Goal: Task Accomplishment & Management: Manage account settings

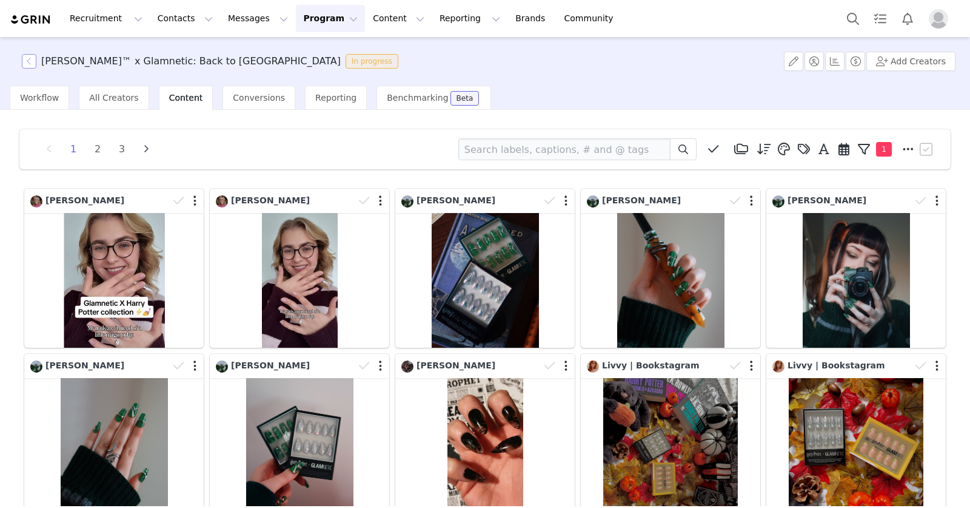
click at [33, 64] on button "button" at bounding box center [29, 61] width 15 height 15
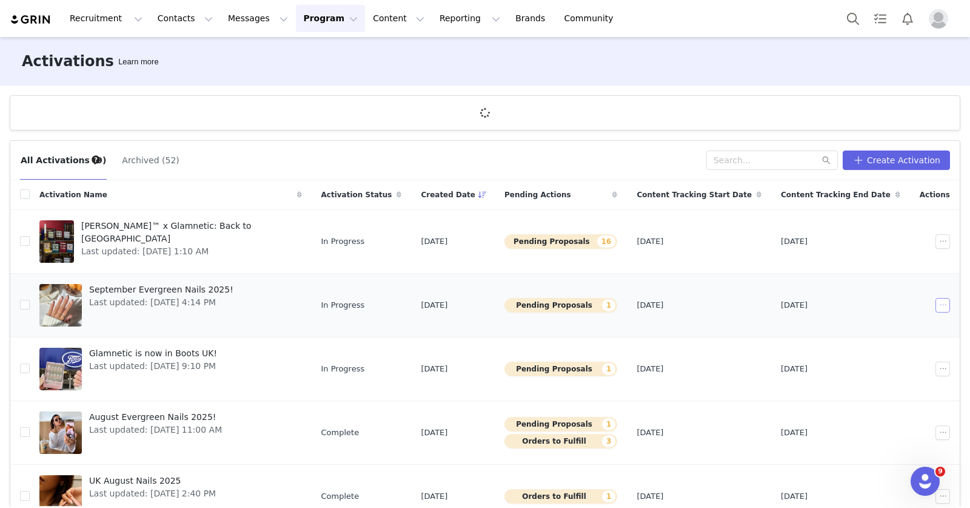
click at [936, 307] on button "button" at bounding box center [943, 305] width 15 height 15
click at [873, 341] on span "Duplicate" at bounding box center [858, 346] width 41 height 13
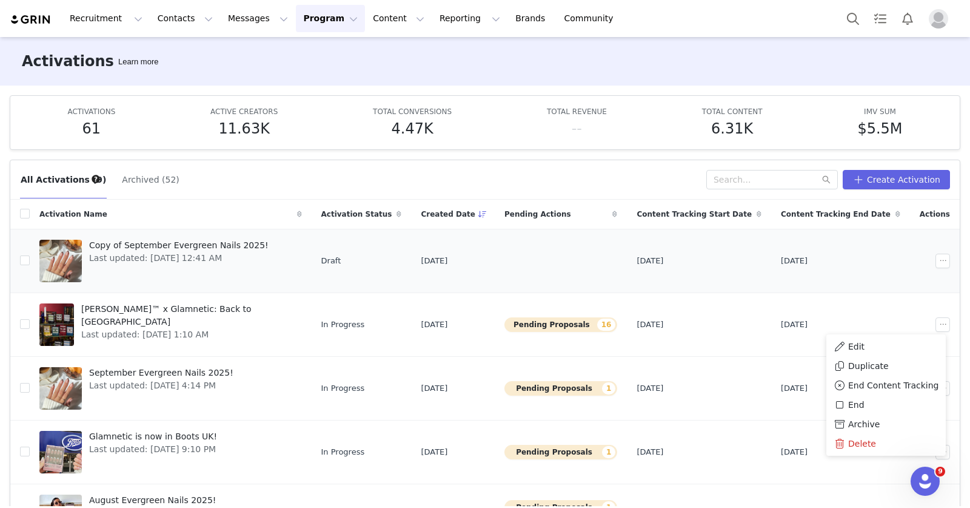
click at [868, 254] on td "[DATE]" at bounding box center [840, 261] width 139 height 64
click at [936, 260] on button "button" at bounding box center [943, 261] width 15 height 15
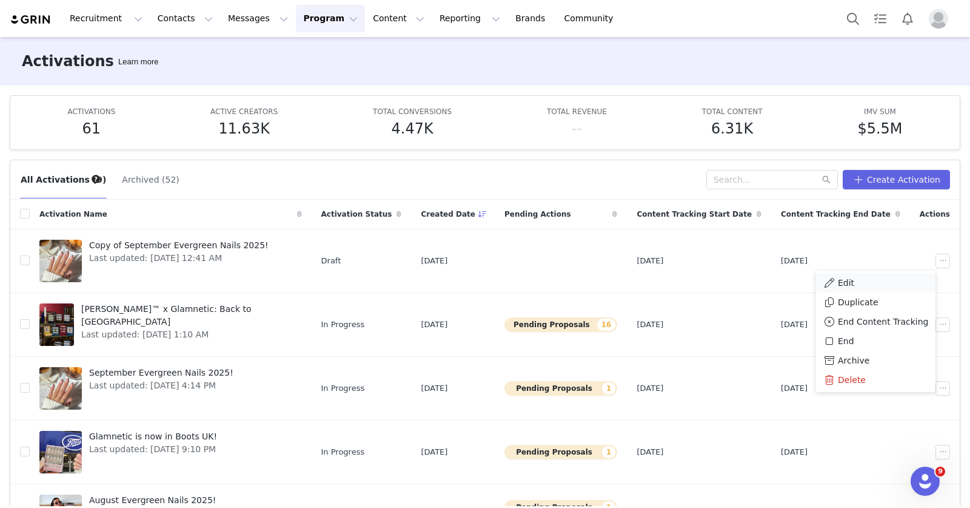
click at [883, 274] on li "Edit" at bounding box center [875, 282] width 119 height 19
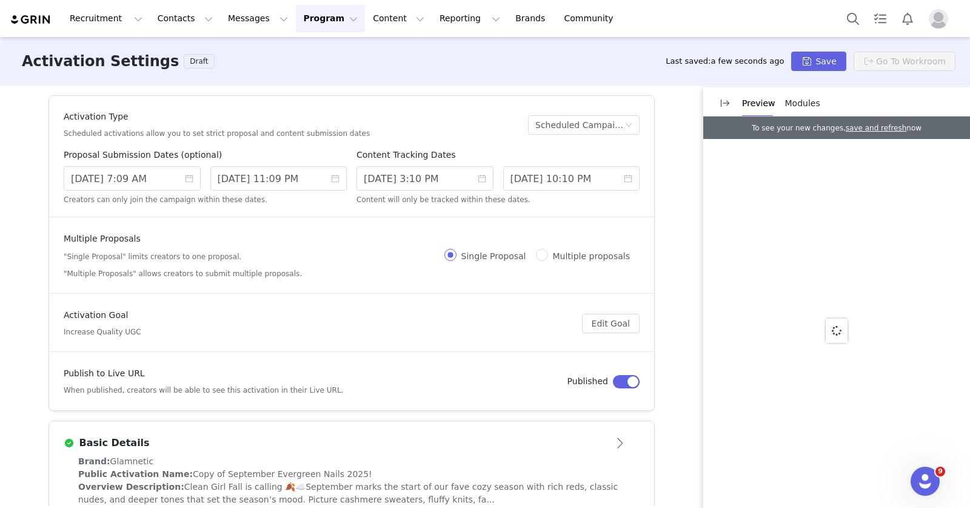
click at [624, 383] on button "button" at bounding box center [626, 381] width 27 height 13
click at [415, 177] on input "[DATE] 3:10 PM" at bounding box center [425, 178] width 137 height 24
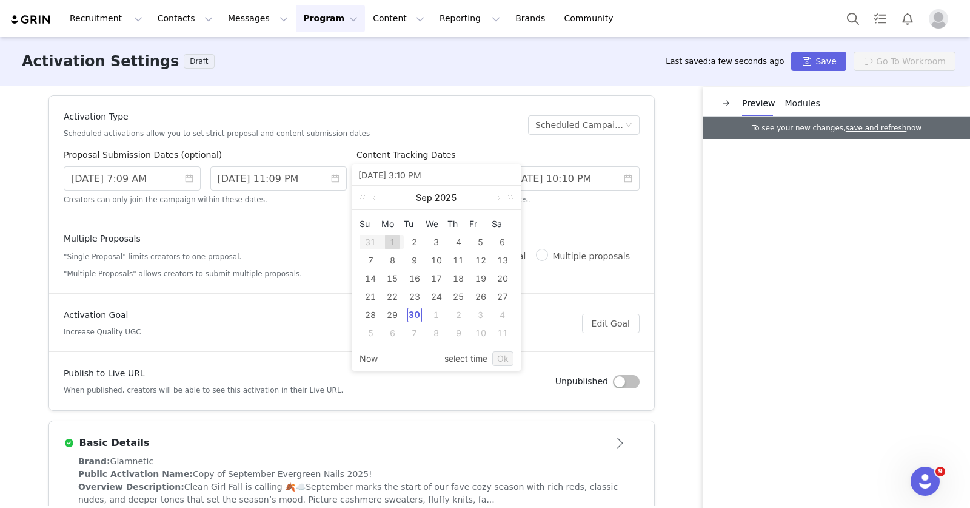
click at [438, 312] on div "1" at bounding box center [436, 314] width 15 height 15
type input "[DATE] 7:10 AM"
click at [499, 335] on div "8" at bounding box center [502, 333] width 15 height 15
type input "[DATE] 11:10 PM"
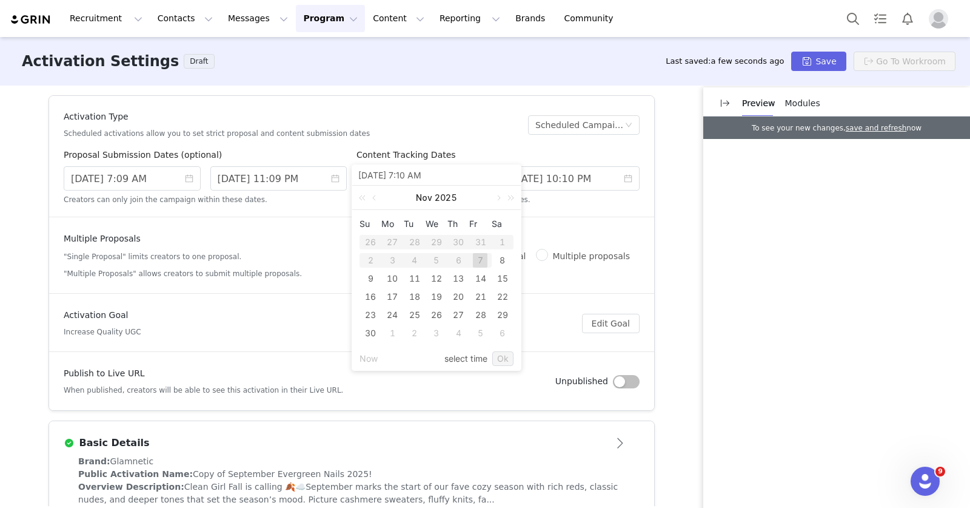
type input "[DATE] 11:10 PM"
click at [505, 357] on link "Ok" at bounding box center [502, 358] width 21 height 15
click at [150, 181] on input "[DATE] 7:09 AM" at bounding box center [132, 178] width 137 height 24
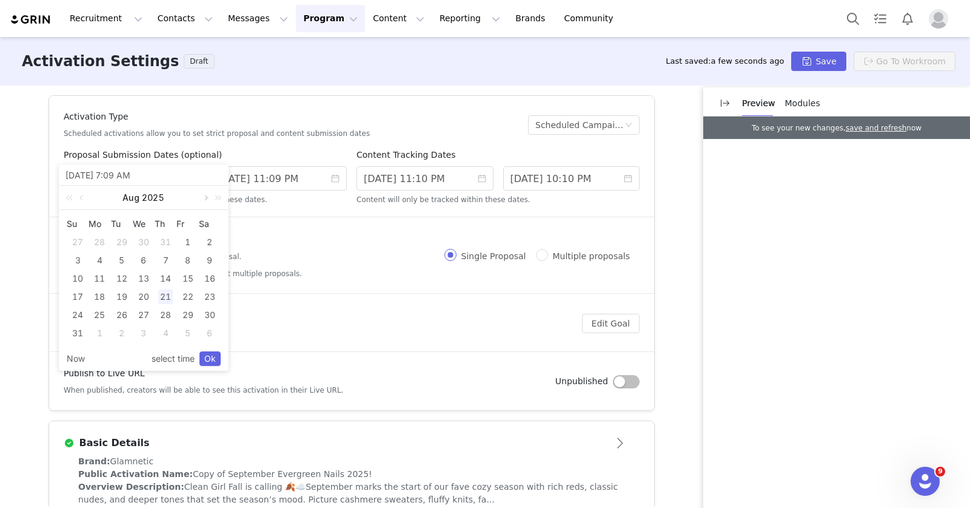
click at [203, 197] on link at bounding box center [205, 198] width 11 height 24
click at [124, 309] on div "30" at bounding box center [122, 314] width 15 height 15
type input "[DATE] 11:09 PM"
click at [211, 363] on link "Ok" at bounding box center [210, 358] width 21 height 15
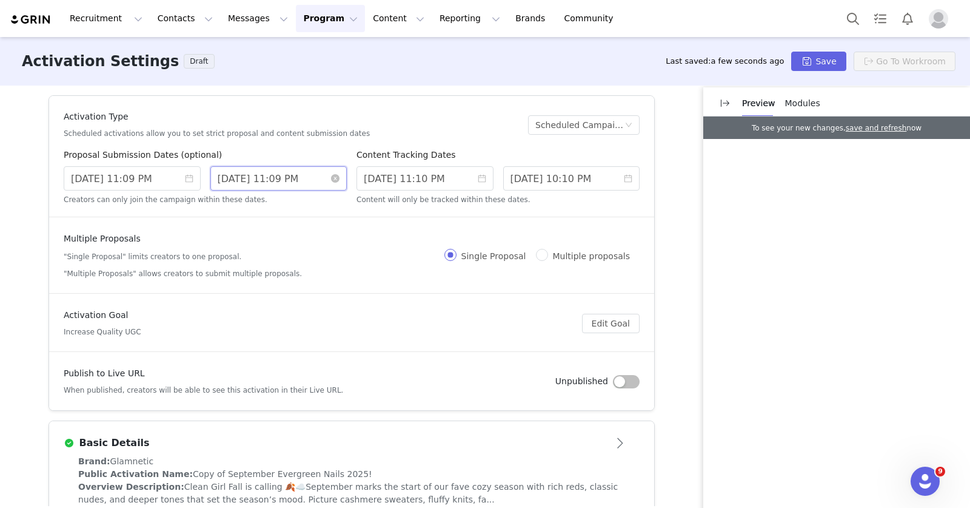
click at [223, 184] on input "[DATE] 11:09 PM" at bounding box center [278, 178] width 137 height 24
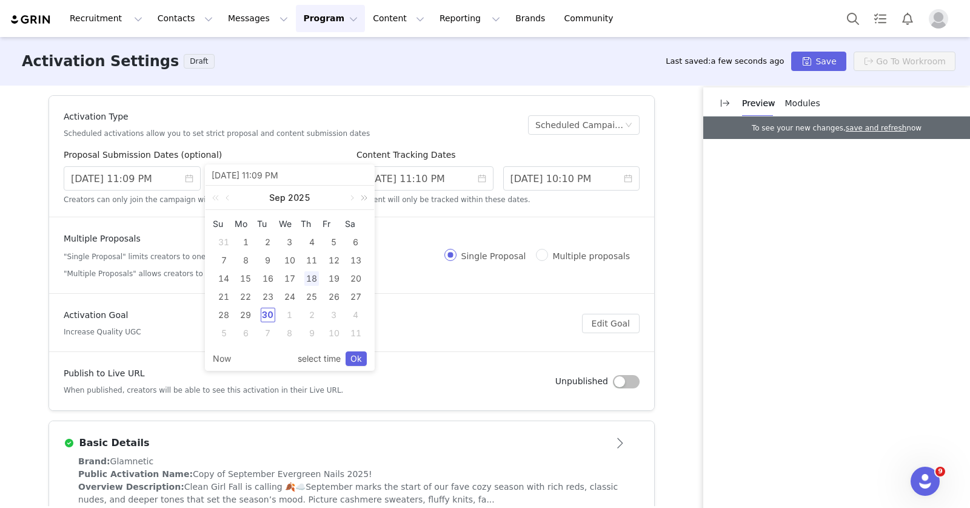
click at [354, 190] on link at bounding box center [362, 198] width 16 height 24
click at [272, 278] on div "15" at bounding box center [268, 278] width 15 height 15
type input "[DATE] 3:09 PM"
click at [287, 280] on div "16" at bounding box center [290, 278] width 15 height 15
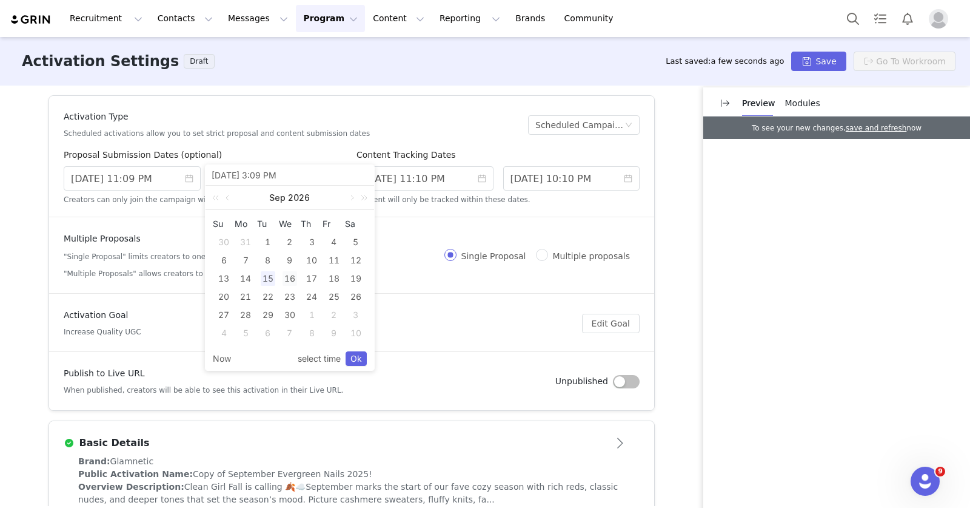
type input "[DATE] 7:09 AM"
click at [358, 362] on link "Ok" at bounding box center [356, 358] width 21 height 15
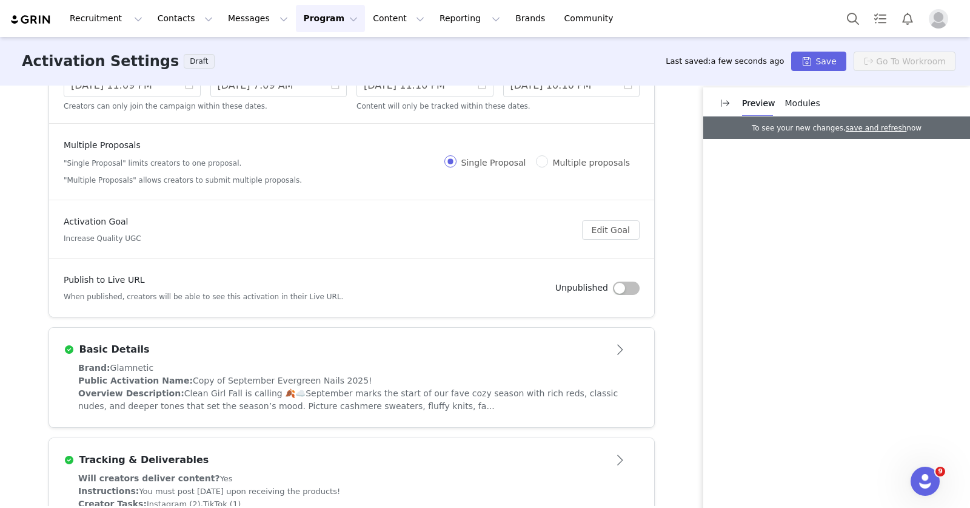
scroll to position [139, 0]
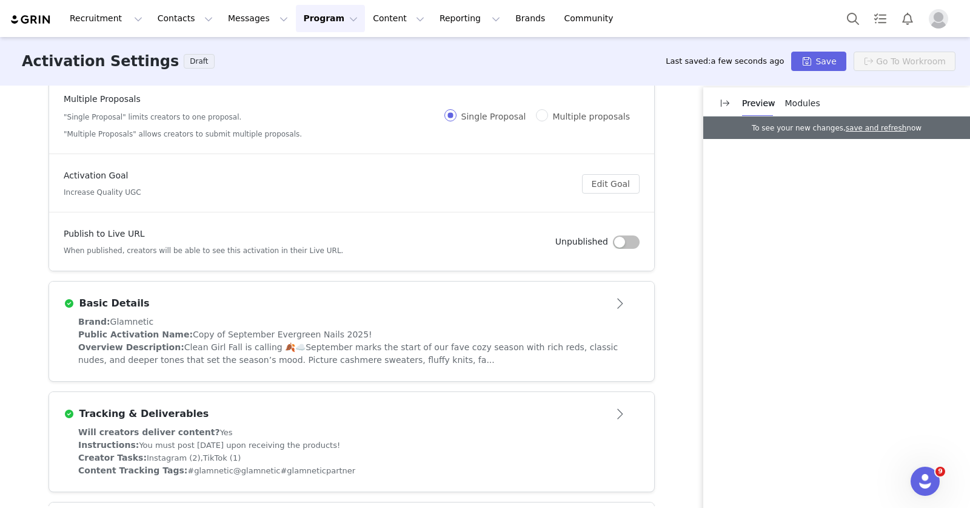
click at [447, 328] on div "Public Activation Name: Copy of September Evergreen Nails 2025!" at bounding box center [351, 334] width 547 height 13
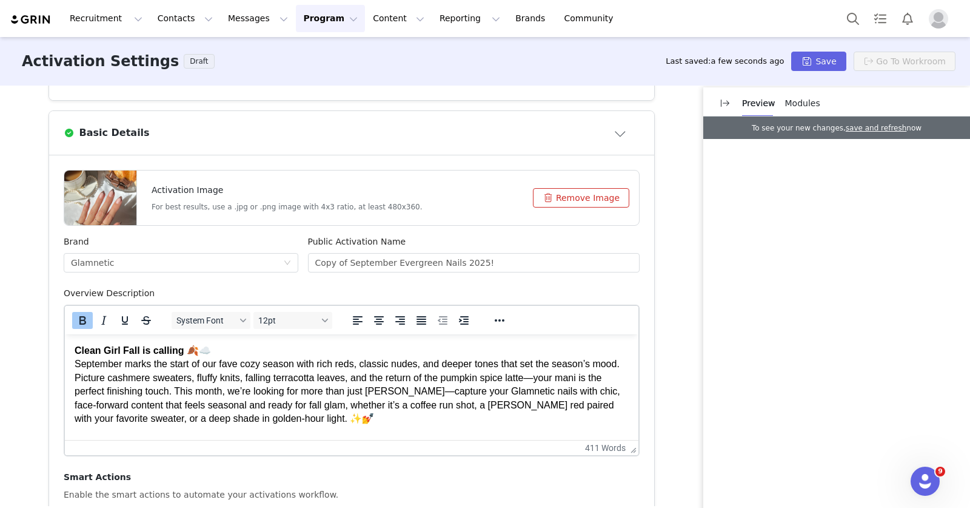
scroll to position [0, 0]
click at [357, 264] on input "Copy of September Evergreen Nails 2025!" at bounding box center [474, 262] width 332 height 19
click at [386, 258] on input "Copy of September Evergreen Nails 2025!" at bounding box center [474, 262] width 332 height 19
click at [369, 264] on input "Glamnetic Evergreen Nails 2025!" at bounding box center [474, 262] width 332 height 19
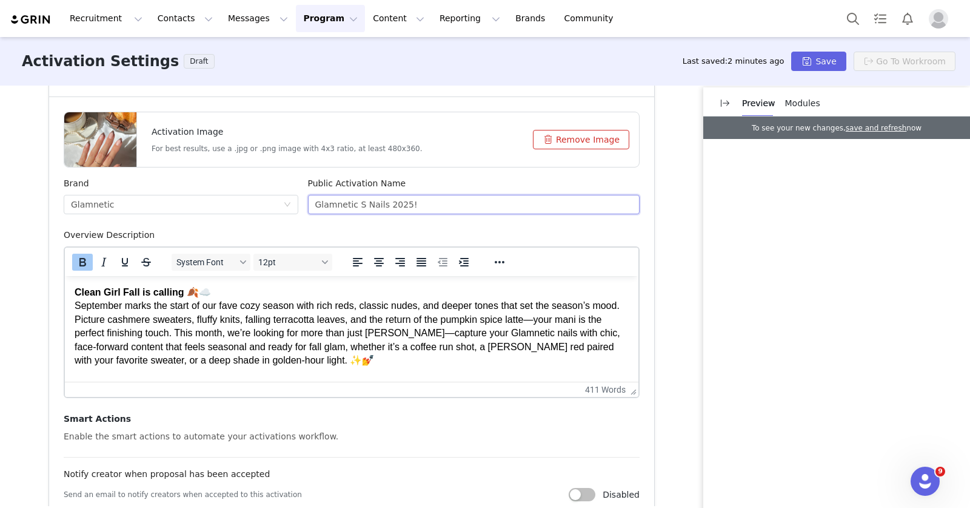
scroll to position [392, 0]
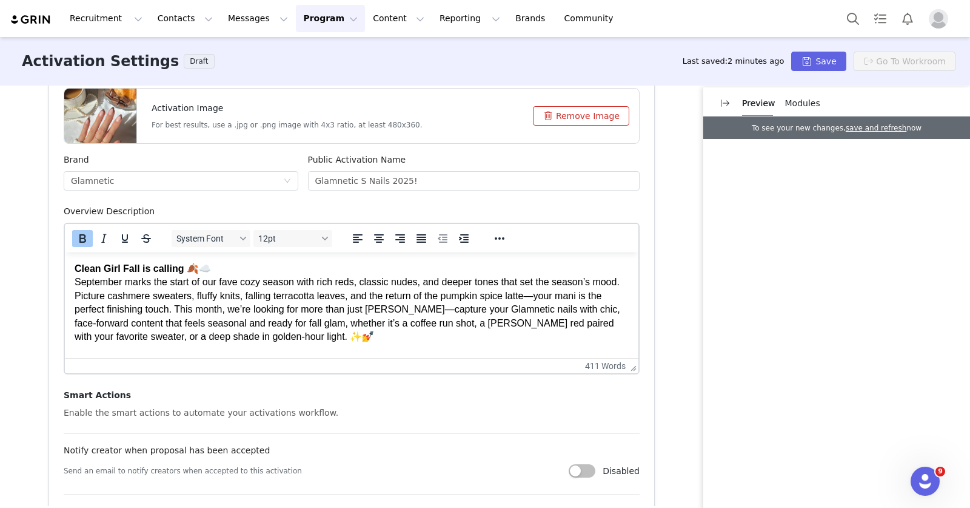
click at [294, 292] on p "Clean Girl Fall is calling 🍂☁️ September marks the start of our fave cozy seaso…" at bounding box center [352, 323] width 554 height 123
click at [353, 189] on input "Glamnetic S Nails 2025!" at bounding box center [474, 180] width 332 height 19
click at [452, 180] on input "Sephora x Glamnetic IRL" at bounding box center [474, 180] width 332 height 19
click at [432, 184] on input "Sephora x Glamnetic IRL" at bounding box center [474, 180] width 332 height 19
type input "Sephora x Glamnetic IRL!"
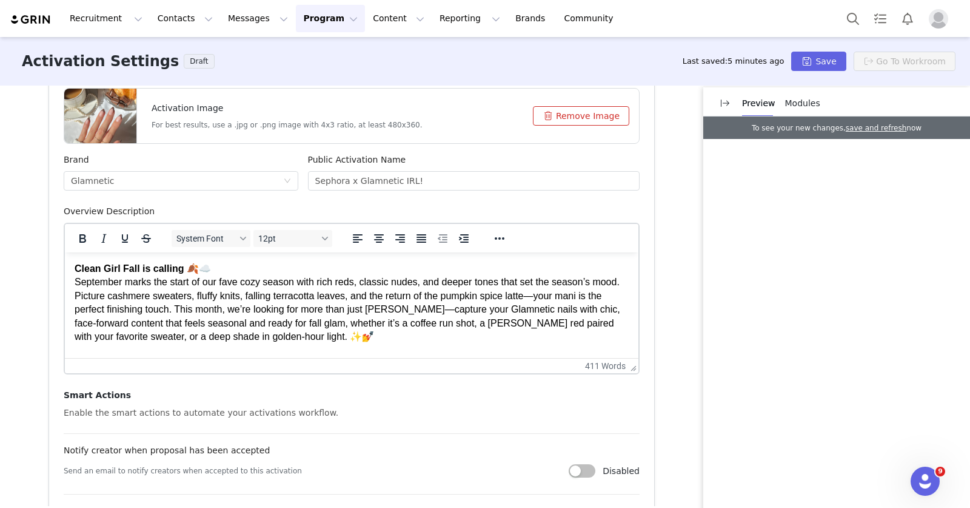
click at [324, 332] on p "Clean Girl Fall is calling 🍂☁️ September marks the start of our fave cozy seaso…" at bounding box center [352, 323] width 554 height 123
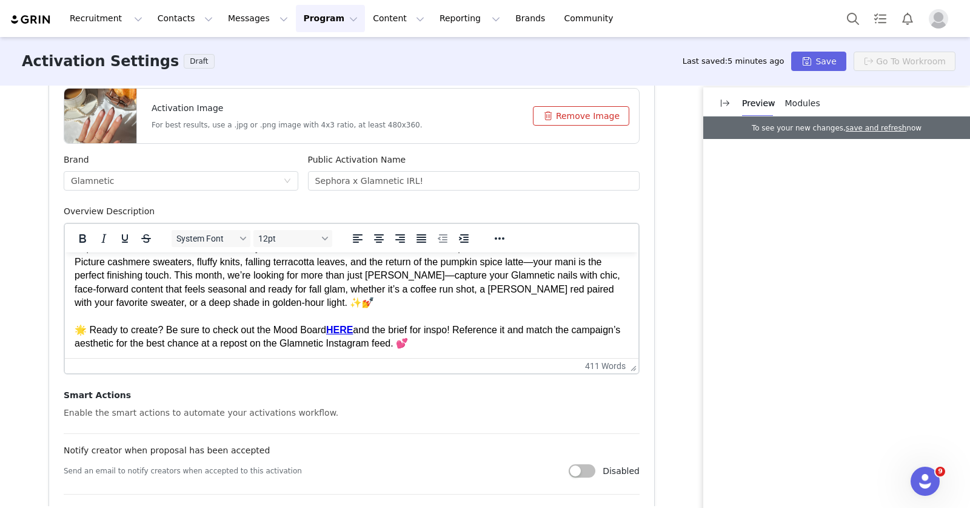
scroll to position [31, 0]
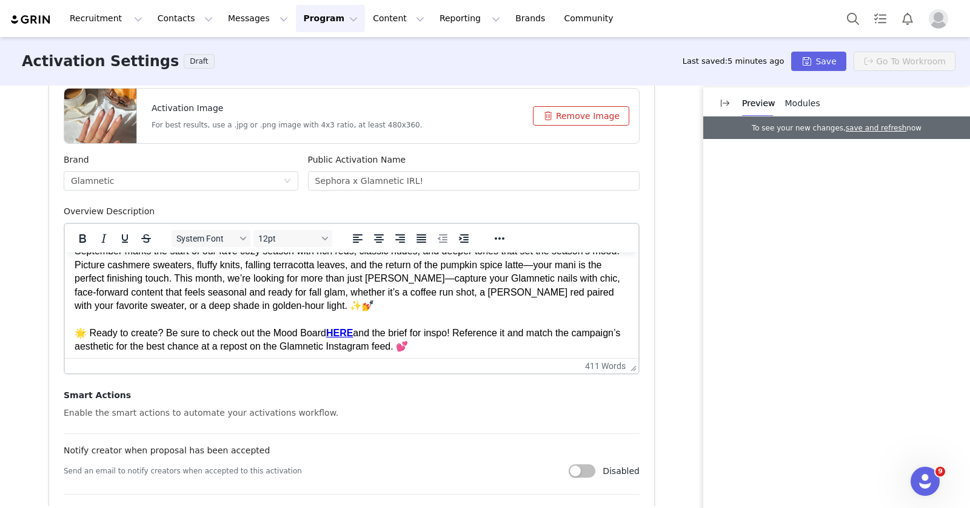
click at [360, 298] on p "Clean Girl Fall is calling 🍂☁️ September marks the start of our fave cozy seaso…" at bounding box center [352, 292] width 554 height 123
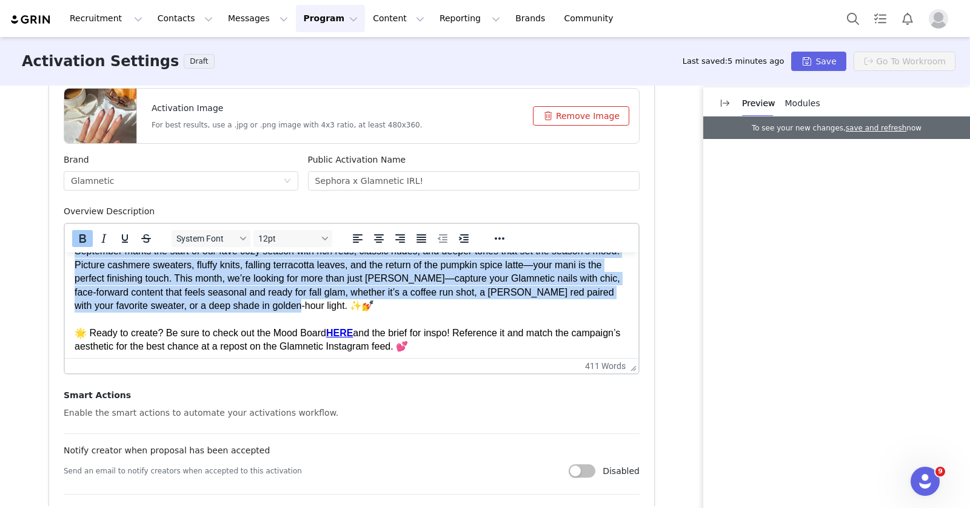
scroll to position [0, 0]
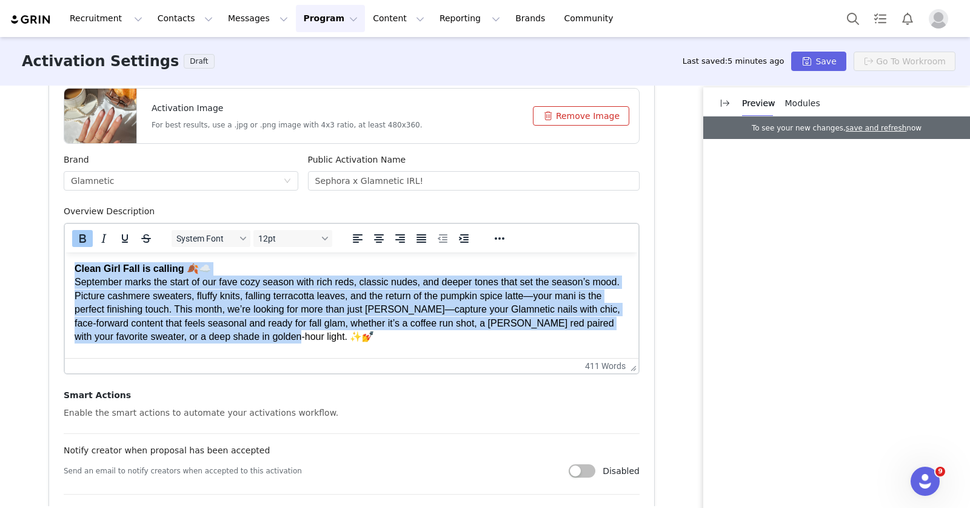
drag, startPoint x: 351, startPoint y: 305, endPoint x: 95, endPoint y: 241, distance: 263.2
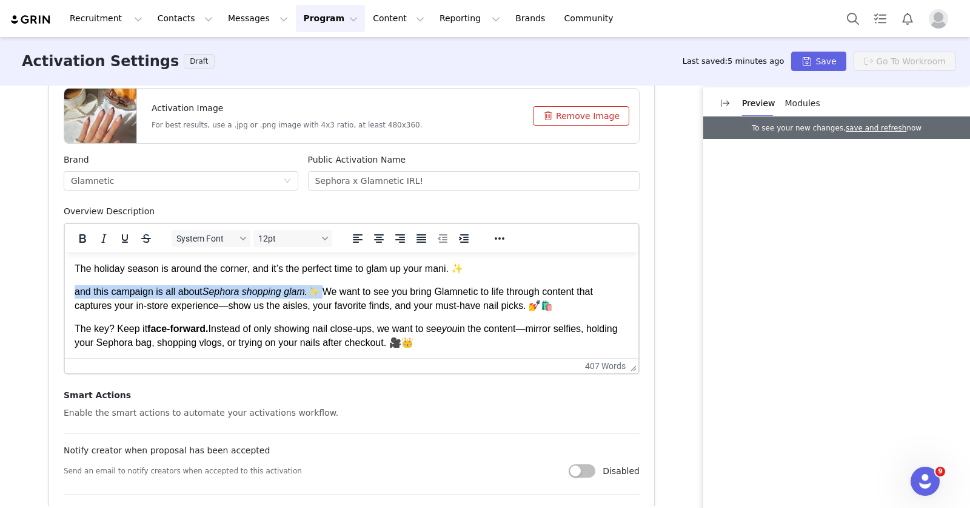
drag, startPoint x: 328, startPoint y: 293, endPoint x: 67, endPoint y: 294, distance: 260.2
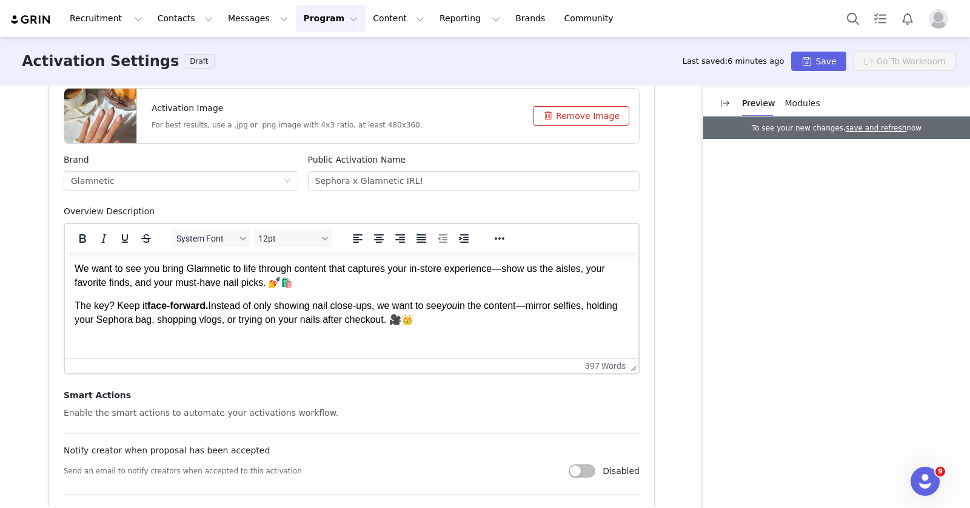
scroll to position [21, 0]
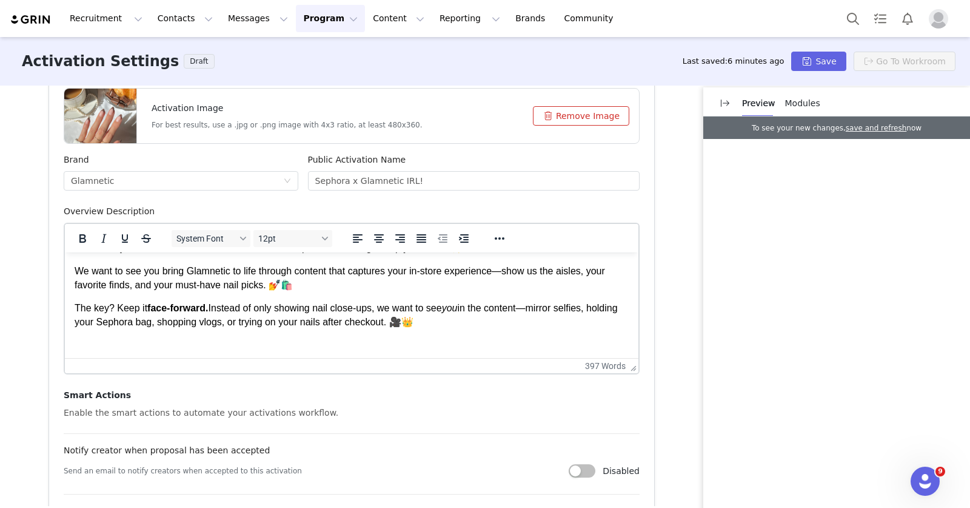
click at [495, 321] on p "The key? Keep it face-forward. Instead of only showing nail close-ups, we want …" at bounding box center [352, 314] width 554 height 27
drag, startPoint x: 210, startPoint y: 307, endPoint x: 151, endPoint y: 305, distance: 59.5
click at [151, 305] on strong "face-forward." at bounding box center [177, 308] width 61 height 10
click at [311, 316] on p "The key? Keep it face-forward . Instead of only showing nail close-ups, we want…" at bounding box center [352, 314] width 554 height 27
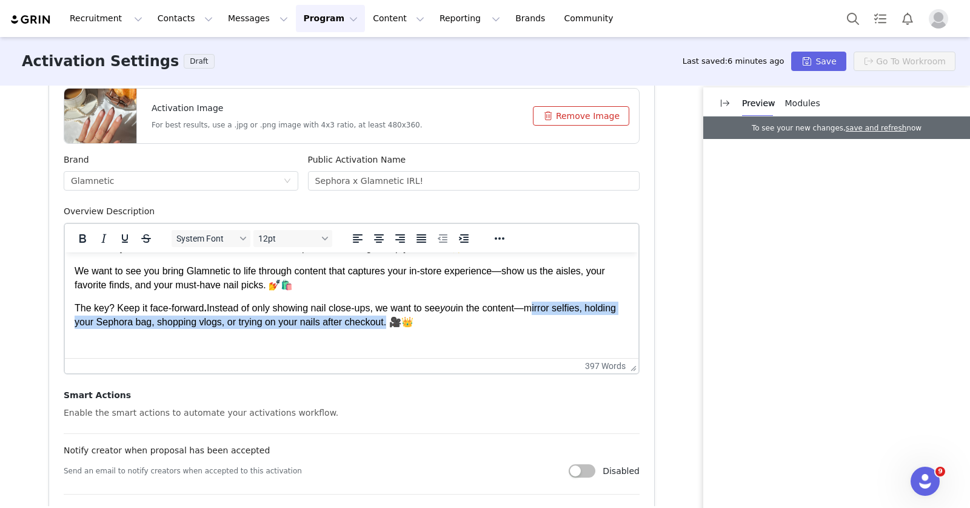
drag, startPoint x: 542, startPoint y: 309, endPoint x: 427, endPoint y: 322, distance: 115.3
click at [427, 322] on p "The key? Keep it face-forward . Instead of only showing nail close-ups, we want…" at bounding box center [352, 314] width 554 height 27
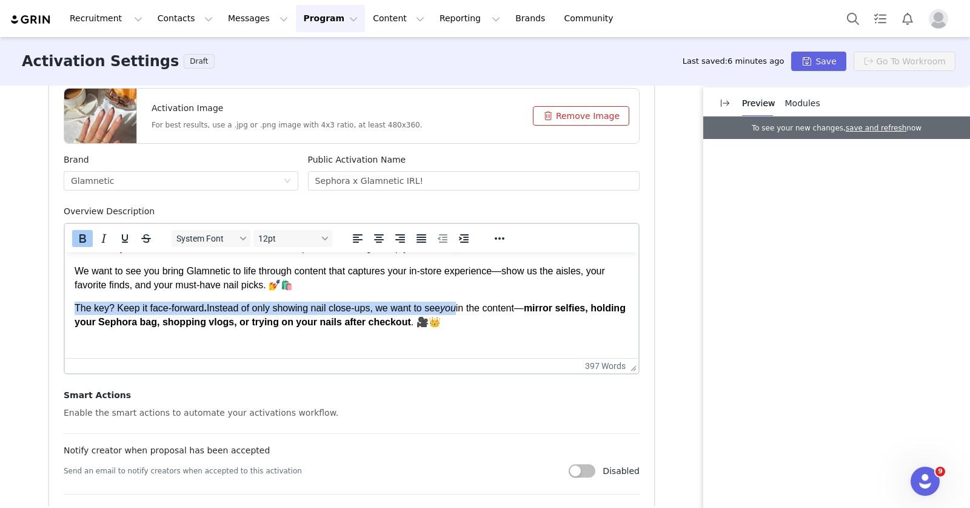
click at [500, 321] on p "The key? Keep it face-forward . Instead of only showing nail close-ups, we want…" at bounding box center [352, 314] width 554 height 27
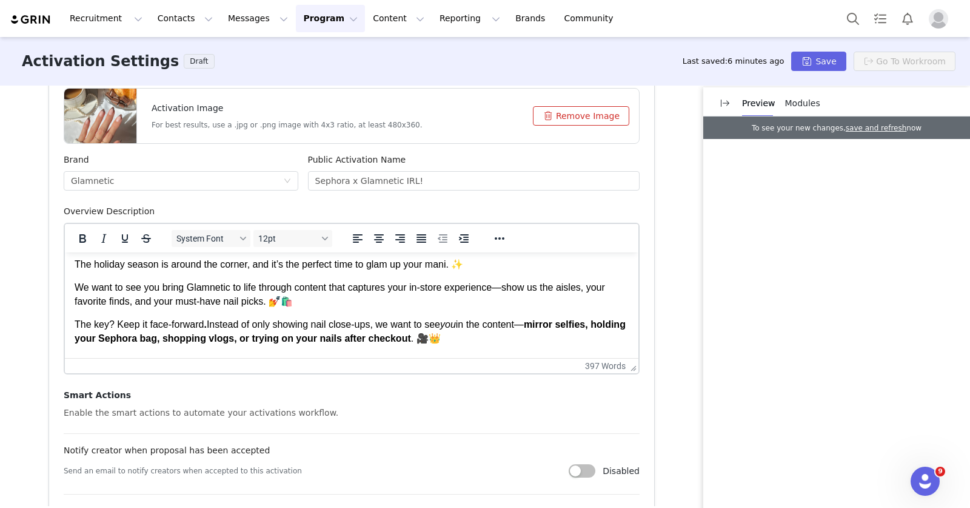
scroll to position [0, 0]
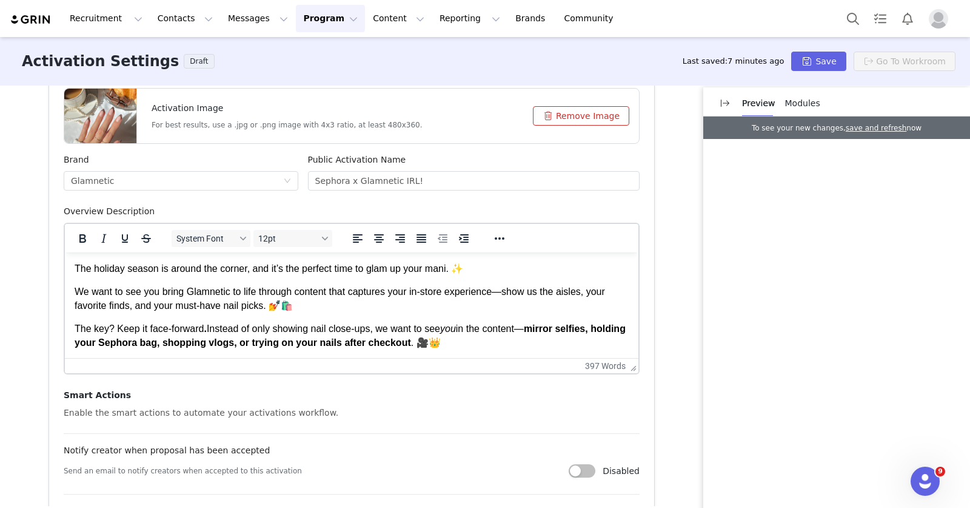
click at [500, 289] on p "We want to see you bring Glamnetic to life through content that captures your i…" at bounding box center [352, 298] width 554 height 27
click at [528, 293] on p "We want to see you bring Glamnetic to life through content that captures your i…" at bounding box center [352, 298] width 554 height 27
click at [515, 292] on p "We want to see you bring Glamnetic to life through content that captures your i…" at bounding box center [352, 298] width 554 height 27
click at [563, 290] on p "We want to see you bring Glamnetic to life through content that captures your i…" at bounding box center [352, 298] width 554 height 27
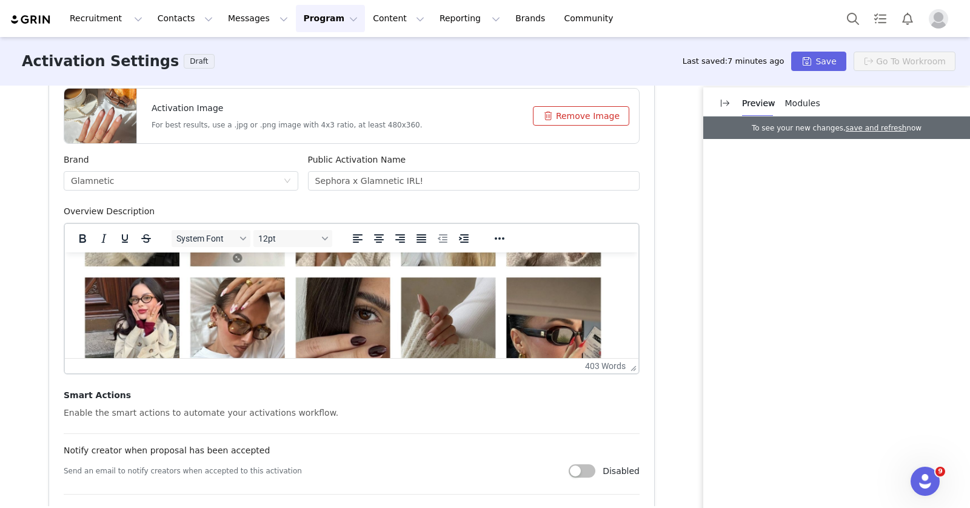
scroll to position [245, 0]
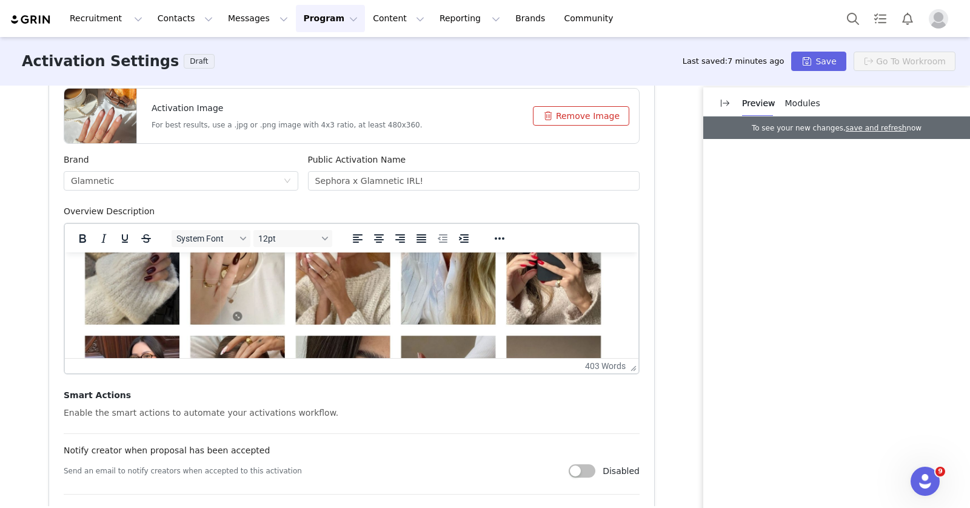
click at [401, 304] on img "Rich Text Area. Press ALT-0 for help." at bounding box center [344, 329] width 539 height 303
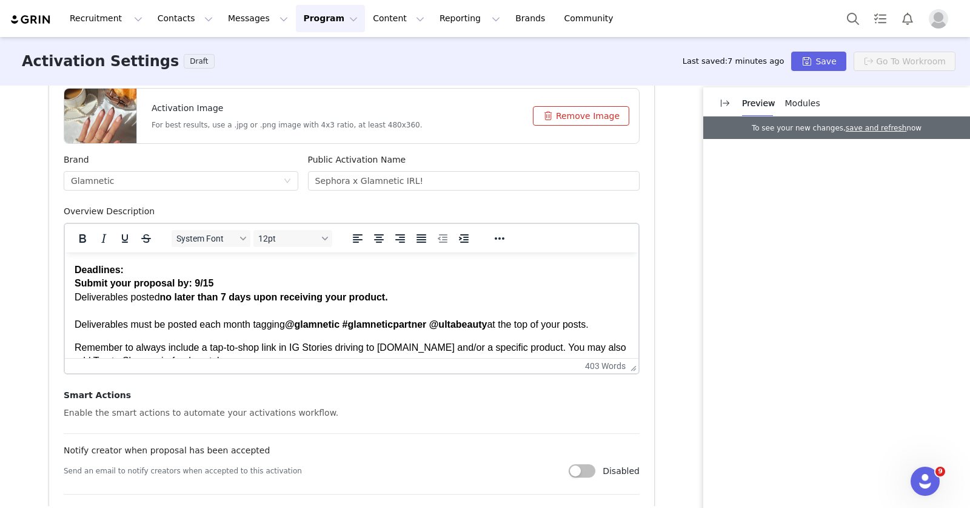
scroll to position [523, 0]
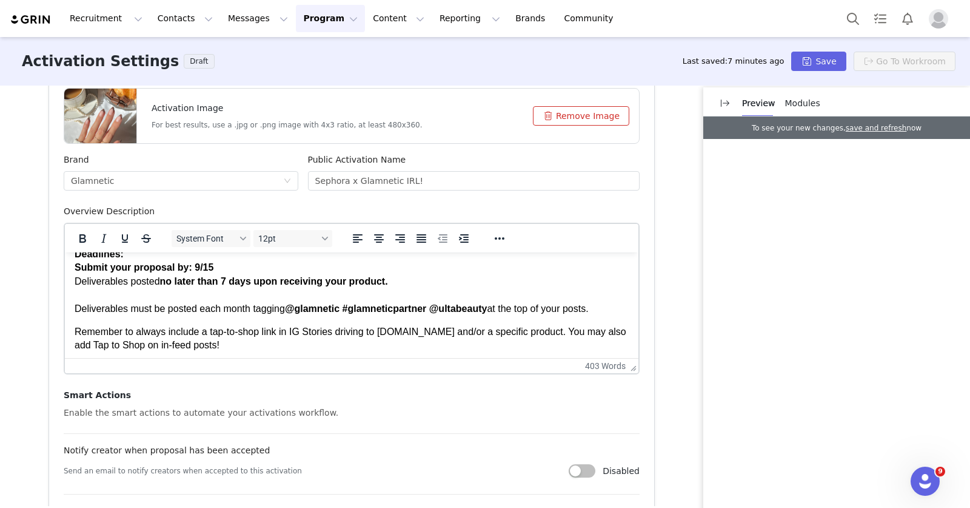
click at [197, 268] on strong "Submit your proposal by: 9/15" at bounding box center [144, 267] width 139 height 10
click at [486, 308] on strong "@glamnetic #glamneticpartner @ultabeauty" at bounding box center [386, 308] width 203 height 10
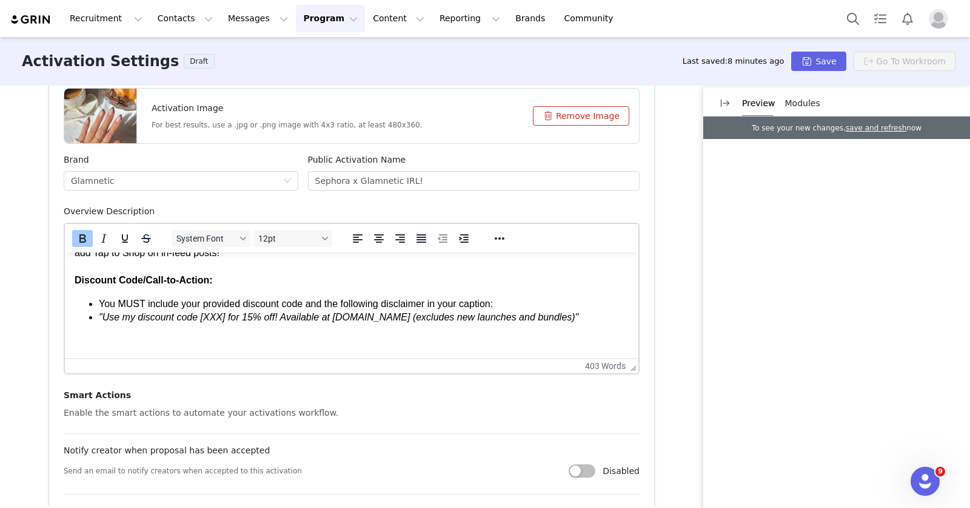
scroll to position [615, 0]
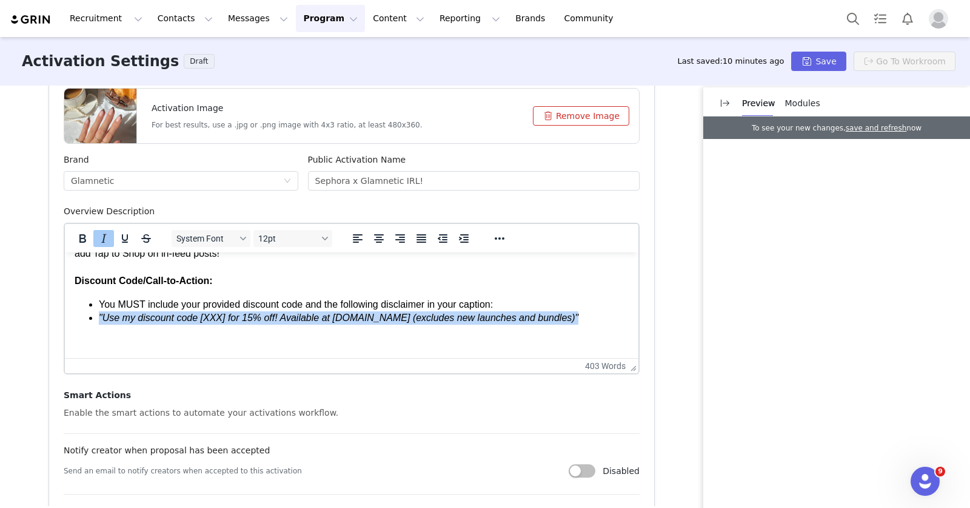
drag, startPoint x: 586, startPoint y: 317, endPoint x: 86, endPoint y: 315, distance: 501.0
click at [86, 315] on ul "You MUST include your provided discount code and the following disclaimer in yo…" at bounding box center [352, 311] width 554 height 27
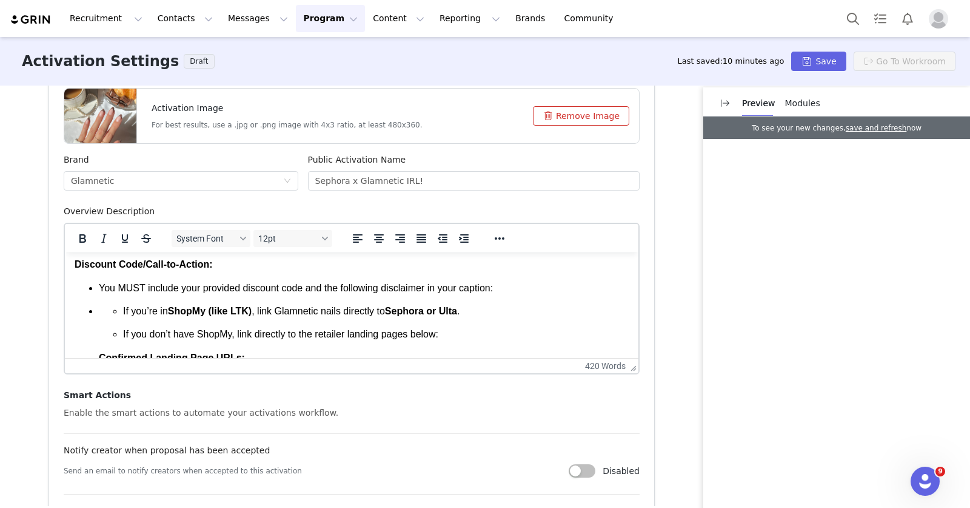
scroll to position [634, 0]
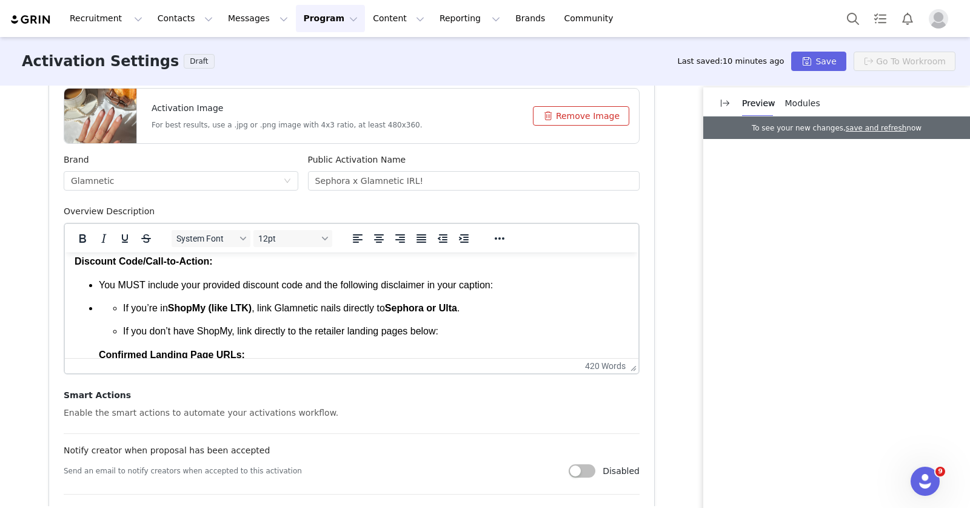
click at [294, 286] on li "You MUST include your provided discount code and the following disclaimer in yo…" at bounding box center [364, 284] width 530 height 13
drag, startPoint x: 184, startPoint y: 281, endPoint x: 289, endPoint y: 284, distance: 105.0
click at [289, 284] on li "You MUST include your provided discount CTA and the following disclaimer in you…" at bounding box center [364, 284] width 530 height 13
drag, startPoint x: 284, startPoint y: 283, endPoint x: 183, endPoint y: 287, distance: 101.4
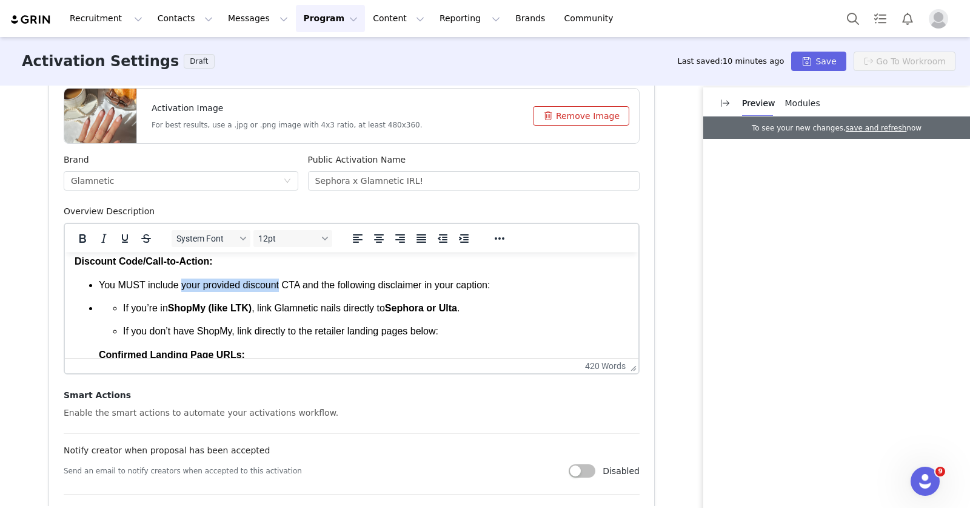
click at [183, 287] on li "You MUST include your provided discount CTA and the following disclaimer in you…" at bounding box center [364, 284] width 530 height 13
click at [217, 280] on li "You MUST include a CTA and the following disclaimer in your caption:" at bounding box center [364, 284] width 530 height 13
click at [215, 283] on li "You MUST include a CTA and the following disclaimer in your caption:" at bounding box center [364, 284] width 530 height 13
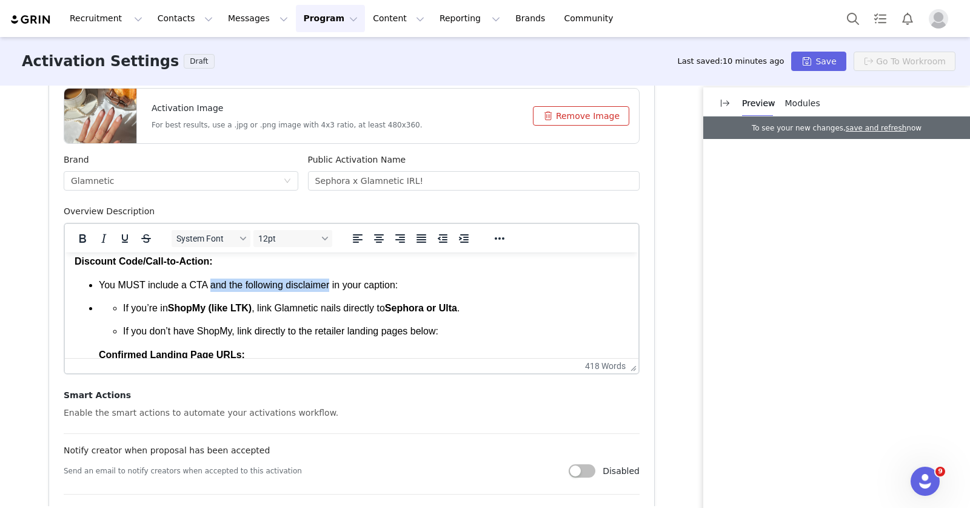
drag, startPoint x: 210, startPoint y: 281, endPoint x: 334, endPoint y: 283, distance: 123.1
click at [334, 283] on li "You MUST include a CTA and the following disclaimer in your caption:" at bounding box center [364, 284] width 530 height 13
click at [457, 304] on strong "Sephora or Ulta" at bounding box center [421, 308] width 72 height 10
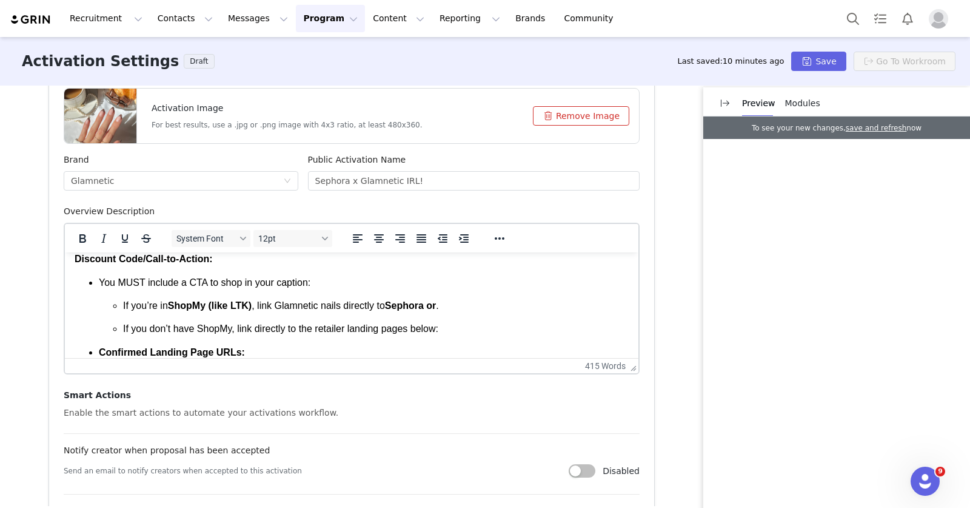
click at [436, 304] on strong "Sephora or" at bounding box center [410, 305] width 51 height 10
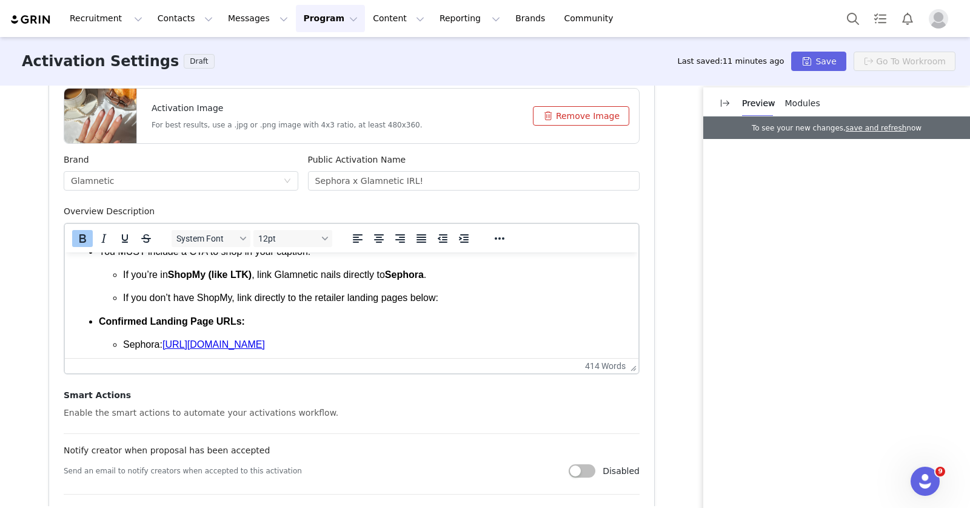
scroll to position [668, 0]
drag, startPoint x: 275, startPoint y: 318, endPoint x: 82, endPoint y: 311, distance: 193.0
click at [82, 311] on ul "You MUST include a CTA to shop in your caption: If you’re in ShopMy (like LTK) …" at bounding box center [352, 297] width 554 height 107
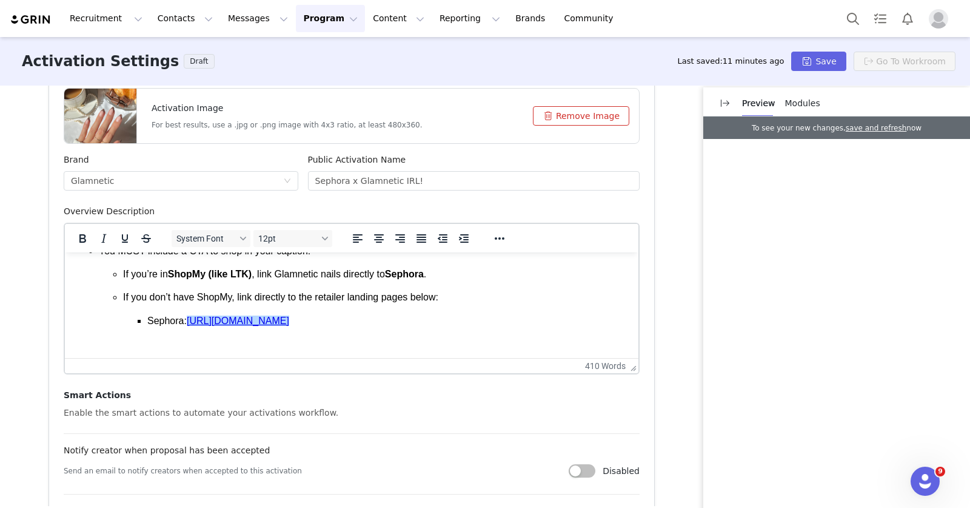
click at [413, 294] on p "If you don’t have ShopMy, link directly to the retailer landing pages below: Se…" at bounding box center [376, 309] width 506 height 37
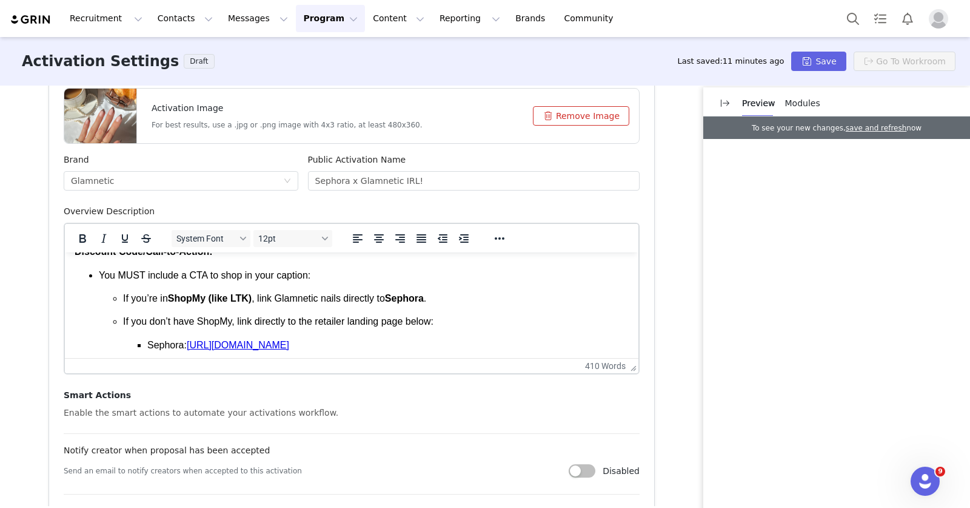
scroll to position [645, 0]
drag, startPoint x: 186, startPoint y: 341, endPoint x: 302, endPoint y: 321, distance: 117.6
click at [302, 321] on p "If you don’t have ShopMy, link directly to the retailer landing page below: Sep…" at bounding box center [376, 332] width 506 height 37
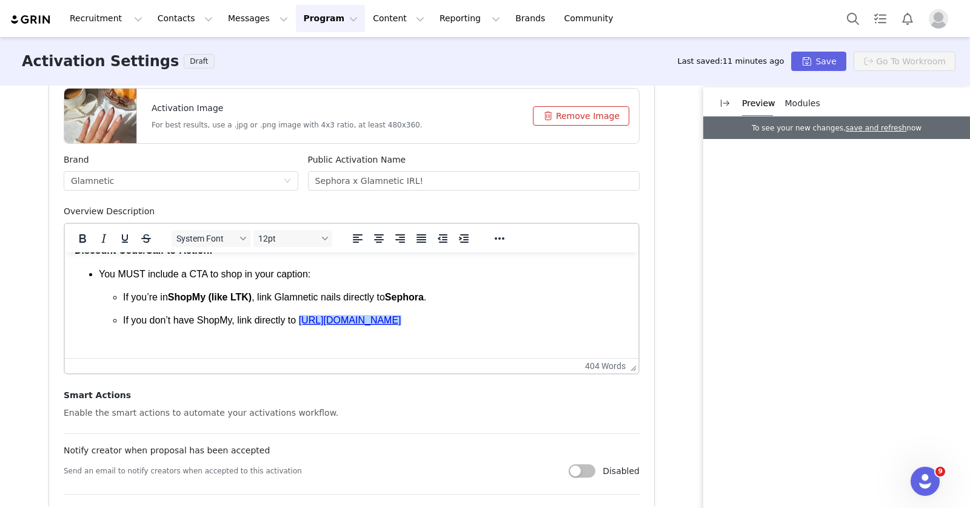
click at [563, 316] on p "If you don’t have ShopMy, link directly to [URL][DOMAIN_NAME]﻿" at bounding box center [376, 320] width 506 height 13
click at [305, 315] on link "[URL][DOMAIN_NAME]" at bounding box center [350, 320] width 102 height 10
drag, startPoint x: 556, startPoint y: 319, endPoint x: 308, endPoint y: 318, distance: 248.1
click at [308, 318] on p "If you don’t have ShopMy, link directly to " [URL][DOMAIN_NAME]﻿ "" at bounding box center [376, 320] width 506 height 13
click at [96, 236] on icon "Italic" at bounding box center [103, 238] width 15 height 15
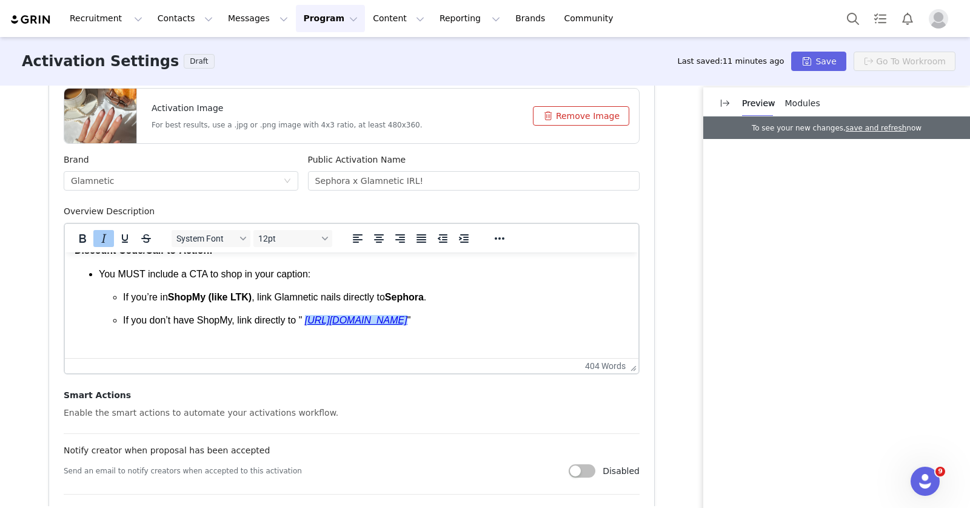
click at [210, 318] on p "If you don’t have ShopMy, link directly to " [URL][DOMAIN_NAME]﻿ "" at bounding box center [376, 320] width 506 height 13
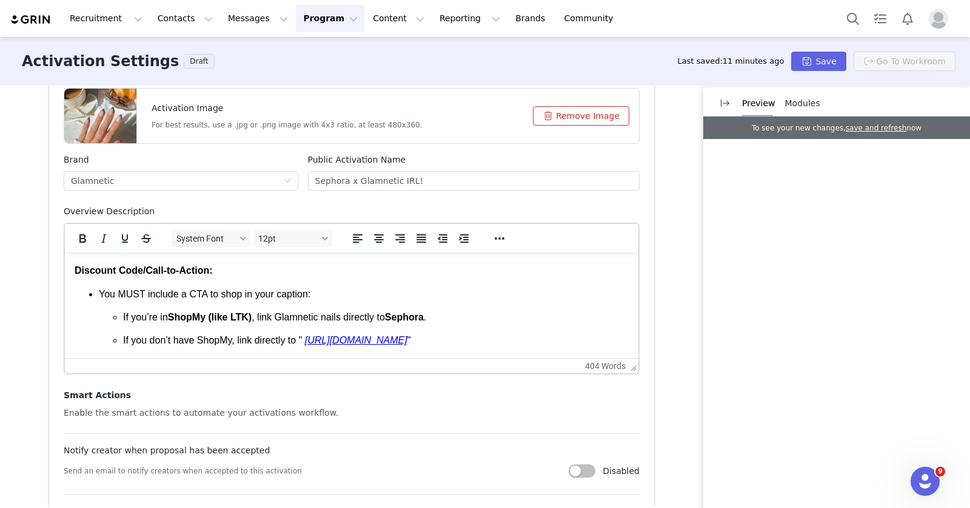
click at [240, 308] on li "You MUST include a CTA to shop in your caption: If you’re in ShopMy (like LTK) …" at bounding box center [364, 317] width 530 height 60
click at [242, 315] on strong "ShopMy (like LTK)" at bounding box center [210, 317] width 84 height 10
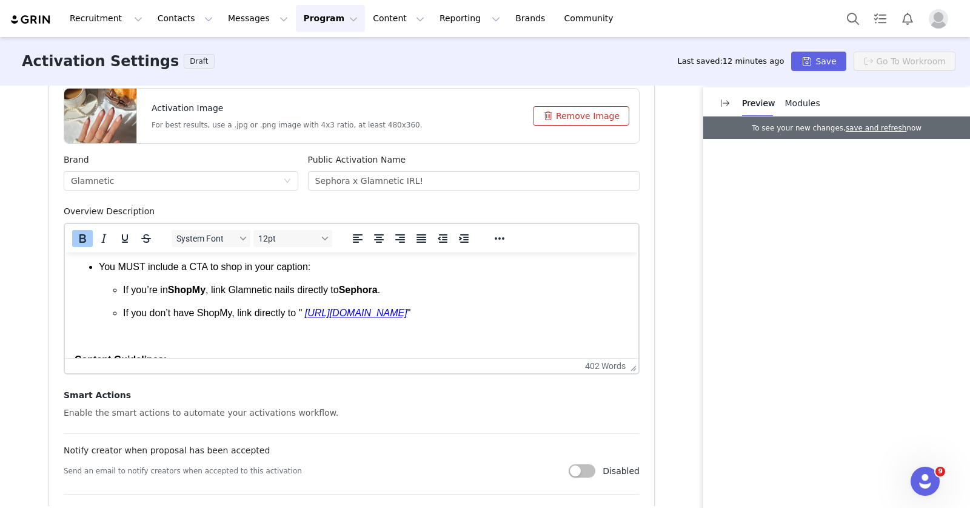
click at [301, 312] on p "If you don’t have ShopMy, link directly to " [URL][DOMAIN_NAME]﻿ "" at bounding box center [376, 312] width 506 height 13
click at [448, 312] on p "If you don’t have ShopMy, link directly to the Glamnetic URL on the Ulta or Sep…" at bounding box center [376, 312] width 506 height 13
click at [459, 310] on p "If you don’t have ShopMy, link directly to the Glamnetic URL on the Sephora sit…" at bounding box center [376, 312] width 506 height 13
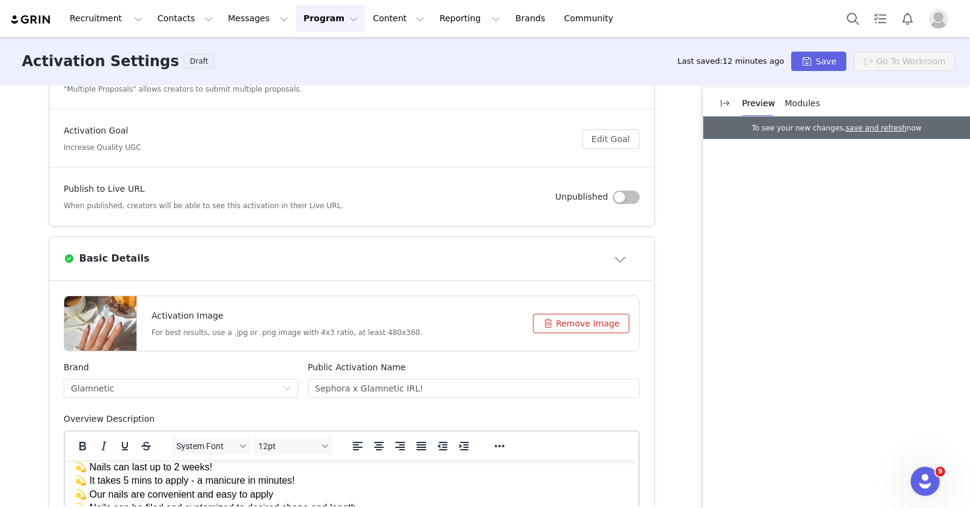
scroll to position [220, 0]
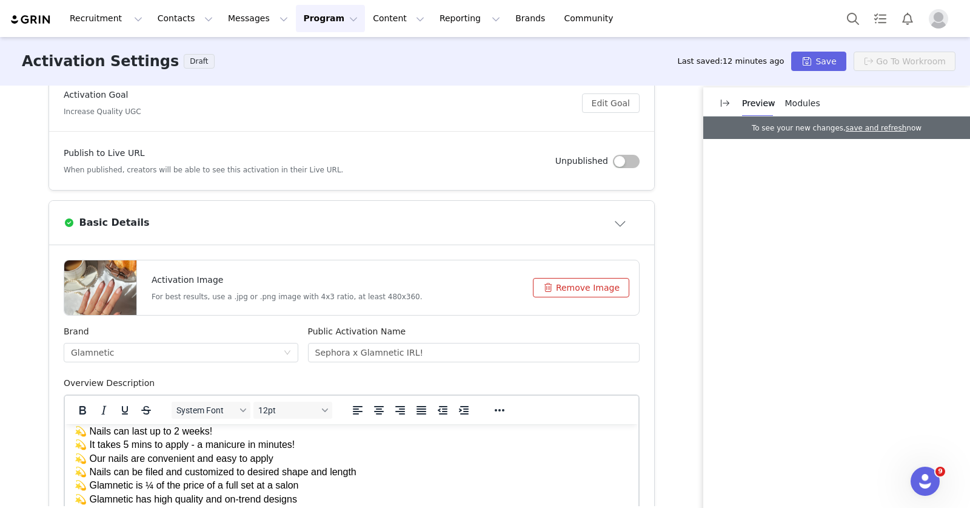
click at [597, 294] on button "Remove Image" at bounding box center [581, 287] width 96 height 19
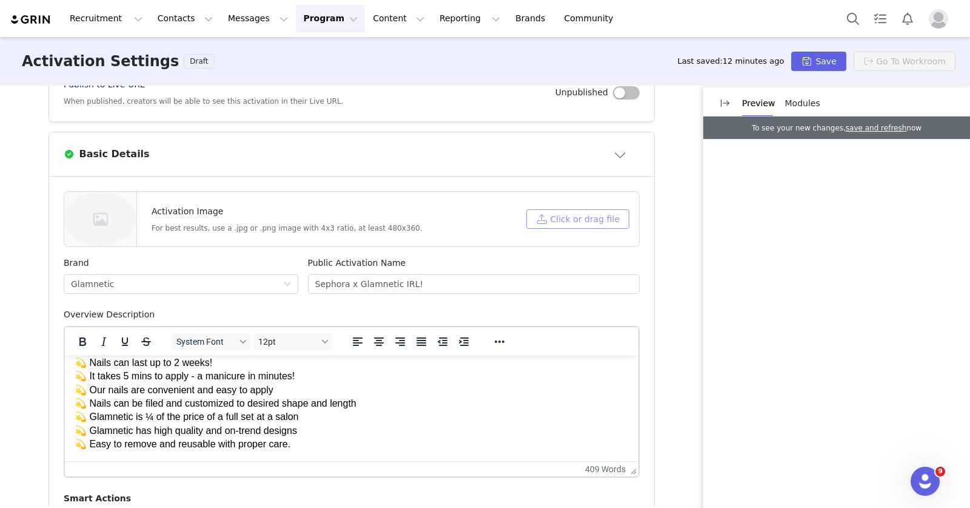
scroll to position [301, 0]
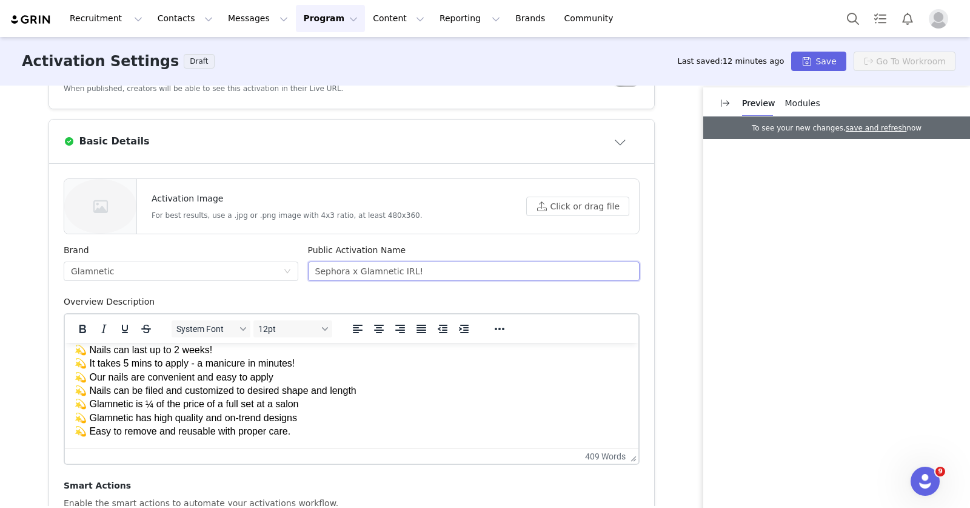
click at [357, 272] on input "Sephora x Glamnetic IRL!" at bounding box center [474, 270] width 332 height 19
type input "Shop Glamnetic at SEPHORA!"
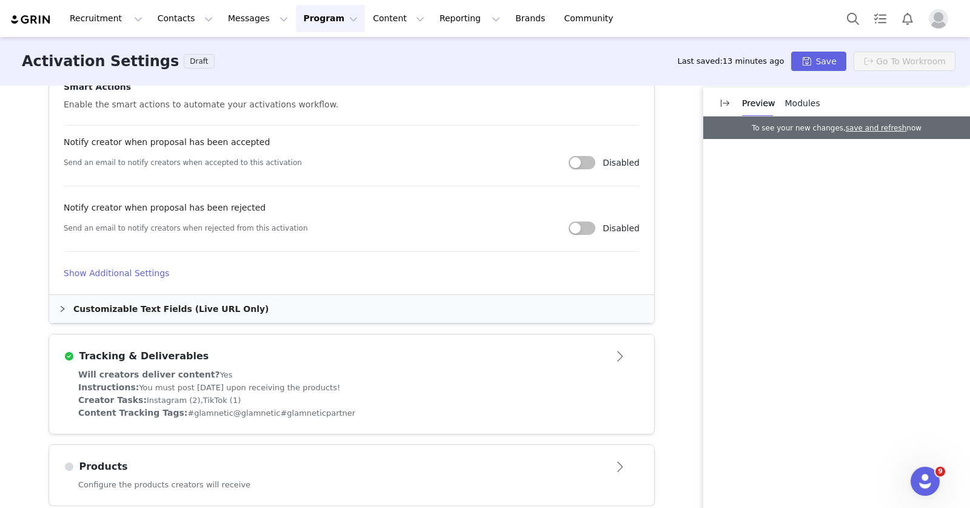
scroll to position [700, 0]
click at [367, 363] on div "Tracking & Deliverables" at bounding box center [352, 355] width 576 height 19
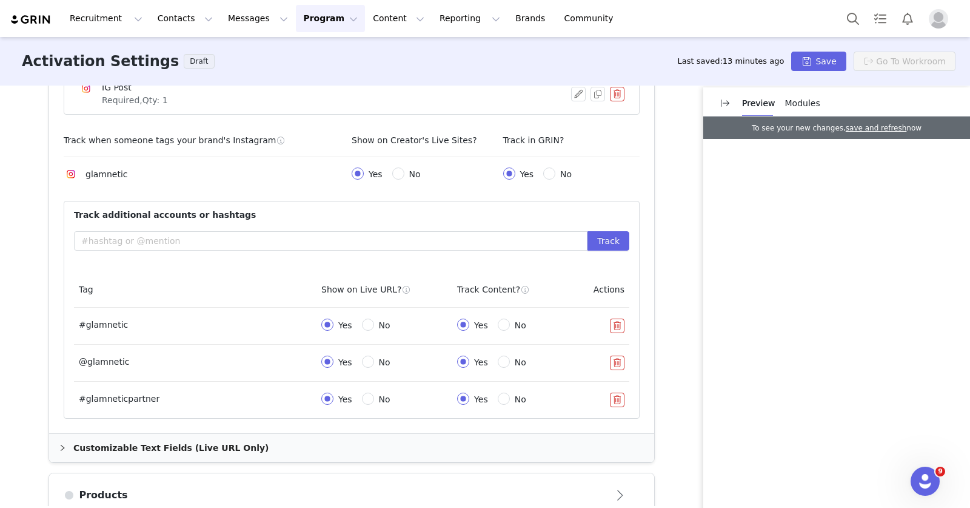
scroll to position [568, 0]
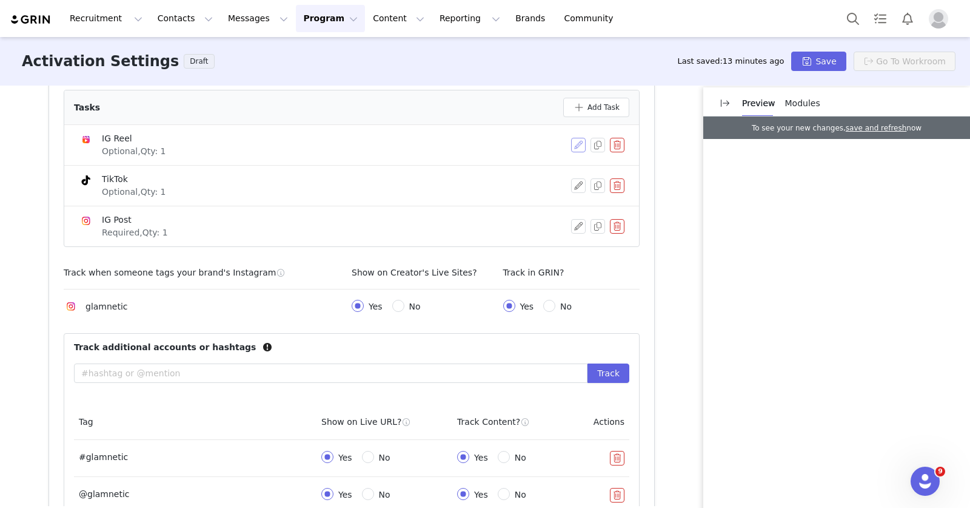
click at [573, 144] on button "button" at bounding box center [578, 145] width 15 height 15
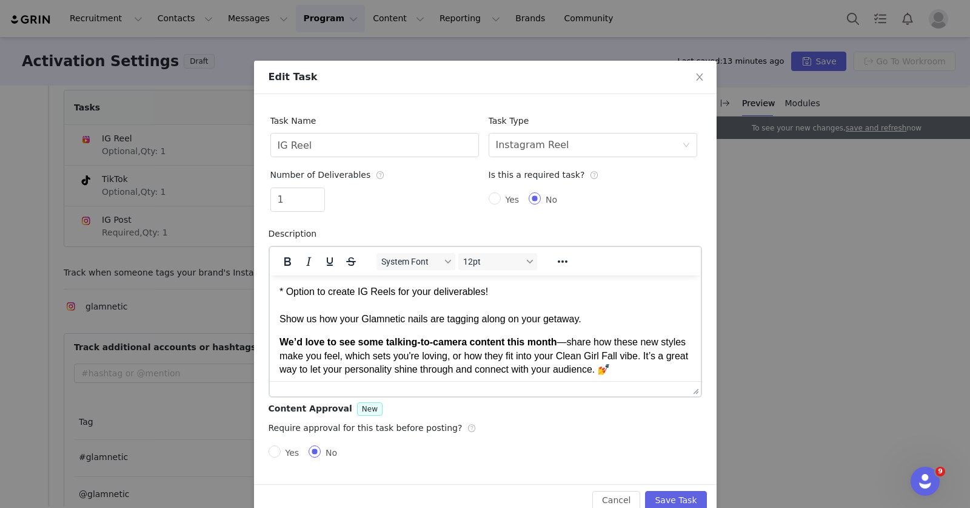
scroll to position [0, 0]
click at [442, 326] on body "* Option to create IG Reels for your deliverables! Show us how your Glamnetic n…" at bounding box center [485, 343] width 412 height 118
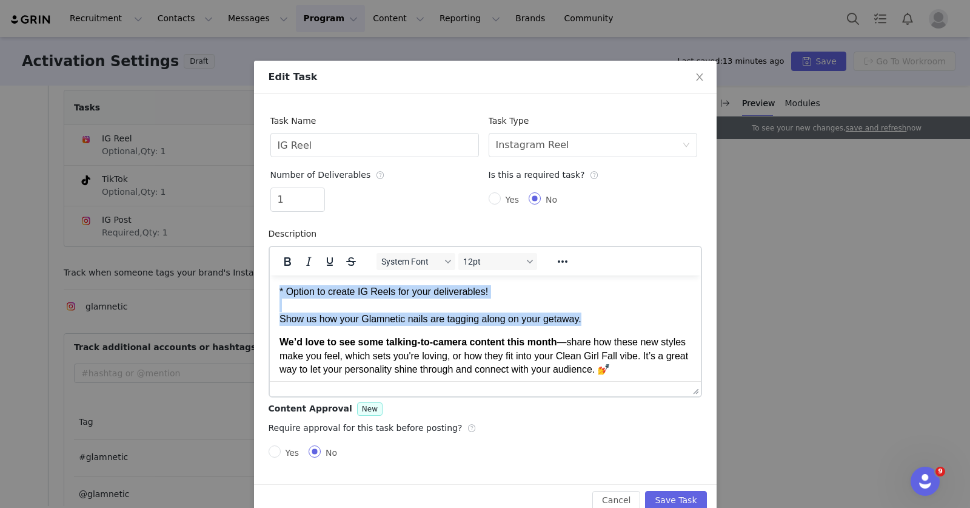
copy p "* Option to create IG Reels for your deliverables! Show us how your Glamnetic n…"
click at [468, 344] on strong "We’d love to see some talking-to-camera content this month" at bounding box center [418, 341] width 278 height 10
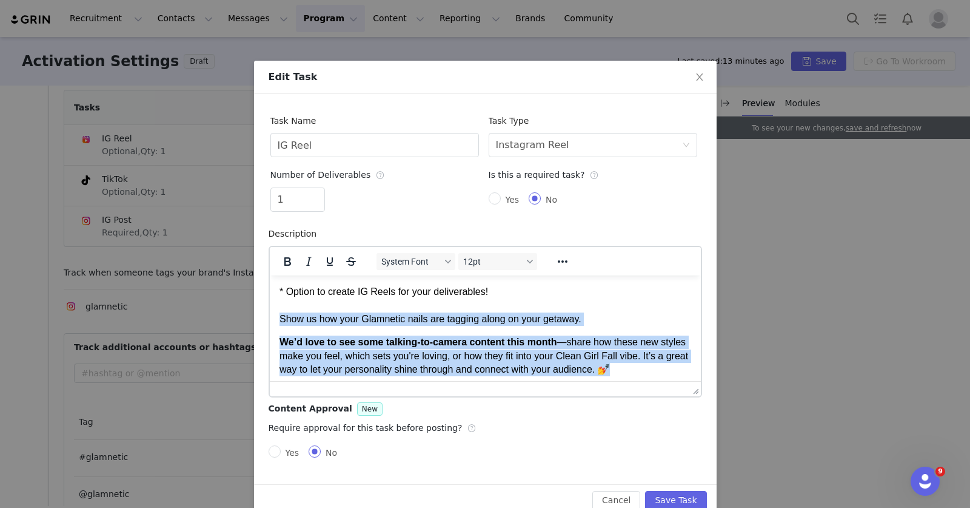
drag, startPoint x: 676, startPoint y: 347, endPoint x: 267, endPoint y: 315, distance: 409.4
click at [269, 315] on html "* Option to create IG Reels for your deliverables! Show us how your Glamnetic n…" at bounding box center [484, 344] width 431 height 138
paste body "Rich Text Area. Press ALT-0 for help."
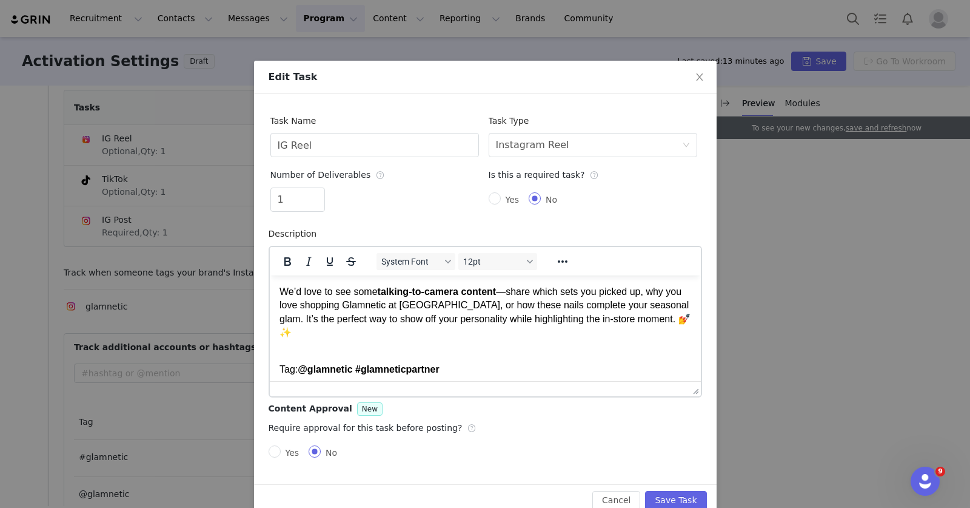
scroll to position [50, 0]
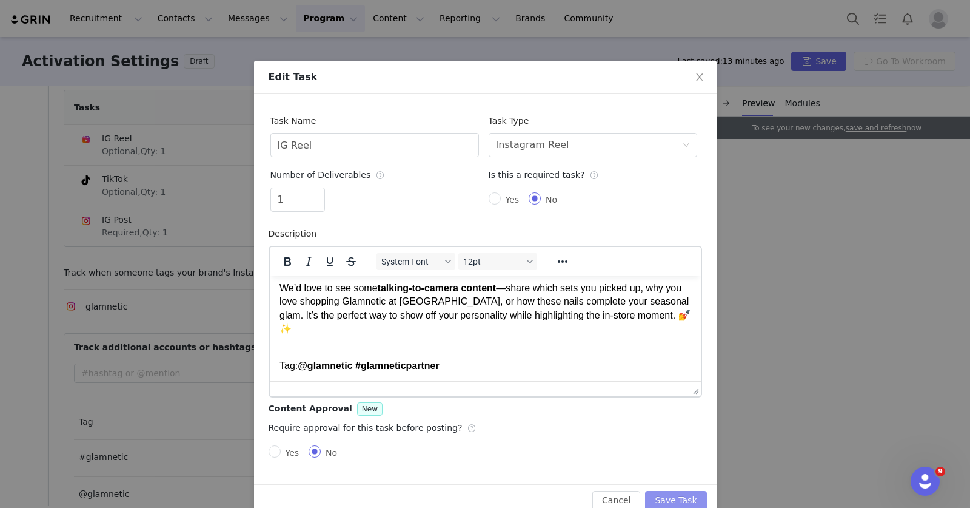
click at [664, 491] on button "Save Task" at bounding box center [675, 500] width 61 height 19
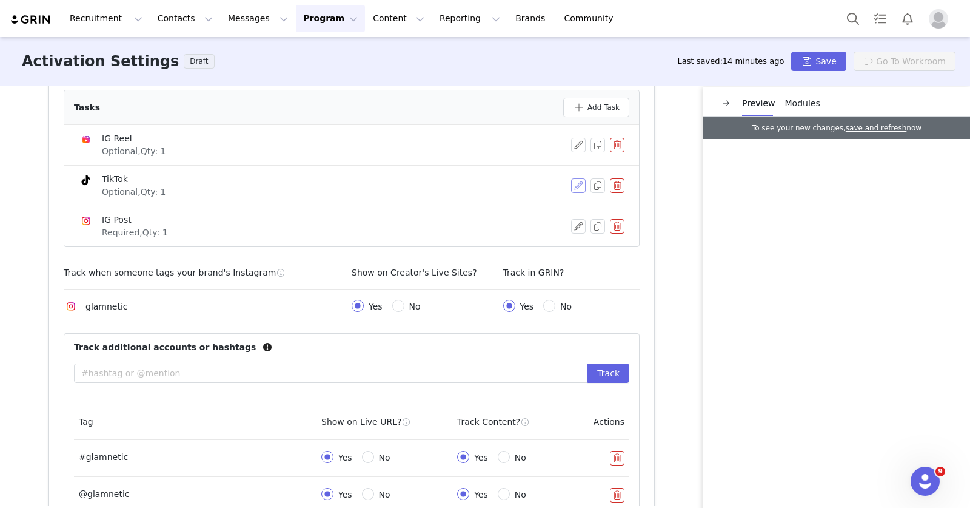
click at [576, 188] on button "button" at bounding box center [578, 185] width 15 height 15
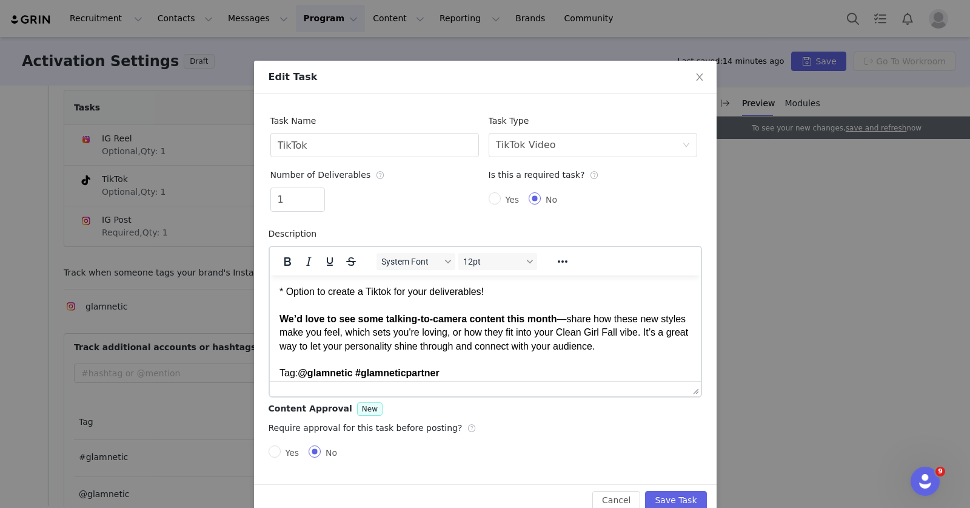
scroll to position [8, 0]
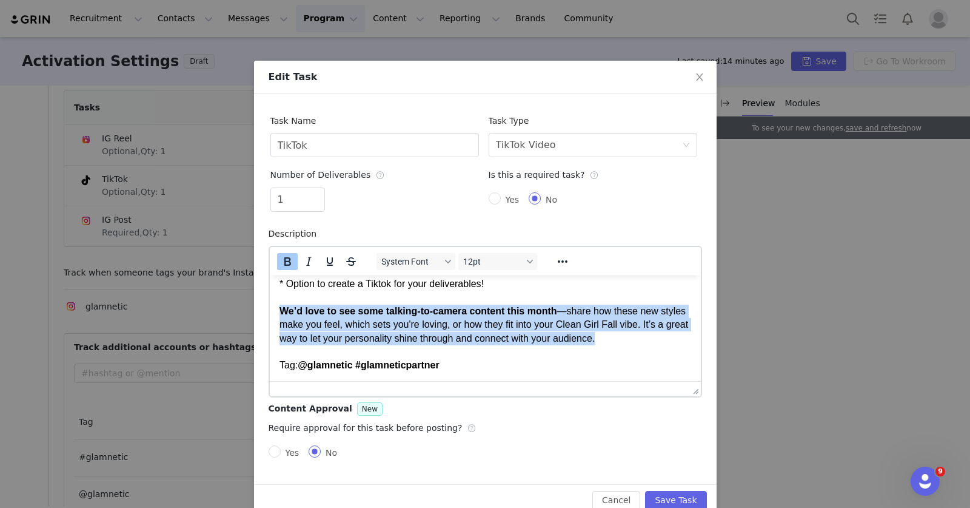
drag, startPoint x: 656, startPoint y: 338, endPoint x: 185, endPoint y: 310, distance: 472.1
click at [269, 310] on html "* Option to create a Tiktok for your deliverables! We’d love to see some talkin…" at bounding box center [484, 324] width 431 height 115
paste body "Rich Text Area. Press ALT-0 for help."
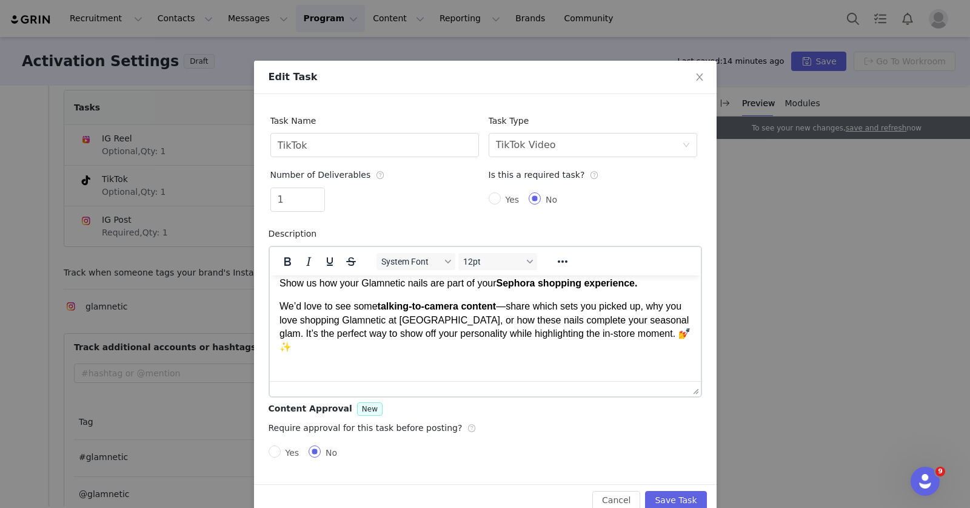
scroll to position [78, 0]
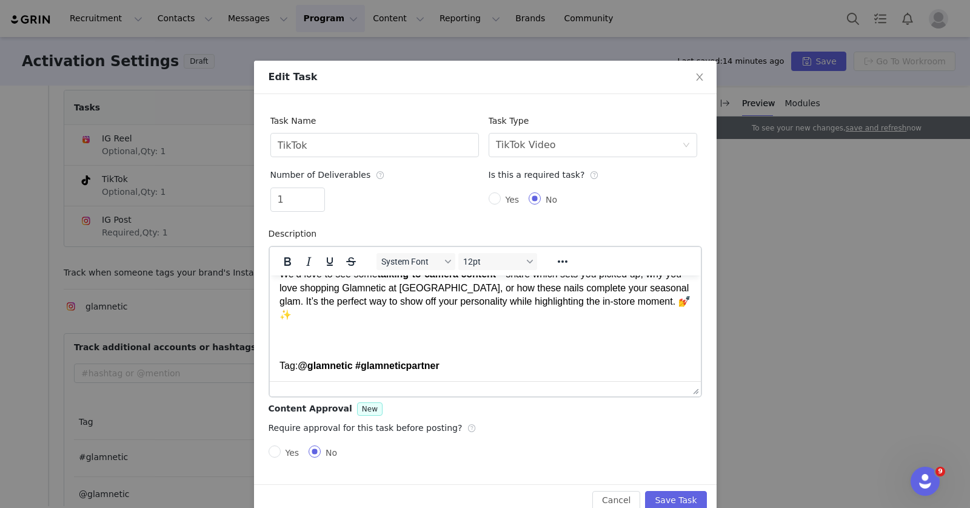
click at [469, 362] on p "Tag: @glamnetic #glamneticpartner" at bounding box center [485, 351] width 412 height 41
click at [667, 494] on button "Save Task" at bounding box center [675, 500] width 61 height 19
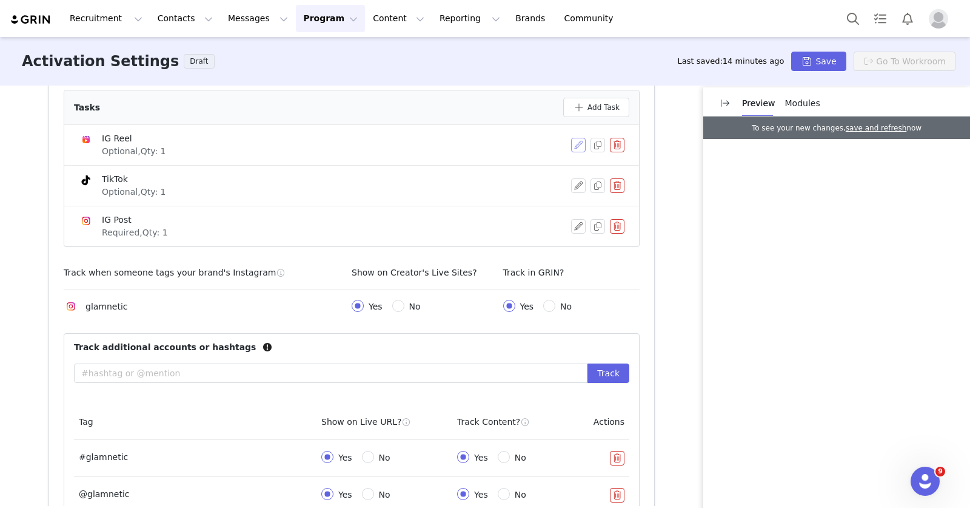
click at [573, 147] on button "button" at bounding box center [578, 145] width 15 height 15
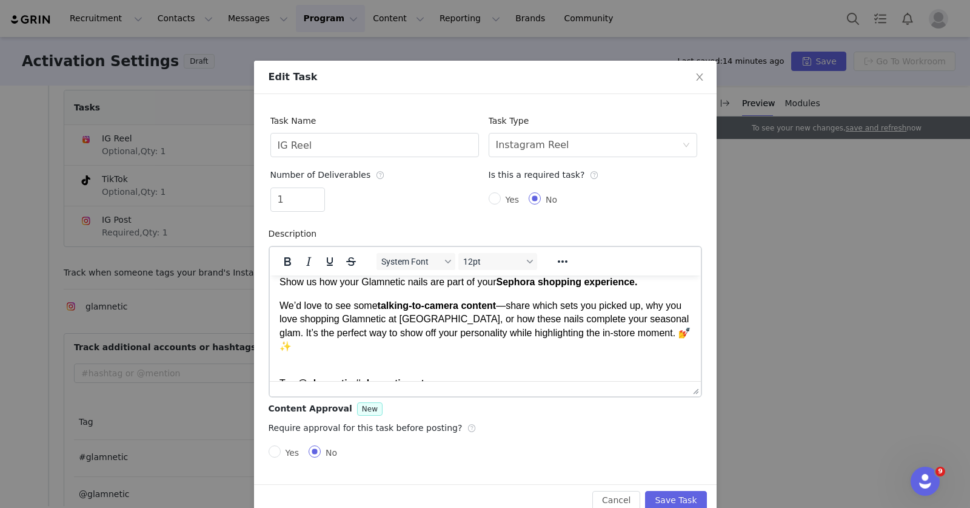
scroll to position [50, 0]
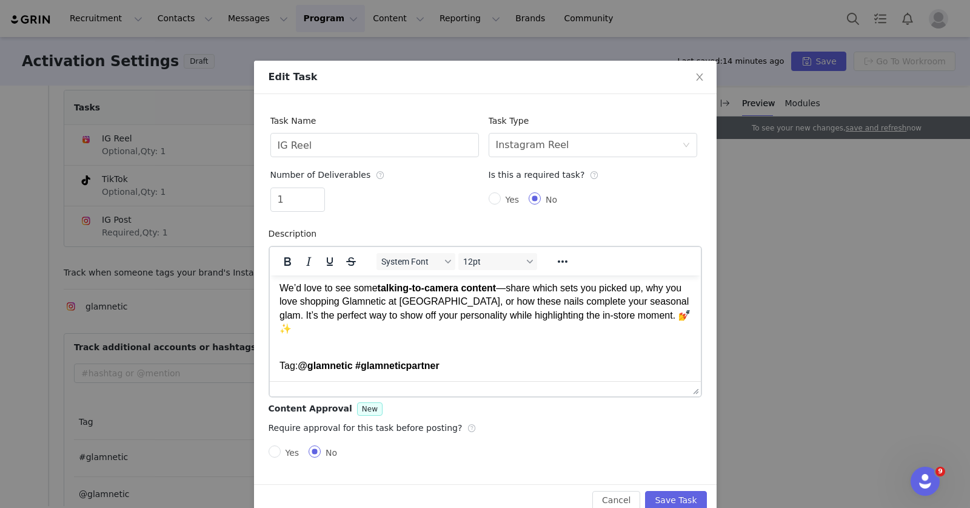
click at [472, 370] on p "Tag: @glamnetic #glamneticpartner" at bounding box center [485, 357] width 412 height 27
click at [658, 489] on div "Cancel Save Task" at bounding box center [485, 500] width 463 height 32
click at [663, 495] on button "Save Task" at bounding box center [675, 500] width 61 height 19
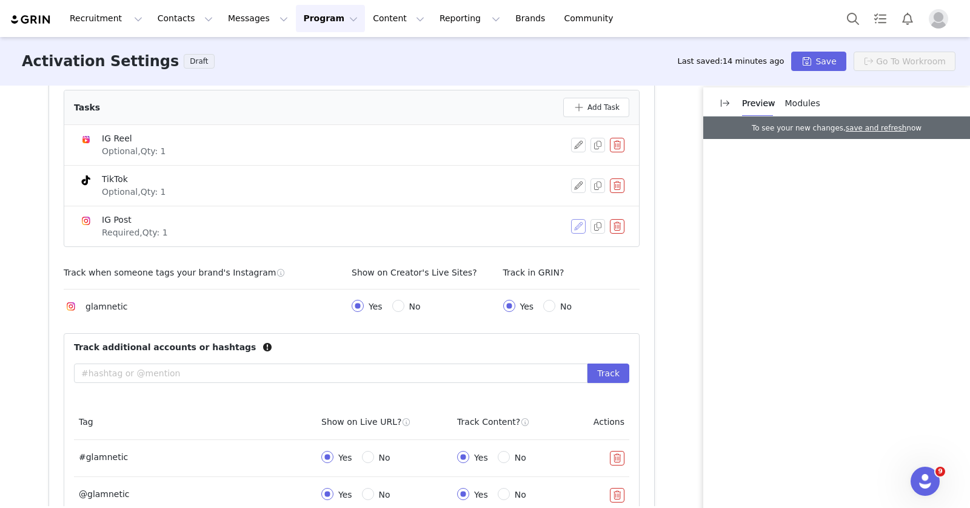
click at [576, 229] on button "button" at bounding box center [578, 226] width 15 height 15
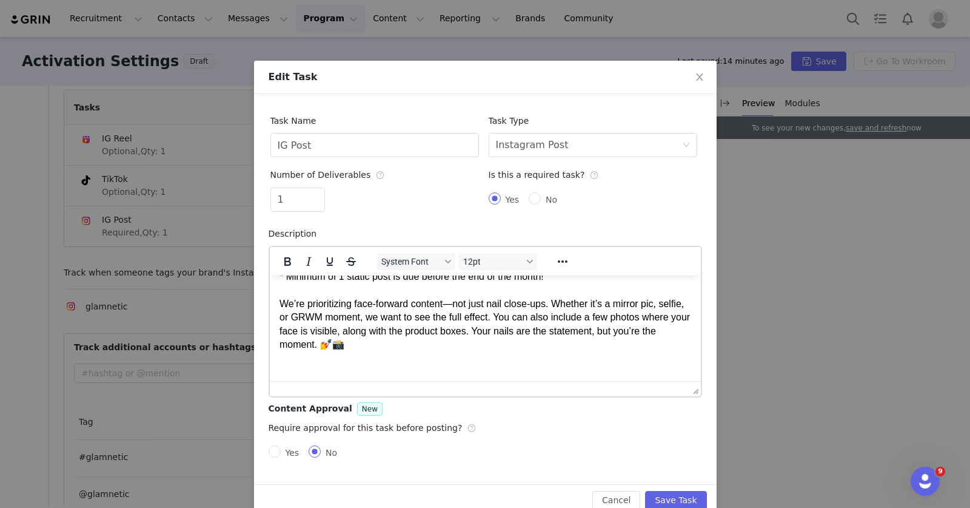
scroll to position [0, 0]
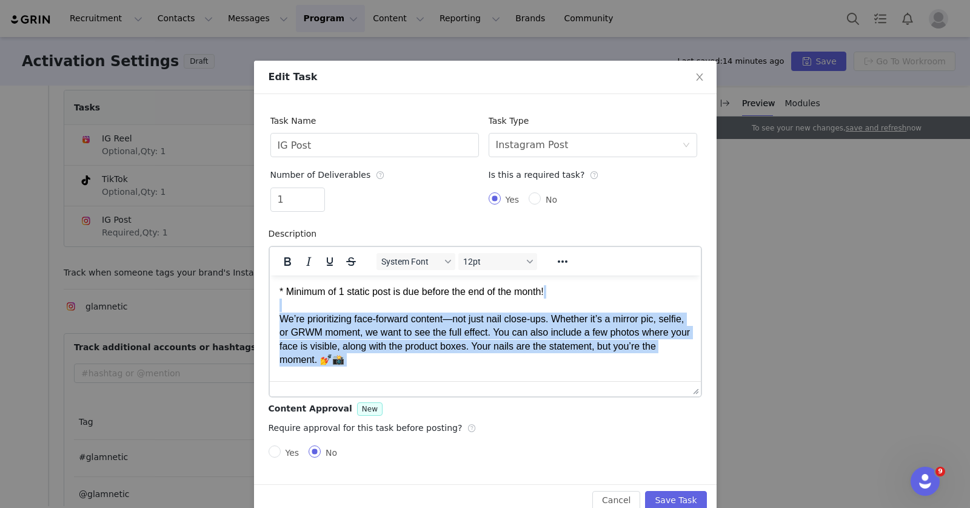
drag, startPoint x: 438, startPoint y: 371, endPoint x: 258, endPoint y: 310, distance: 190.1
click at [269, 310] on html "* Minimum of 1 static post is due before the end of the month! We’re prioritizi…" at bounding box center [484, 346] width 431 height 142
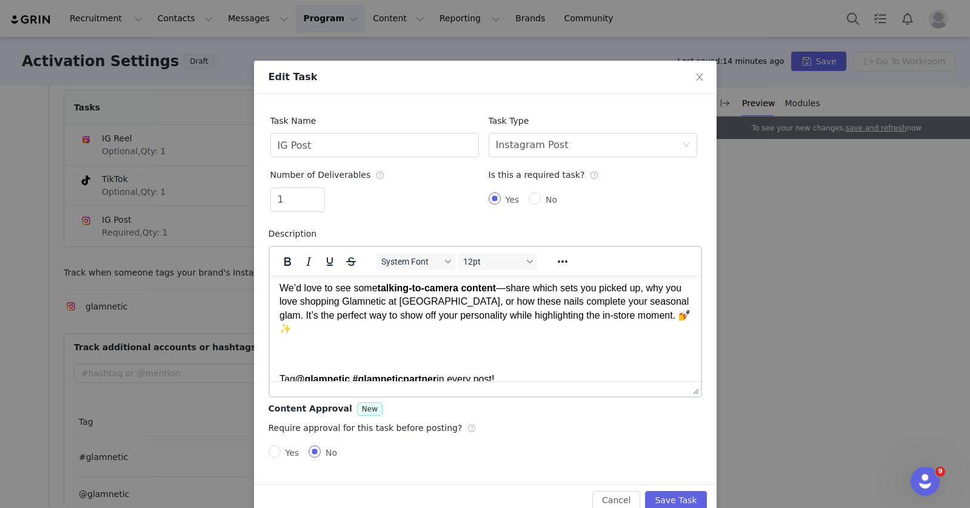
scroll to position [64, 0]
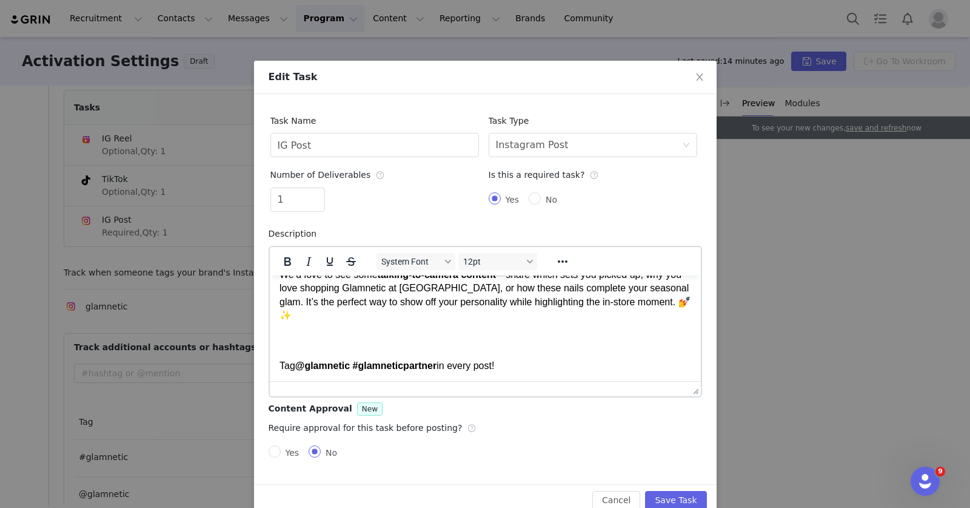
click at [443, 361] on p "Tag @glamnetic #glamneticpartner in every post!" at bounding box center [485, 351] width 412 height 41
click at [665, 494] on button "Save Task" at bounding box center [675, 500] width 61 height 19
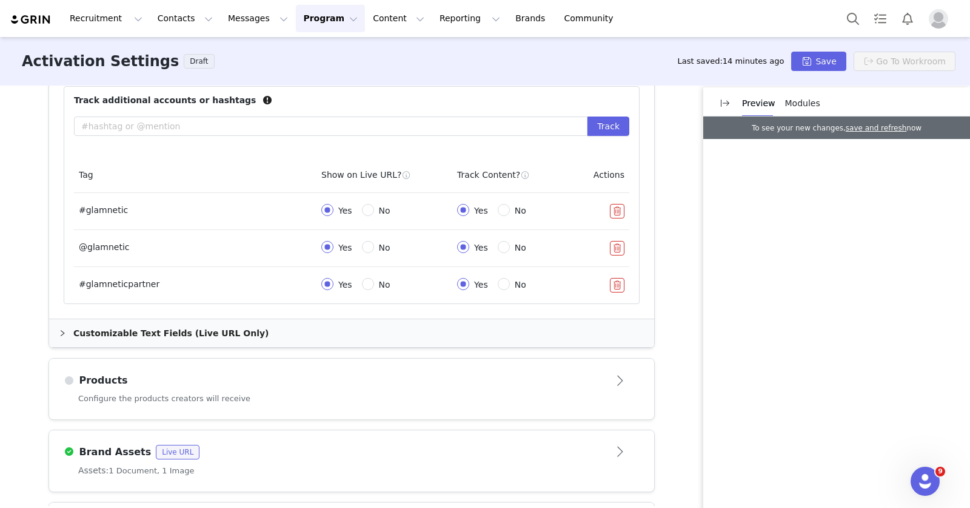
scroll to position [819, 0]
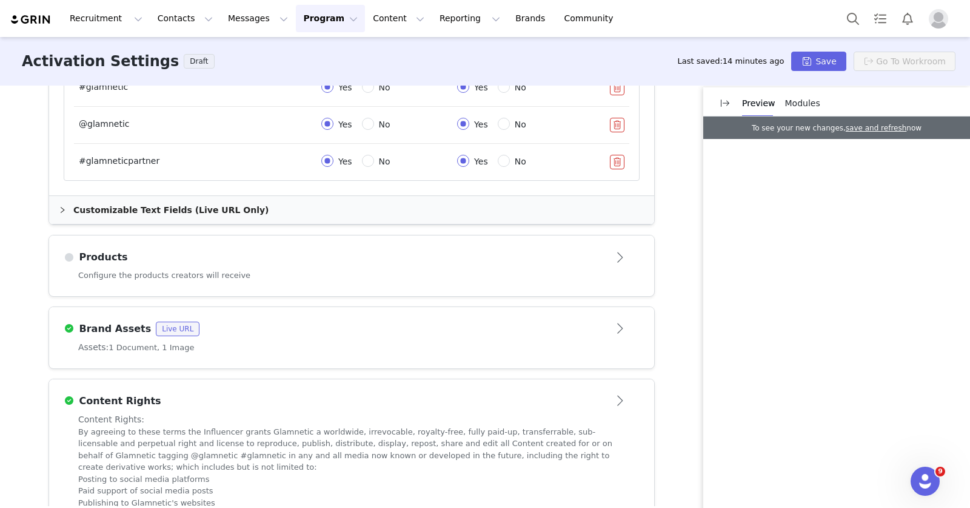
click at [445, 278] on div "Configure the products creators will receive" at bounding box center [351, 282] width 605 height 27
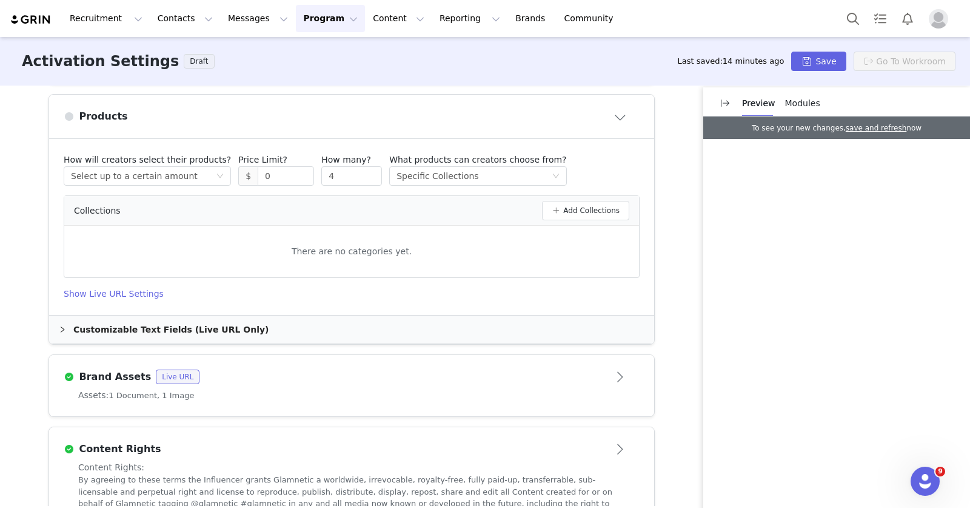
scroll to position [532, 0]
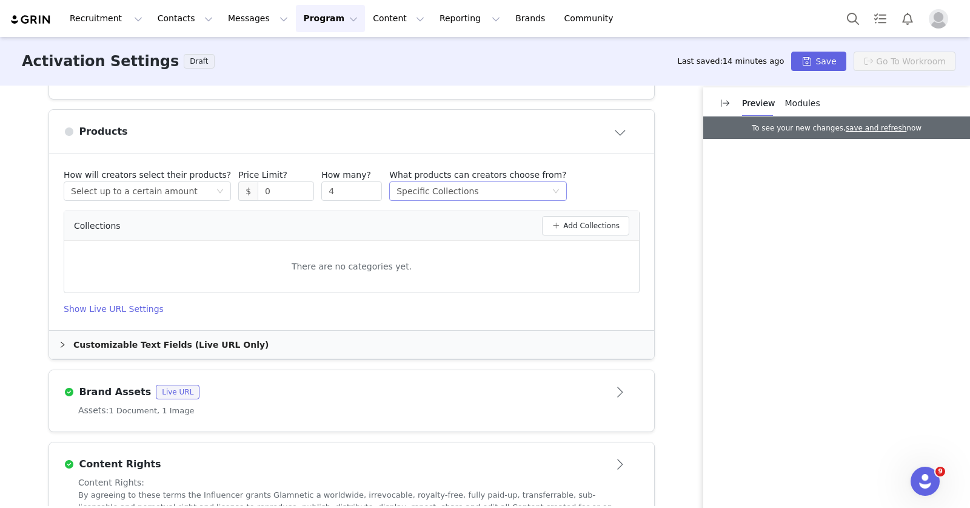
click at [499, 193] on div "Select method Specific Collections" at bounding box center [474, 191] width 155 height 18
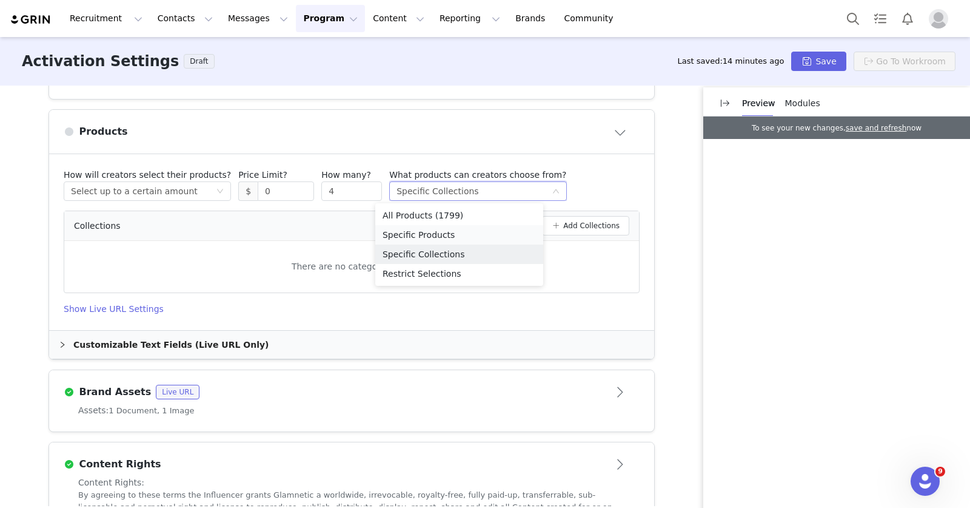
click at [465, 235] on li "Specific Products" at bounding box center [459, 234] width 168 height 19
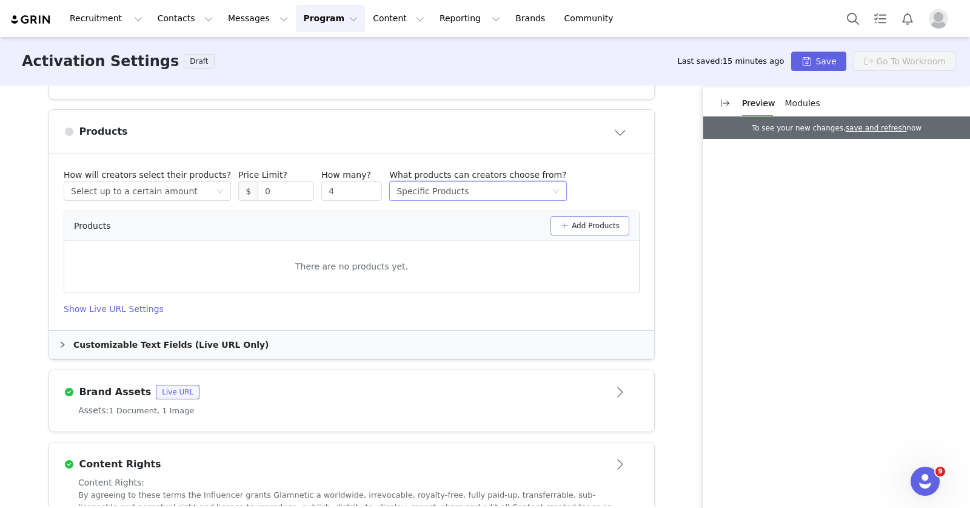
click at [570, 229] on button "Add Products" at bounding box center [590, 225] width 79 height 19
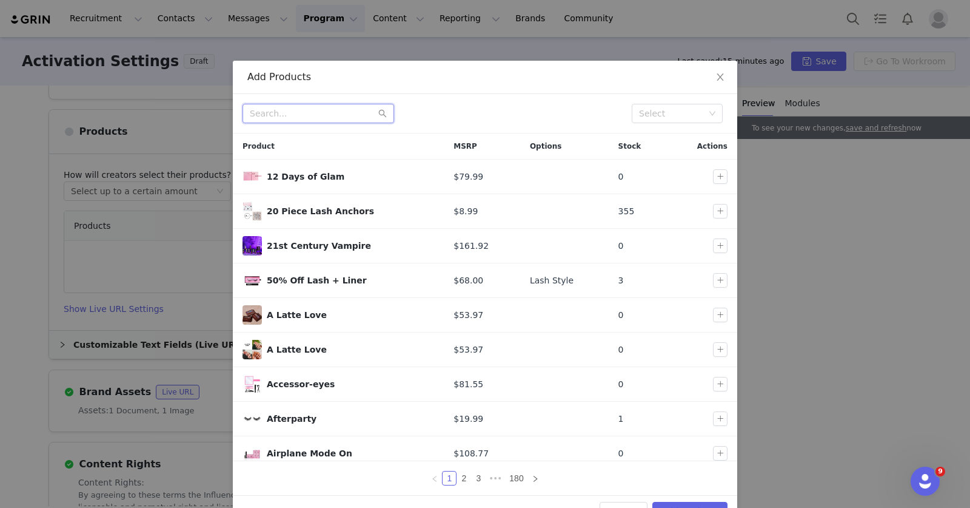
click at [349, 112] on input "text" at bounding box center [319, 113] width 152 height 19
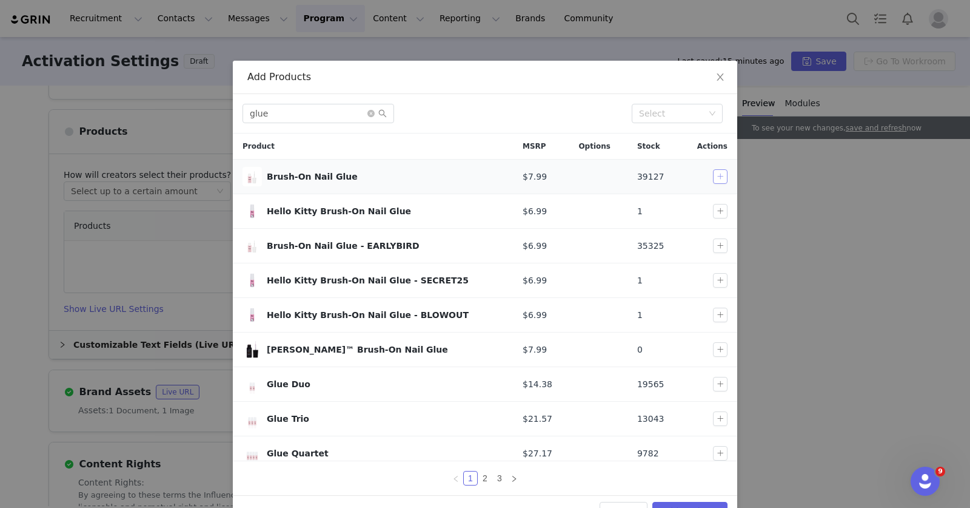
click at [713, 180] on button "button" at bounding box center [720, 176] width 15 height 15
click at [258, 112] on input "glue" at bounding box center [319, 113] width 152 height 19
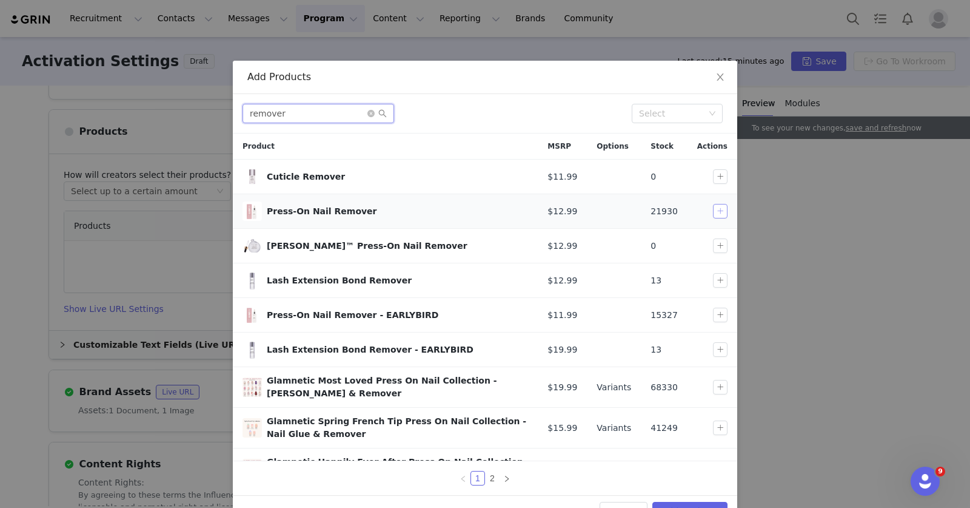
type input "remover"
click at [713, 210] on button "button" at bounding box center [720, 211] width 15 height 15
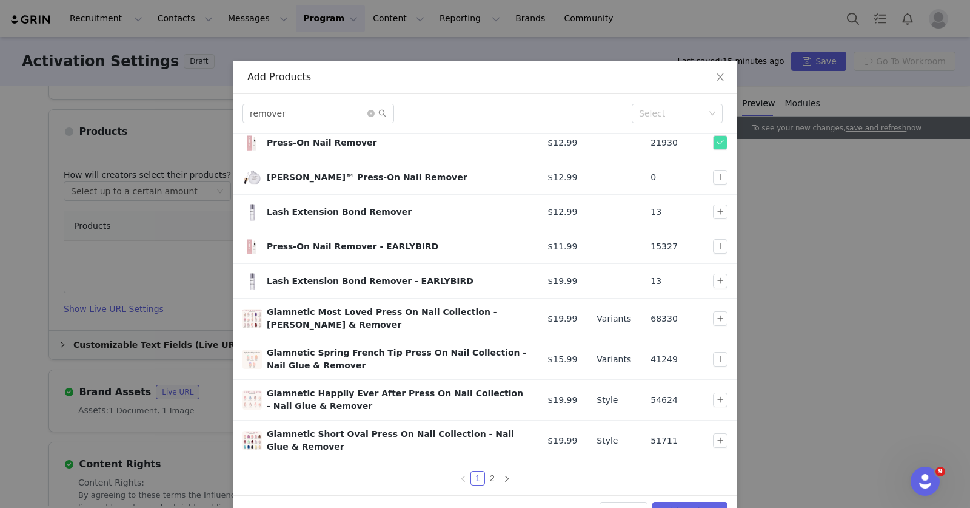
click at [684, 498] on div "Cancel Add Products" at bounding box center [485, 511] width 505 height 32
click at [684, 502] on button "Add Products" at bounding box center [690, 511] width 75 height 19
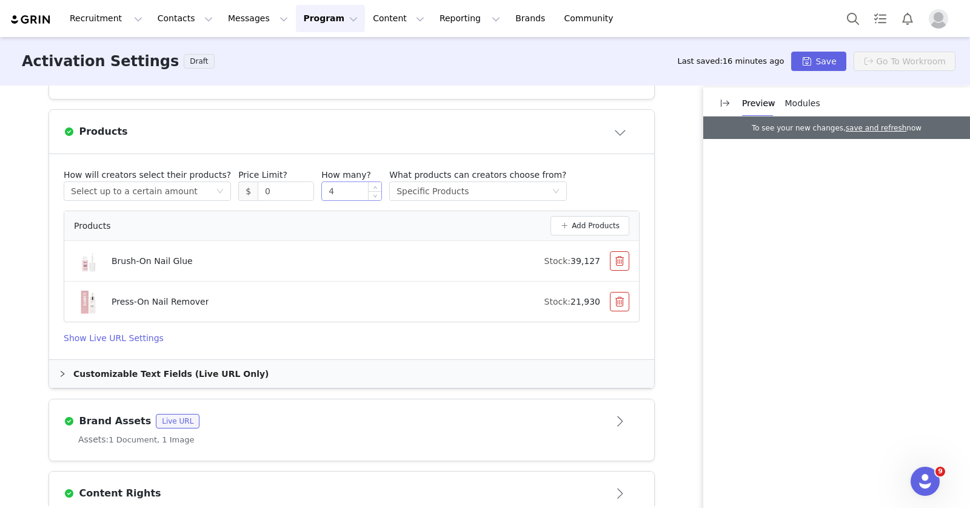
click at [334, 183] on input "4" at bounding box center [351, 191] width 59 height 18
type input "2"
click at [343, 145] on article "Products" at bounding box center [351, 132] width 605 height 44
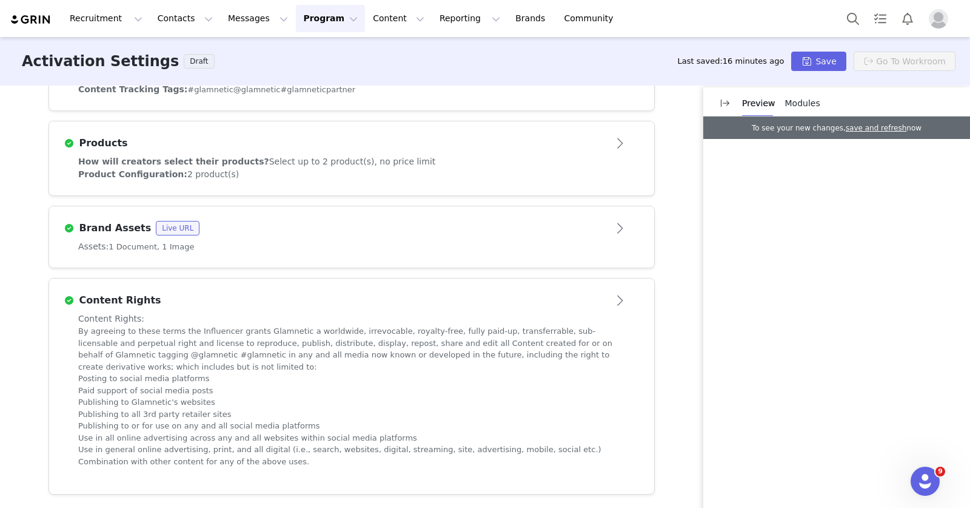
click at [343, 145] on div "Products" at bounding box center [332, 143] width 536 height 15
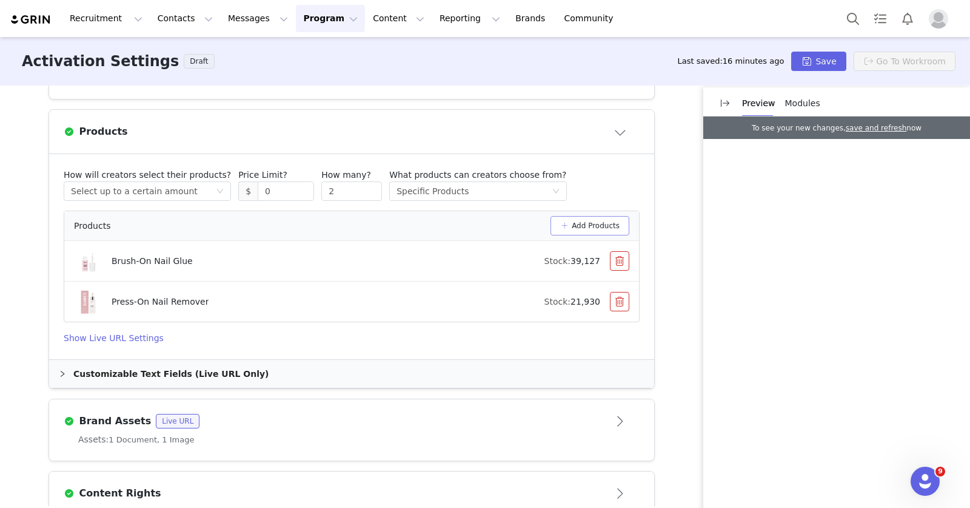
click at [586, 225] on button "Add Products" at bounding box center [590, 225] width 79 height 19
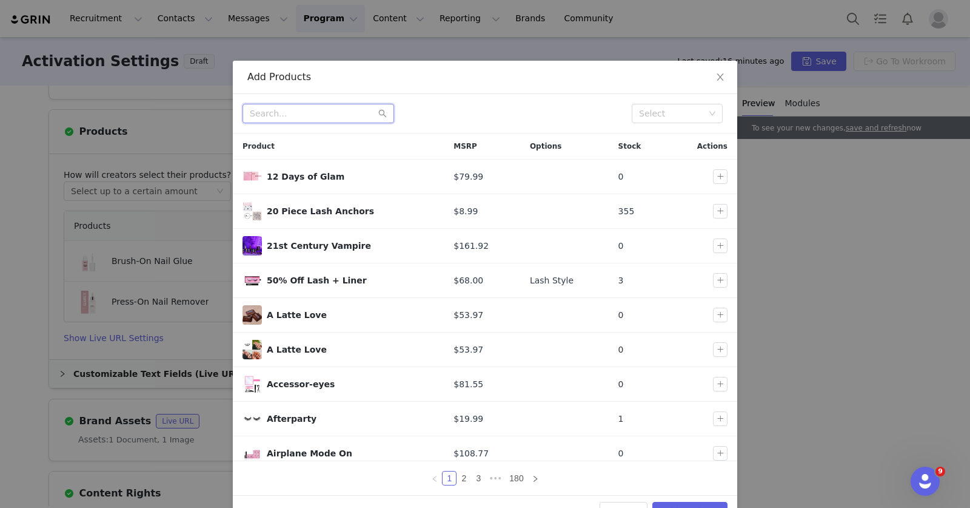
click at [349, 119] on input "text" at bounding box center [319, 113] width 152 height 19
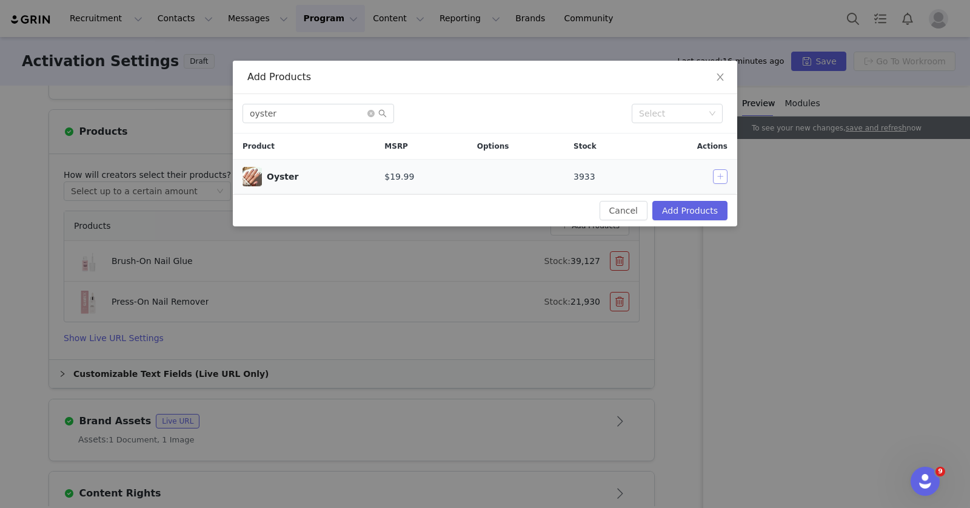
click at [714, 181] on button "button" at bounding box center [720, 176] width 15 height 15
click at [272, 113] on input "oyster" at bounding box center [319, 113] width 152 height 19
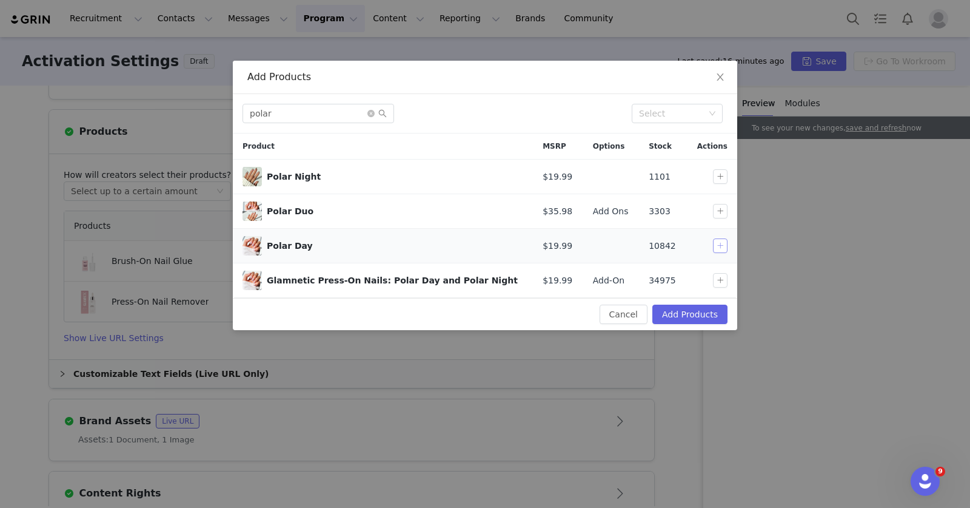
click at [717, 245] on button "button" at bounding box center [720, 245] width 15 height 15
click at [264, 114] on input "polar" at bounding box center [319, 113] width 152 height 19
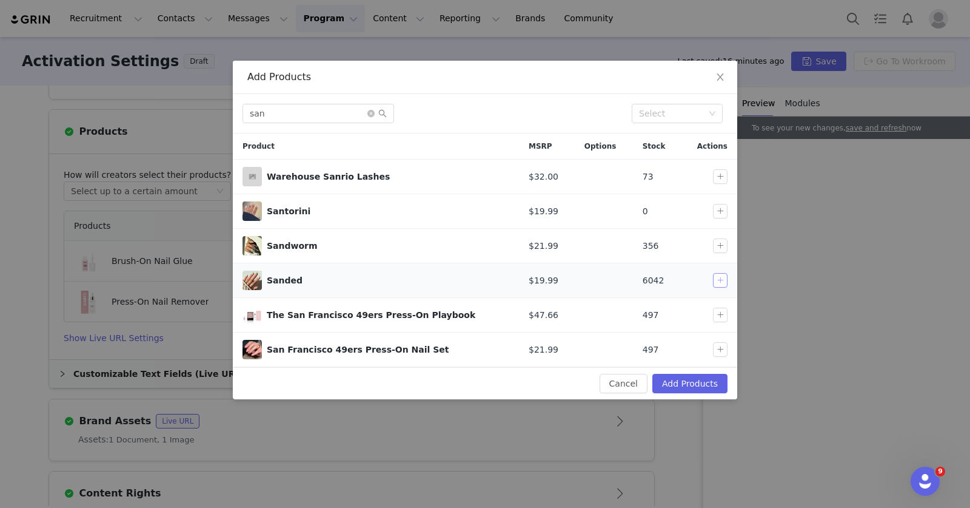
click at [721, 277] on button "button" at bounding box center [720, 280] width 15 height 15
click at [255, 116] on input "san" at bounding box center [319, 113] width 152 height 19
click at [258, 117] on input "san" at bounding box center [319, 113] width 152 height 19
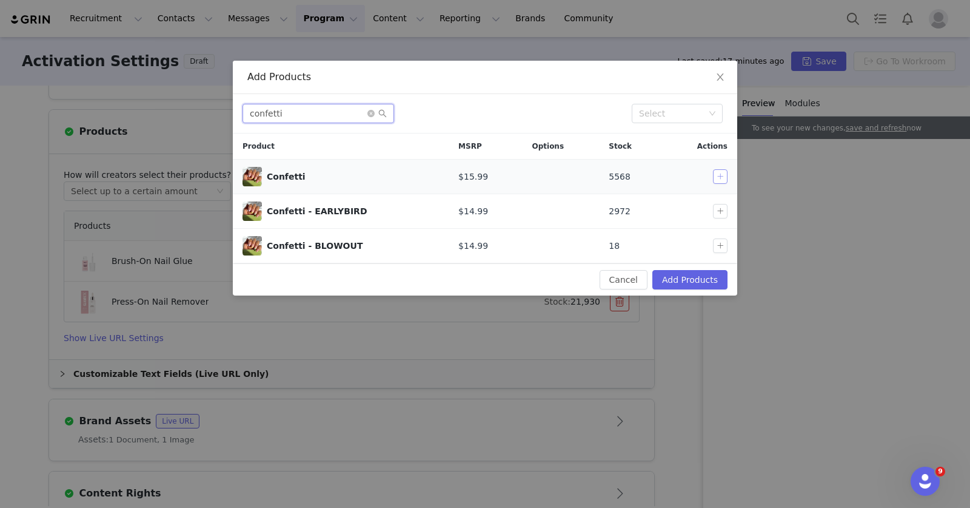
type input "confetti"
click at [719, 177] on button "button" at bounding box center [720, 176] width 15 height 15
click at [373, 113] on icon "icon: close-circle" at bounding box center [371, 113] width 7 height 7
click at [340, 115] on input "text" at bounding box center [319, 113] width 152 height 19
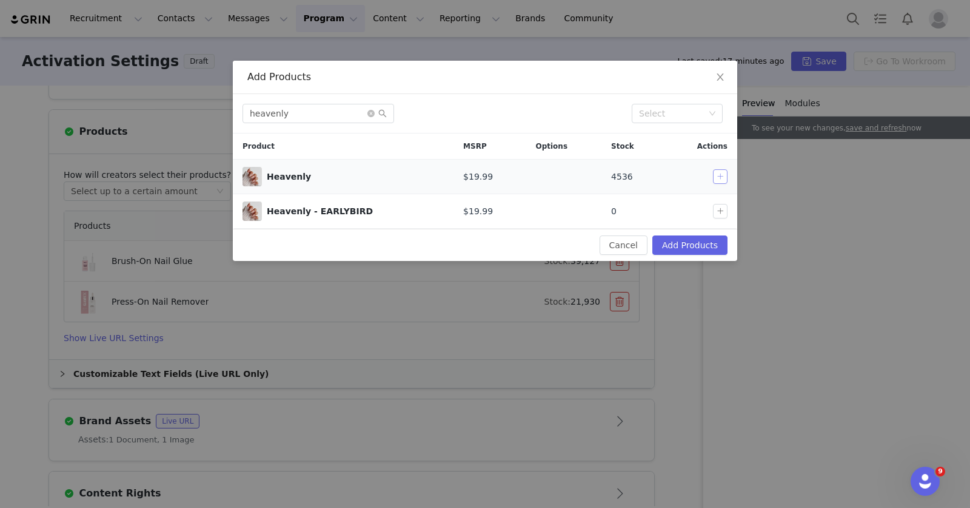
click at [721, 172] on button "button" at bounding box center [720, 176] width 15 height 15
click at [332, 115] on input "heavenly" at bounding box center [319, 113] width 152 height 19
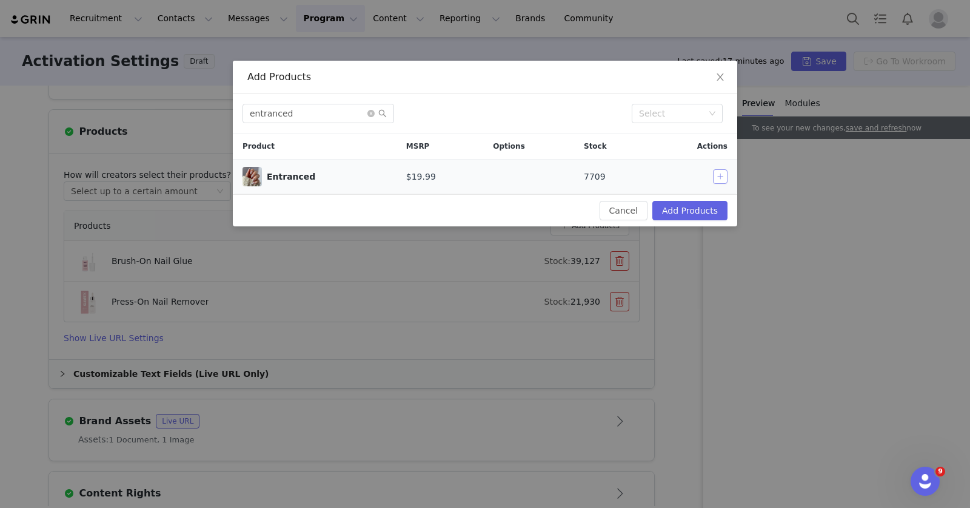
click at [722, 173] on button "button" at bounding box center [720, 176] width 15 height 15
click at [278, 122] on input "entranced" at bounding box center [319, 113] width 152 height 19
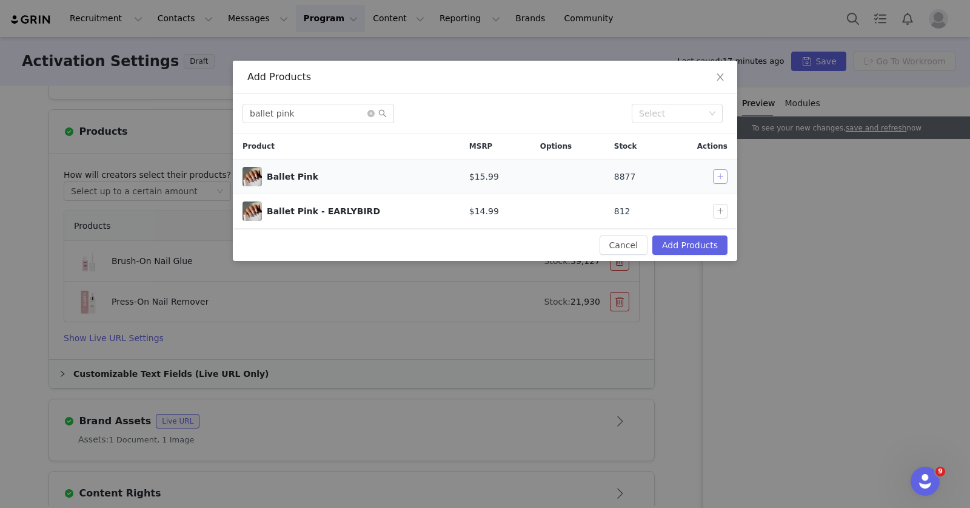
click at [717, 173] on button "button" at bounding box center [720, 176] width 15 height 15
click at [281, 113] on input "ballet pink" at bounding box center [319, 113] width 152 height 19
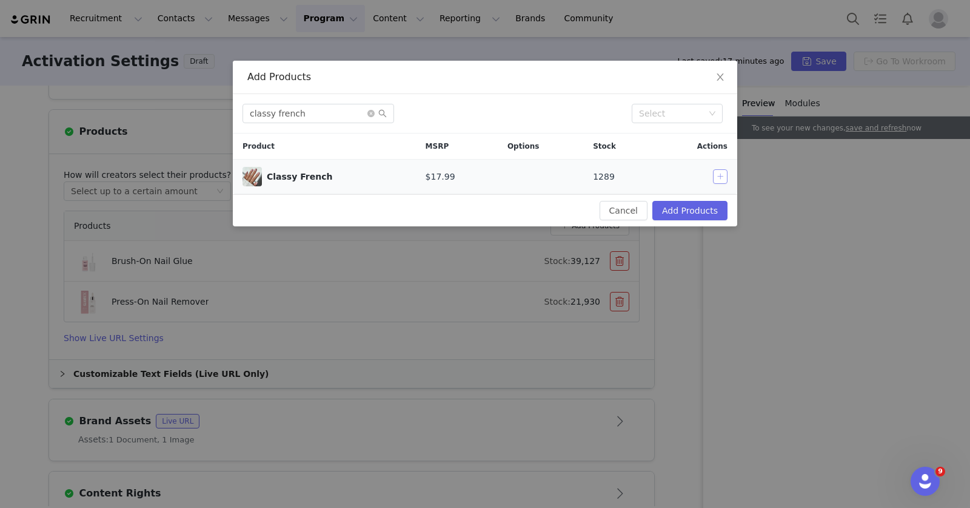
click at [716, 173] on button "button" at bounding box center [720, 176] width 15 height 15
click at [282, 117] on input "classy french" at bounding box center [319, 113] width 152 height 19
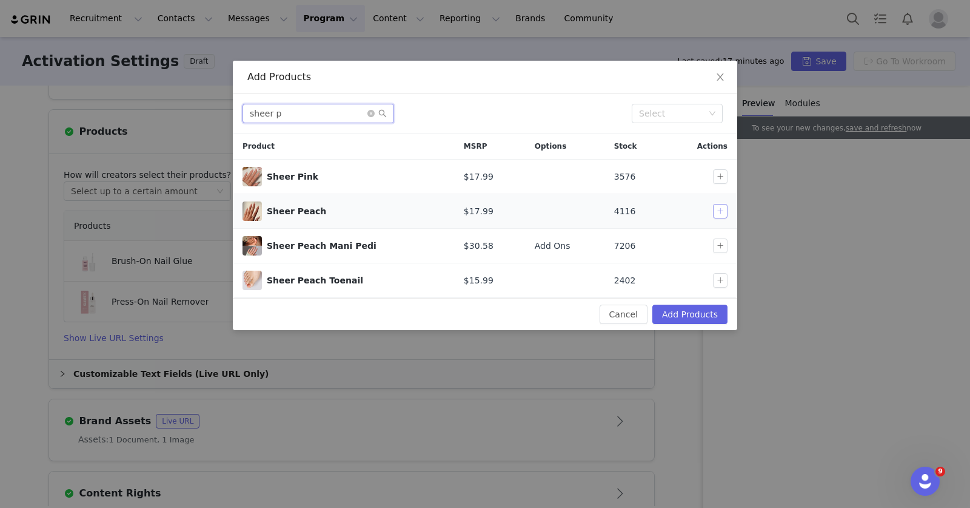
type input "sheer p"
click at [726, 211] on button "button" at bounding box center [720, 211] width 15 height 15
click at [368, 113] on icon "icon: close-circle" at bounding box center [371, 113] width 7 height 7
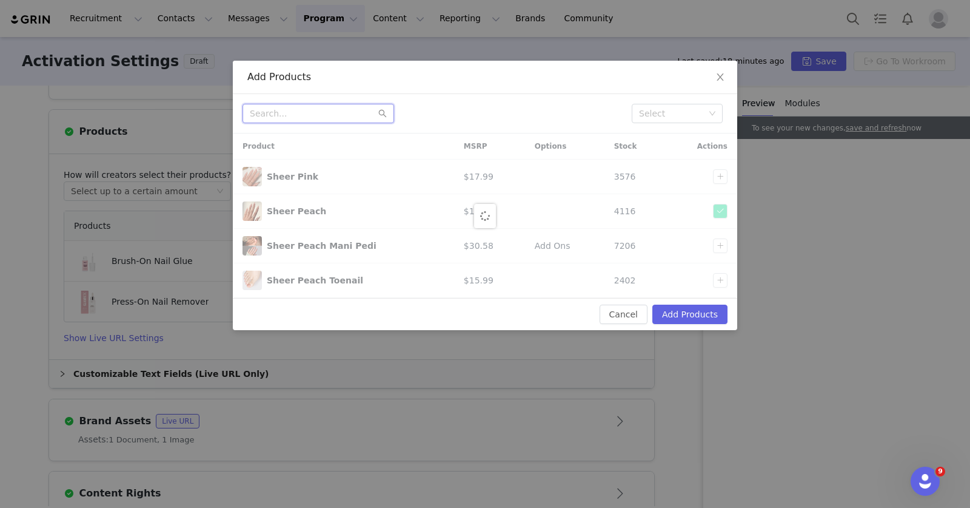
click at [338, 113] on input "text" at bounding box center [319, 113] width 152 height 19
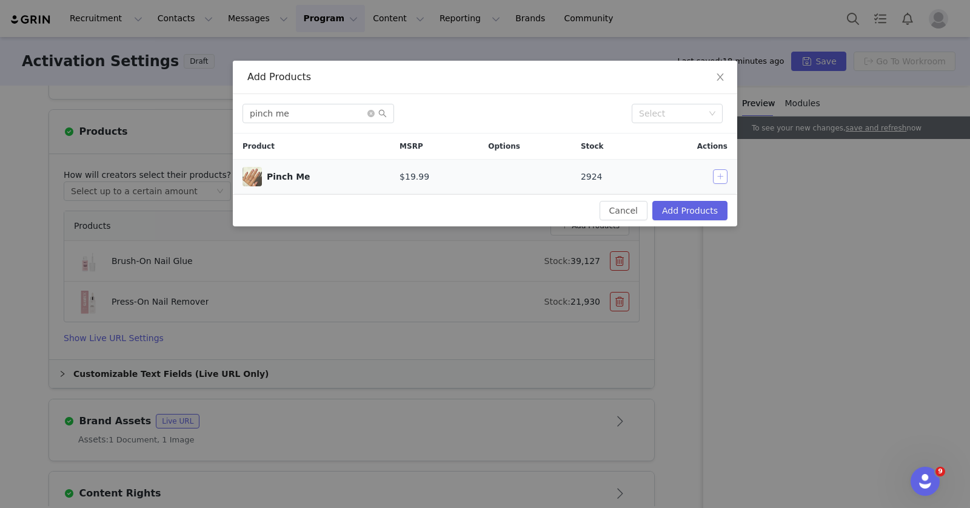
click at [716, 176] on button "button" at bounding box center [720, 176] width 15 height 15
click at [264, 114] on input "pinch me" at bounding box center [319, 113] width 152 height 19
click at [719, 175] on button "button" at bounding box center [720, 176] width 15 height 15
click at [329, 104] on input "something" at bounding box center [319, 113] width 152 height 19
type input "honeymoon"
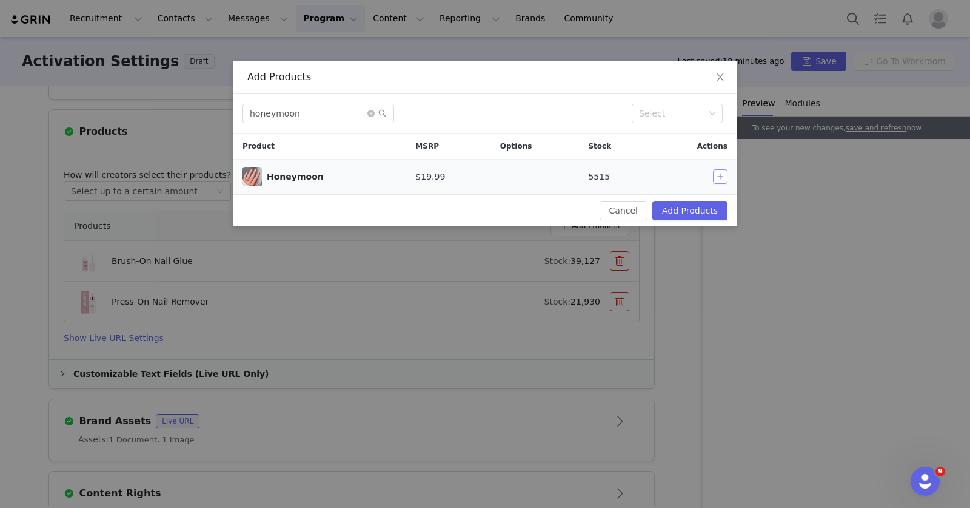
click at [725, 175] on button "button" at bounding box center [720, 176] width 15 height 15
click at [688, 206] on button "Add Products" at bounding box center [690, 210] width 75 height 19
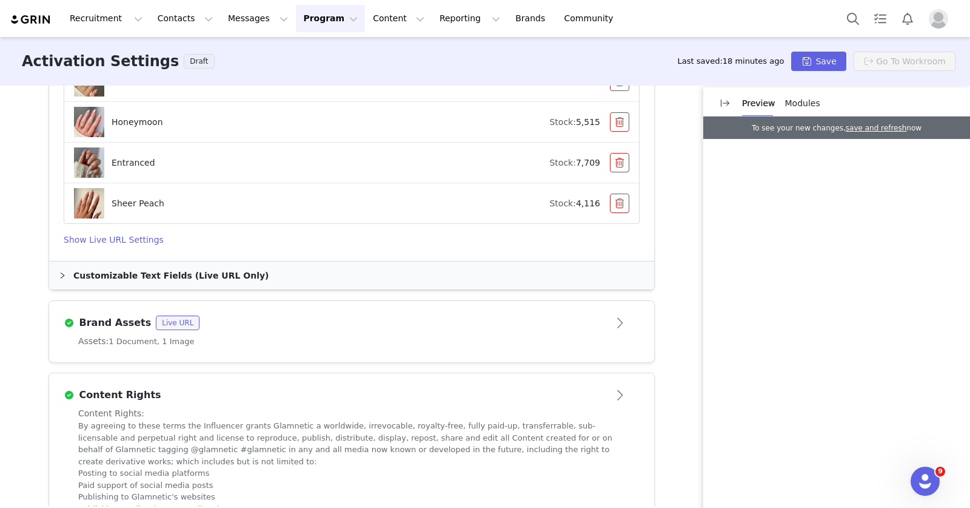
scroll to position [1214, 0]
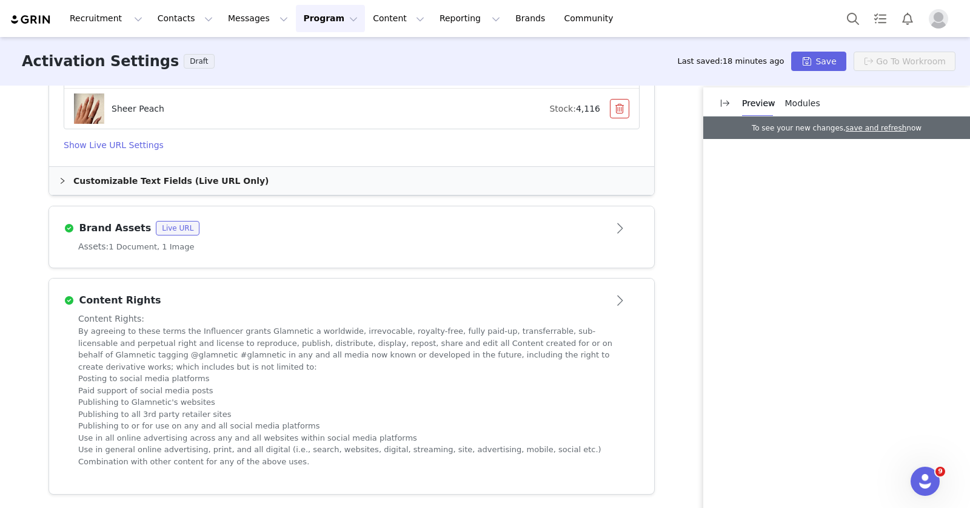
click at [602, 231] on button "Open module" at bounding box center [621, 227] width 38 height 19
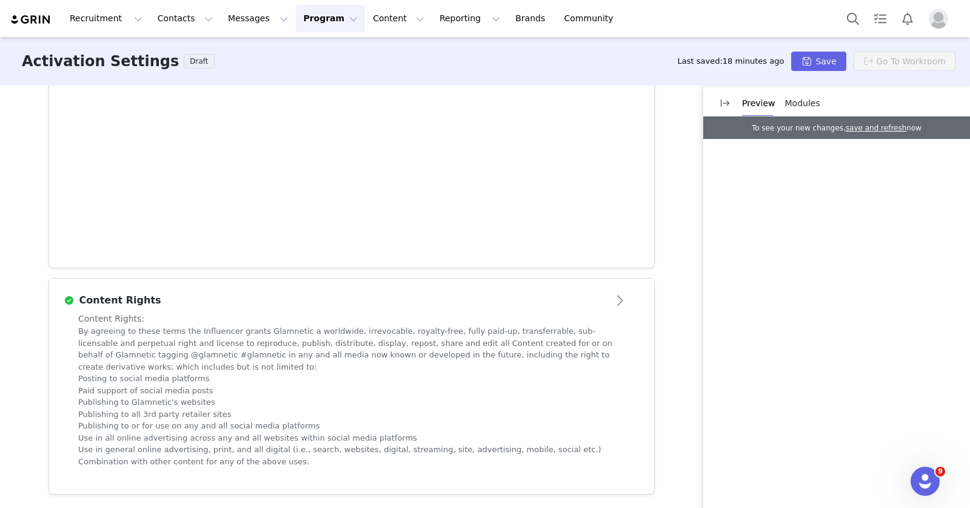
scroll to position [679, 0]
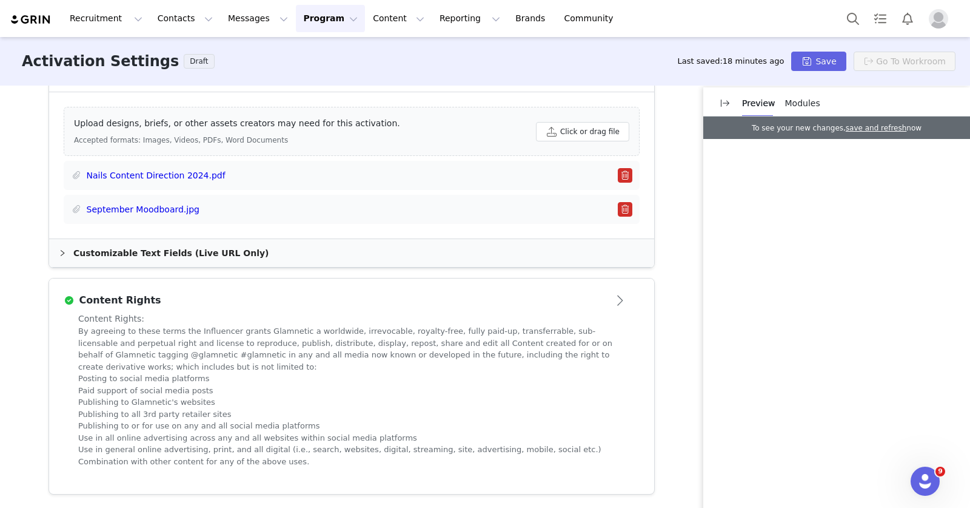
click at [619, 210] on button "button" at bounding box center [625, 209] width 15 height 15
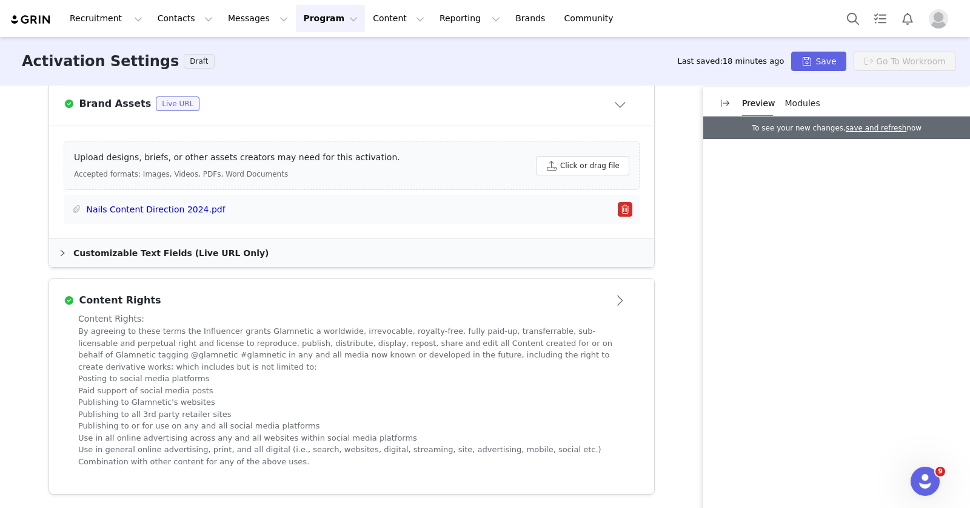
scroll to position [645, 0]
click at [815, 59] on button "Save" at bounding box center [818, 61] width 55 height 19
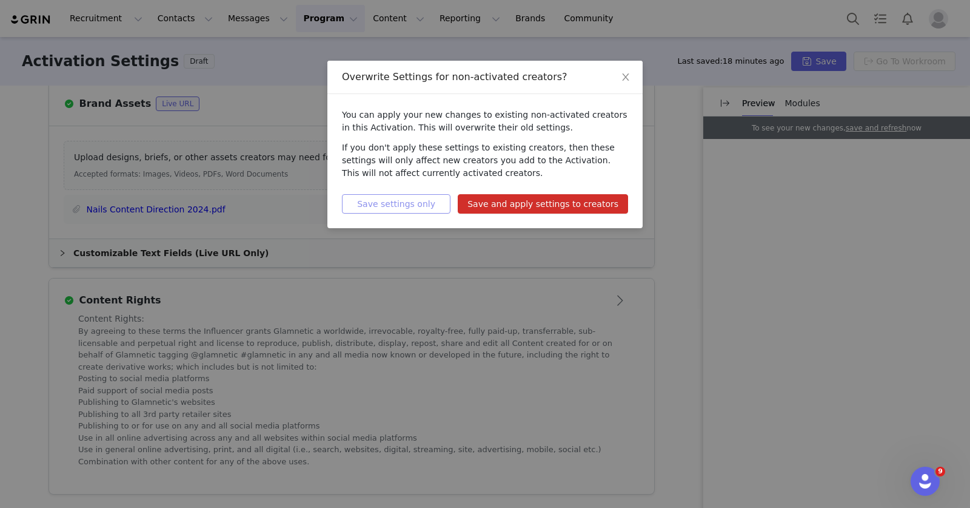
click at [449, 204] on button "Save settings only" at bounding box center [396, 203] width 109 height 19
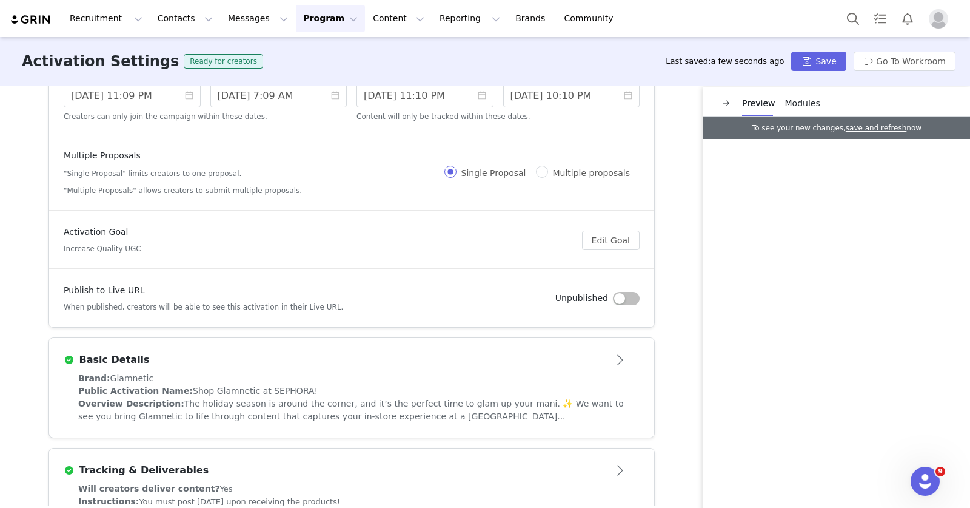
scroll to position [0, 0]
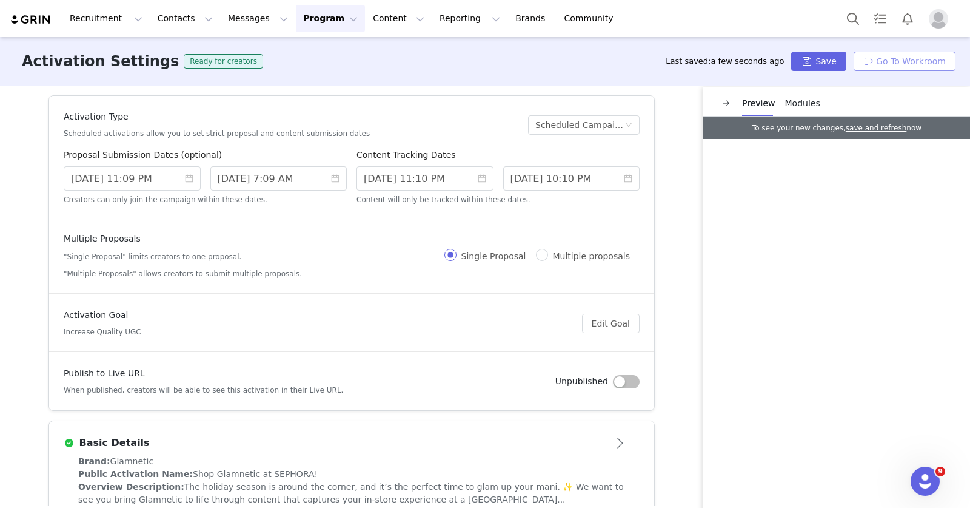
click at [874, 60] on button "Go To Workroom" at bounding box center [905, 61] width 102 height 19
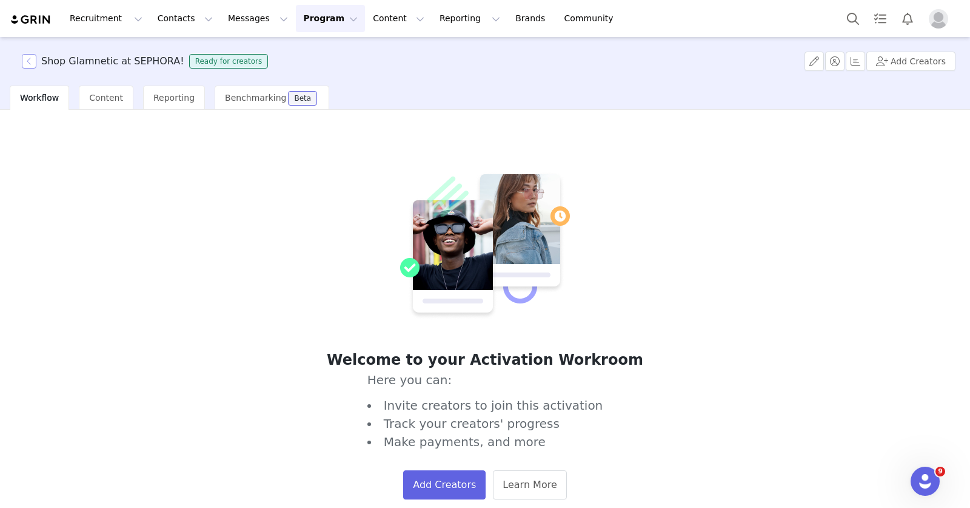
click at [33, 55] on button "button" at bounding box center [29, 61] width 15 height 15
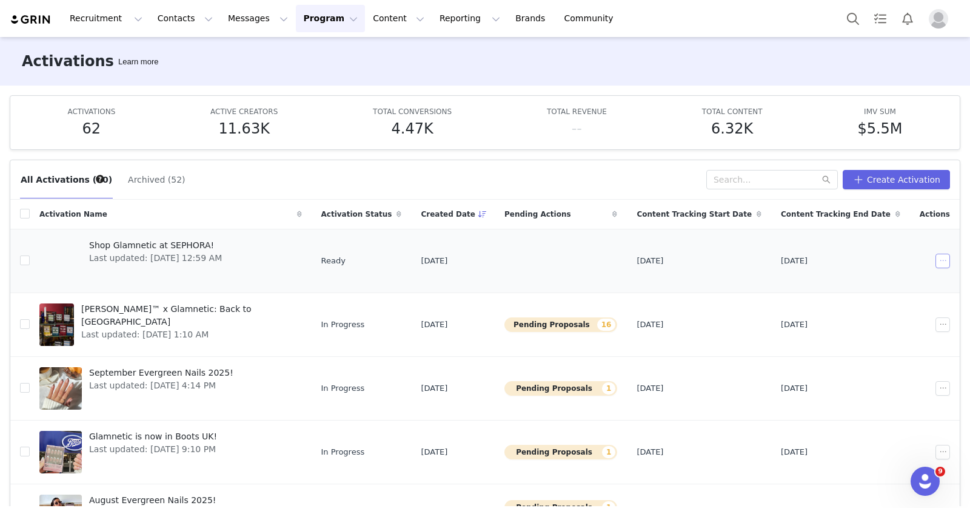
click at [936, 261] on button "button" at bounding box center [943, 261] width 15 height 15
click at [872, 305] on span "Duplicate" at bounding box center [858, 301] width 41 height 13
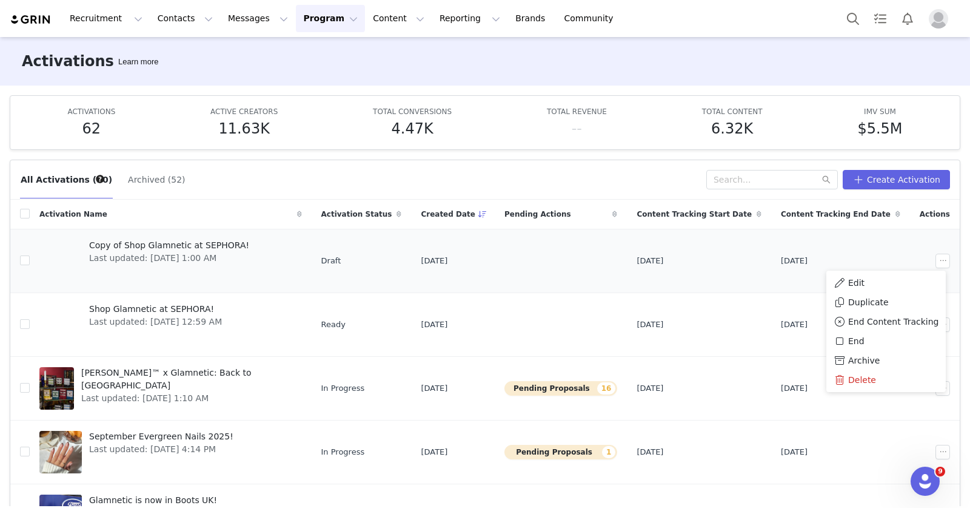
click at [923, 242] on td at bounding box center [935, 261] width 50 height 64
click at [936, 257] on button "button" at bounding box center [943, 261] width 15 height 15
click at [890, 286] on div "Edit" at bounding box center [876, 282] width 105 height 13
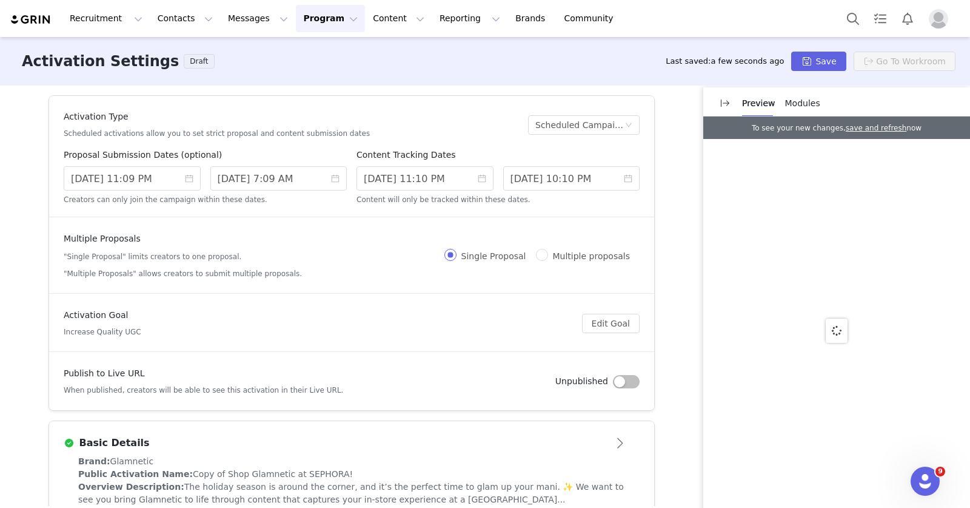
scroll to position [213, 0]
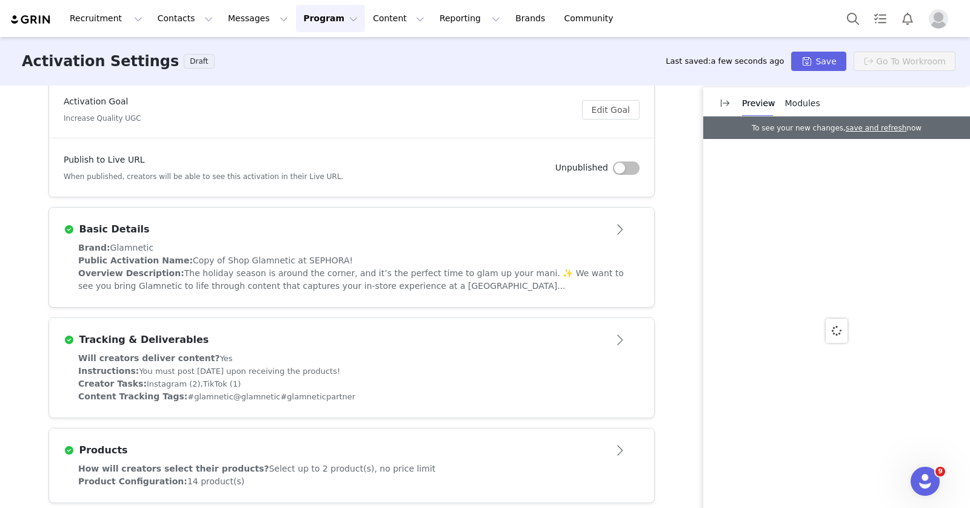
click at [368, 270] on span "The holiday season is around the corner, and it’s the perfect time to glam up y…" at bounding box center [351, 279] width 546 height 22
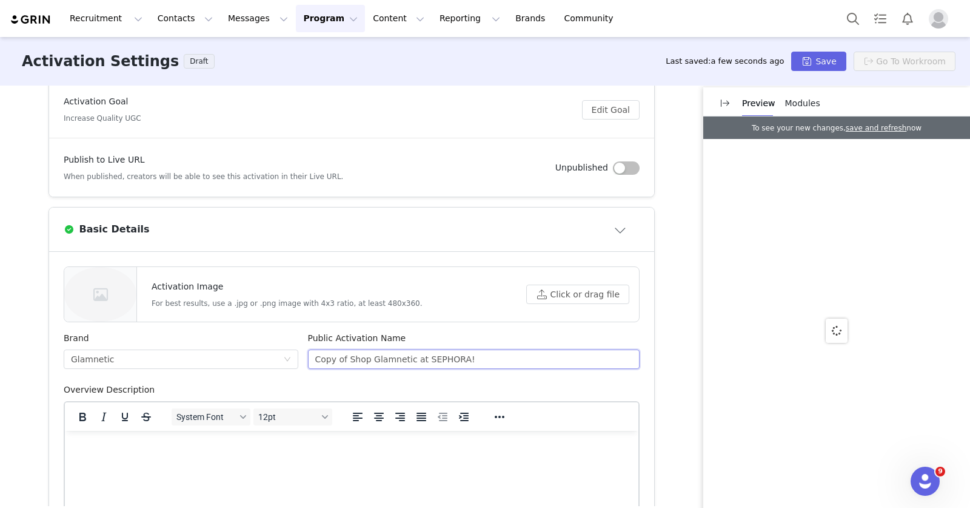
click at [435, 355] on input "Copy of Shop Glamnetic at SEPHORA!" at bounding box center [474, 358] width 332 height 19
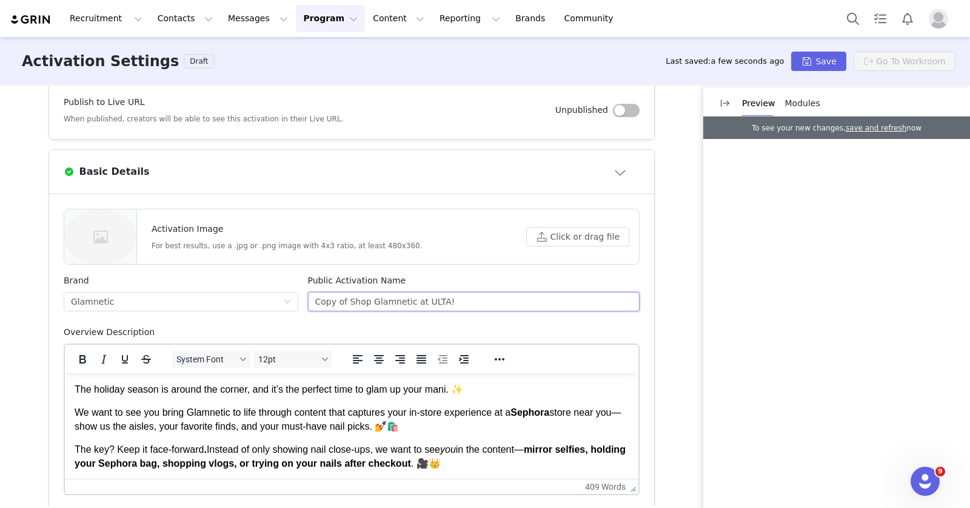
scroll to position [334, 0]
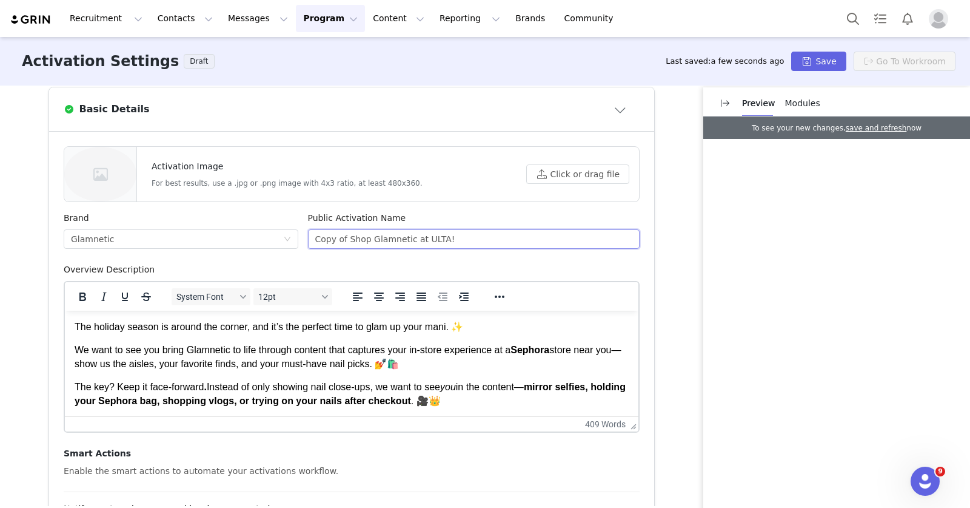
type input "Copy of Shop Glamnetic at ULTA!"
click at [549, 353] on strong "Sephora" at bounding box center [530, 349] width 39 height 10
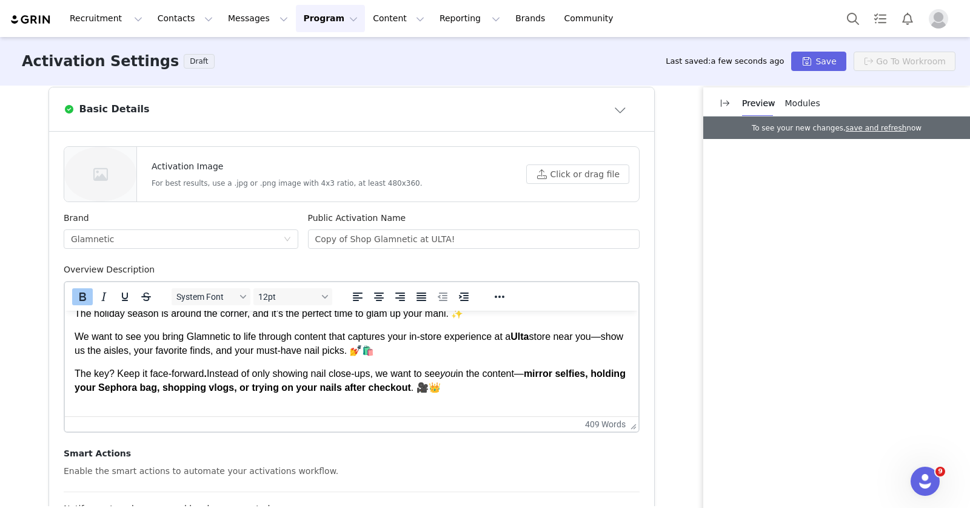
scroll to position [11, 0]
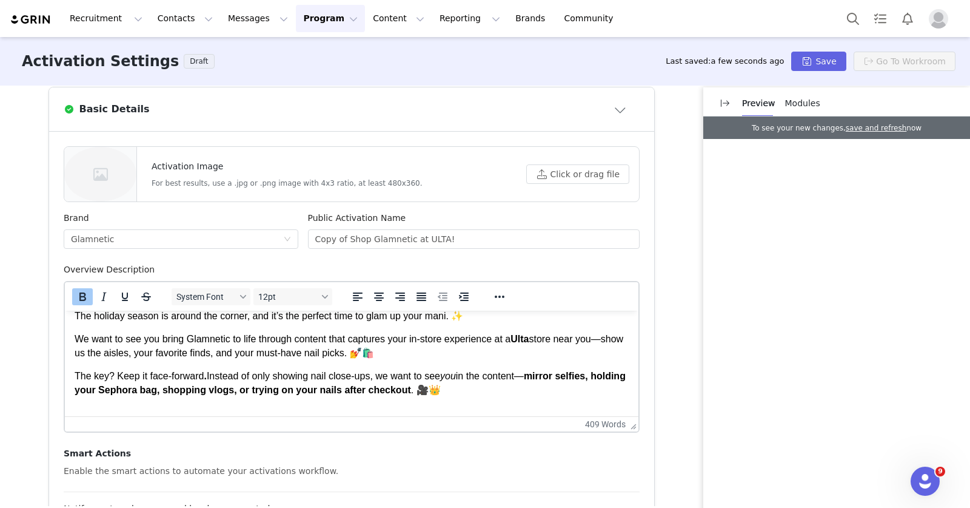
click at [523, 340] on p "We want to see you bring Glamnetic to life through content that captures your i…" at bounding box center [352, 345] width 554 height 27
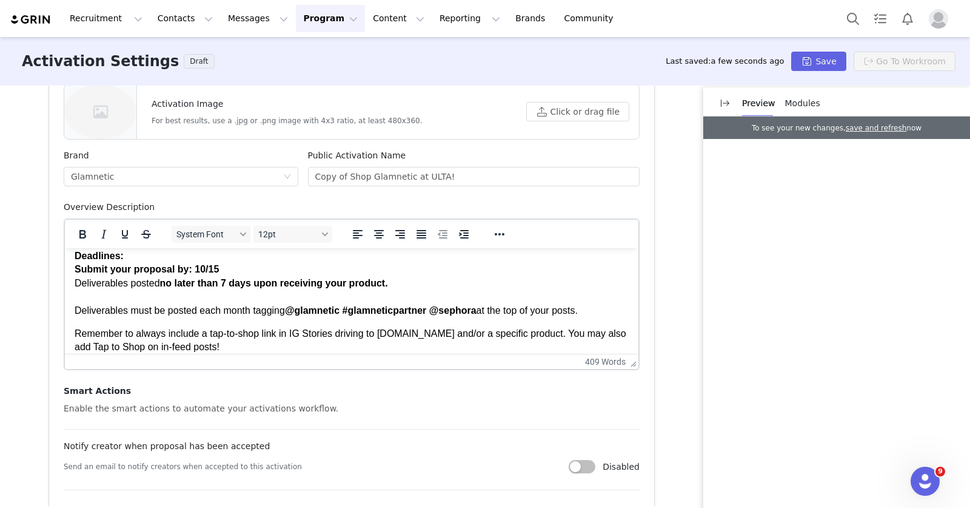
scroll to position [538, 0]
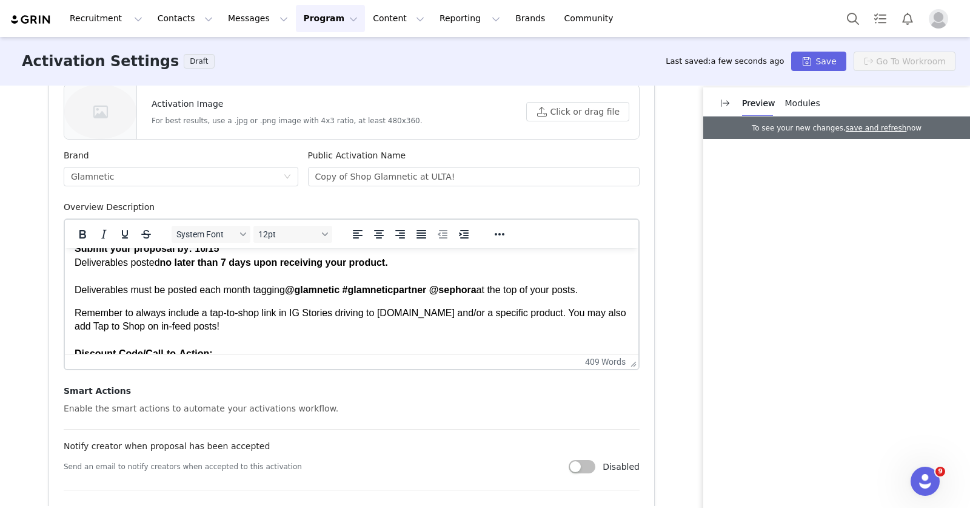
click at [459, 291] on strong "@glamnetic #glamneticpartner @sephora" at bounding box center [381, 289] width 192 height 10
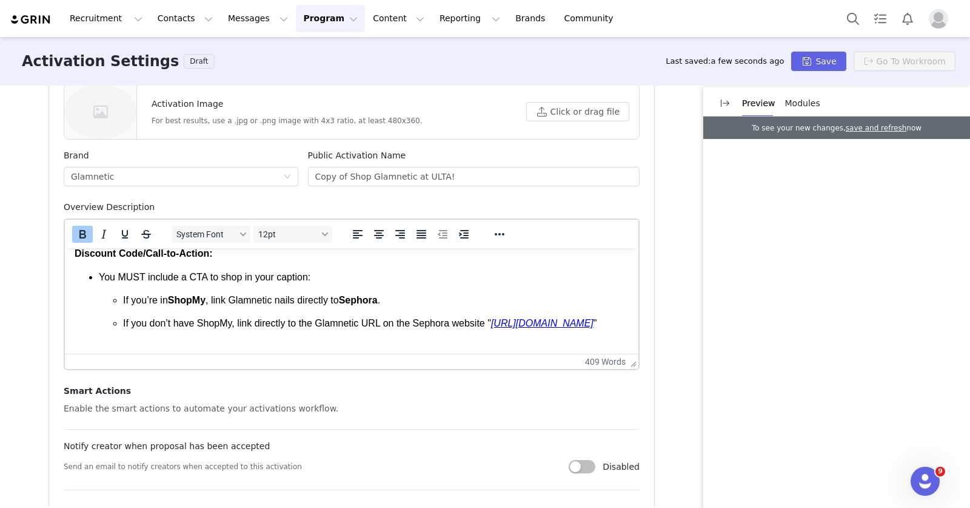
scroll to position [651, 0]
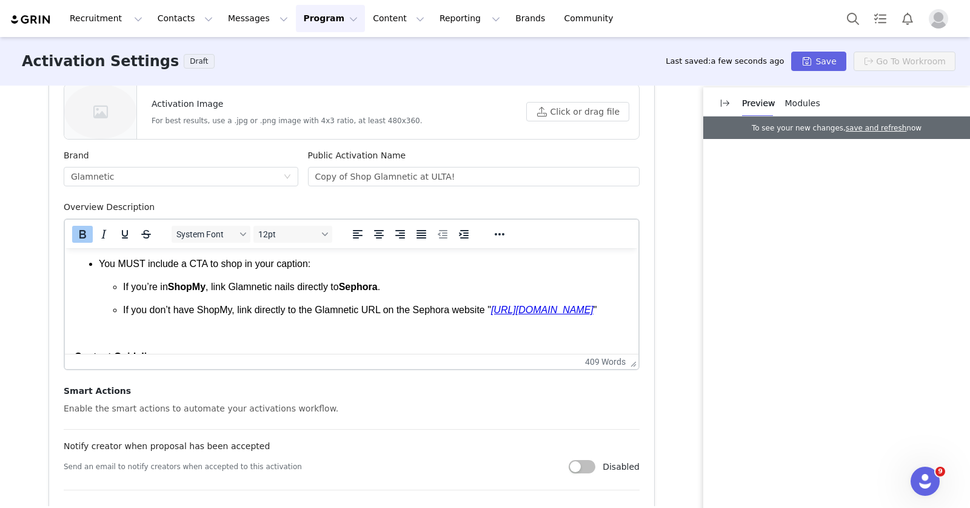
click at [367, 291] on strong "Sephora" at bounding box center [358, 286] width 39 height 10
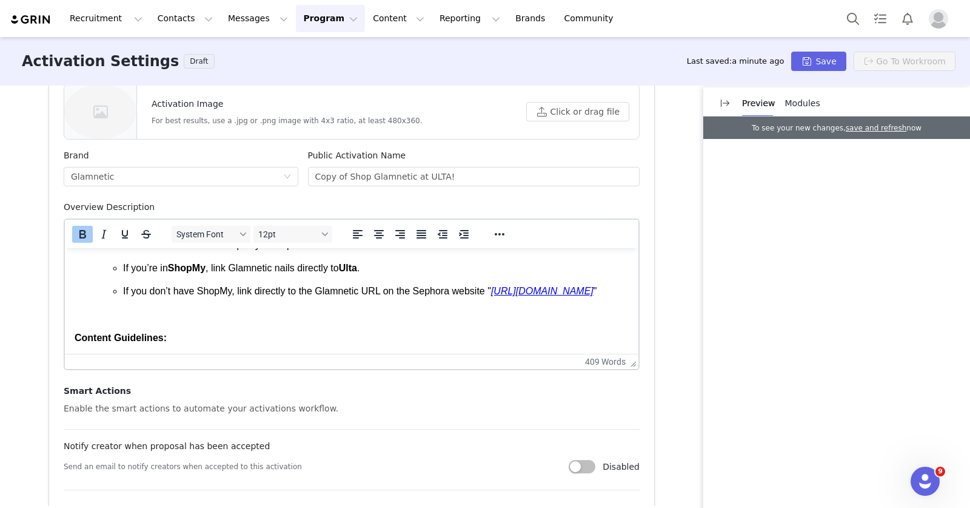
scroll to position [670, 0]
drag, startPoint x: 373, startPoint y: 304, endPoint x: 123, endPoint y: 304, distance: 249.9
click at [123, 298] on p "If you don’t have ShopMy, link directly to the Glamnetic URL on the Sephora web…" at bounding box center [376, 291] width 506 height 13
drag, startPoint x: 296, startPoint y: 304, endPoint x: 127, endPoint y: 307, distance: 168.6
click at [127, 298] on p "If you don’t have ShopMy, link directly to the Glamnetic URL on the Sephora web…" at bounding box center [376, 291] width 506 height 13
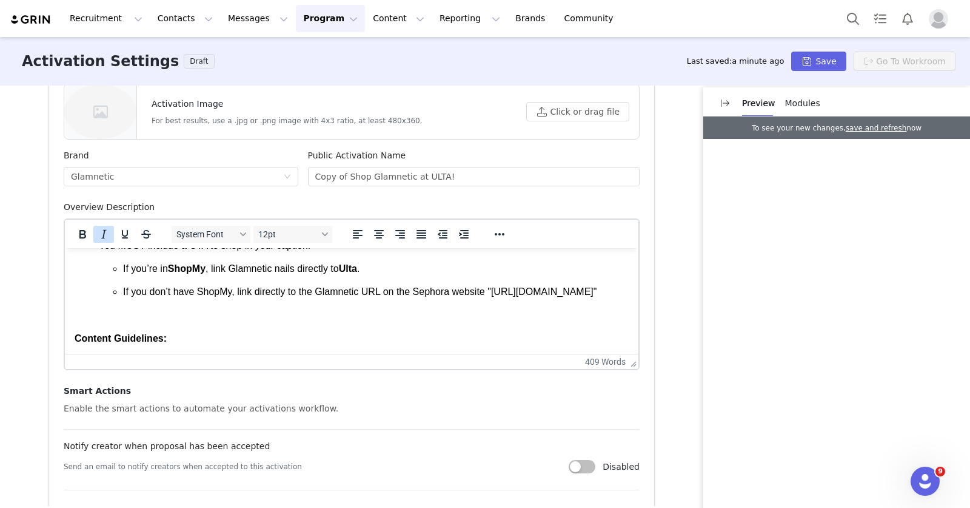
click at [102, 234] on icon "Italic" at bounding box center [103, 234] width 15 height 15
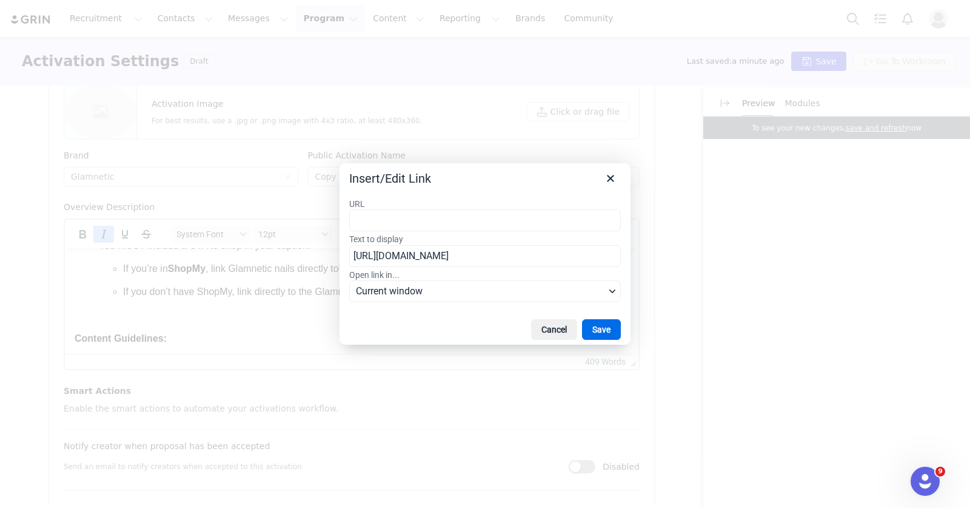
type input "[URL][DOMAIN_NAME]"
click at [594, 324] on button "Save" at bounding box center [601, 329] width 39 height 21
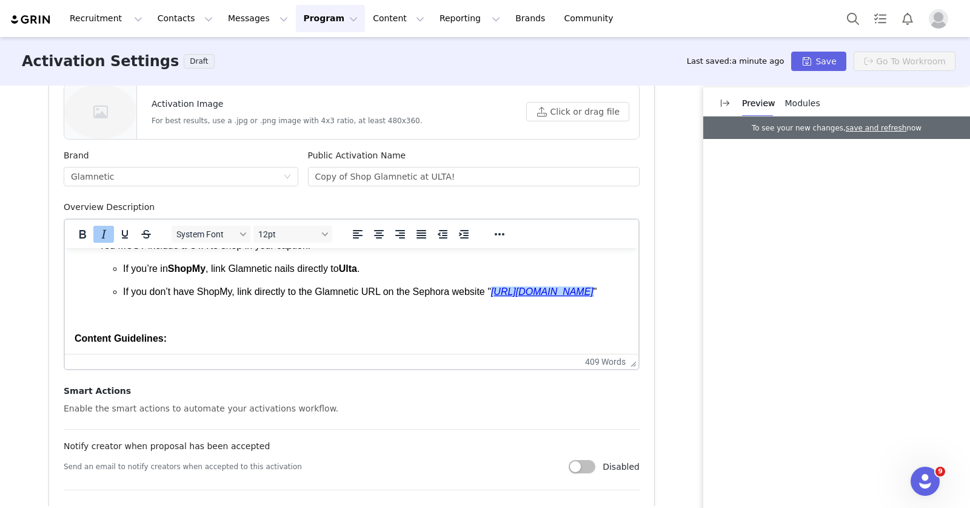
click at [347, 321] on p "Rich Text Area. Press ALT-0 for help." at bounding box center [352, 315] width 554 height 13
click at [429, 290] on p "If you don’t have ShopMy, link directly to the Glamnetic URL on the Sephora web…" at bounding box center [376, 291] width 506 height 13
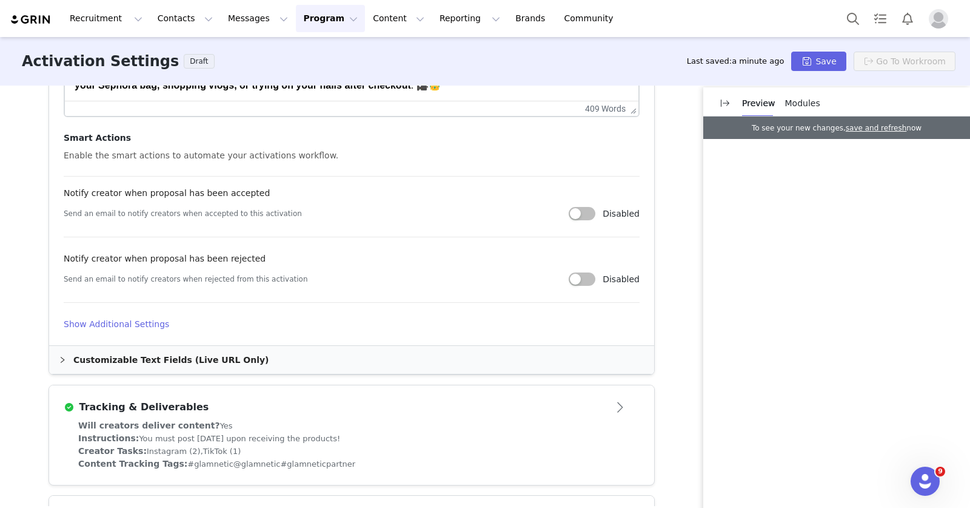
scroll to position [664, 0]
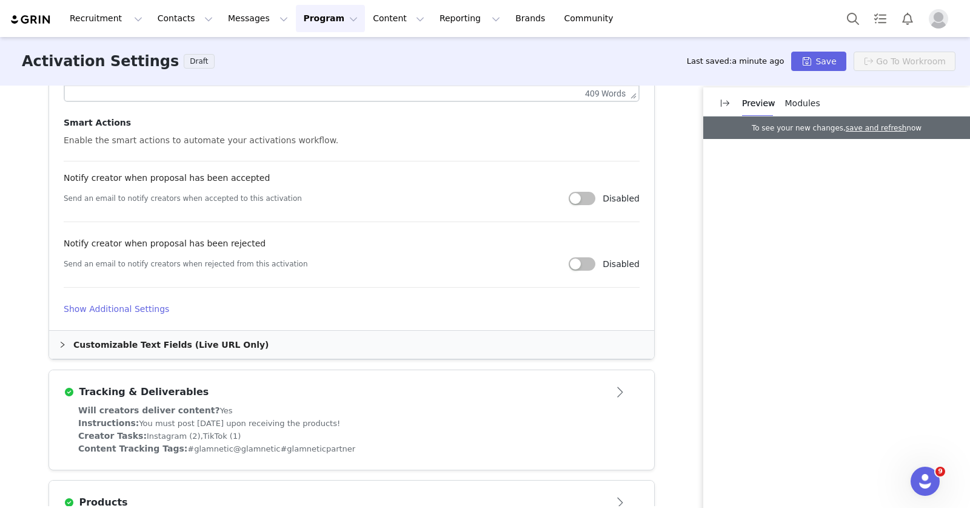
click at [335, 397] on div "Tracking & Deliverables" at bounding box center [332, 392] width 536 height 15
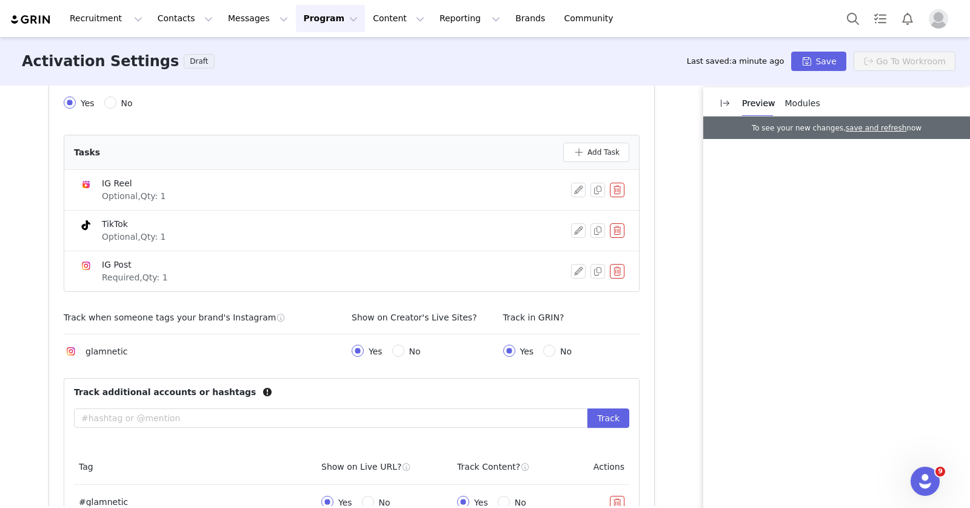
scroll to position [480, 0]
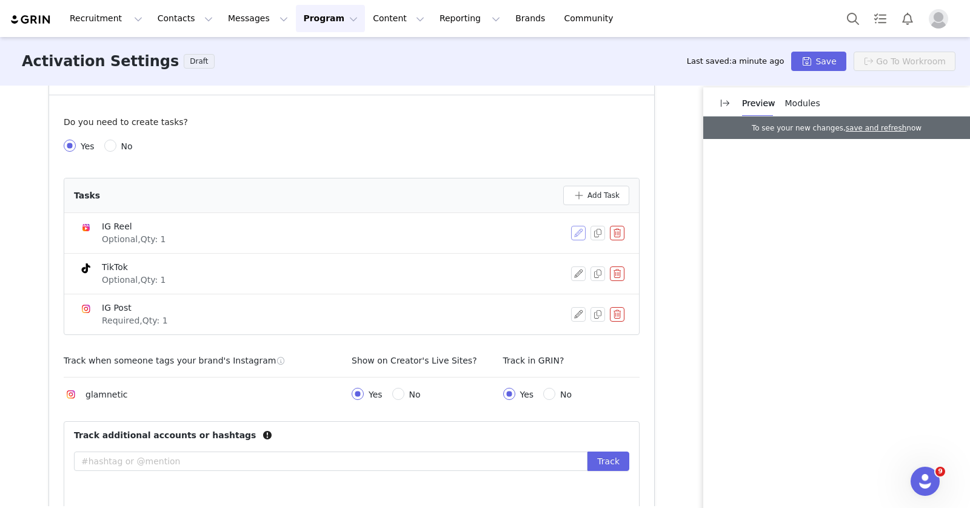
click at [575, 231] on button "button" at bounding box center [578, 233] width 15 height 15
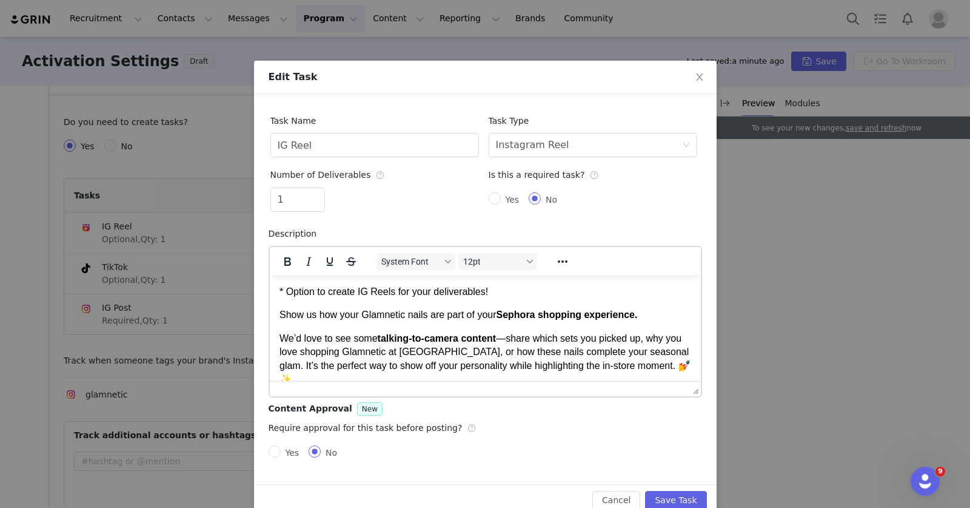
scroll to position [7, 0]
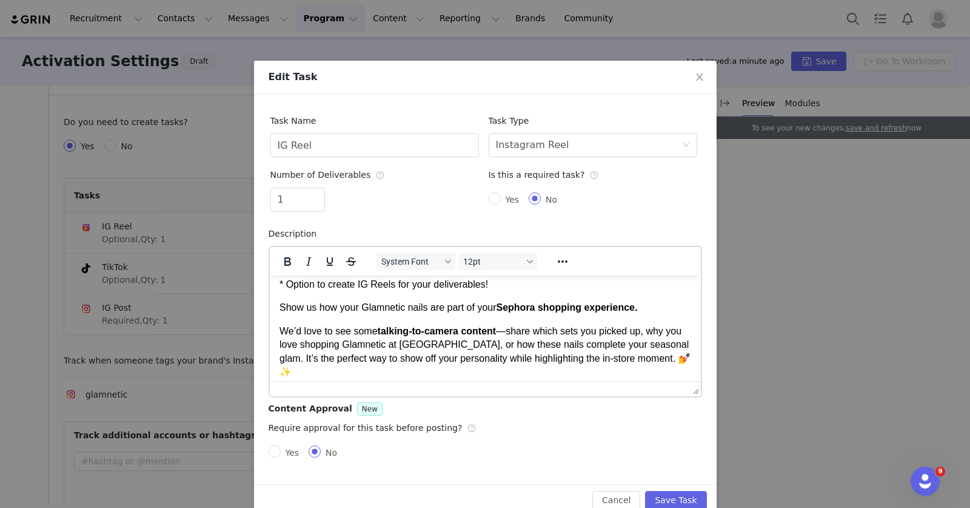
click at [521, 307] on strong "Sephora shopping experience." at bounding box center [566, 306] width 141 height 10
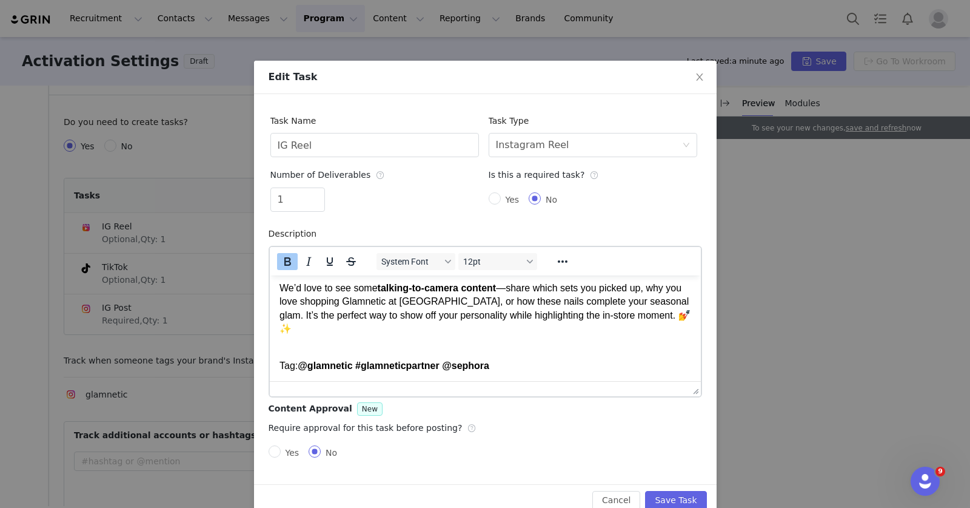
click at [485, 368] on strong "@glamnetic #glamneticpartner @sephora" at bounding box center [393, 365] width 192 height 10
click at [475, 364] on strong "@glamnetic #glamneticpartner @sephora" at bounding box center [393, 365] width 192 height 10
click at [472, 364] on strong "@glamnetic #glamneticpartner @ultabeauty" at bounding box center [398, 365] width 203 height 10
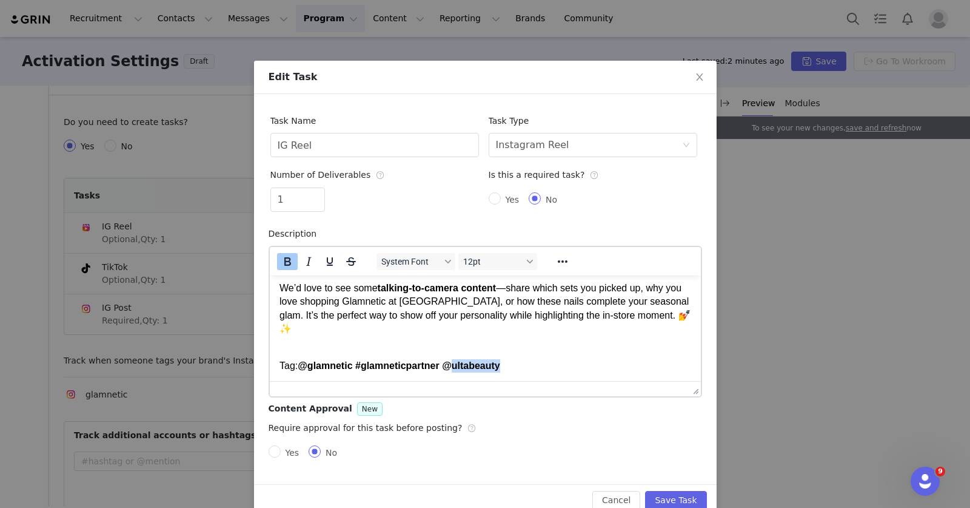
click at [472, 364] on strong "@glamnetic #glamneticpartner @ultabeauty" at bounding box center [398, 365] width 203 height 10
click at [518, 369] on p "Tag: @glamnetic #glamneticpartner @ultabeauty" at bounding box center [485, 357] width 412 height 27
click at [494, 368] on strong "@glamnetic #glamneticpartner @ultabeauty" at bounding box center [398, 365] width 203 height 10
copy strong "ultabeauty"
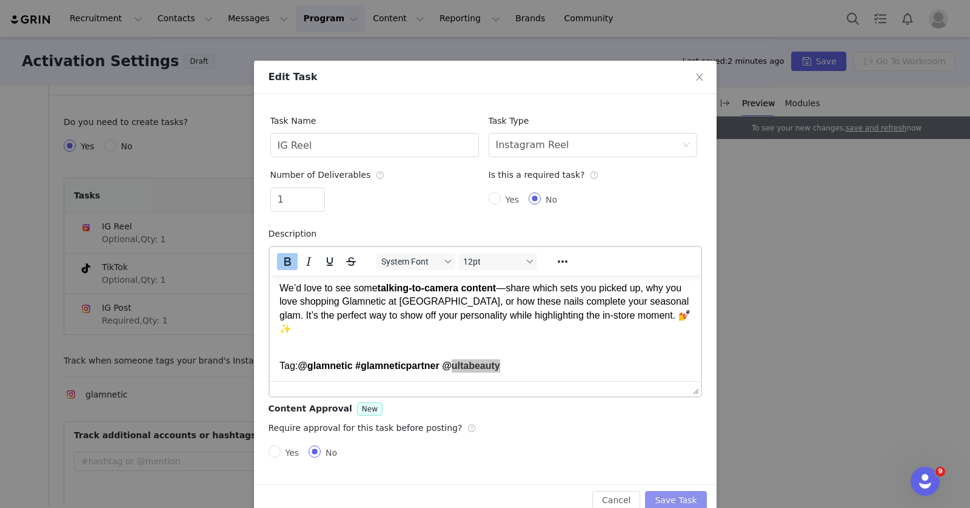
click at [665, 494] on button "Save Task" at bounding box center [675, 500] width 61 height 19
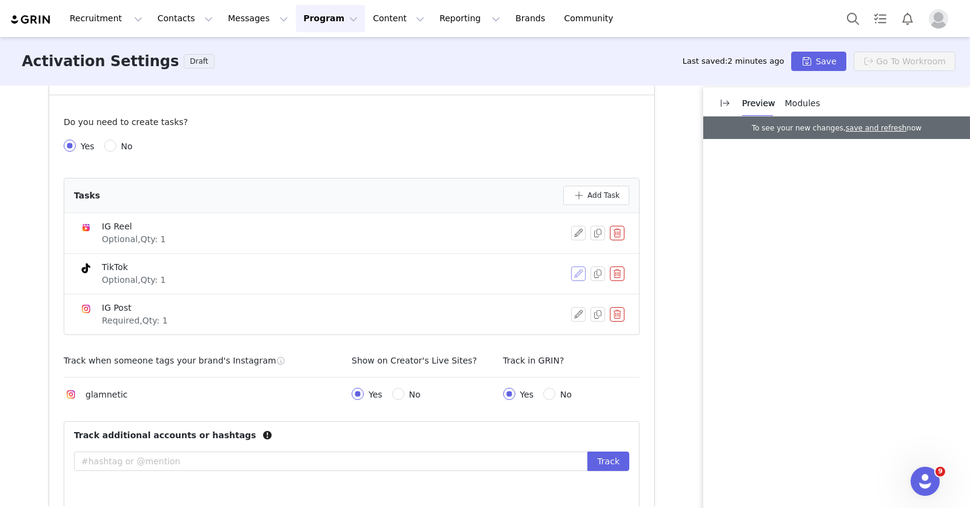
click at [579, 271] on button "button" at bounding box center [578, 273] width 15 height 15
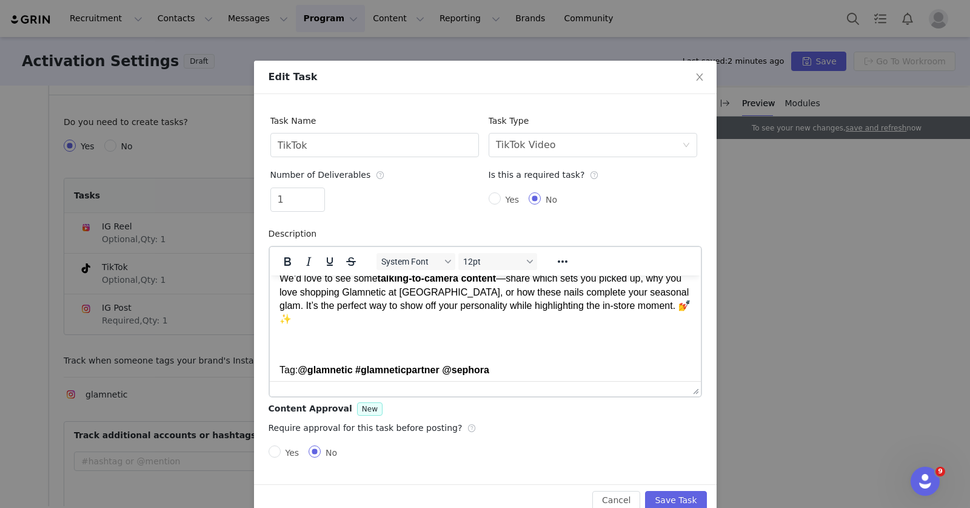
scroll to position [78, 0]
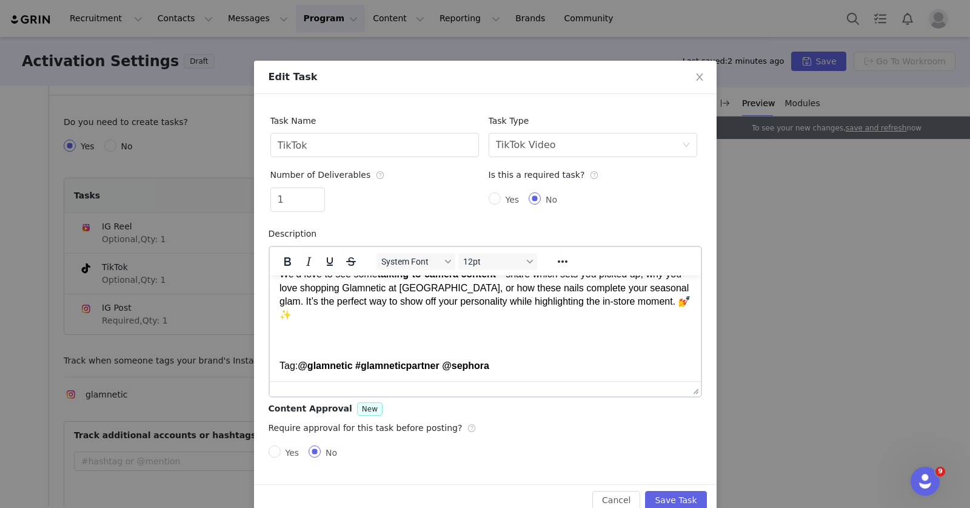
click at [471, 366] on strong "@glamnetic #glamneticpartner @sephora" at bounding box center [393, 365] width 192 height 10
paste body "Rich Text Area. Press ALT-0 for help."
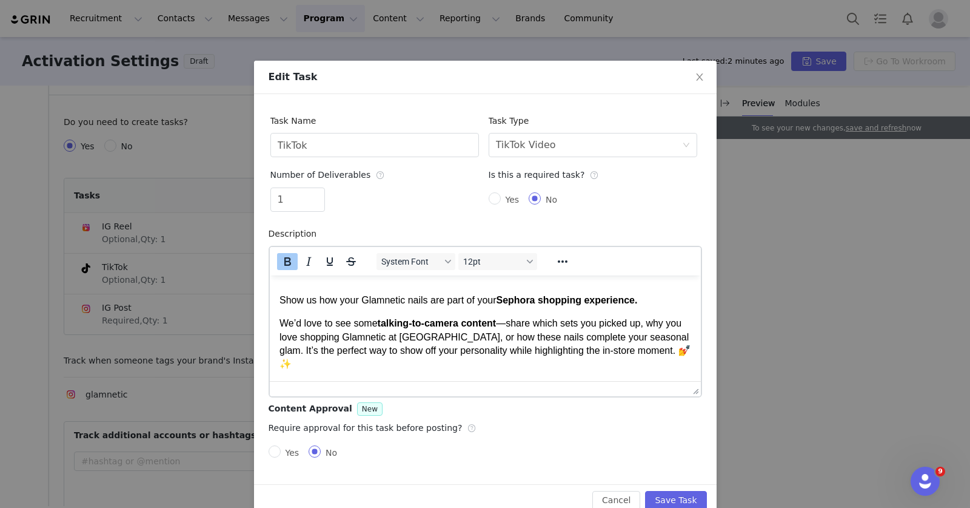
scroll to position [0, 0]
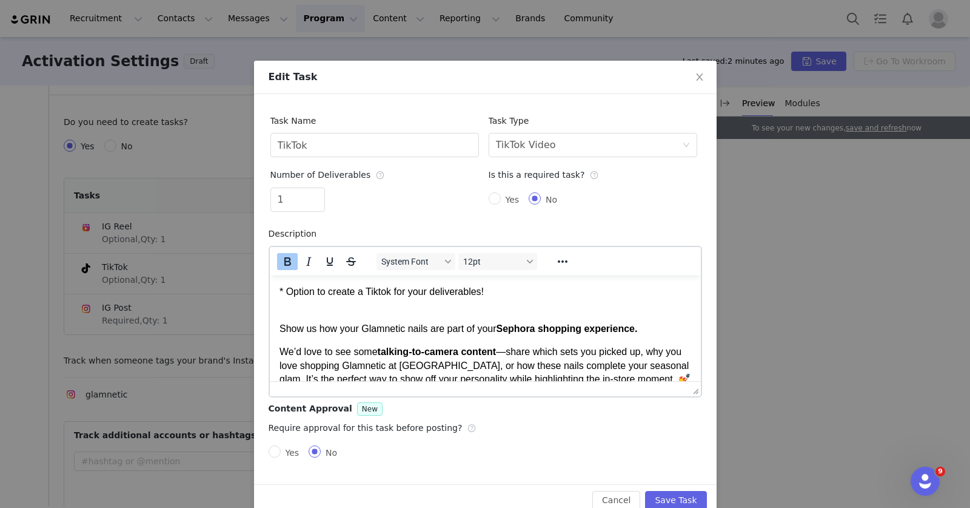
click at [523, 328] on strong "Sephora shopping experience." at bounding box center [566, 328] width 141 height 10
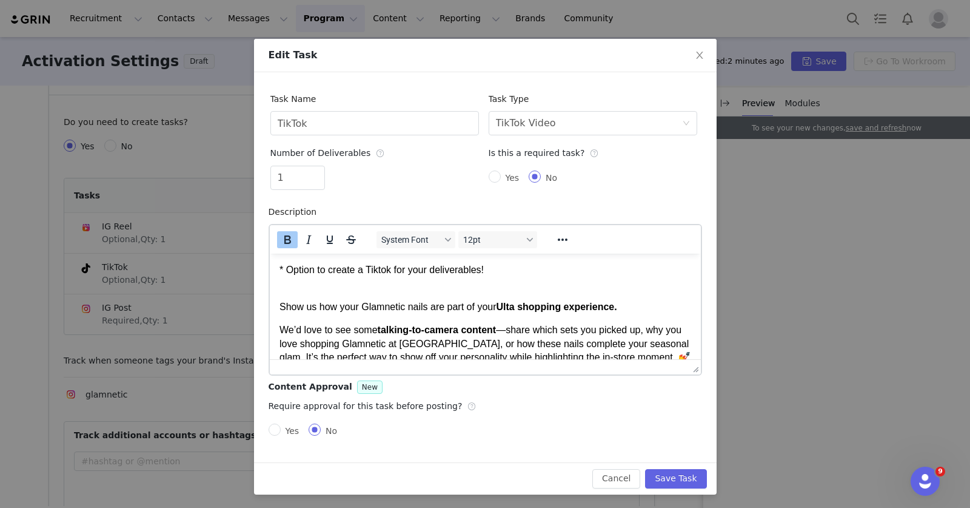
scroll to position [25, 0]
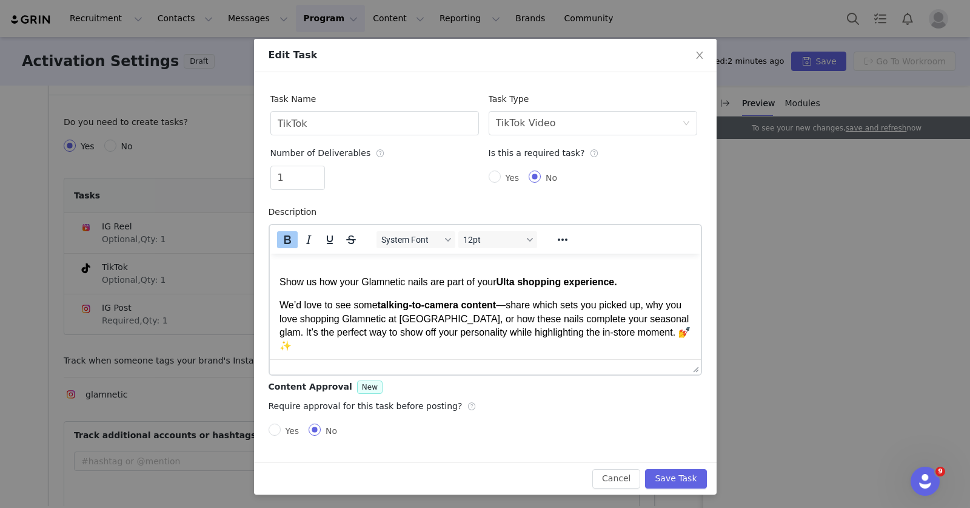
click at [442, 322] on p "We’d love to see some talking-to-camera content —share which sets you picked up…" at bounding box center [485, 325] width 412 height 55
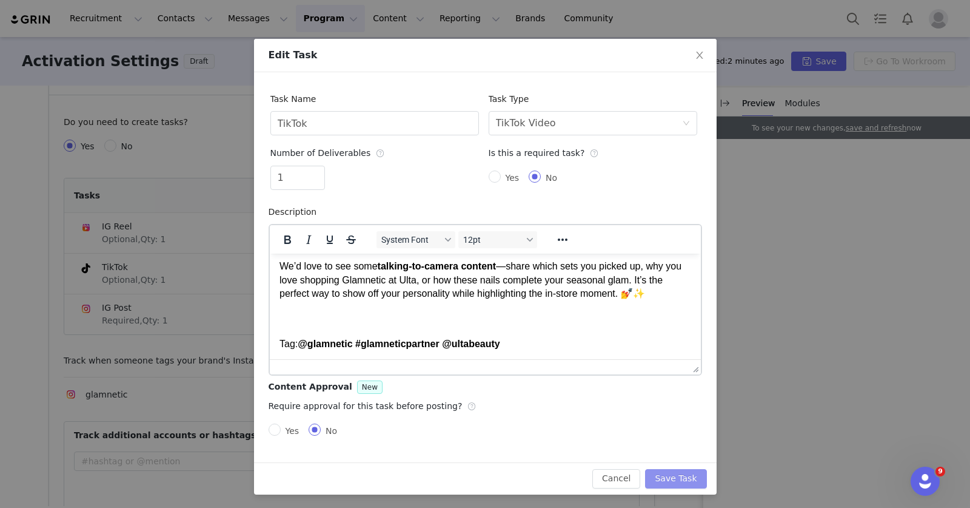
click at [671, 475] on button "Save Task" at bounding box center [675, 478] width 61 height 19
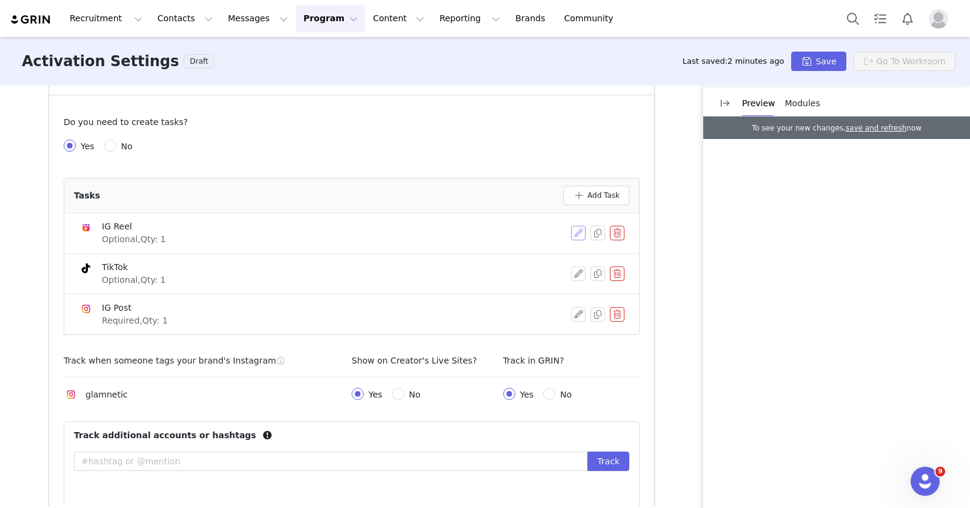
click at [572, 231] on button "button" at bounding box center [578, 233] width 15 height 15
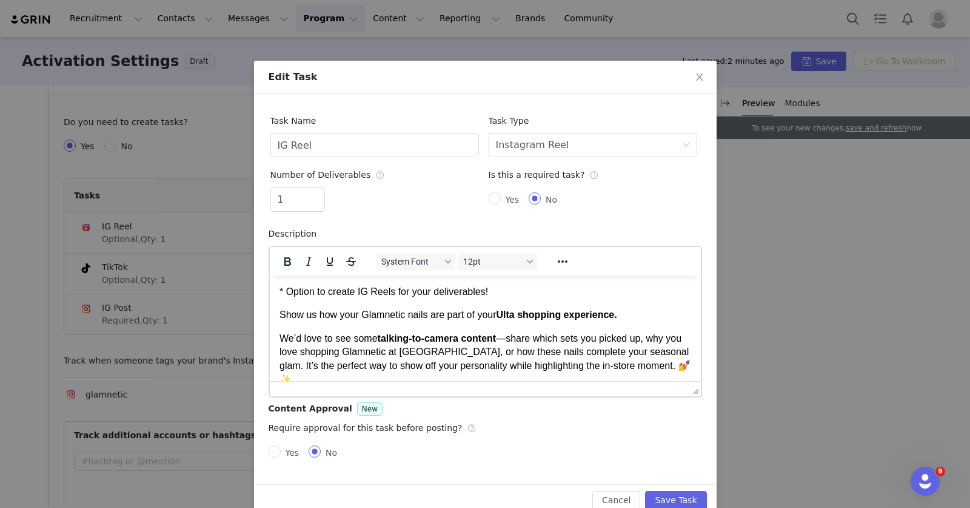
scroll to position [0, 0]
click at [437, 354] on p "We’d love to see some talking-to-camera content —share which sets you picked up…" at bounding box center [485, 358] width 412 height 55
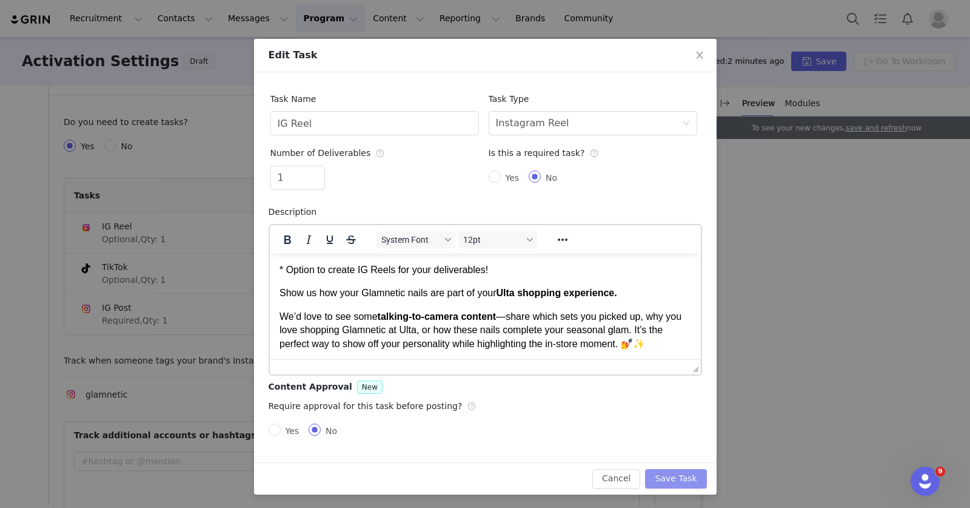
click at [680, 477] on button "Save Task" at bounding box center [675, 478] width 61 height 19
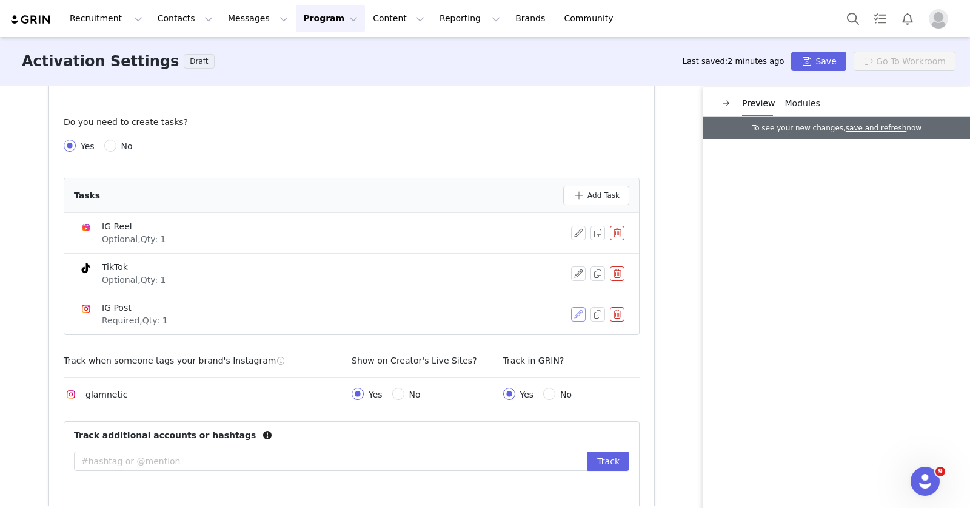
click at [571, 317] on button "button" at bounding box center [578, 314] width 15 height 15
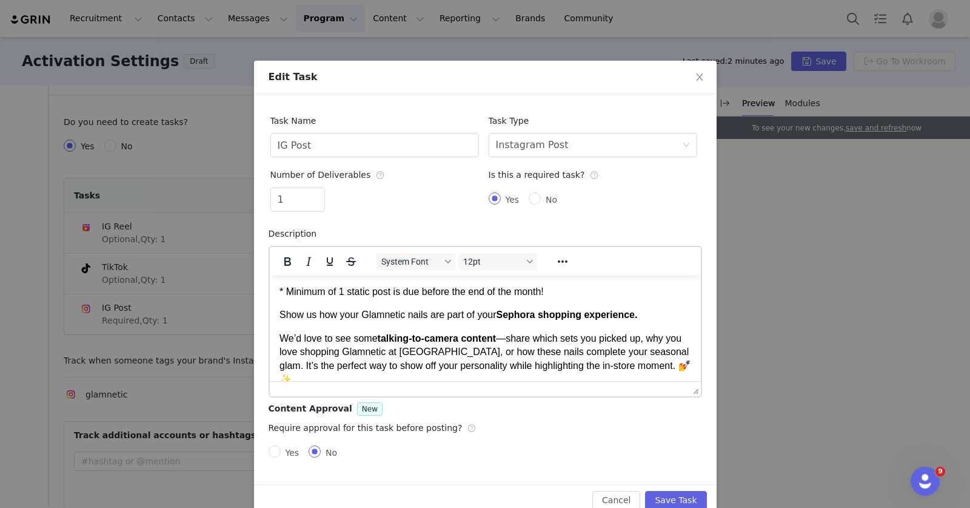
scroll to position [0, 0]
click at [519, 316] on strong "Sephora shopping experience." at bounding box center [566, 314] width 141 height 10
click at [429, 349] on p "We’d love to see some talking-to-camera content —share which sets you picked up…" at bounding box center [485, 358] width 412 height 55
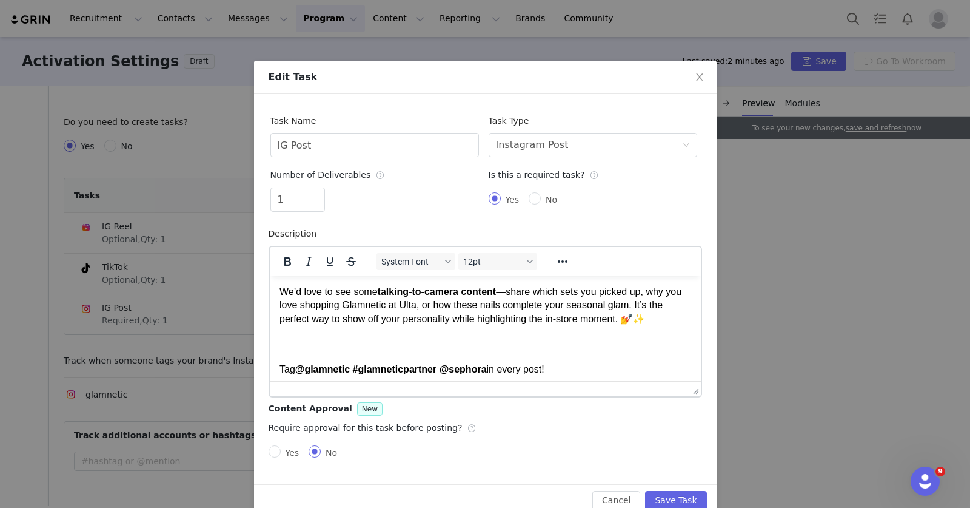
scroll to position [50, 0]
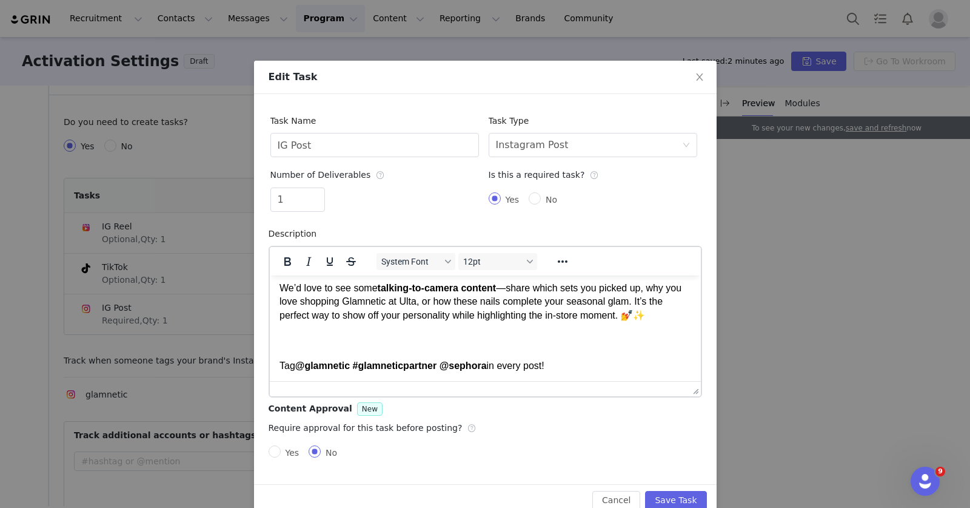
click at [474, 365] on strong "@glamnetic #glamneticpartner @sephora" at bounding box center [391, 365] width 192 height 10
click at [665, 491] on button "Save Task" at bounding box center [675, 500] width 61 height 19
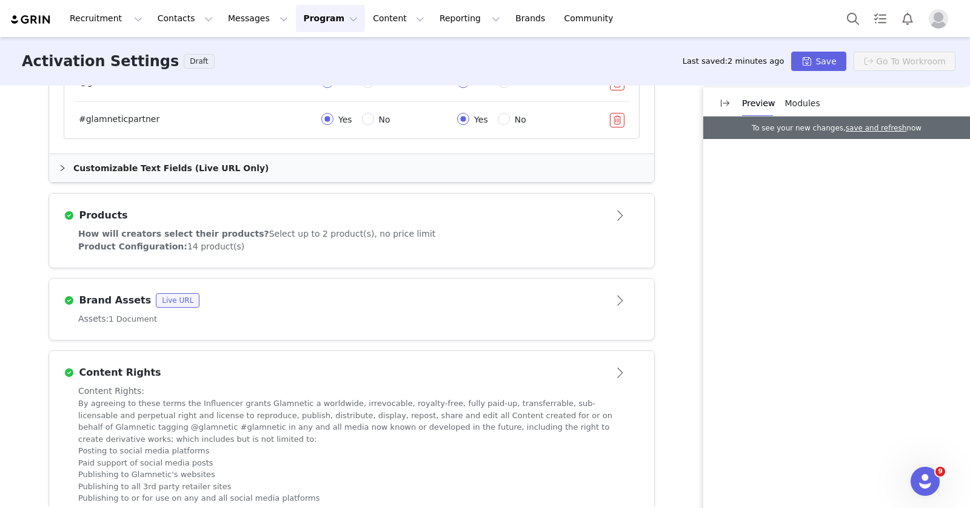
scroll to position [998, 0]
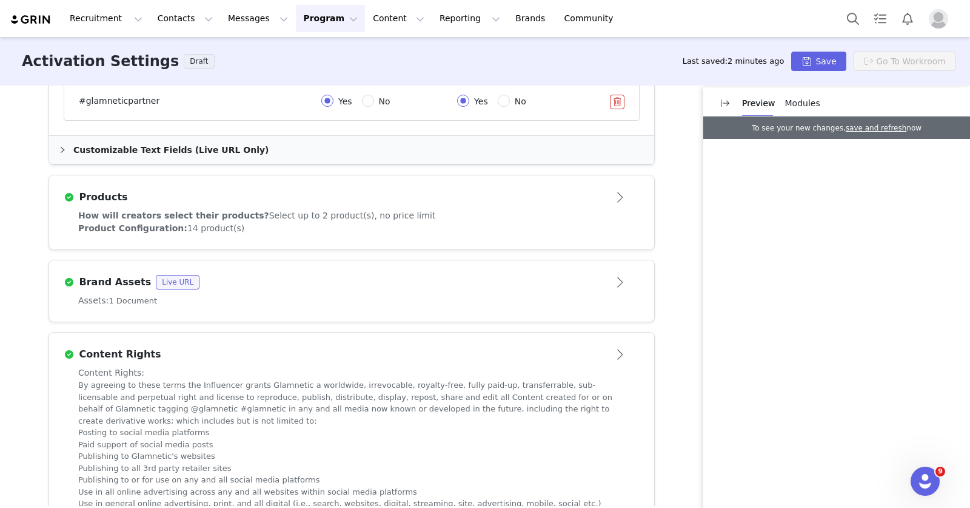
click at [497, 213] on div "How will creators select their products? Select up to 2 product(s), no price li…" at bounding box center [351, 215] width 547 height 13
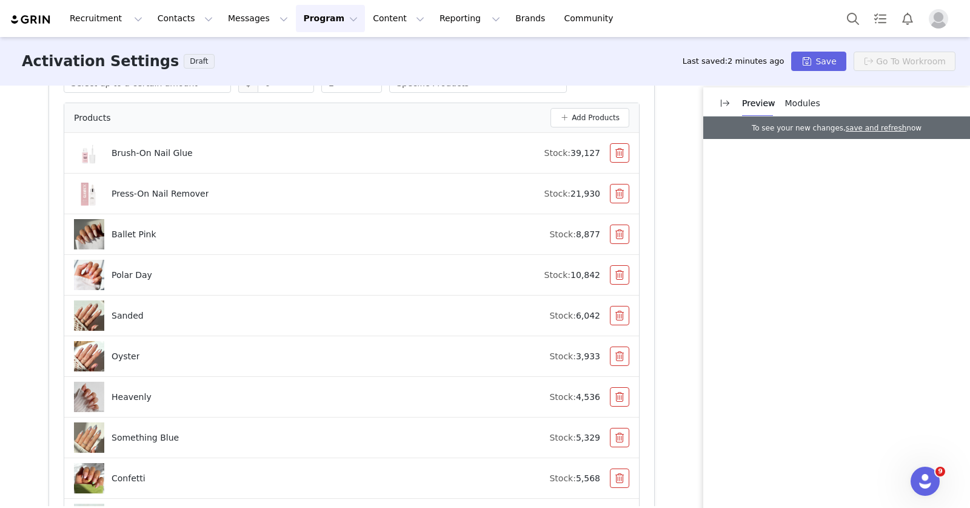
scroll to position [639, 0]
click at [619, 231] on button "button" at bounding box center [619, 234] width 19 height 19
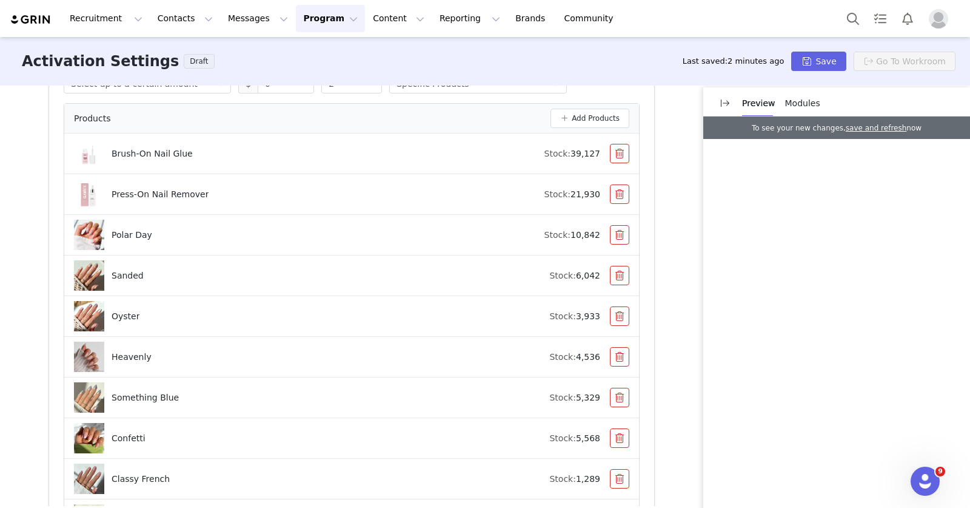
click at [619, 231] on button "button" at bounding box center [619, 234] width 19 height 19
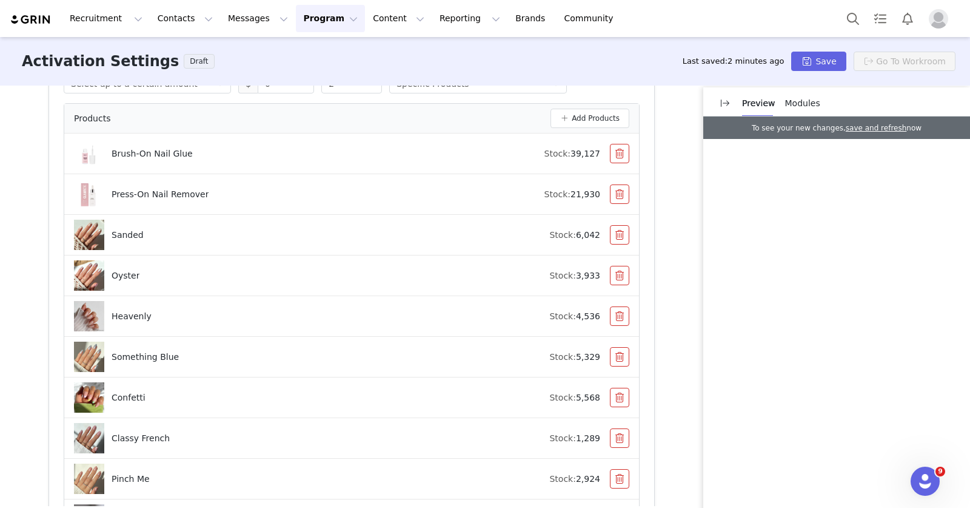
click at [619, 231] on button "button" at bounding box center [619, 234] width 19 height 19
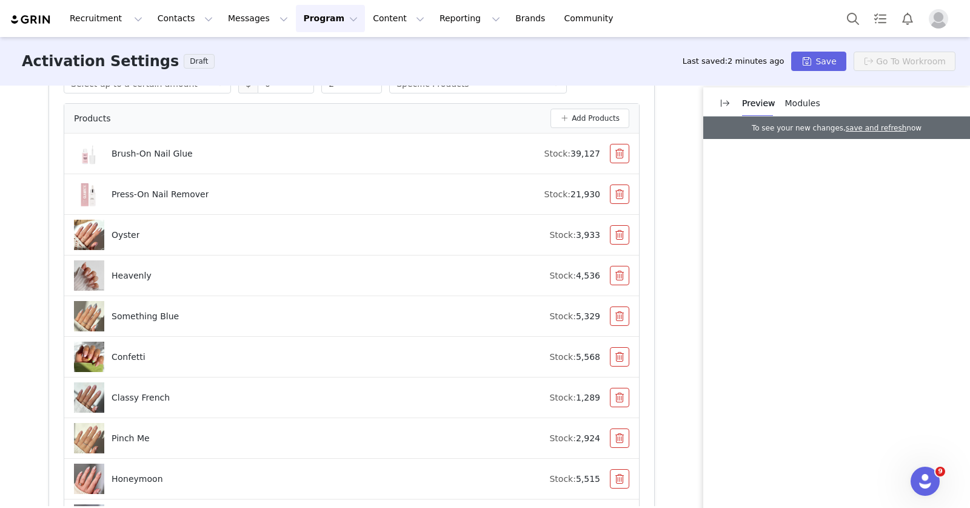
click at [619, 231] on button "button" at bounding box center [619, 234] width 19 height 19
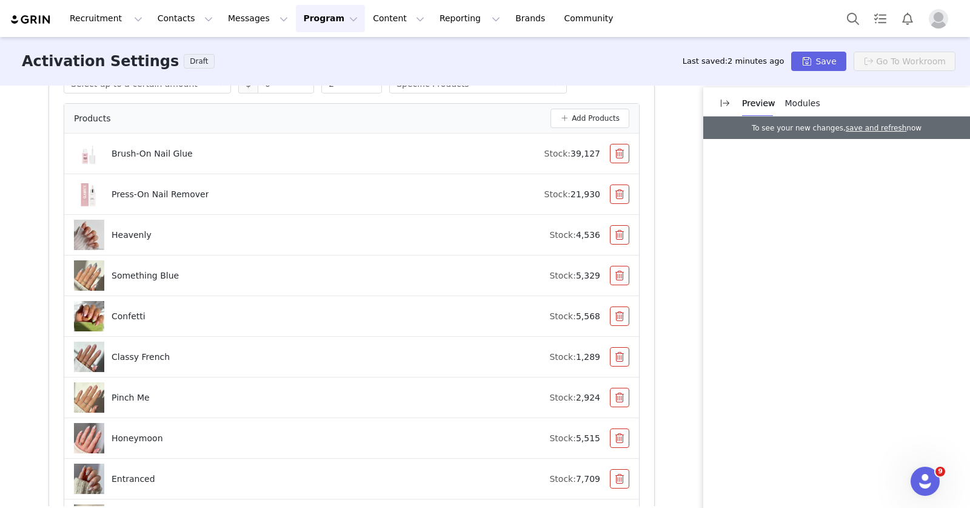
click at [619, 231] on button "button" at bounding box center [619, 234] width 19 height 19
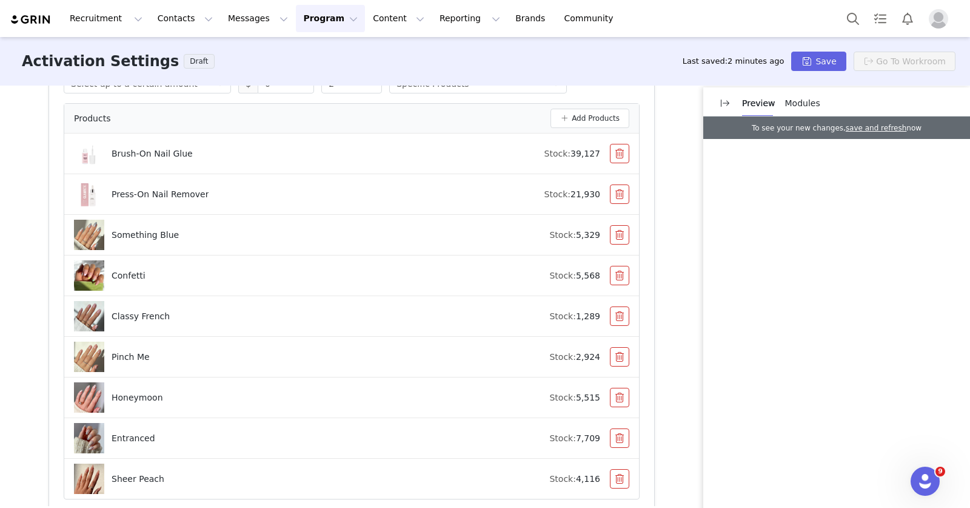
click at [619, 231] on button "button" at bounding box center [619, 234] width 19 height 19
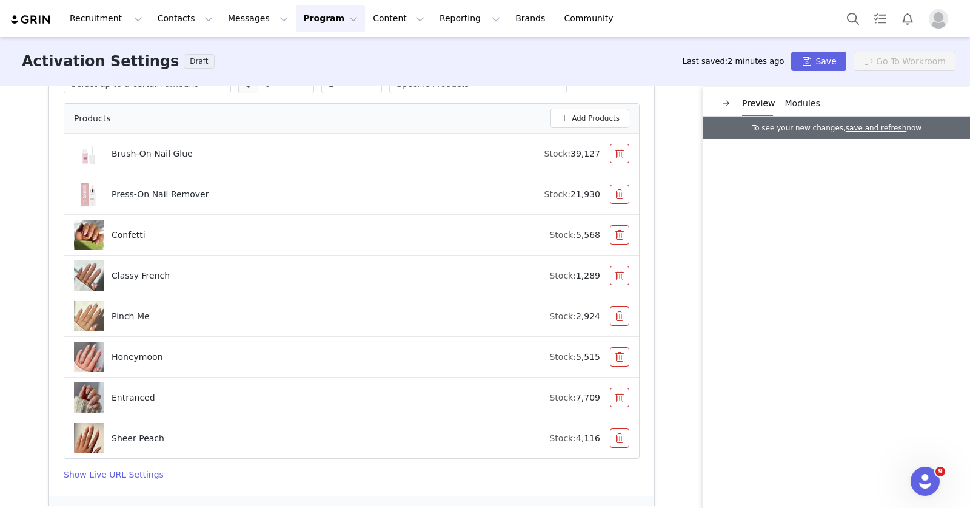
click at [619, 231] on button "button" at bounding box center [619, 234] width 19 height 19
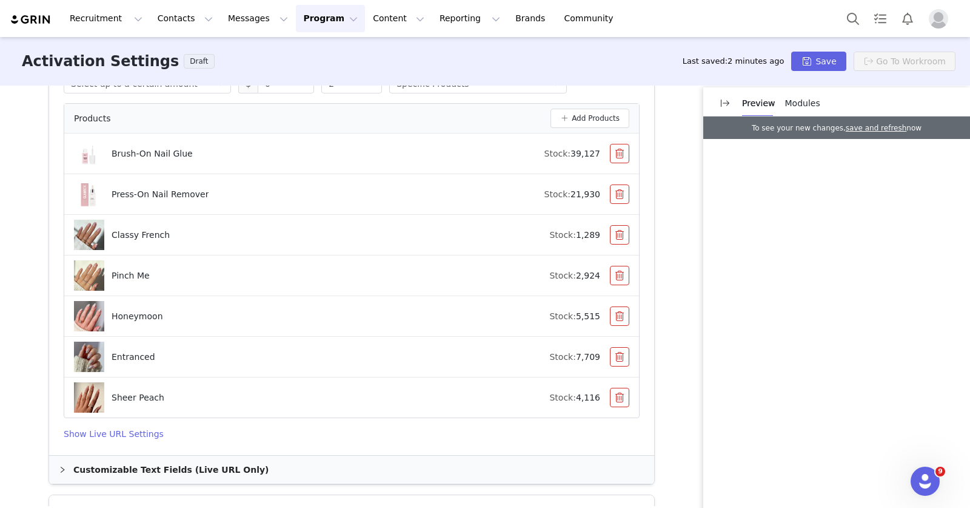
click at [619, 231] on button "button" at bounding box center [619, 234] width 19 height 19
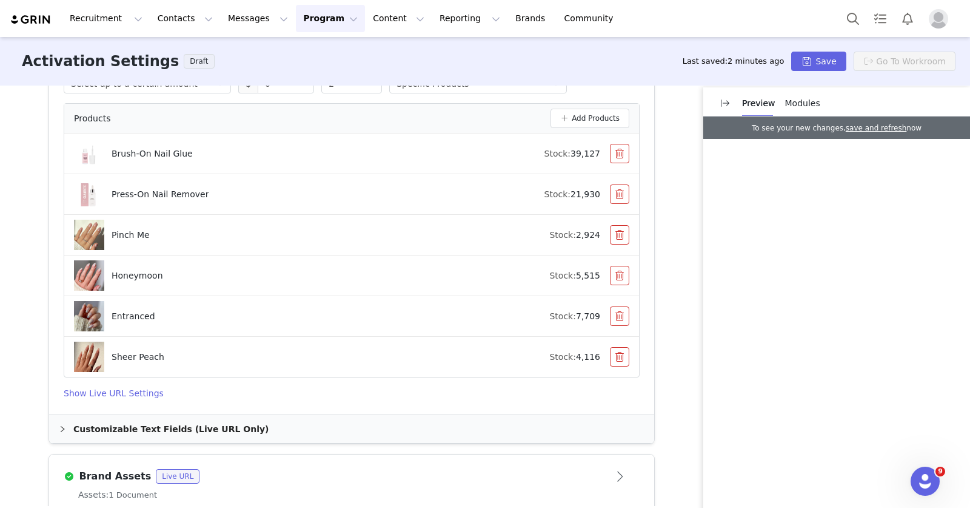
click at [619, 231] on button "button" at bounding box center [619, 234] width 19 height 19
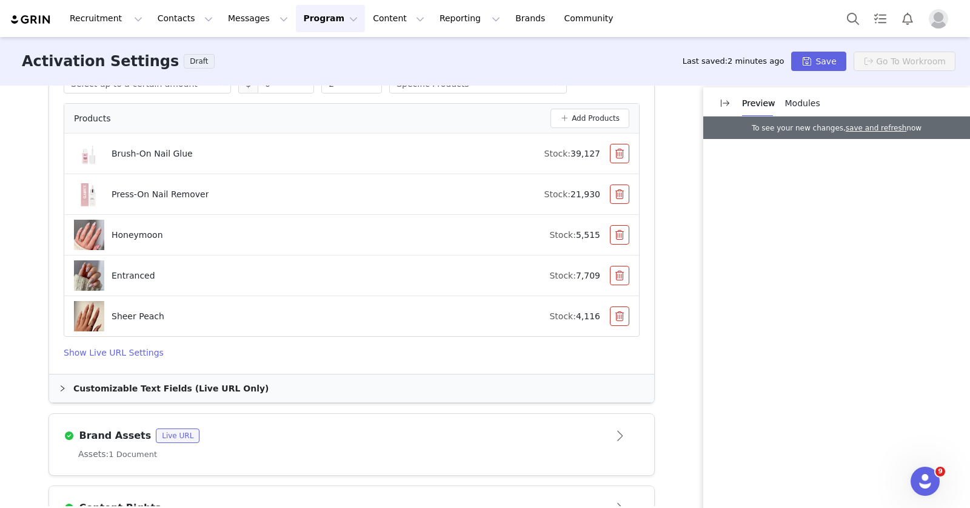
click at [619, 231] on button "button" at bounding box center [619, 234] width 19 height 19
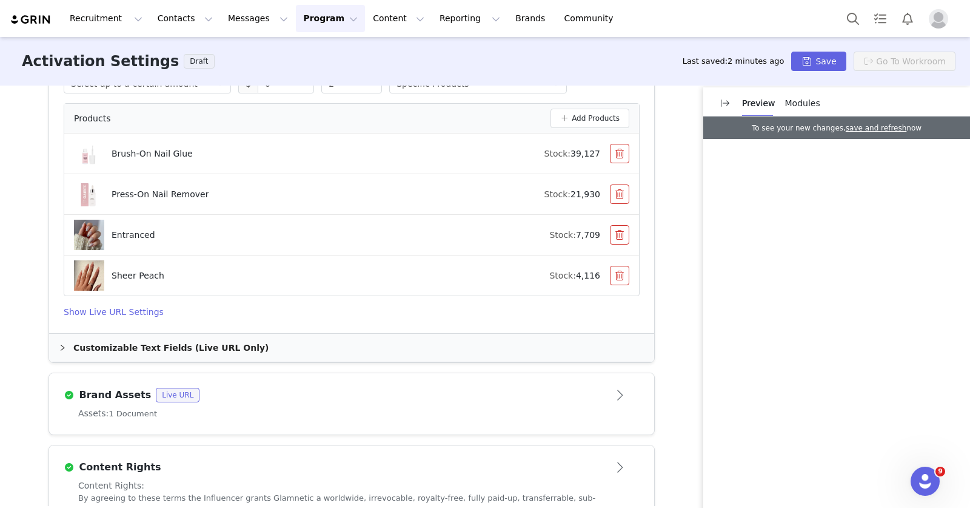
click at [619, 231] on button "button" at bounding box center [619, 234] width 19 height 19
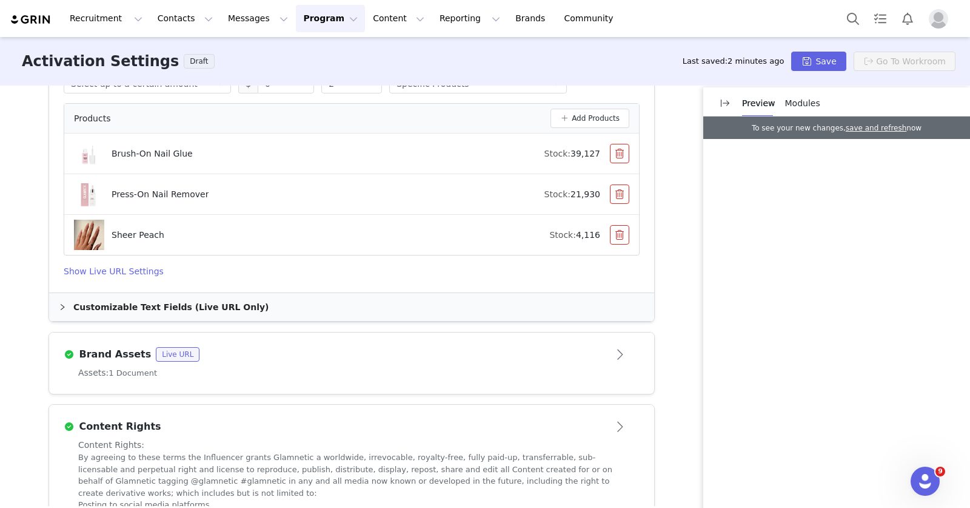
click at [619, 231] on button "button" at bounding box center [619, 234] width 19 height 19
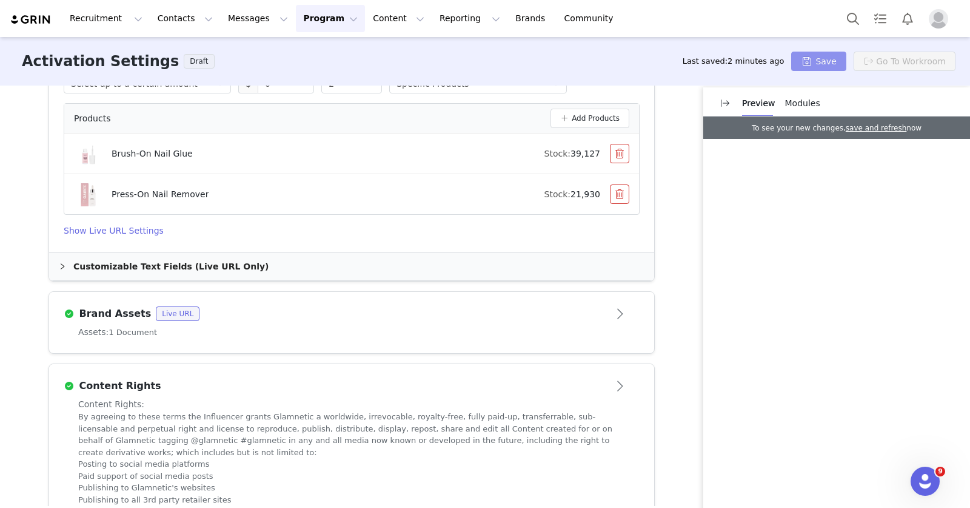
click at [819, 56] on button "Save" at bounding box center [818, 61] width 55 height 19
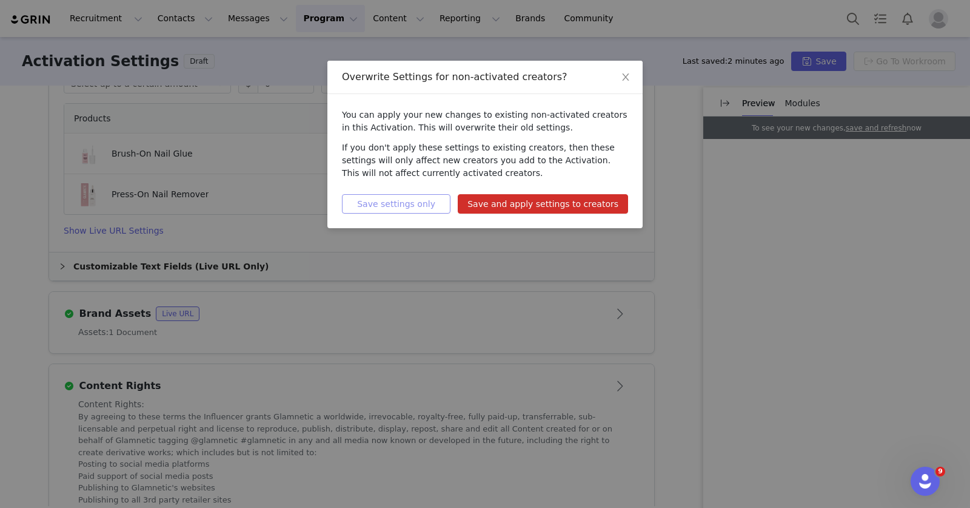
click at [451, 204] on button "Save settings only" at bounding box center [396, 203] width 109 height 19
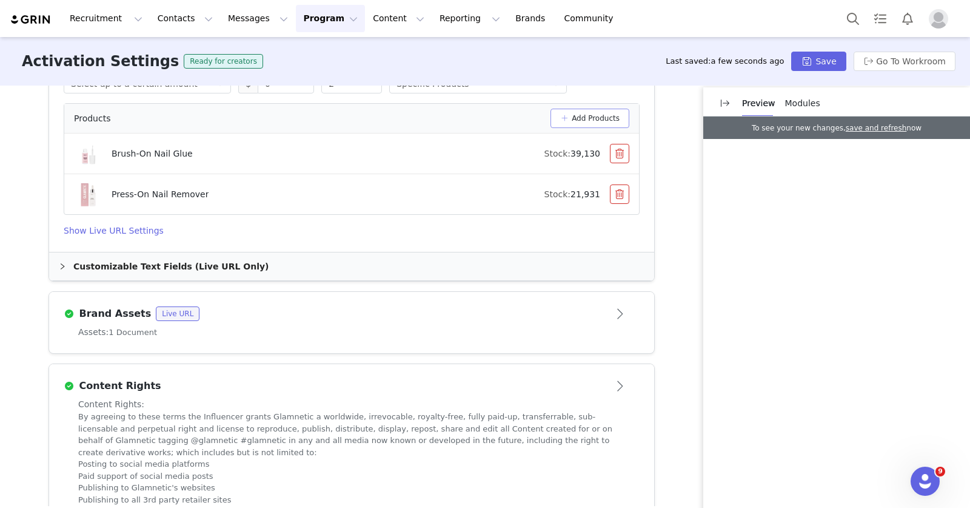
click at [583, 123] on button "Add Products" at bounding box center [590, 118] width 79 height 19
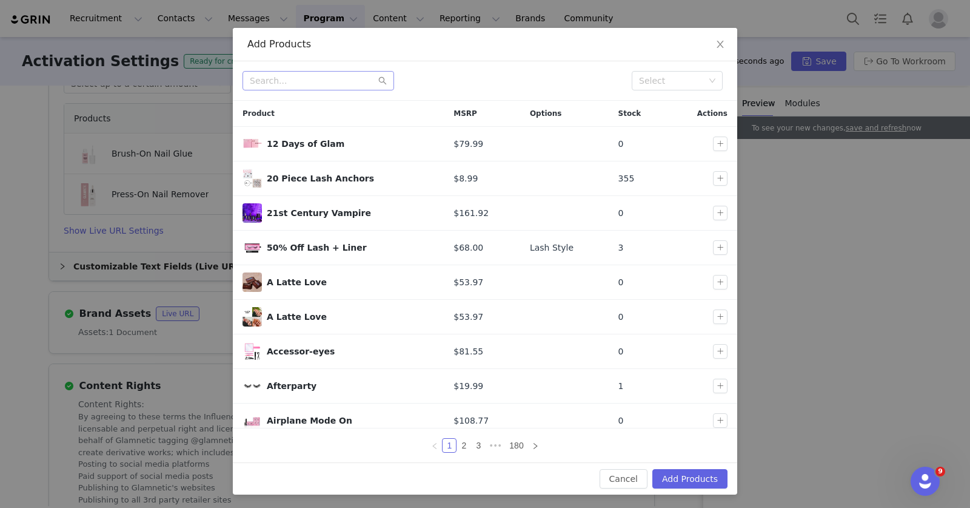
scroll to position [34, 0]
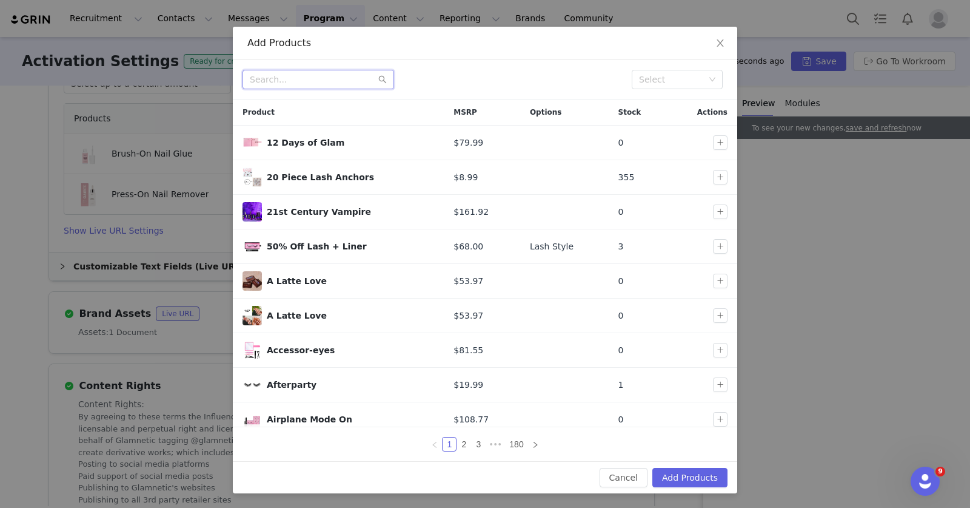
click at [315, 84] on input "text" at bounding box center [319, 79] width 152 height 19
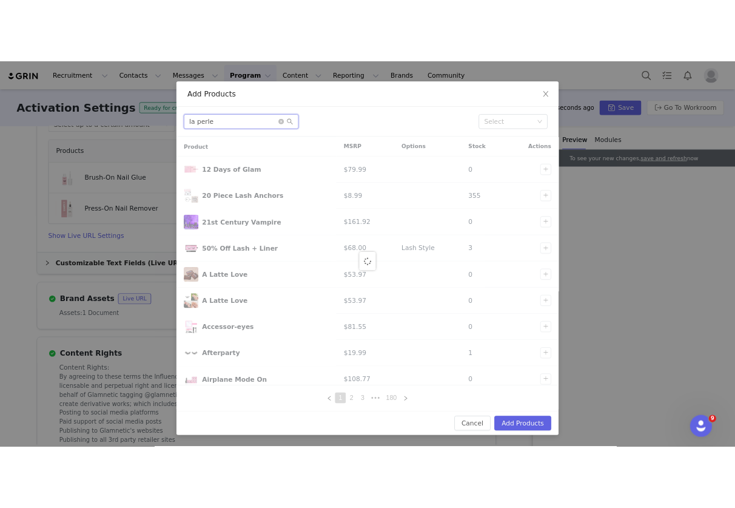
scroll to position [0, 0]
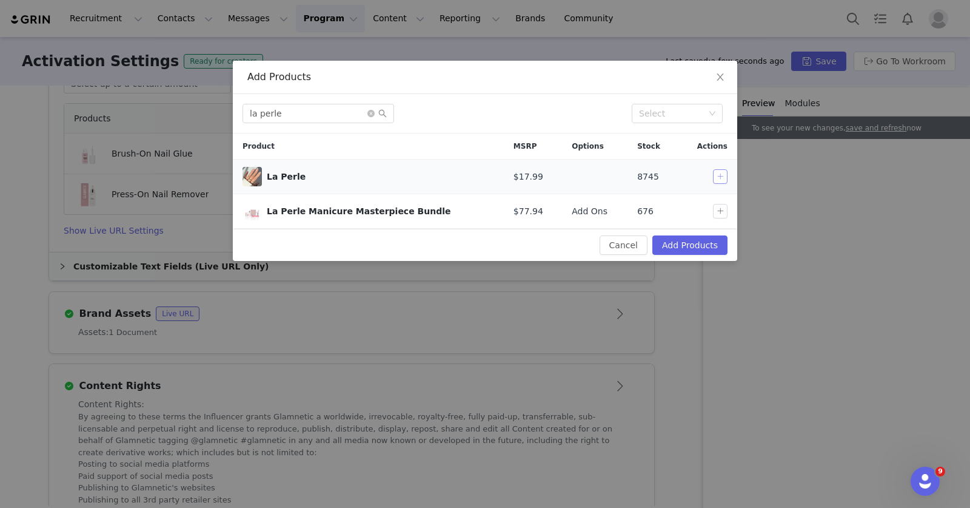
click at [722, 175] on button "button" at bounding box center [720, 176] width 15 height 15
click at [305, 112] on input "la perle" at bounding box center [319, 113] width 152 height 19
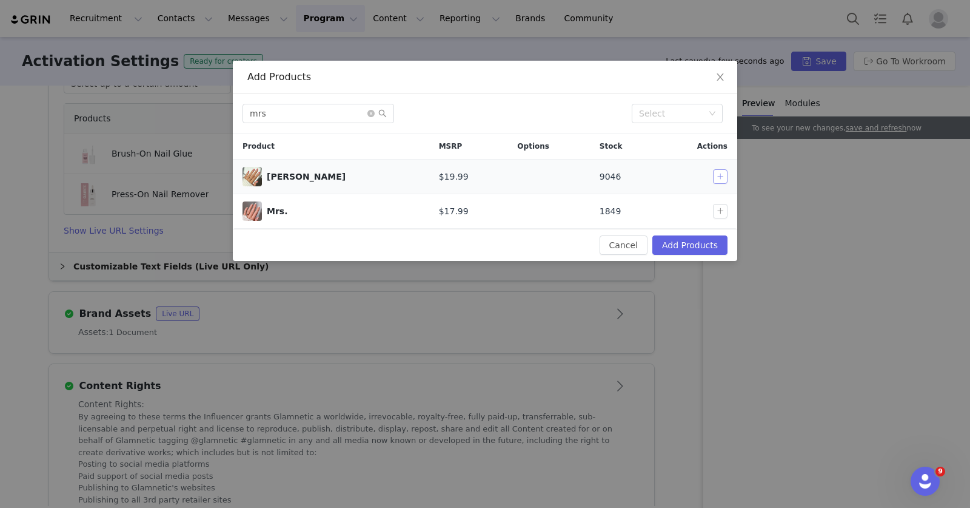
click at [719, 173] on button "button" at bounding box center [720, 176] width 15 height 15
click at [724, 206] on button "button" at bounding box center [720, 211] width 15 height 15
click at [260, 117] on input "mrs" at bounding box center [319, 113] width 152 height 19
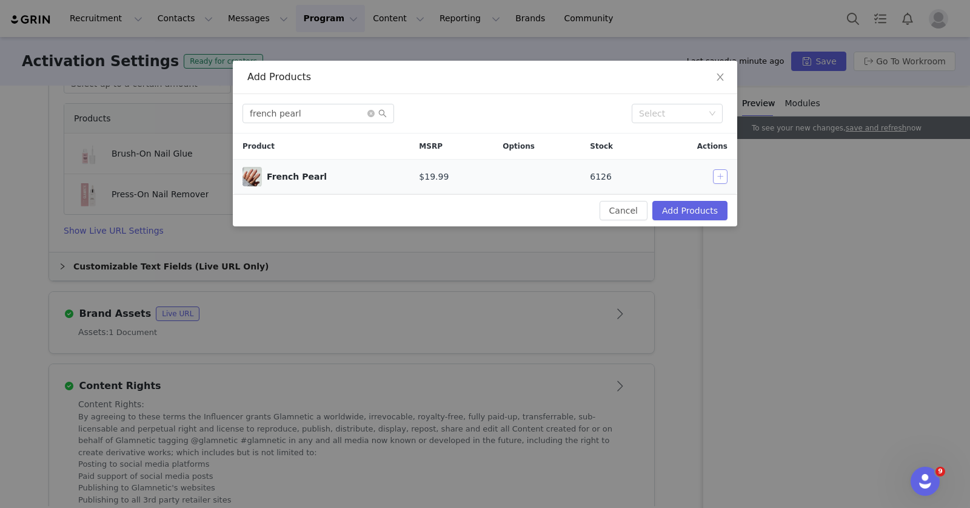
click at [722, 174] on button "button" at bounding box center [720, 176] width 15 height 15
click at [306, 116] on input "french pearl" at bounding box center [319, 113] width 152 height 19
click at [715, 170] on button "button" at bounding box center [720, 176] width 15 height 15
click at [318, 118] on input "til death" at bounding box center [319, 113] width 152 height 19
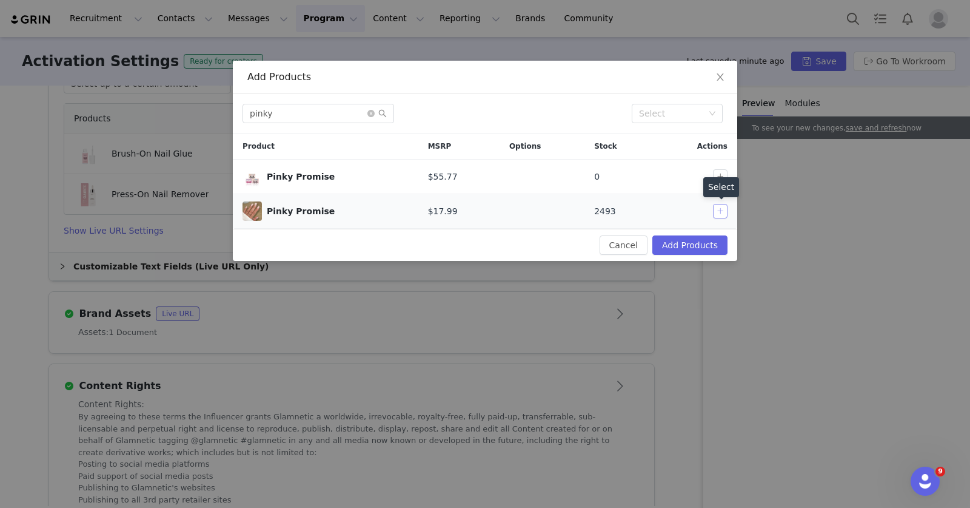
click at [721, 205] on button "button" at bounding box center [720, 211] width 15 height 15
click at [326, 121] on input "pinky" at bounding box center [319, 113] width 152 height 19
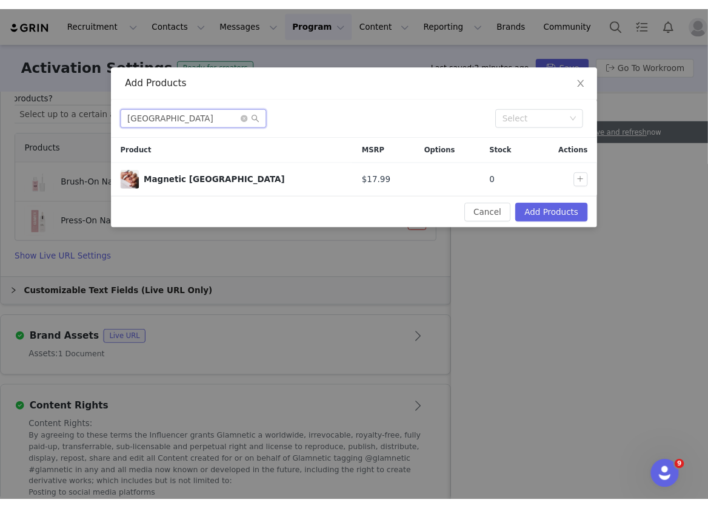
scroll to position [675, 0]
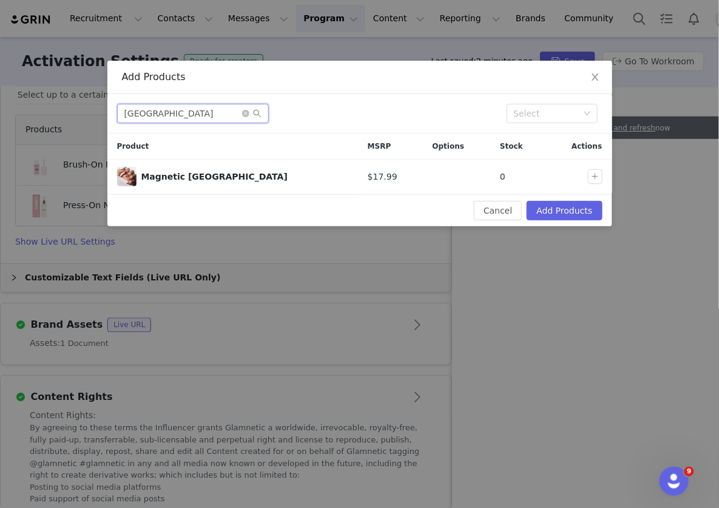
click at [179, 111] on input "[GEOGRAPHIC_DATA]" at bounding box center [193, 113] width 152 height 19
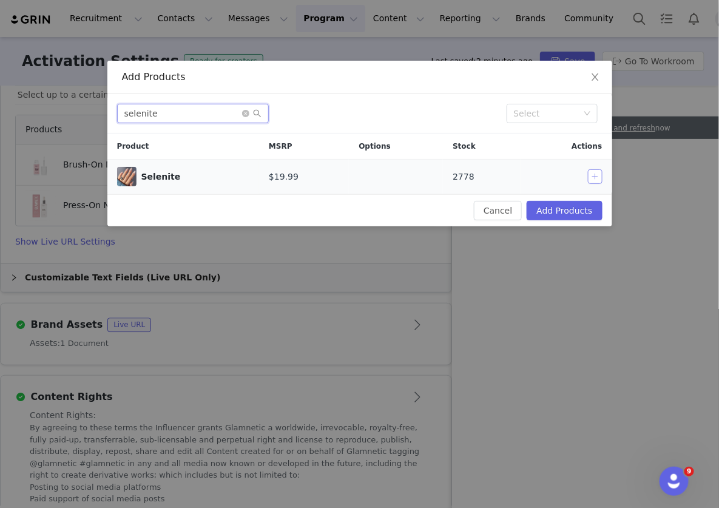
type input "selenite"
click at [591, 179] on button "button" at bounding box center [595, 176] width 15 height 15
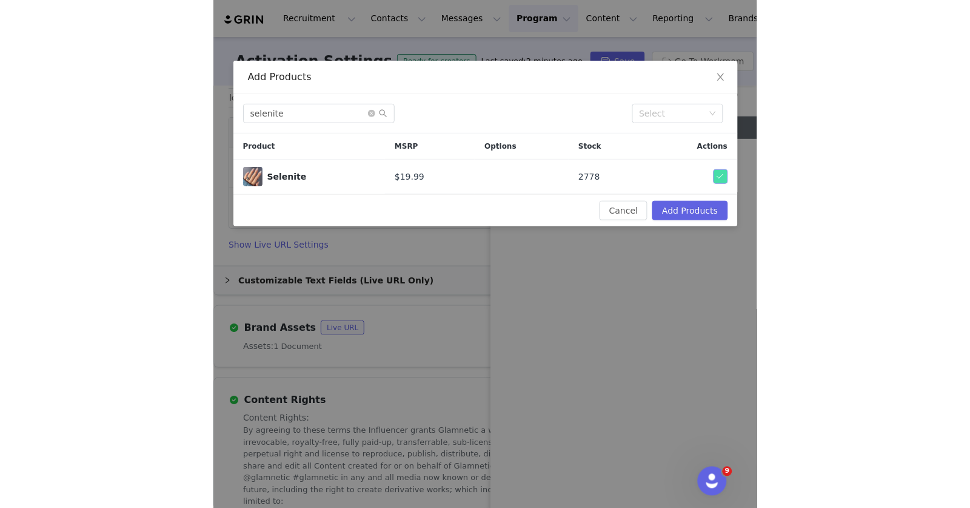
scroll to position [730, 0]
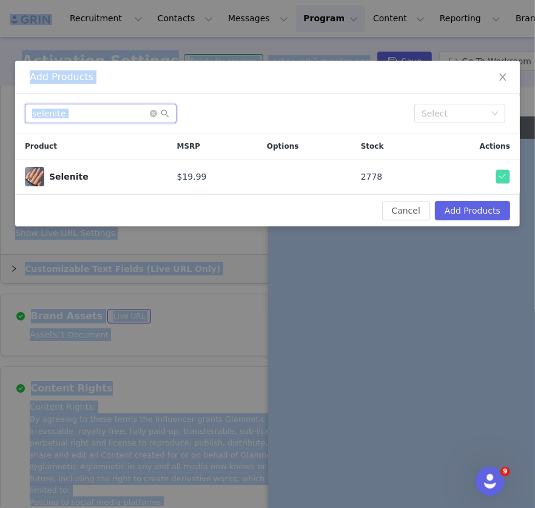
click at [146, 106] on input "selenite" at bounding box center [101, 113] width 152 height 19
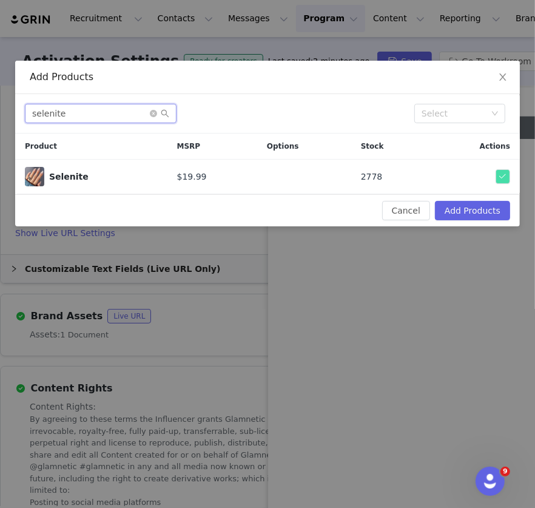
click at [150, 118] on input "selenite" at bounding box center [101, 113] width 152 height 19
click at [152, 113] on icon "icon: close-circle" at bounding box center [153, 113] width 7 height 7
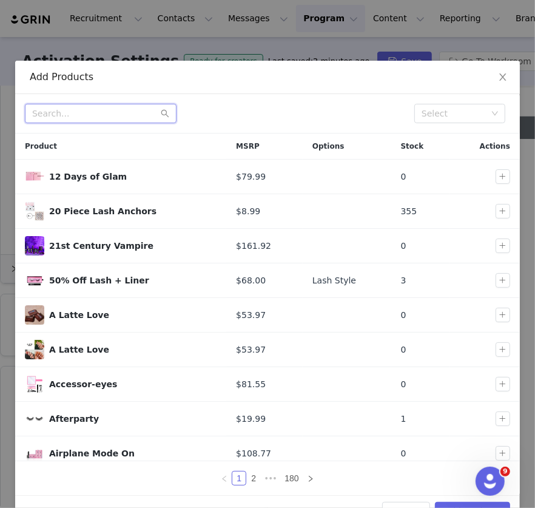
click at [139, 113] on input "text" at bounding box center [101, 113] width 152 height 19
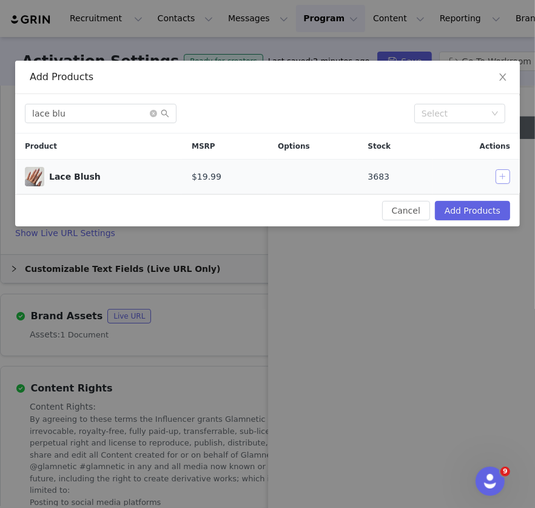
click at [502, 175] on button "button" at bounding box center [502, 176] width 15 height 15
click at [112, 115] on input "lace blu" at bounding box center [101, 113] width 152 height 19
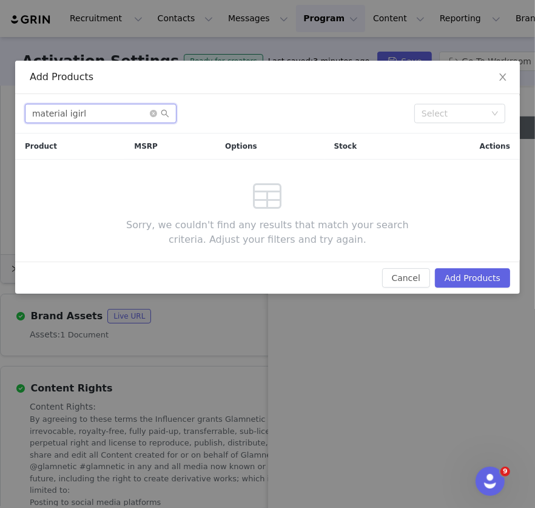
click at [66, 115] on input "material igirl" at bounding box center [101, 113] width 152 height 19
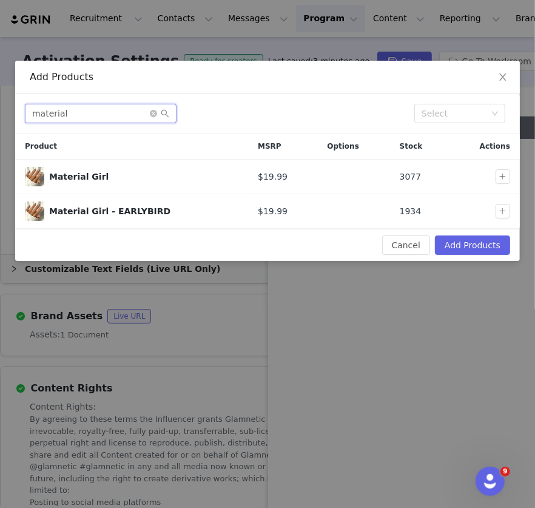
click at [95, 116] on input "material" at bounding box center [101, 113] width 152 height 19
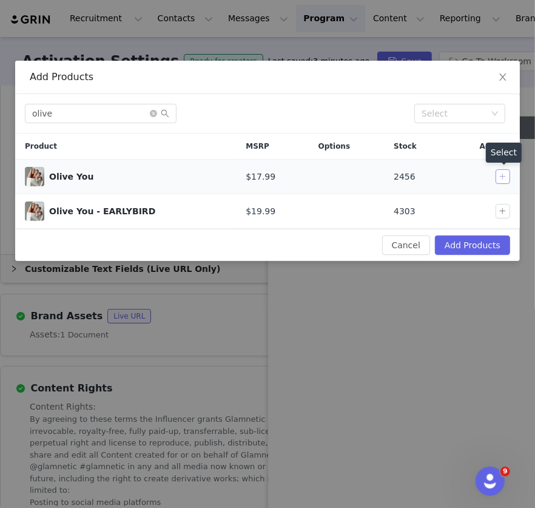
click at [501, 179] on button "button" at bounding box center [502, 176] width 15 height 15
click at [110, 114] on input "olive" at bounding box center [101, 113] width 152 height 19
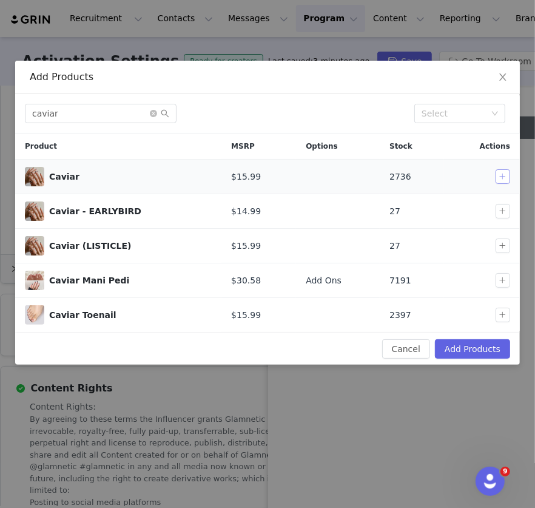
click at [500, 178] on button "button" at bounding box center [502, 176] width 15 height 15
click at [136, 110] on input "caviar" at bounding box center [101, 113] width 152 height 19
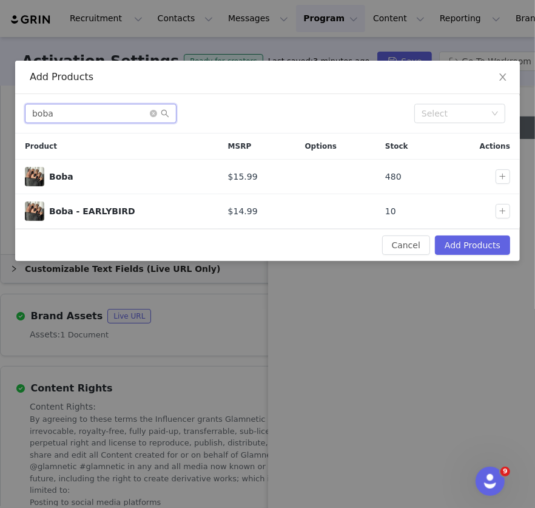
click at [115, 120] on input "boba" at bounding box center [101, 113] width 152 height 19
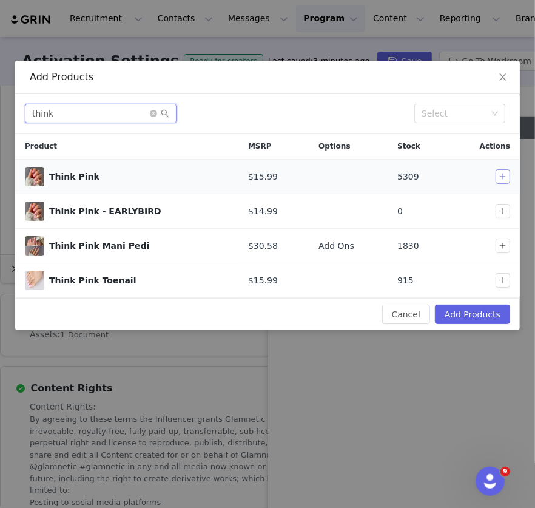
type input "think"
click at [505, 173] on button "button" at bounding box center [502, 176] width 15 height 15
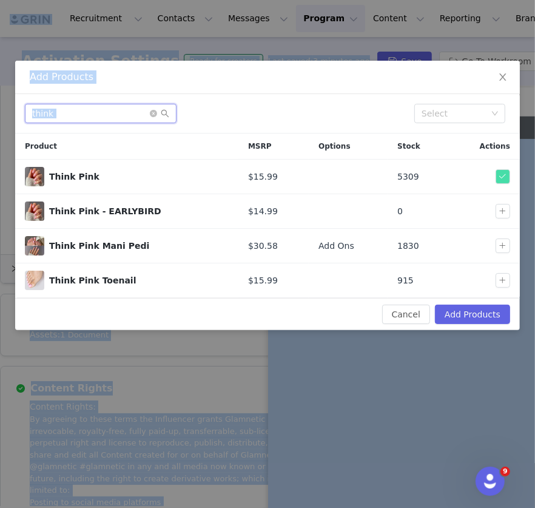
click at [116, 110] on input "think" at bounding box center [101, 113] width 152 height 19
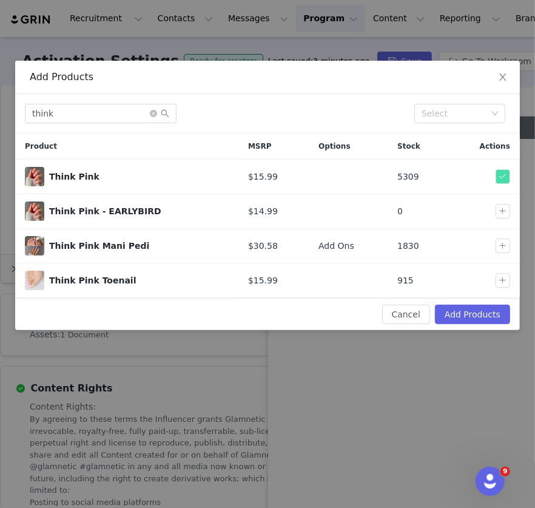
click at [153, 117] on span at bounding box center [159, 113] width 19 height 8
click at [152, 112] on icon "icon: close-circle" at bounding box center [153, 113] width 7 height 7
click at [133, 112] on input "text" at bounding box center [101, 113] width 152 height 19
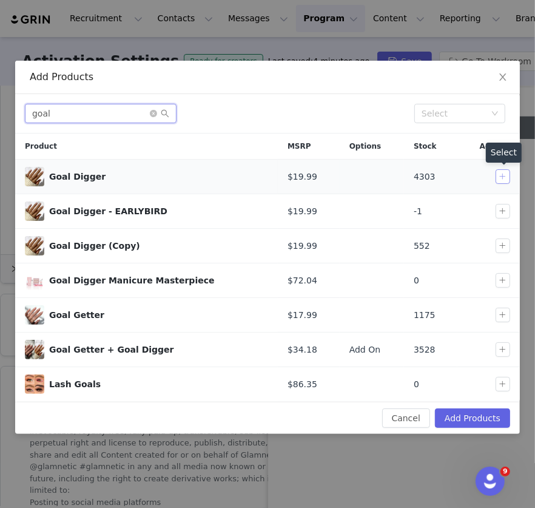
type input "goal"
click at [503, 179] on button "button" at bounding box center [502, 176] width 15 height 15
click at [150, 113] on icon "icon: close-circle" at bounding box center [153, 113] width 7 height 7
click at [118, 113] on input "text" at bounding box center [101, 113] width 152 height 19
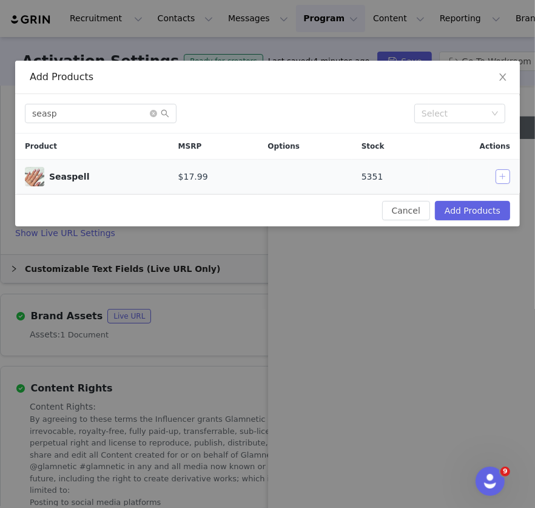
click at [499, 181] on button "button" at bounding box center [502, 176] width 15 height 15
click at [112, 112] on input "seasp" at bounding box center [101, 113] width 152 height 19
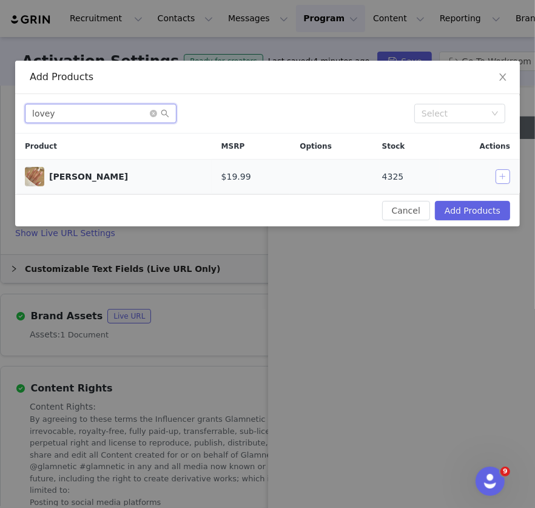
type input "lovey"
click at [498, 177] on button "button" at bounding box center [502, 176] width 15 height 15
click at [150, 112] on icon "icon: close-circle" at bounding box center [153, 113] width 7 height 7
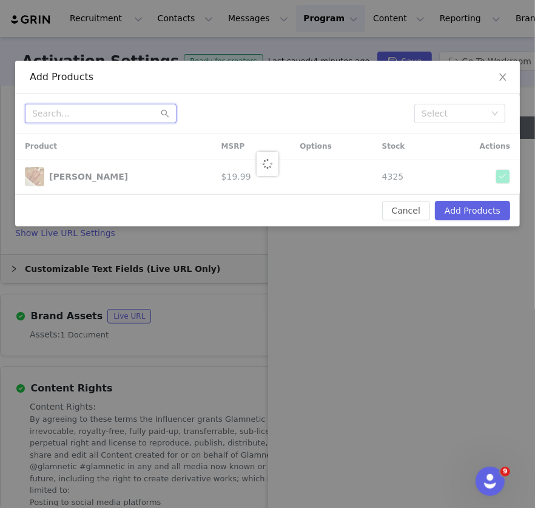
click at [114, 112] on input "text" at bounding box center [101, 113] width 152 height 19
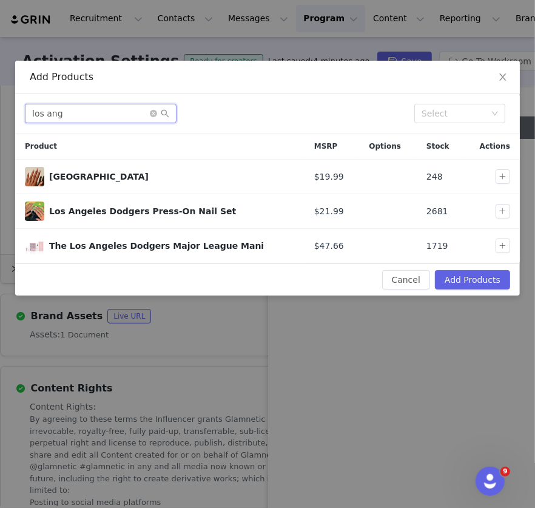
click at [110, 119] on input "los ang" at bounding box center [101, 113] width 152 height 19
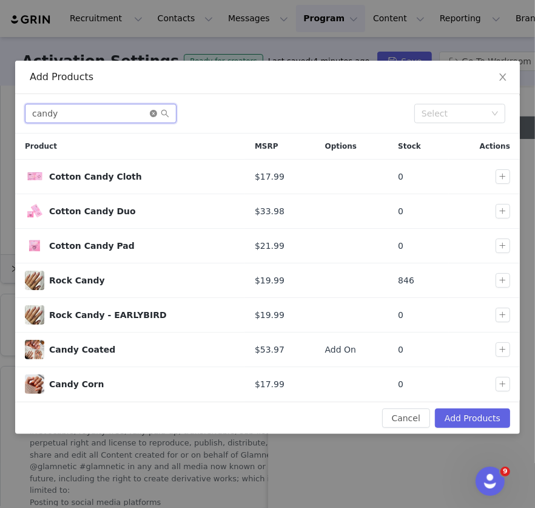
type input "candy"
click at [155, 114] on icon "icon: close-circle" at bounding box center [153, 113] width 7 height 7
click at [130, 116] on input "text" at bounding box center [101, 113] width 152 height 19
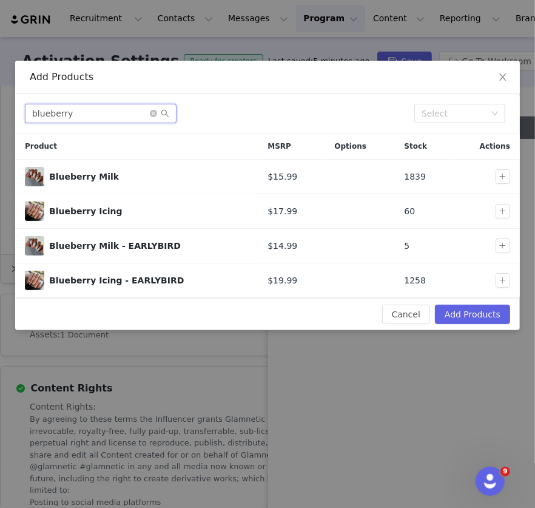
click at [117, 116] on input "blueberry" at bounding box center [101, 113] width 152 height 19
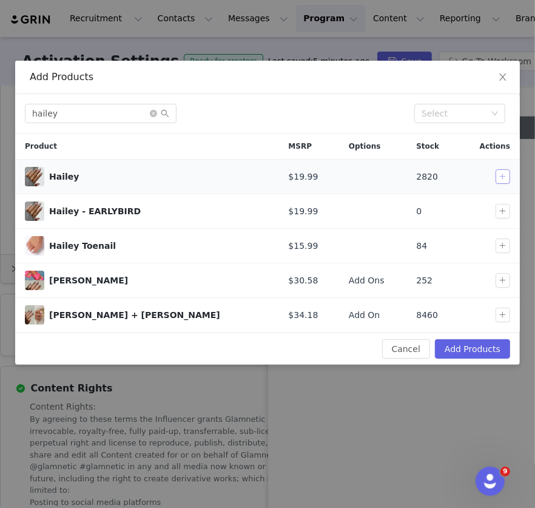
click at [504, 174] on button "button" at bounding box center [502, 176] width 15 height 15
click at [138, 111] on input "hailey" at bounding box center [101, 113] width 152 height 19
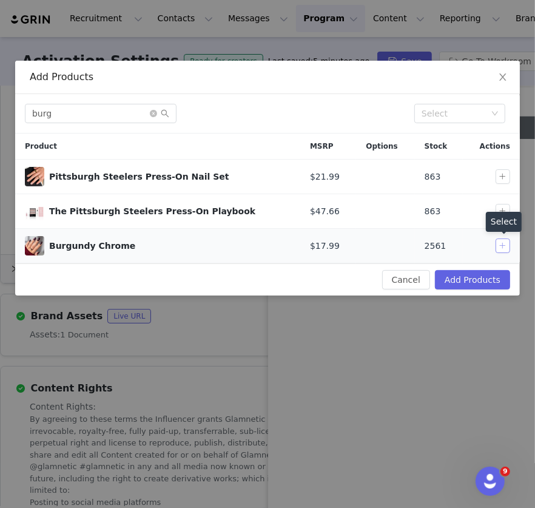
click at [503, 246] on button "button" at bounding box center [502, 245] width 15 height 15
click at [112, 117] on input "burg" at bounding box center [101, 113] width 152 height 19
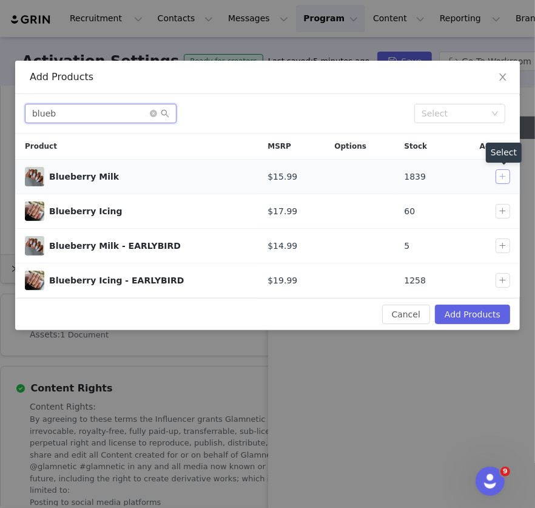
type input "blueb"
click at [500, 176] on button "button" at bounding box center [502, 176] width 15 height 15
click at [153, 113] on icon "icon: close-circle" at bounding box center [153, 113] width 7 height 7
click at [129, 113] on input "text" at bounding box center [101, 113] width 152 height 19
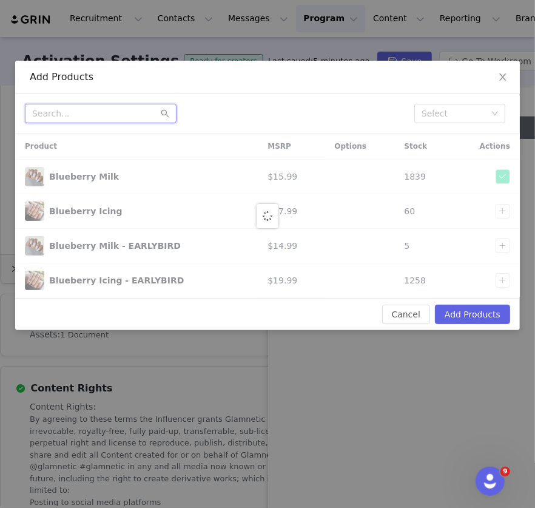
type input "u"
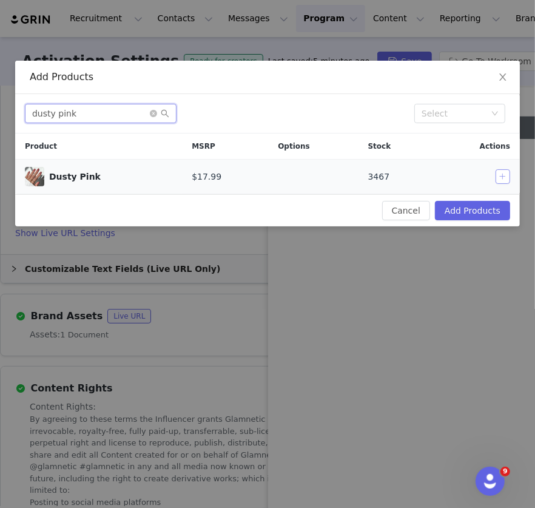
type input "dusty pink"
click at [504, 180] on button "button" at bounding box center [502, 176] width 15 height 15
click at [155, 113] on icon "icon: close-circle" at bounding box center [153, 113] width 7 height 7
click at [121, 113] on input "text" at bounding box center [101, 113] width 152 height 19
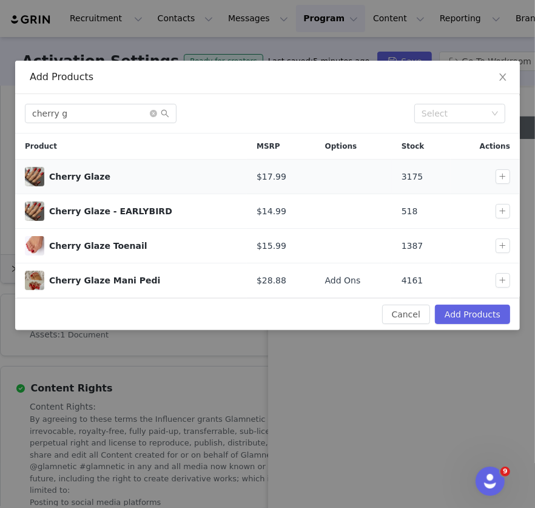
click at [494, 178] on div at bounding box center [487, 176] width 55 height 15
click at [502, 178] on button "button" at bounding box center [502, 176] width 15 height 15
click at [125, 115] on input "cherry g" at bounding box center [101, 113] width 152 height 19
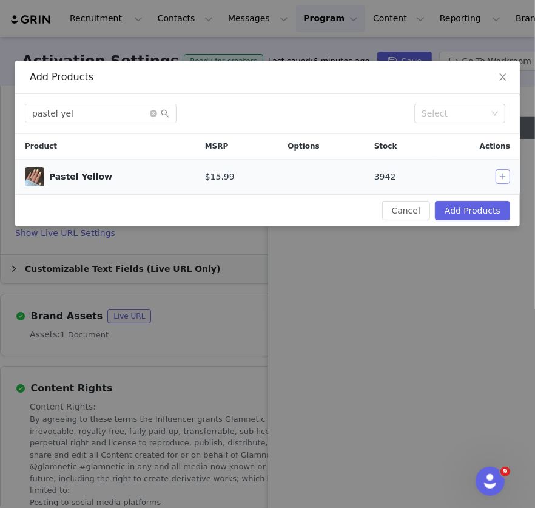
click at [502, 177] on button "button" at bounding box center [502, 176] width 15 height 15
click at [143, 117] on input "pastel yel" at bounding box center [101, 113] width 152 height 19
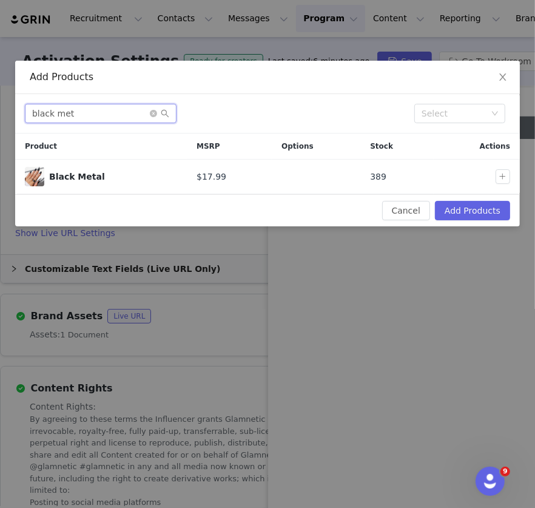
click at [129, 116] on input "black met" at bounding box center [101, 113] width 152 height 19
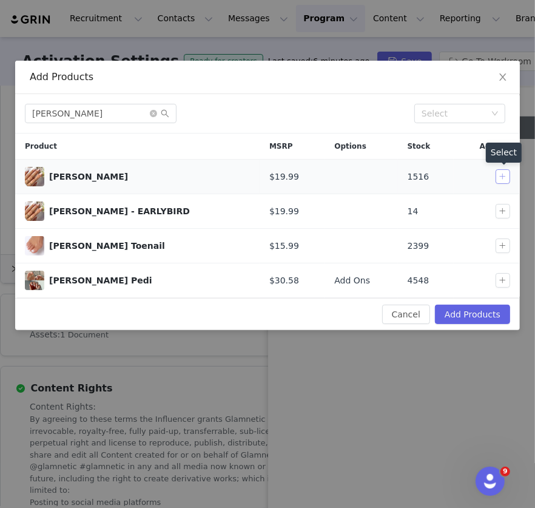
click at [502, 178] on button "button" at bounding box center [502, 176] width 15 height 15
click at [126, 112] on input "[PERSON_NAME]" at bounding box center [101, 113] width 152 height 19
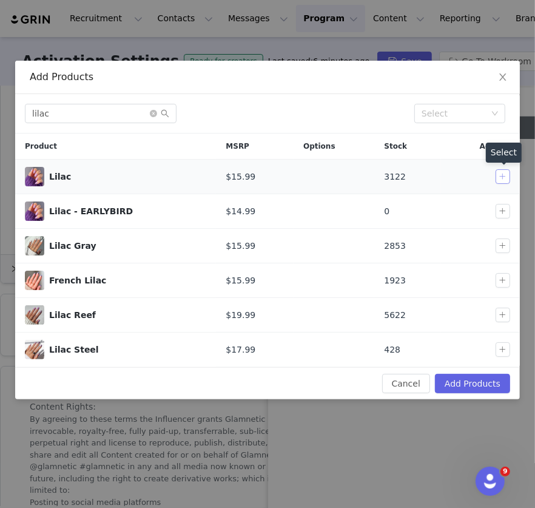
click at [508, 175] on button "button" at bounding box center [502, 176] width 15 height 15
click at [126, 109] on input "lilac" at bounding box center [101, 113] width 152 height 19
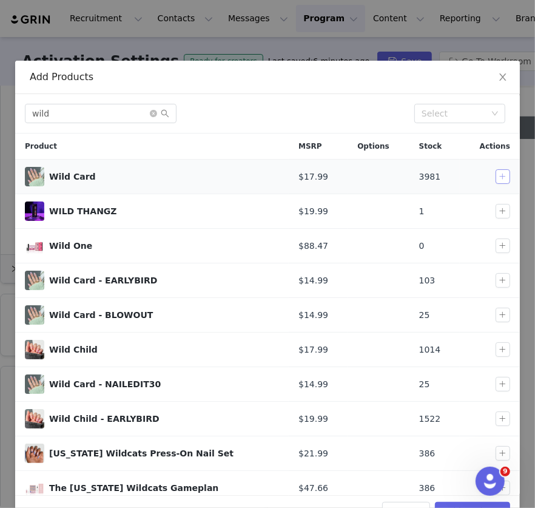
click at [495, 179] on button "button" at bounding box center [502, 176] width 15 height 15
click at [55, 107] on input "wild" at bounding box center [101, 113] width 152 height 19
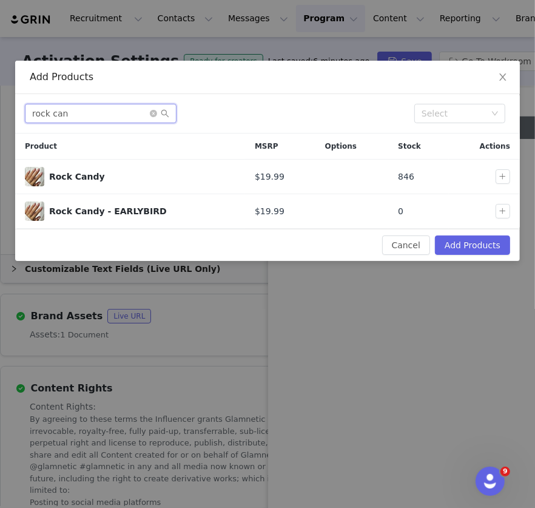
click at [132, 105] on input "rock can" at bounding box center [101, 113] width 152 height 19
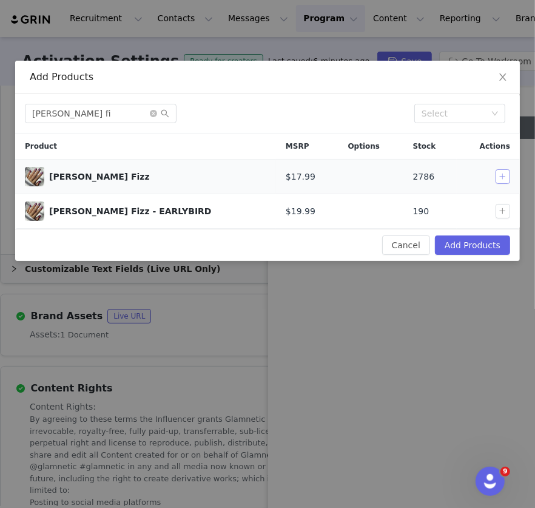
click at [502, 178] on button "button" at bounding box center [502, 176] width 15 height 15
click at [113, 116] on input "[PERSON_NAME] fi" at bounding box center [101, 113] width 152 height 19
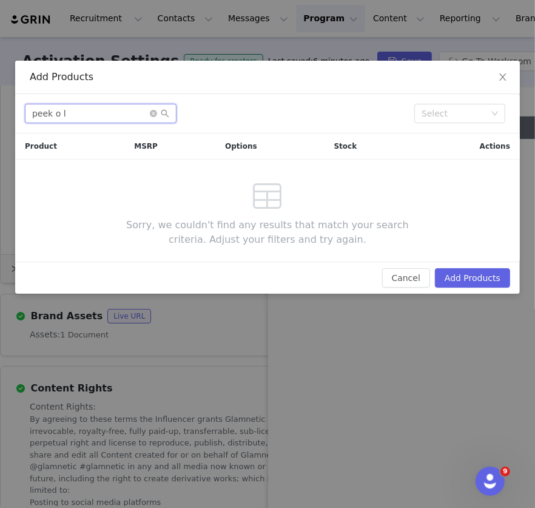
click at [135, 116] on input "peek o l" at bounding box center [101, 113] width 152 height 19
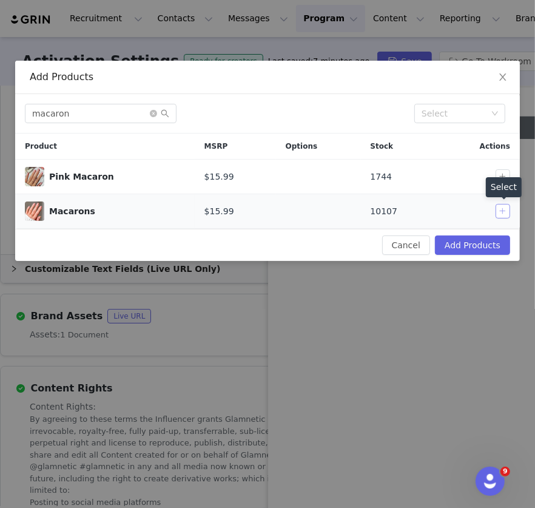
click at [502, 215] on button "button" at bounding box center [502, 211] width 15 height 15
click at [139, 116] on input "macaron" at bounding box center [101, 113] width 152 height 19
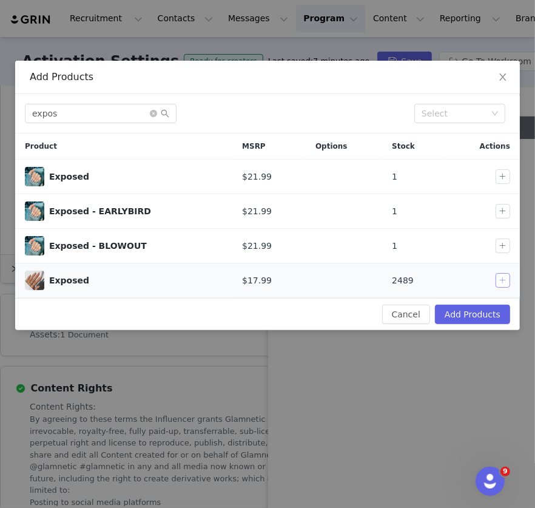
click at [502, 280] on button "button" at bounding box center [502, 280] width 15 height 15
click at [98, 118] on input "expos" at bounding box center [101, 113] width 152 height 19
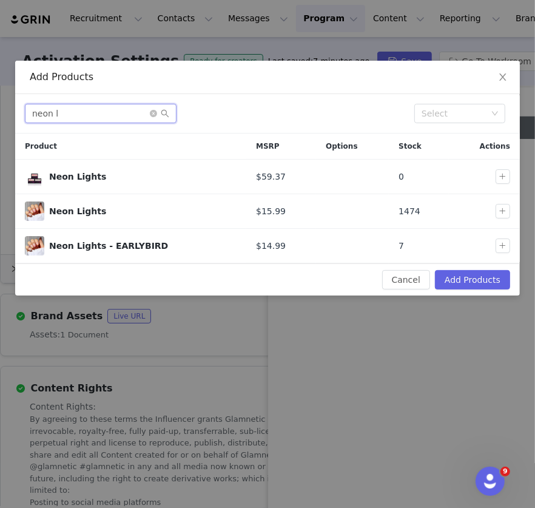
click at [136, 112] on input "neon l" at bounding box center [101, 113] width 152 height 19
type input "e"
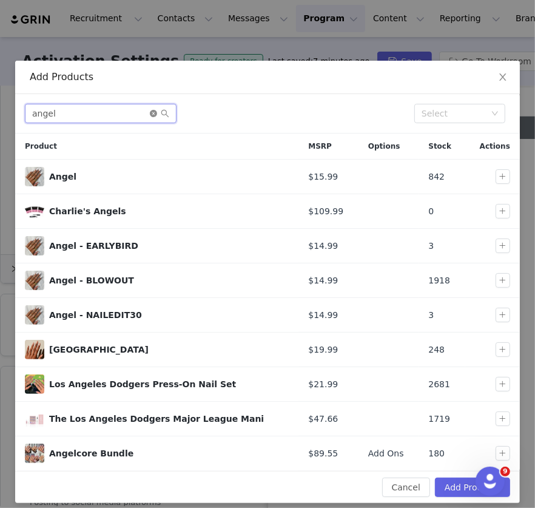
type input "angel"
click at [150, 115] on icon "icon: close-circle" at bounding box center [153, 113] width 7 height 7
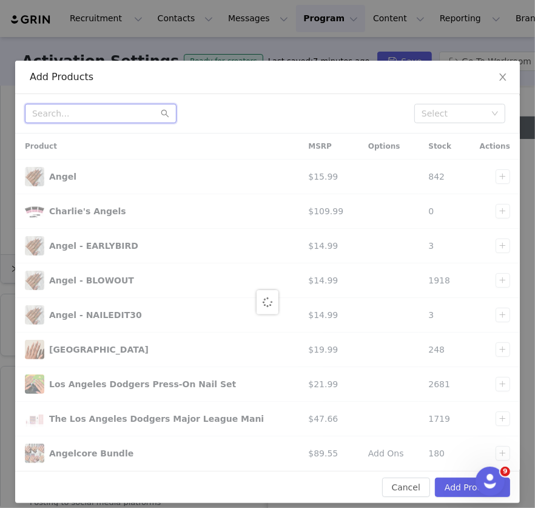
click at [150, 115] on input "text" at bounding box center [101, 113] width 152 height 19
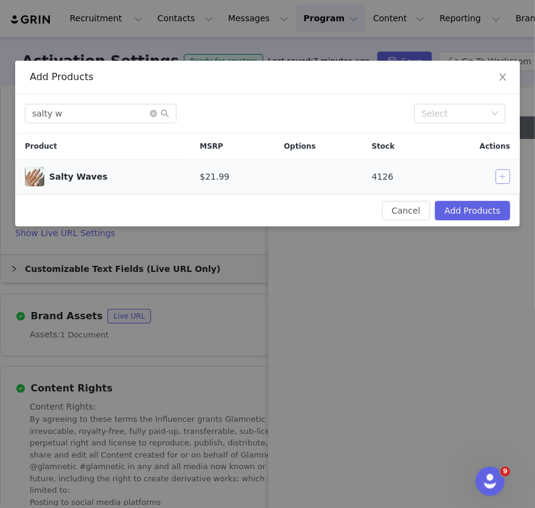
click at [501, 176] on button "button" at bounding box center [502, 176] width 15 height 15
click at [70, 120] on input "salty w" at bounding box center [101, 113] width 152 height 19
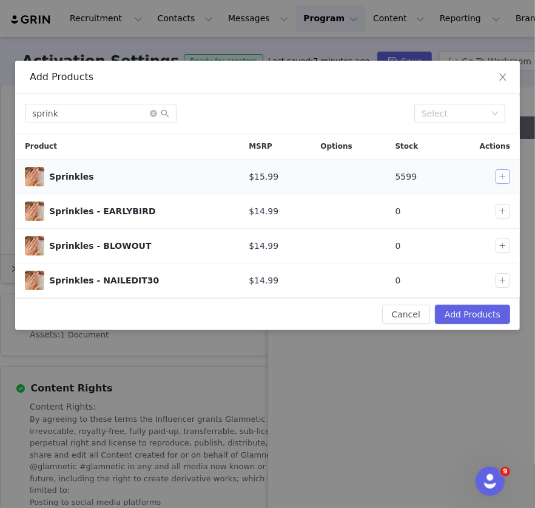
click at [506, 179] on button "button" at bounding box center [502, 176] width 15 height 15
click at [130, 113] on input "sprink" at bounding box center [101, 113] width 152 height 19
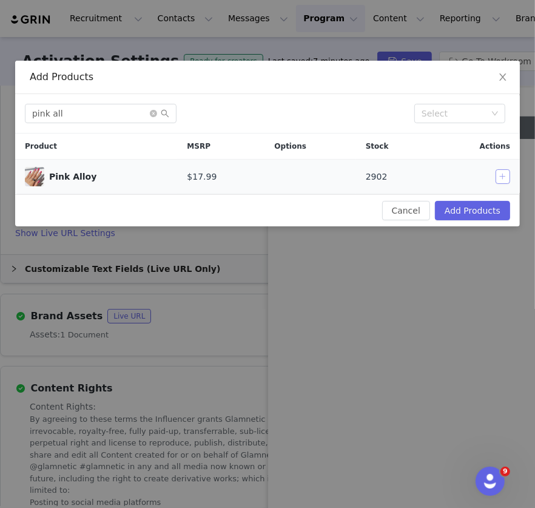
click at [496, 178] on button "button" at bounding box center [502, 176] width 15 height 15
click at [111, 113] on input "pink all" at bounding box center [101, 113] width 152 height 19
type input "periwi"
click at [496, 177] on button "button" at bounding box center [502, 176] width 15 height 15
click at [151, 115] on icon "icon: close-circle" at bounding box center [153, 113] width 7 height 7
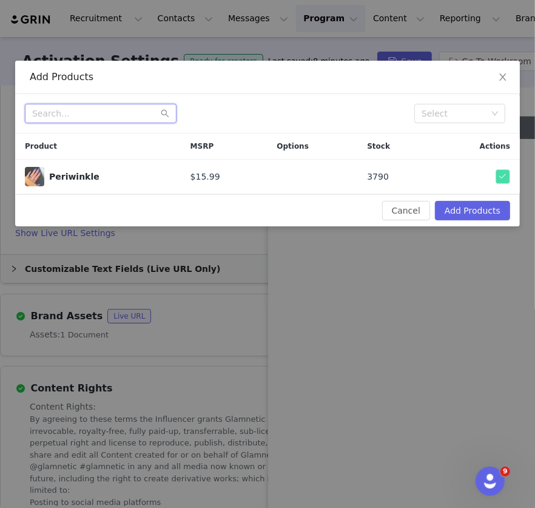
click at [123, 114] on input "text" at bounding box center [101, 113] width 152 height 19
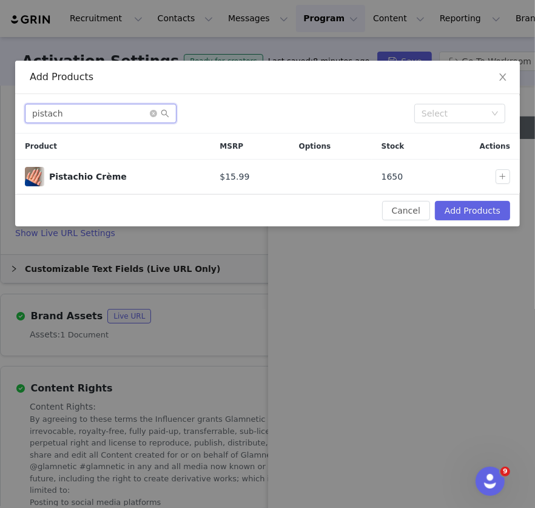
click at [138, 118] on input "pistach" at bounding box center [101, 113] width 152 height 19
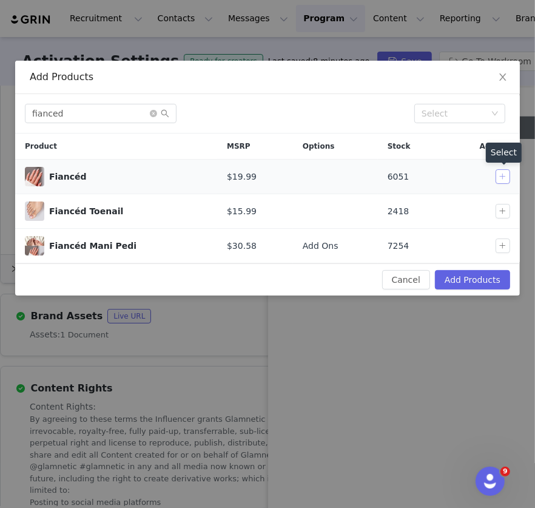
click at [502, 177] on button "button" at bounding box center [502, 176] width 15 height 15
click at [85, 126] on div "fianced Select" at bounding box center [267, 113] width 505 height 39
click at [92, 107] on input "fianced" at bounding box center [101, 113] width 152 height 19
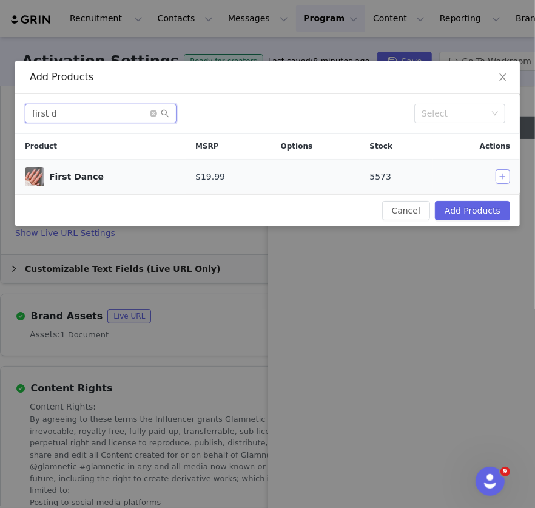
type input "first d"
click at [509, 182] on button "button" at bounding box center [502, 176] width 15 height 15
click at [115, 109] on input "first d" at bounding box center [101, 113] width 152 height 19
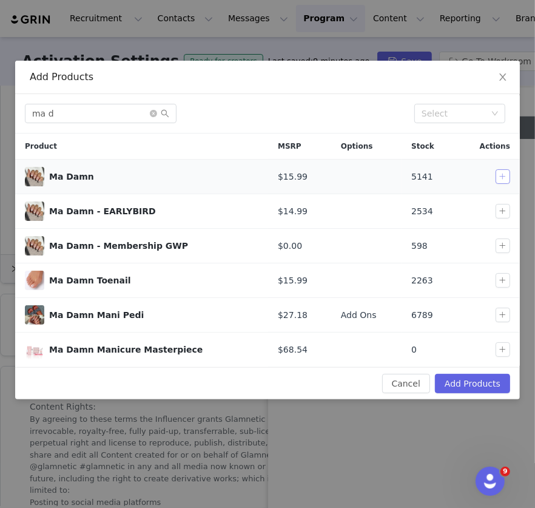
click at [502, 177] on button "button" at bounding box center [502, 176] width 15 height 15
click at [103, 121] on input "ma d" at bounding box center [101, 113] width 152 height 19
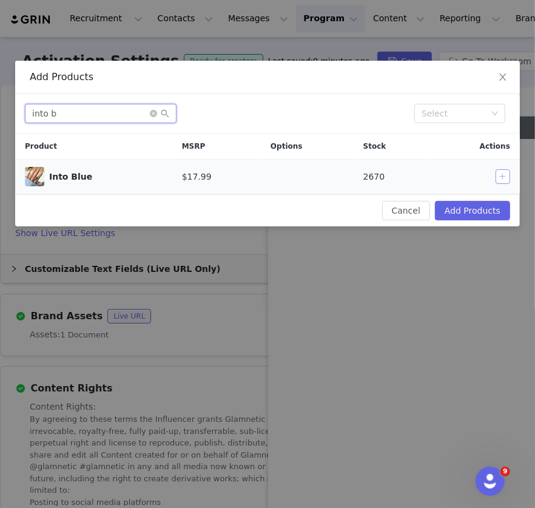
type input "into b"
click at [496, 176] on button "button" at bounding box center [502, 176] width 15 height 15
click at [482, 215] on button "Add Products" at bounding box center [472, 210] width 75 height 19
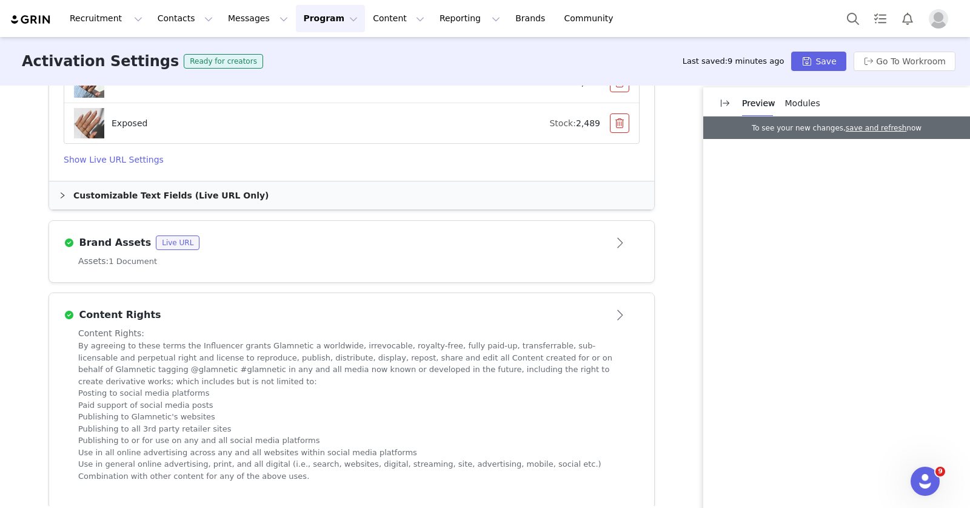
scroll to position [2068, 0]
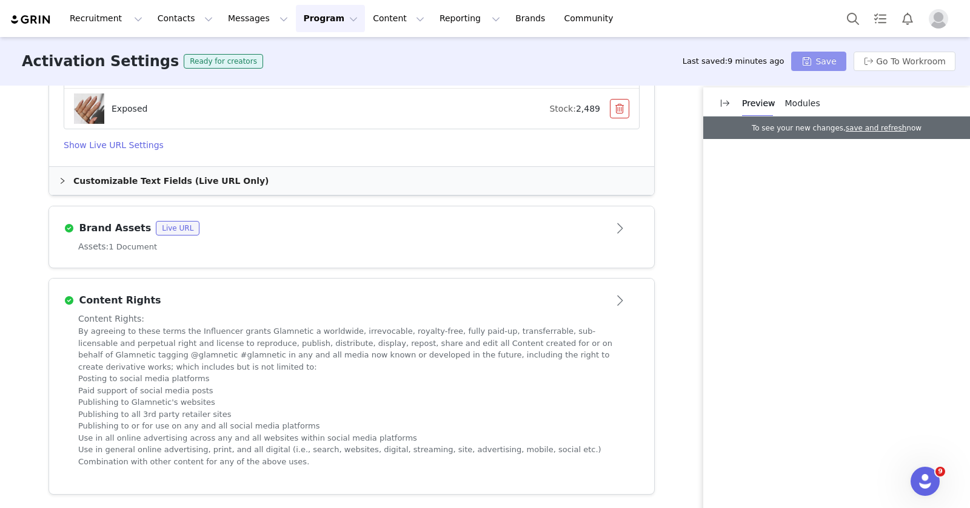
click at [836, 61] on button "Save" at bounding box center [818, 61] width 55 height 19
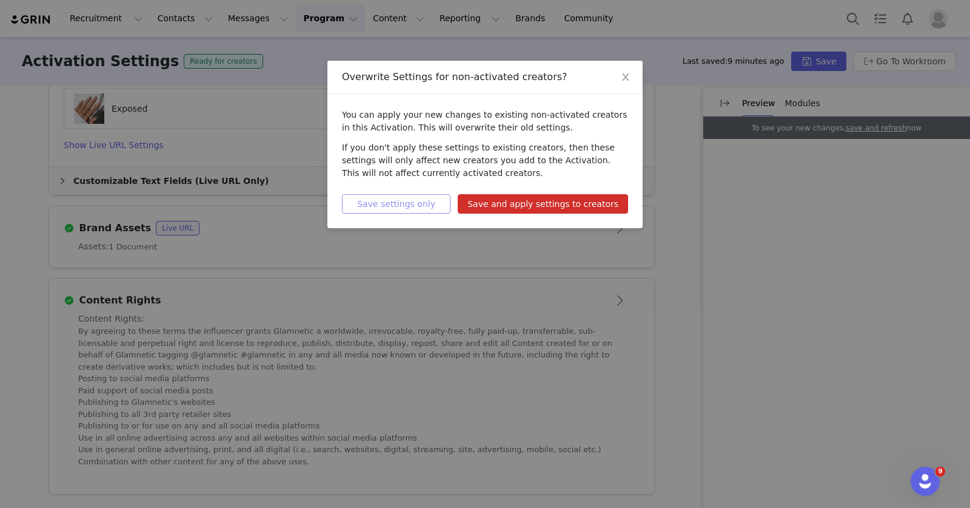
click at [433, 201] on button "Save settings only" at bounding box center [396, 203] width 109 height 19
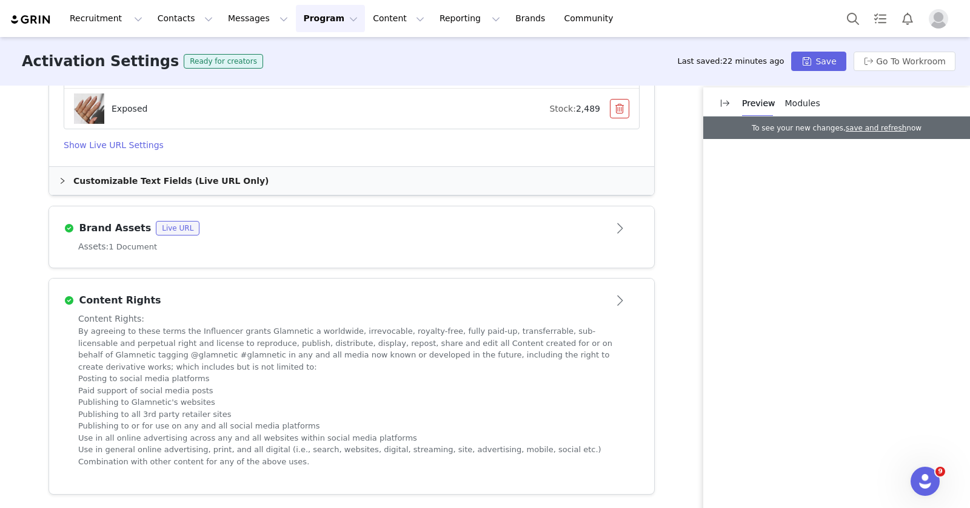
click at [398, 233] on div "Brand Assets Live URL" at bounding box center [332, 228] width 536 height 15
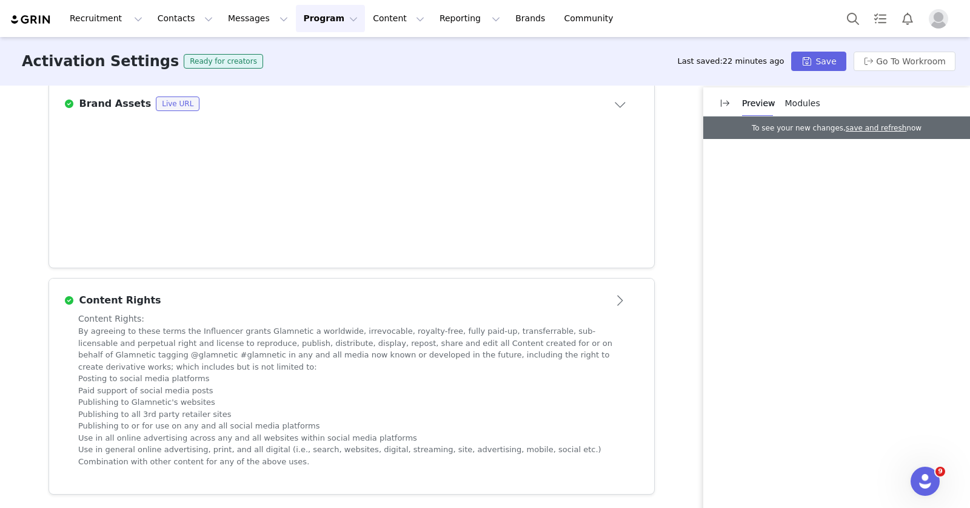
scroll to position [645, 0]
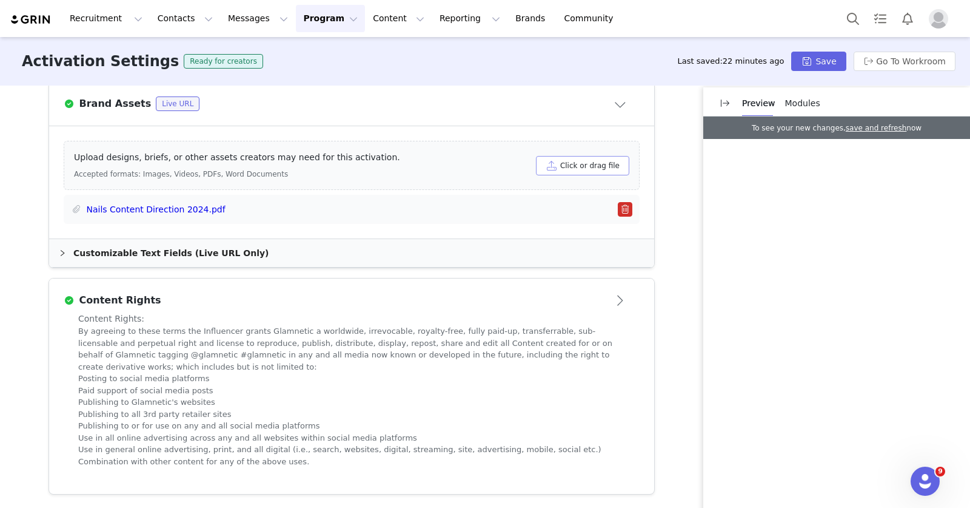
click at [569, 163] on button "Click or drag file" at bounding box center [582, 165] width 93 height 19
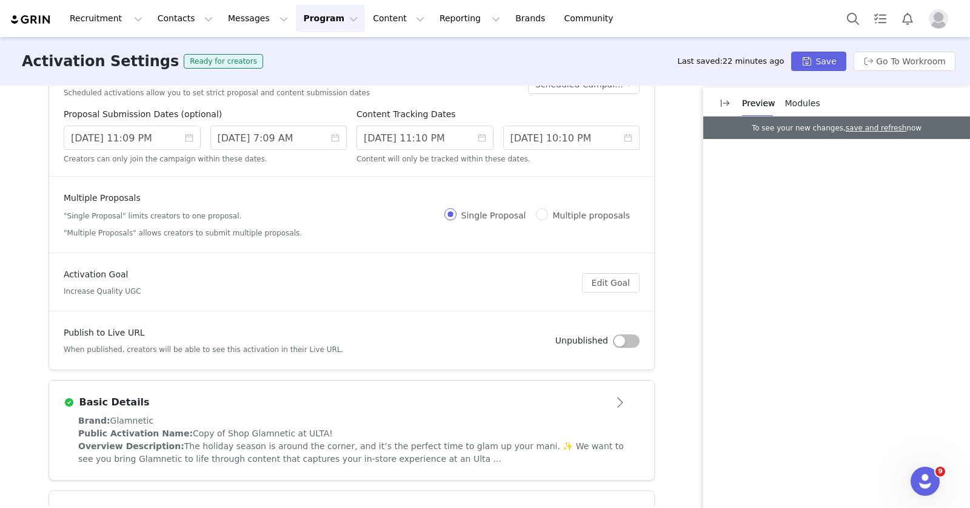
scroll to position [55, 0]
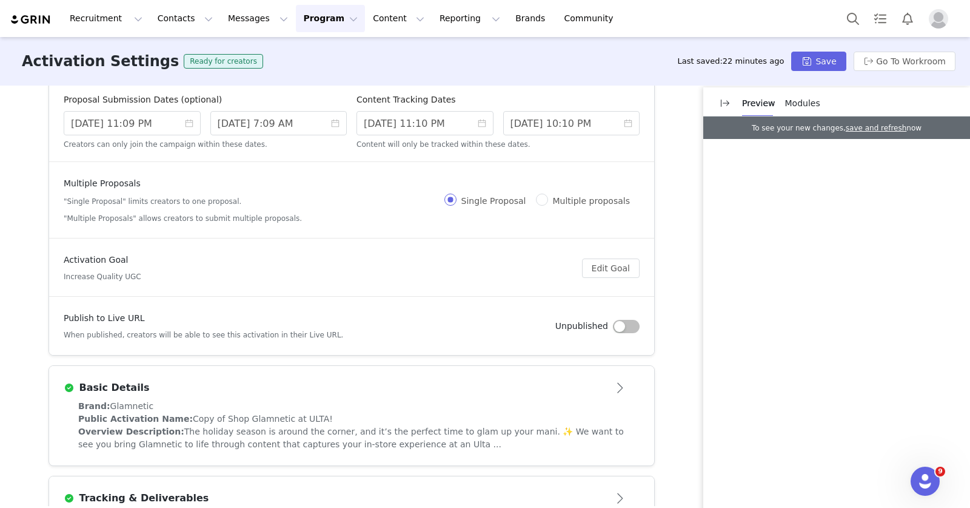
click at [254, 416] on span "Copy of Shop Glamnetic at ULTA!" at bounding box center [263, 419] width 140 height 10
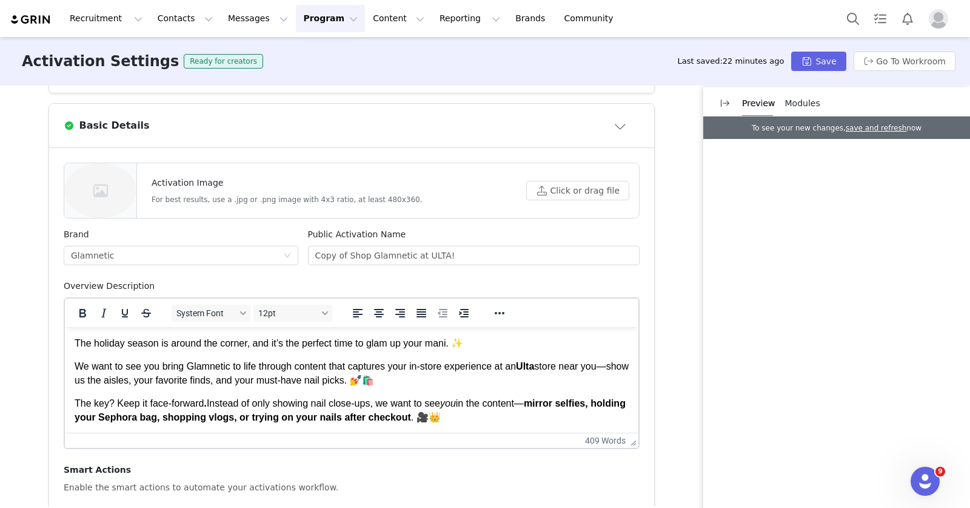
scroll to position [0, 0]
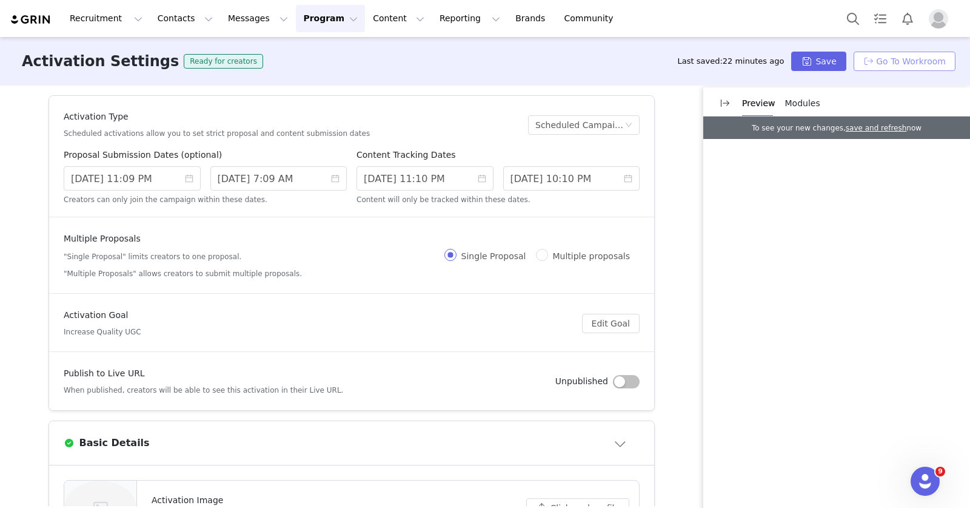
click at [884, 59] on button "Go To Workroom" at bounding box center [905, 61] width 102 height 19
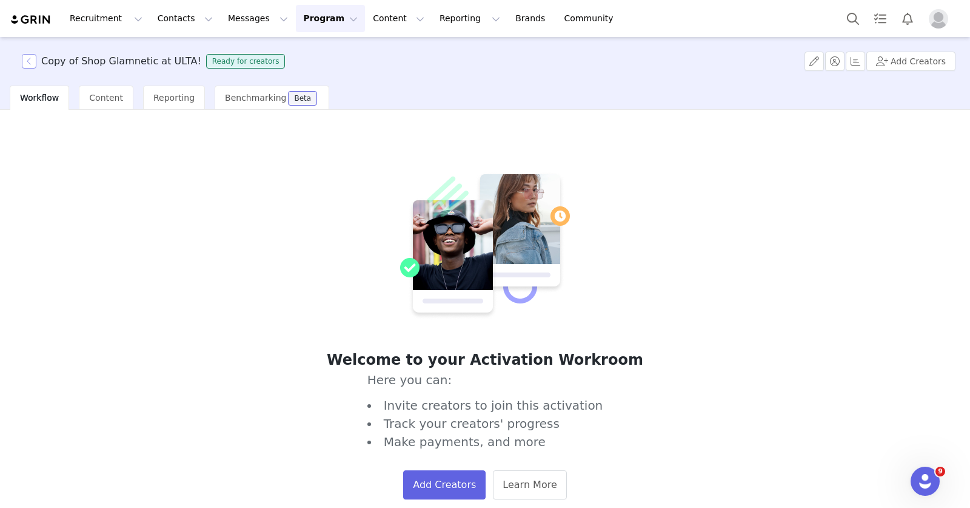
click at [32, 57] on button "button" at bounding box center [29, 61] width 15 height 15
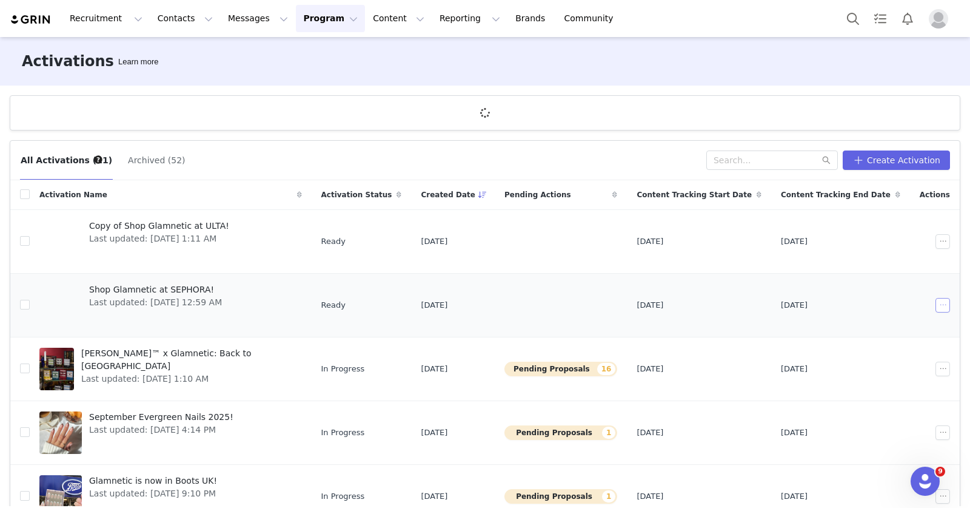
click at [936, 301] on button "button" at bounding box center [943, 305] width 15 height 15
click at [876, 331] on div "Edit" at bounding box center [876, 327] width 105 height 13
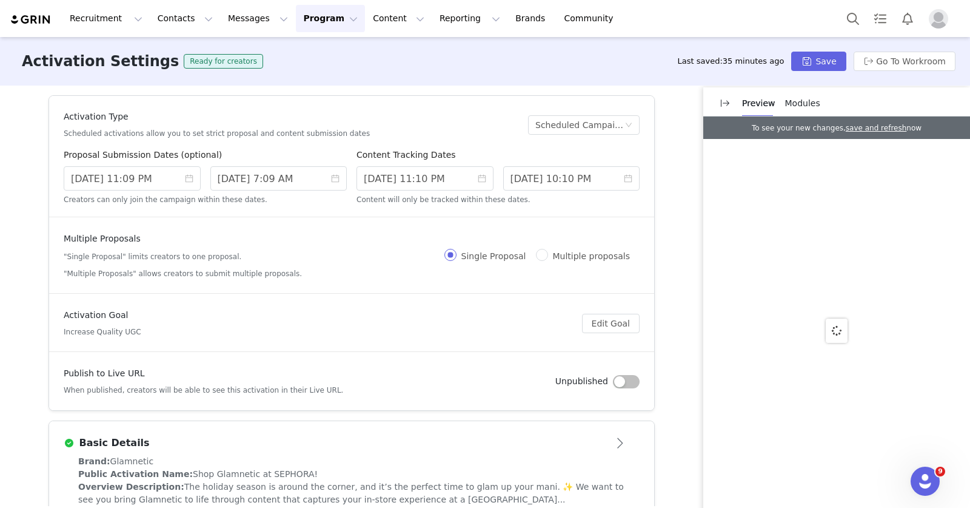
scroll to position [239, 0]
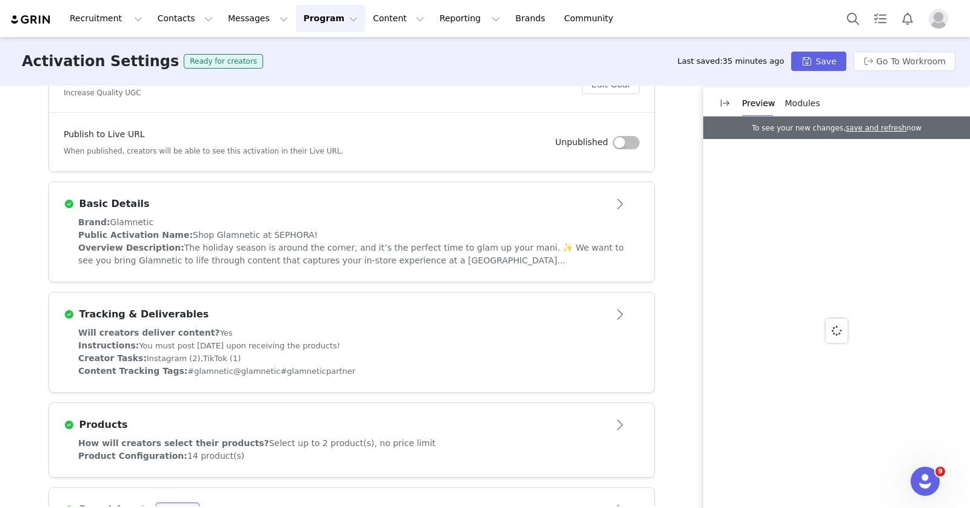
click at [440, 229] on div "Public Activation Name: Shop Glamnetic at SEPHORA!" at bounding box center [351, 235] width 547 height 13
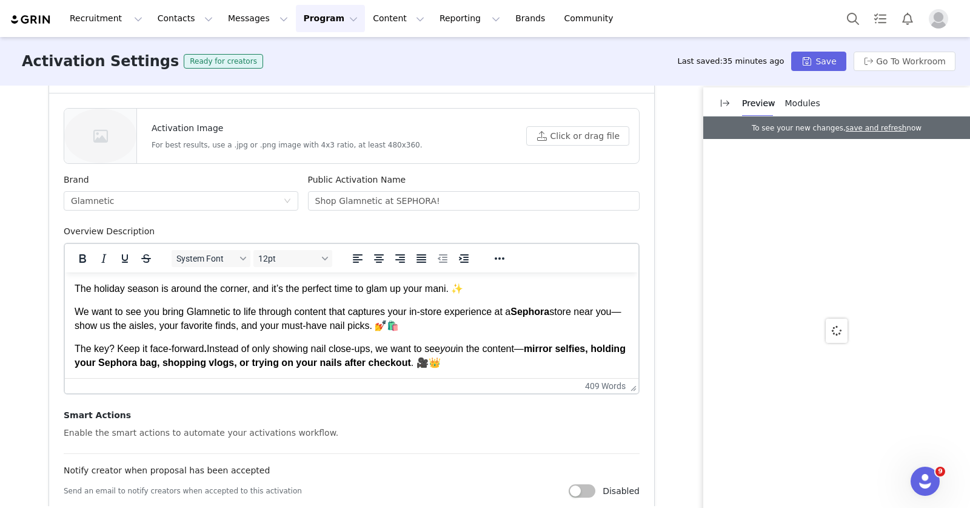
scroll to position [0, 0]
click at [557, 136] on button "Click or drag file" at bounding box center [577, 135] width 103 height 19
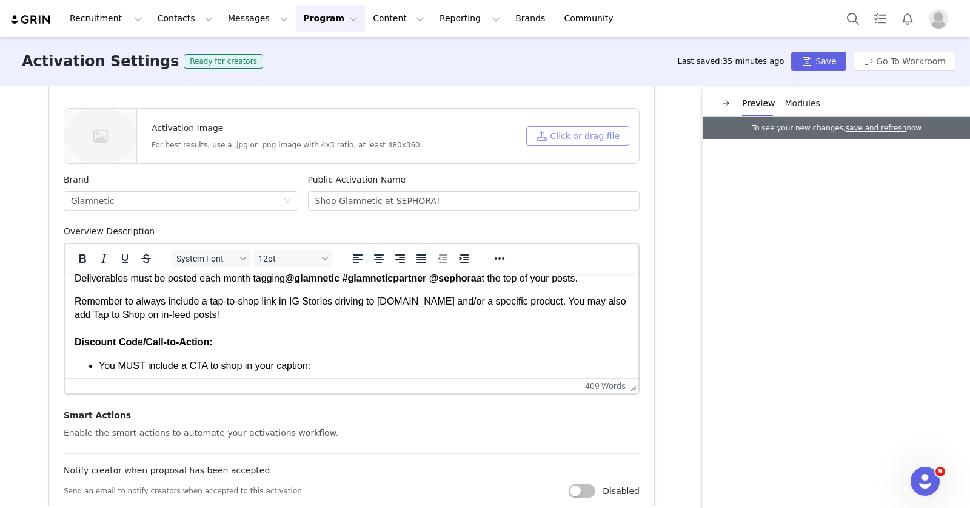
scroll to position [742, 0]
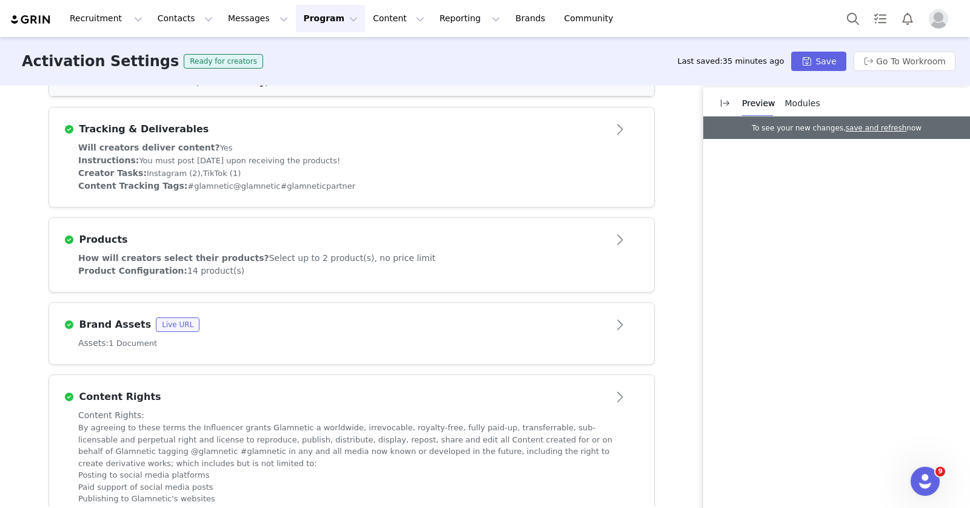
click at [425, 323] on div "Brand Assets Live URL" at bounding box center [332, 324] width 536 height 15
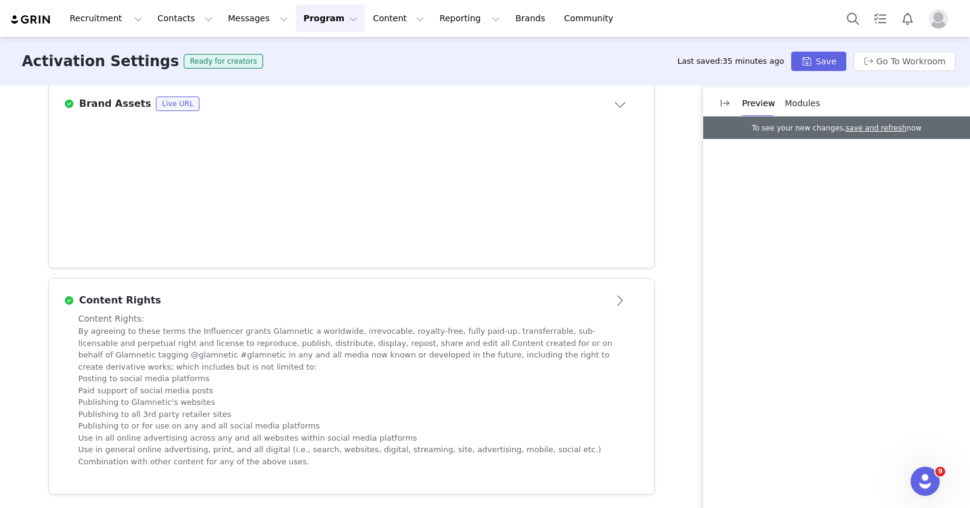
scroll to position [645, 0]
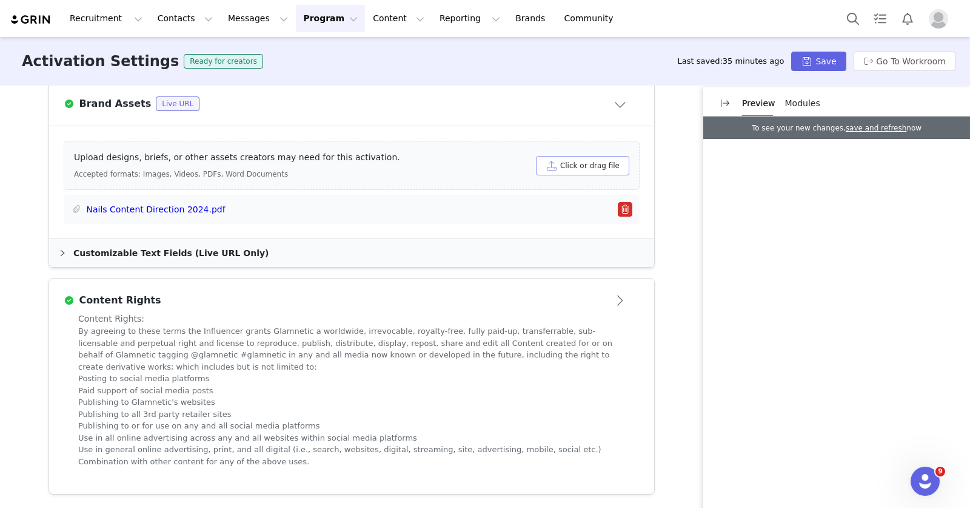
click at [587, 164] on button "Click or drag file" at bounding box center [582, 165] width 93 height 19
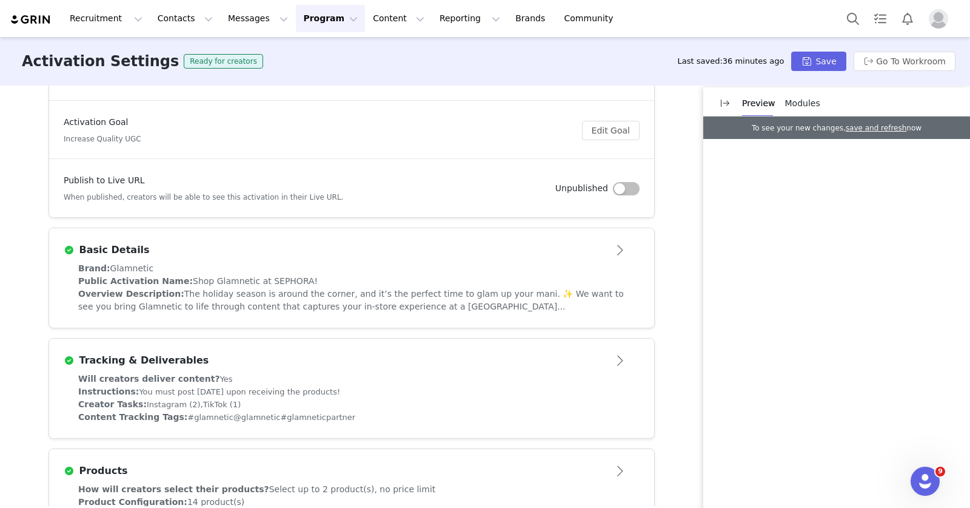
scroll to position [220, 0]
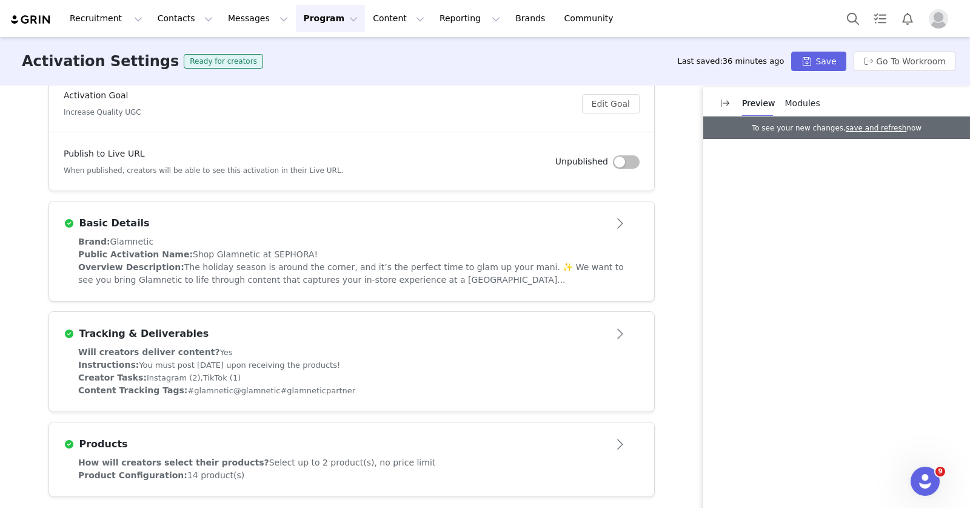
click at [291, 273] on span "The holiday season is around the corner, and it’s the perfect time to glam up y…" at bounding box center [351, 273] width 546 height 22
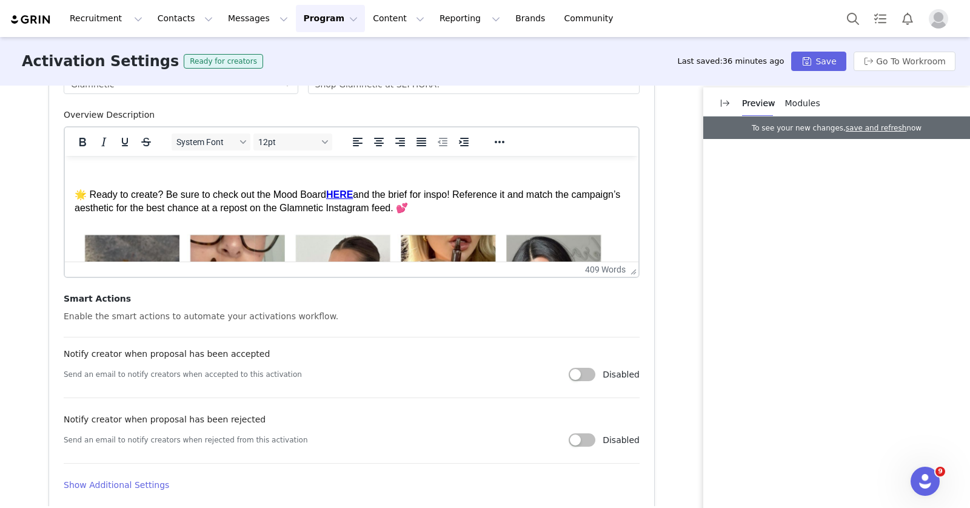
scroll to position [156, 0]
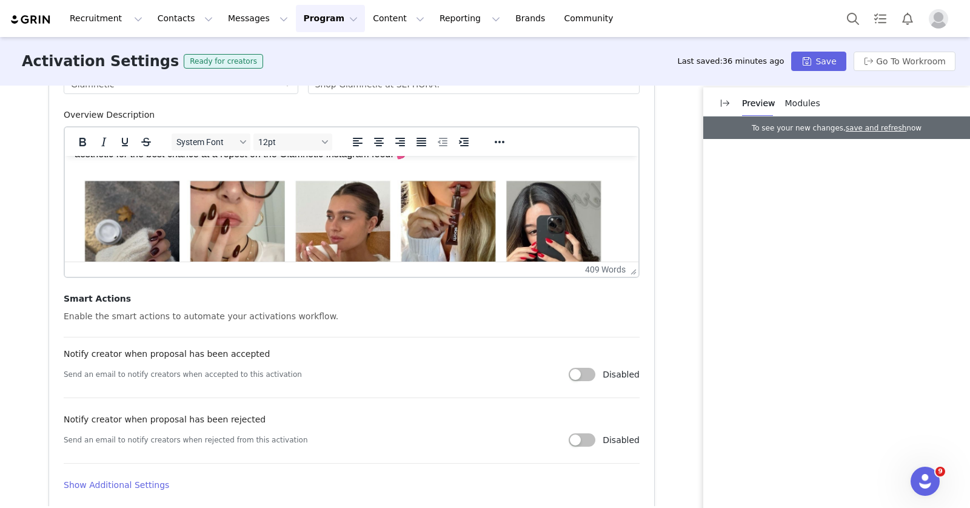
click at [363, 225] on img "Rich Text Area. Press ALT-0 for help." at bounding box center [344, 322] width 539 height 303
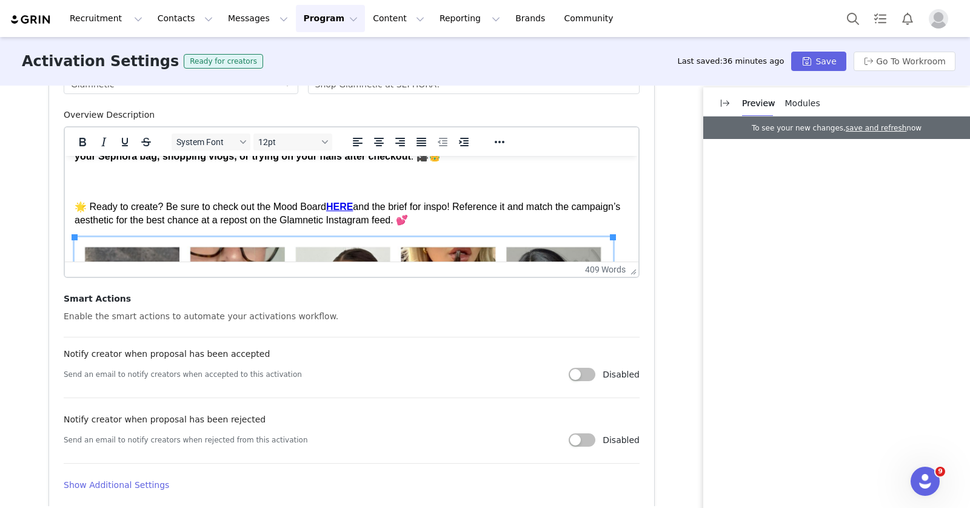
scroll to position [95, 0]
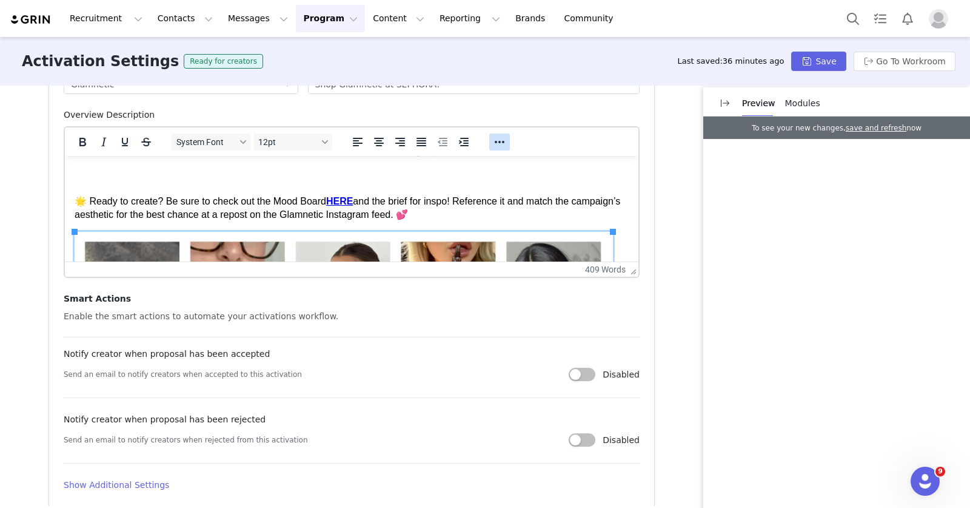
click at [492, 140] on icon "Reveal or hide additional toolbar items" at bounding box center [499, 142] width 15 height 15
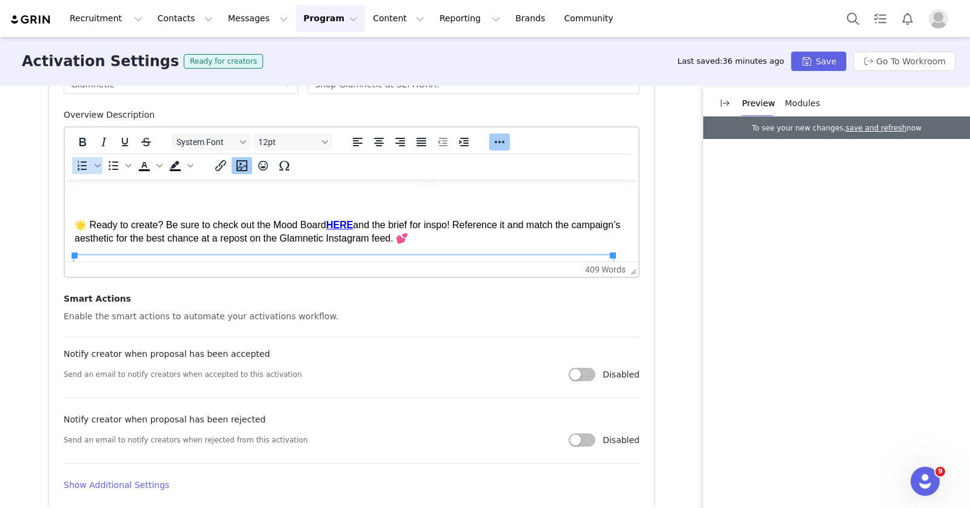
click at [236, 169] on icon "Insert/edit image" at bounding box center [242, 165] width 15 height 15
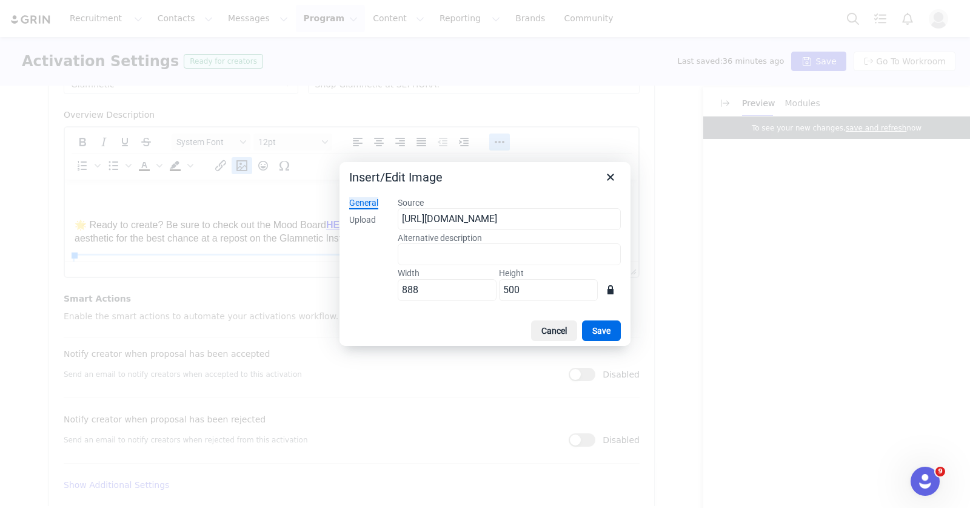
click at [380, 217] on div "General Upload" at bounding box center [364, 251] width 49 height 128
click at [431, 217] on input "[URL][DOMAIN_NAME]" at bounding box center [509, 219] width 223 height 22
paste input "53f037a4-5bb5-4338-9abc-ab2b19a30062"
type input "[URL][DOMAIN_NAME]"
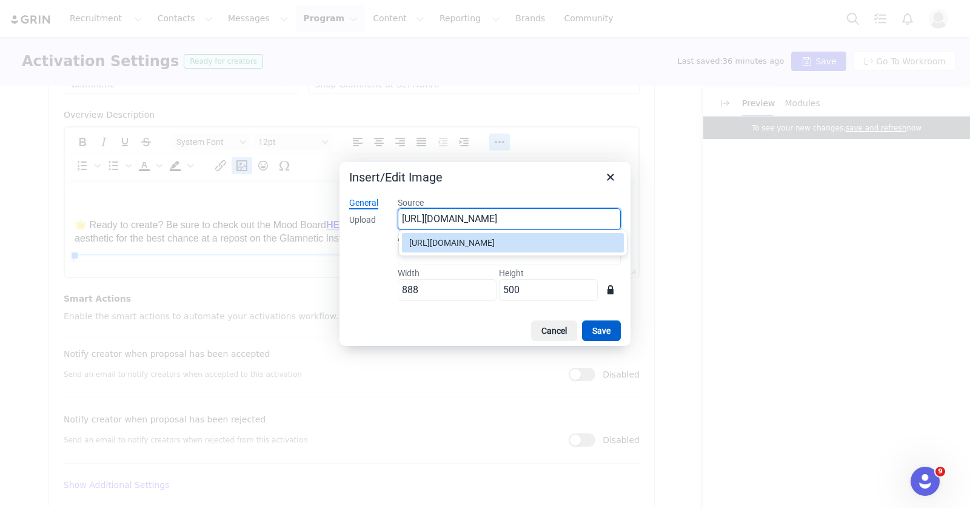
click at [600, 334] on button "Save" at bounding box center [601, 330] width 39 height 21
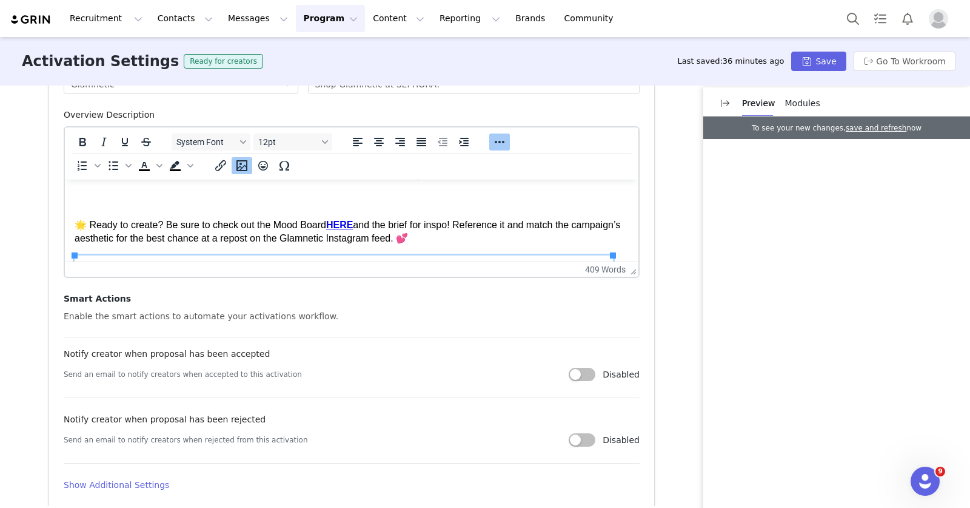
click at [343, 224] on strong "HERE" at bounding box center [339, 225] width 27 height 10
click at [222, 170] on icon "Insert/edit link" at bounding box center [220, 165] width 15 height 15
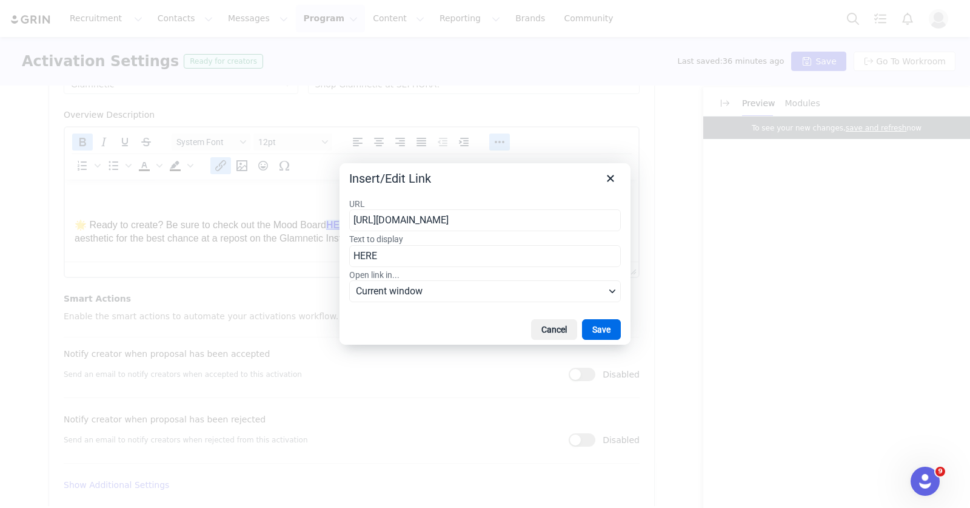
scroll to position [0, 221]
click at [448, 219] on input "[URL][DOMAIN_NAME]" at bounding box center [485, 220] width 272 height 22
type input "[URL][DOMAIN_NAME]"
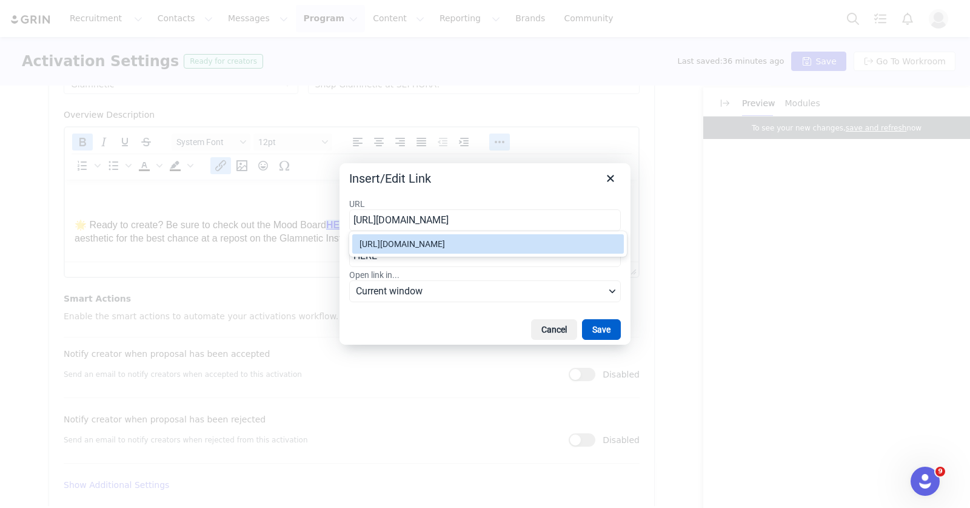
click at [611, 324] on button "Save" at bounding box center [601, 329] width 39 height 21
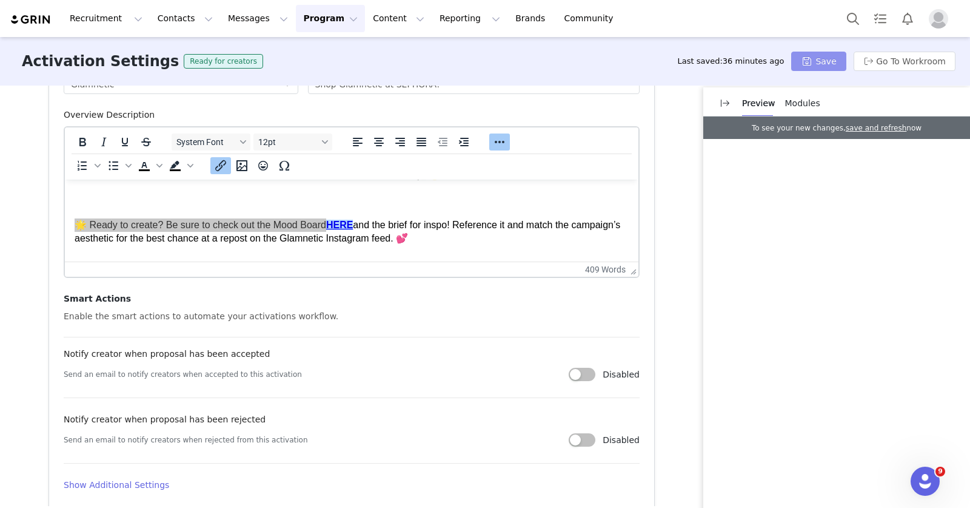
click at [810, 56] on button "Save" at bounding box center [818, 61] width 55 height 19
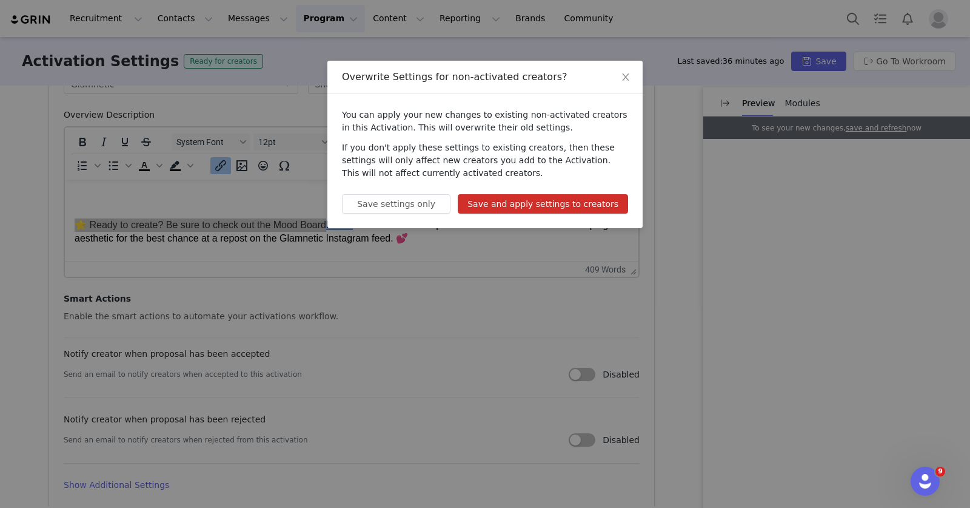
click at [529, 200] on button "Save and apply settings to creators" at bounding box center [543, 203] width 170 height 19
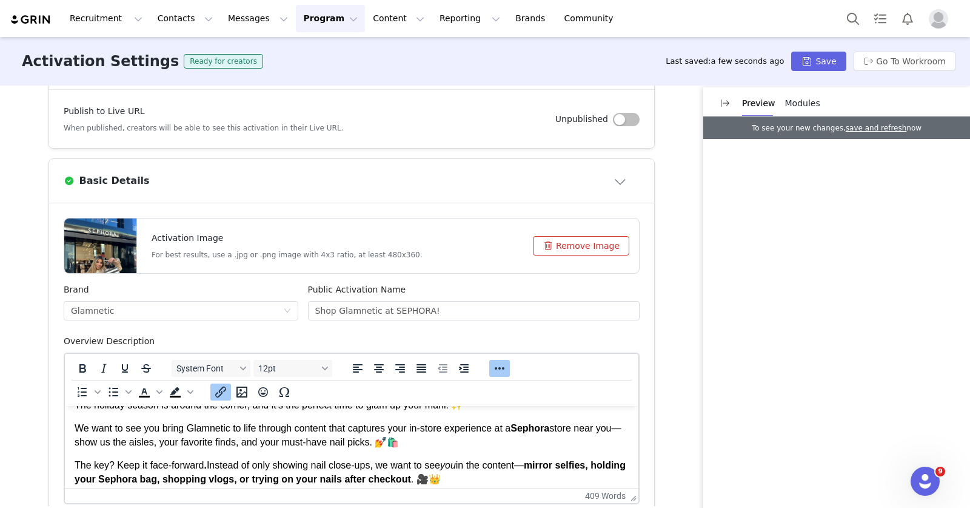
scroll to position [0, 0]
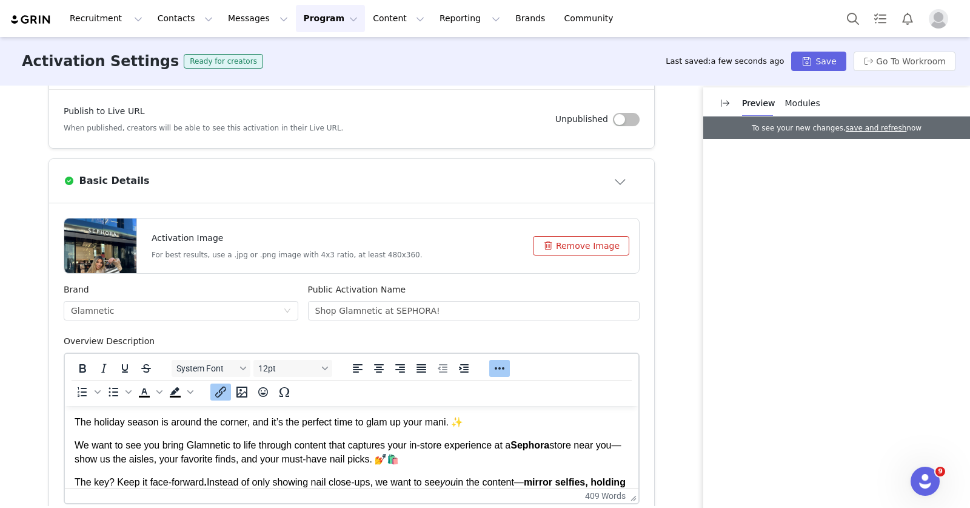
click at [516, 425] on p "The holiday season is around the corner, and it’s the perfect time to glam up y…" at bounding box center [352, 421] width 554 height 13
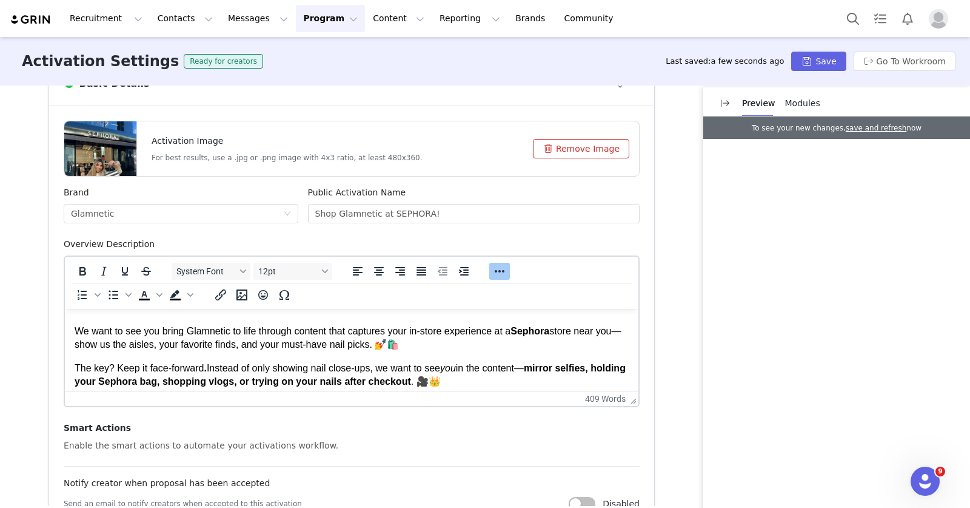
scroll to position [42, 0]
click at [489, 346] on p "We want to see you bring Glamnetic to life through content that captures your i…" at bounding box center [352, 336] width 554 height 27
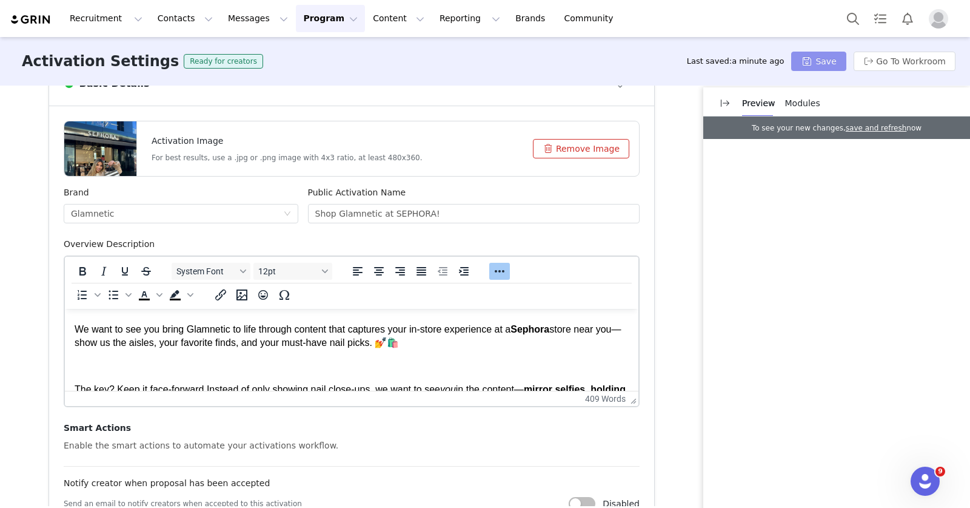
click at [812, 58] on button "Save" at bounding box center [818, 61] width 55 height 19
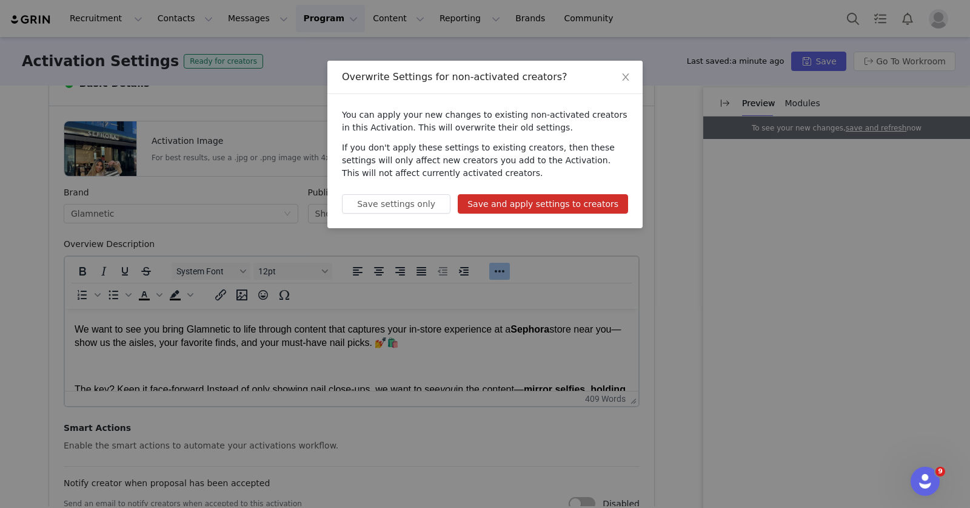
click at [544, 208] on button "Save and apply settings to creators" at bounding box center [543, 203] width 170 height 19
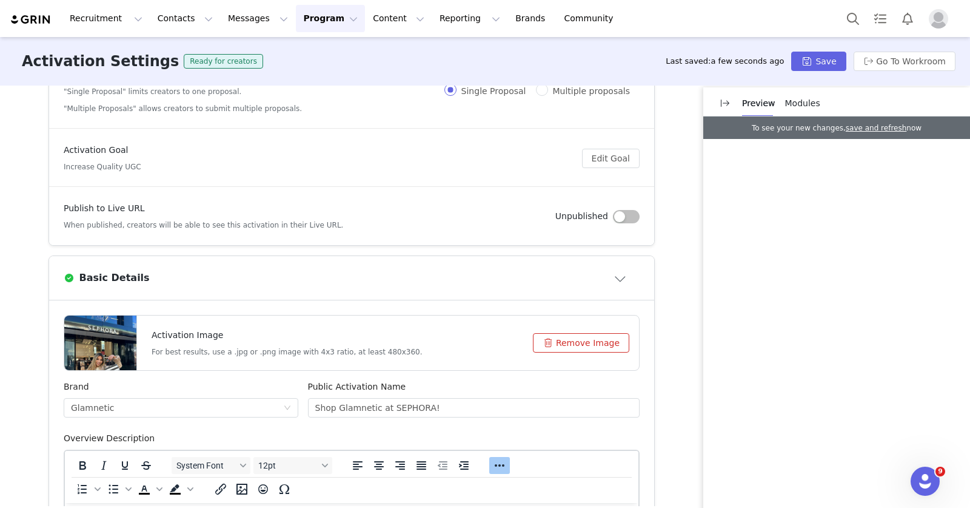
scroll to position [0, 0]
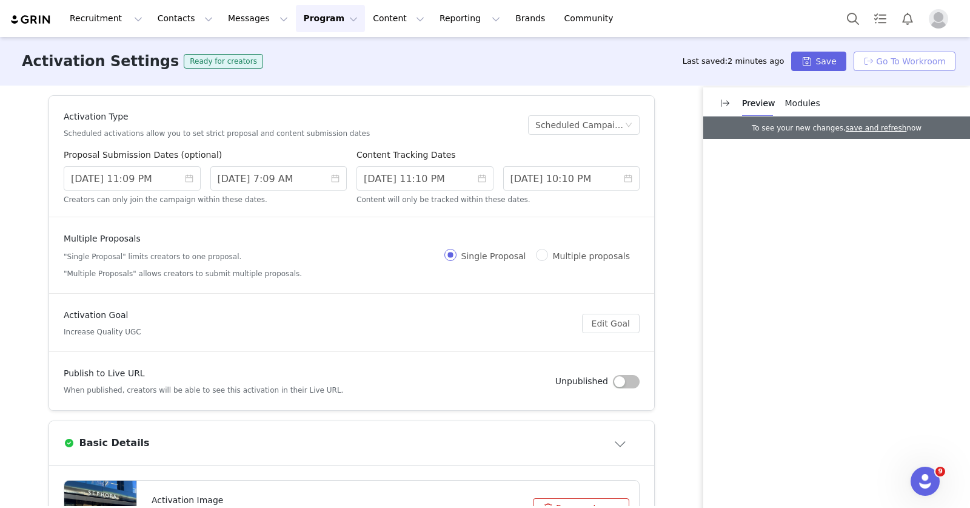
click at [880, 66] on button "Go To Workroom" at bounding box center [905, 61] width 102 height 19
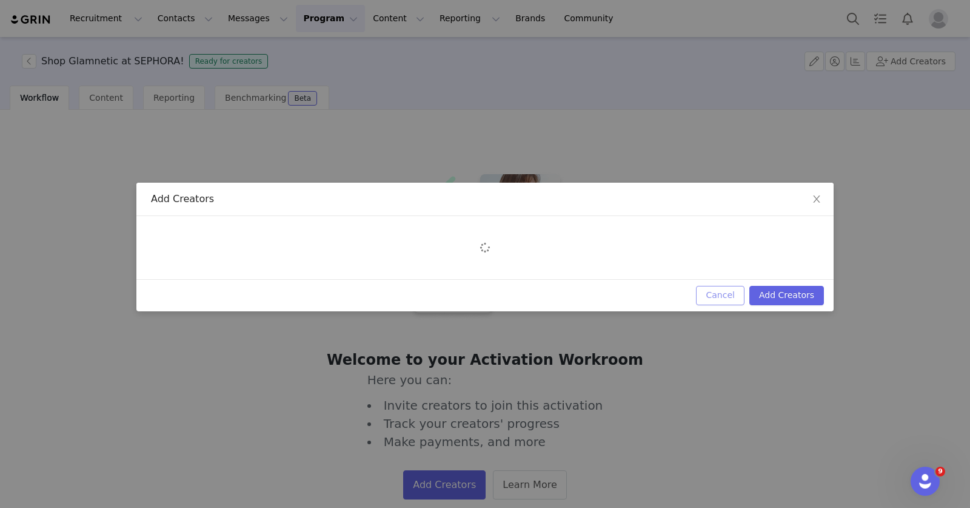
click at [726, 286] on button "Cancel" at bounding box center [720, 295] width 48 height 19
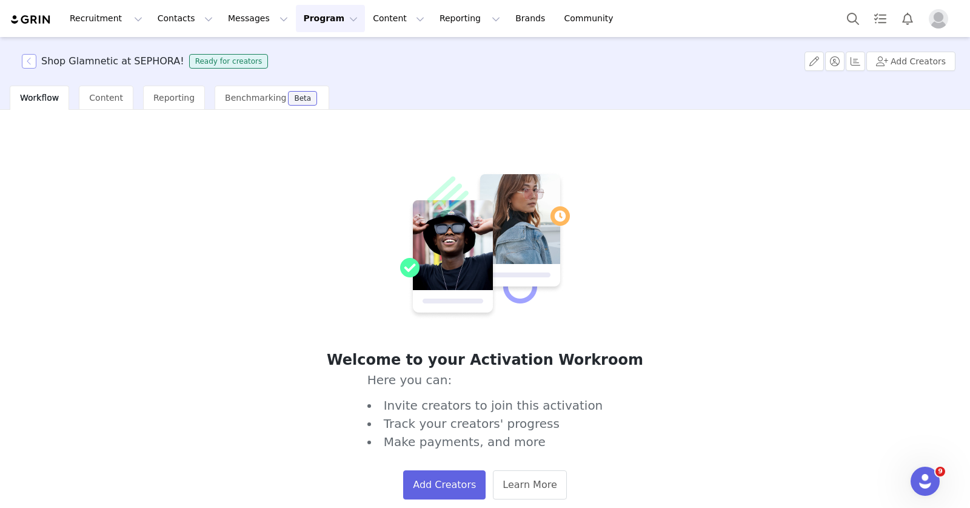
click at [31, 64] on button "button" at bounding box center [29, 61] width 15 height 15
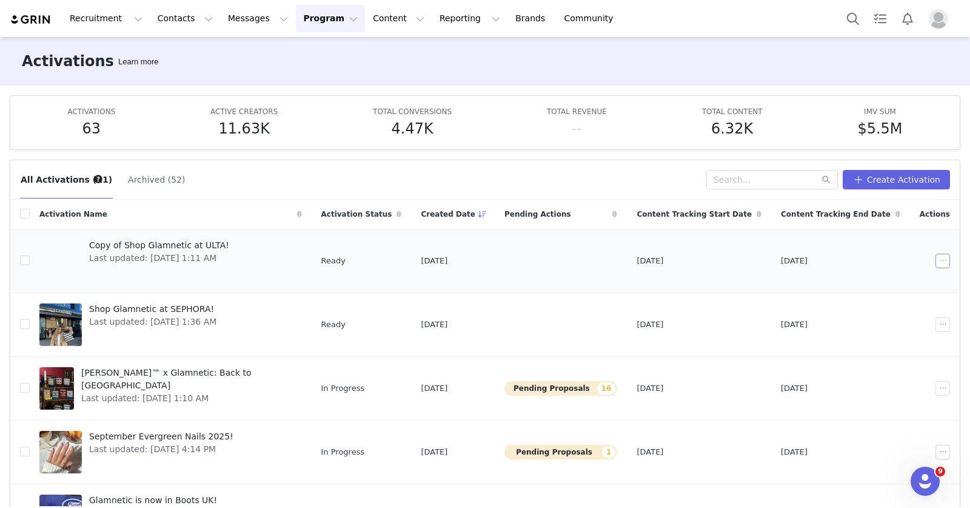
click at [936, 260] on button "button" at bounding box center [943, 261] width 15 height 15
click at [859, 280] on div "Edit" at bounding box center [876, 282] width 105 height 13
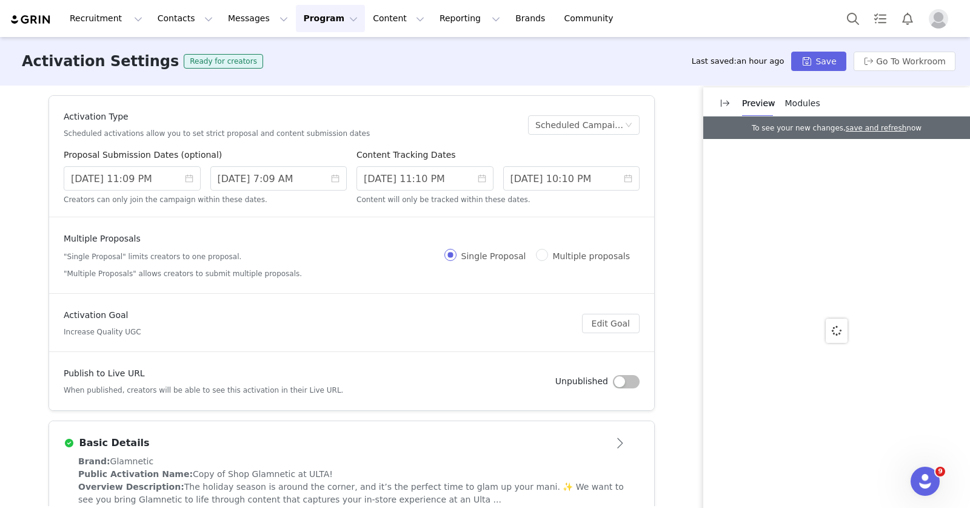
scroll to position [105, 0]
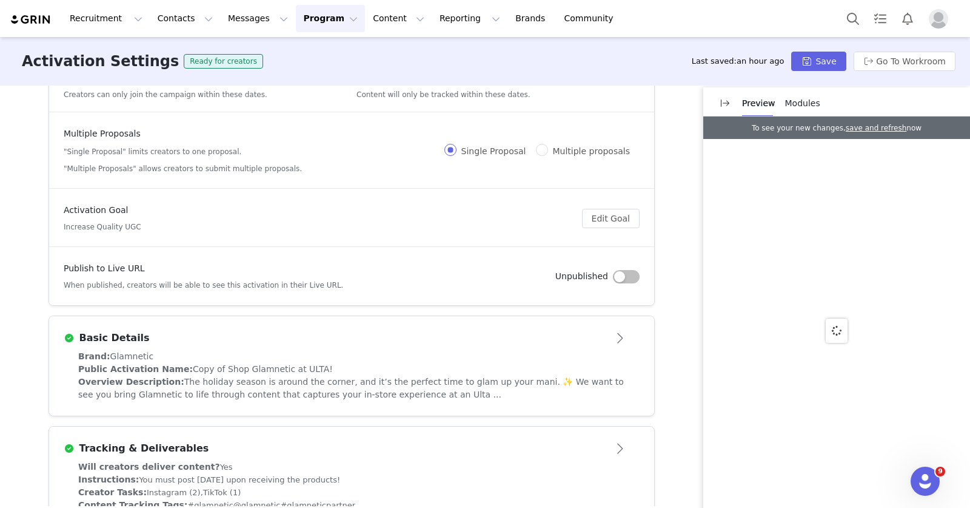
click at [358, 355] on div "Brand: Glamnetic" at bounding box center [351, 356] width 547 height 13
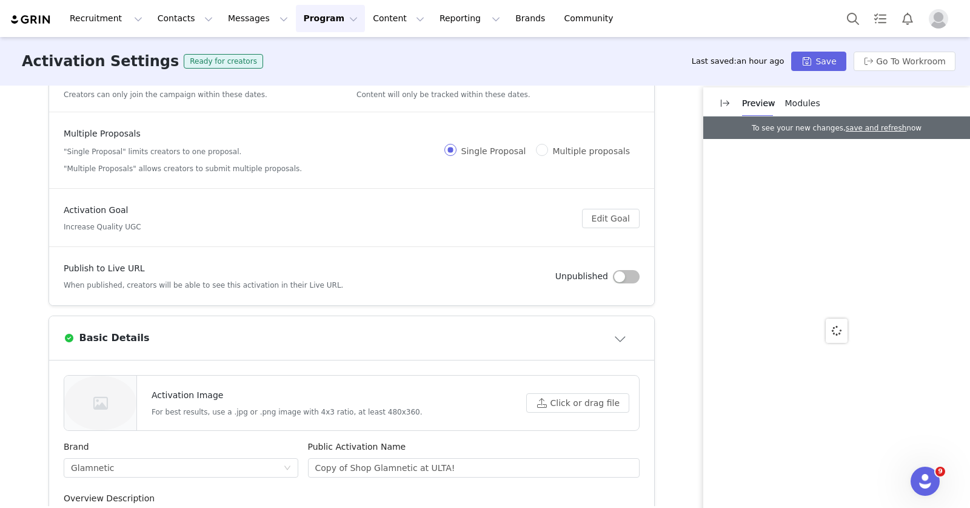
scroll to position [718, 0]
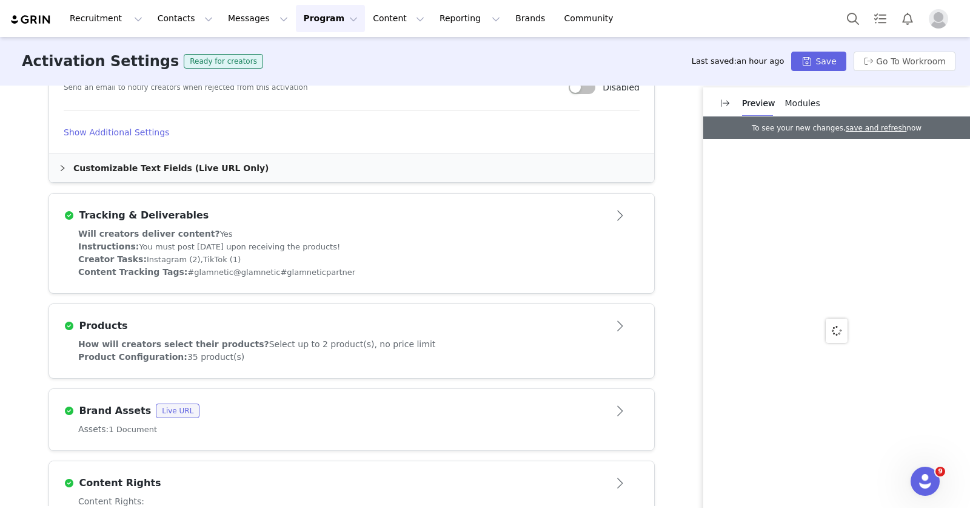
click at [358, 403] on div "Brand Assets Live URL" at bounding box center [332, 410] width 536 height 15
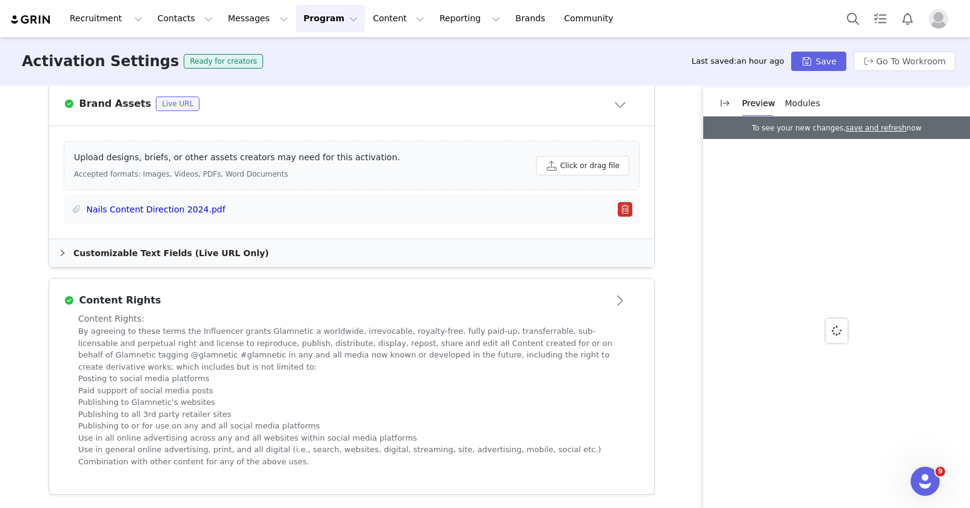
scroll to position [579, 0]
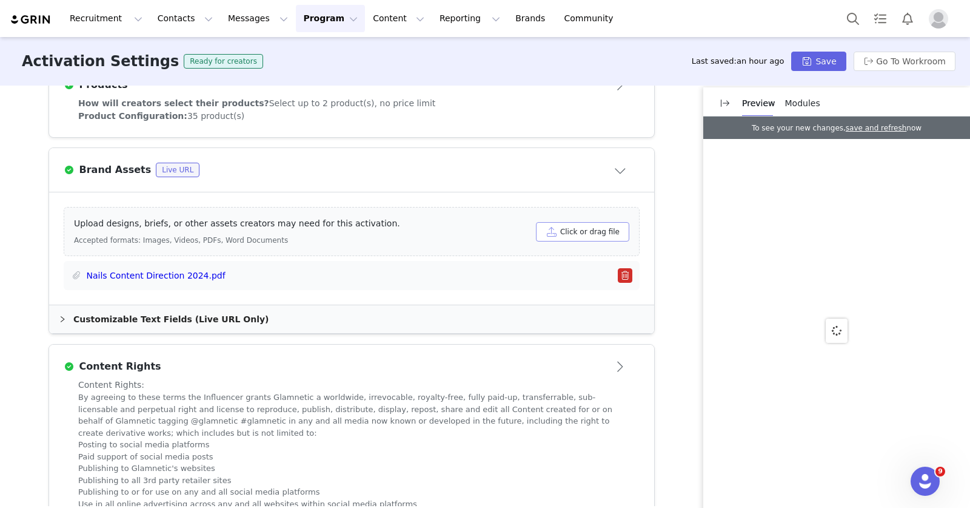
click at [588, 225] on button "Click or drag file" at bounding box center [582, 231] width 93 height 19
click at [569, 233] on button "Click or drag file" at bounding box center [582, 231] width 93 height 19
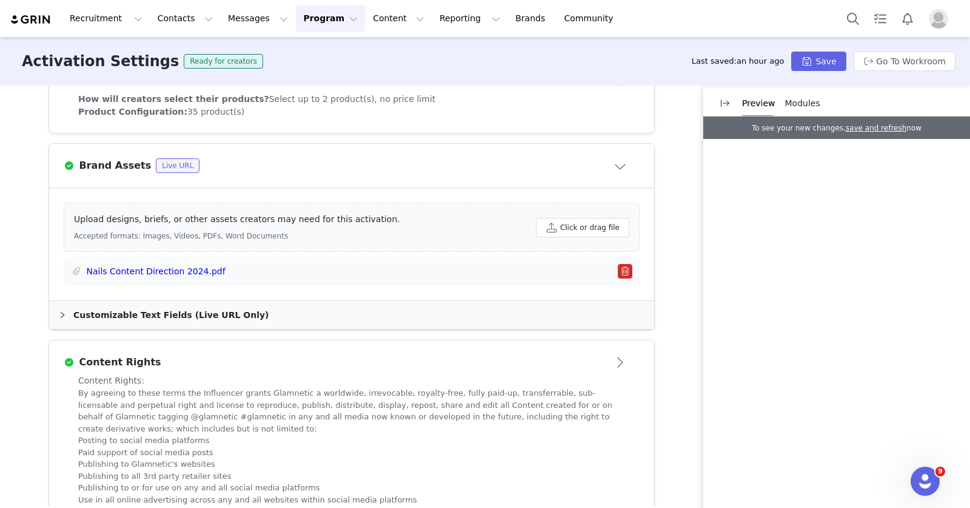
scroll to position [577, 0]
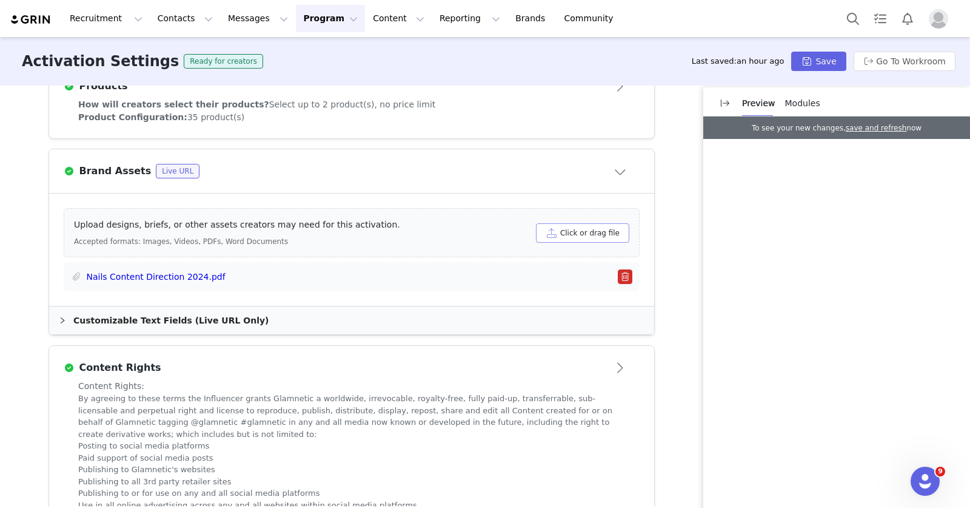
click at [567, 240] on button "Click or drag file" at bounding box center [582, 232] width 93 height 19
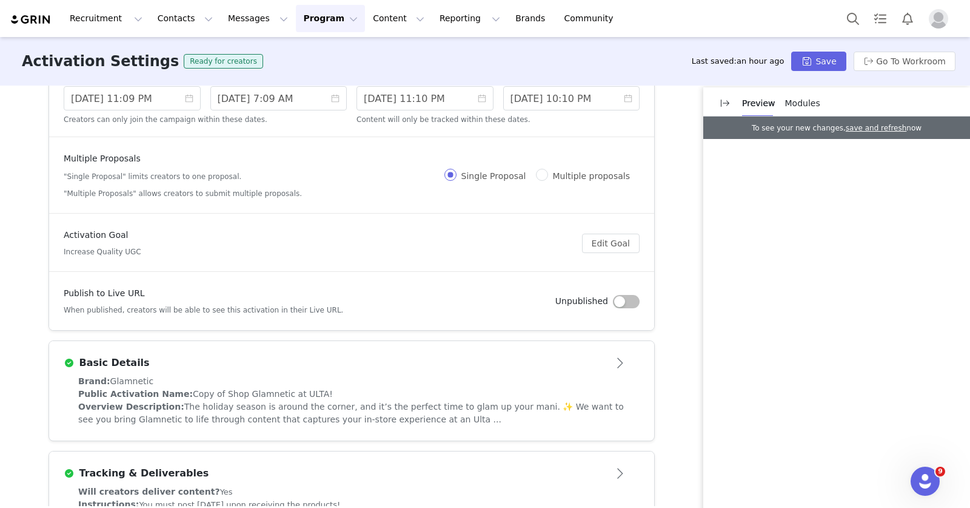
scroll to position [107, 0]
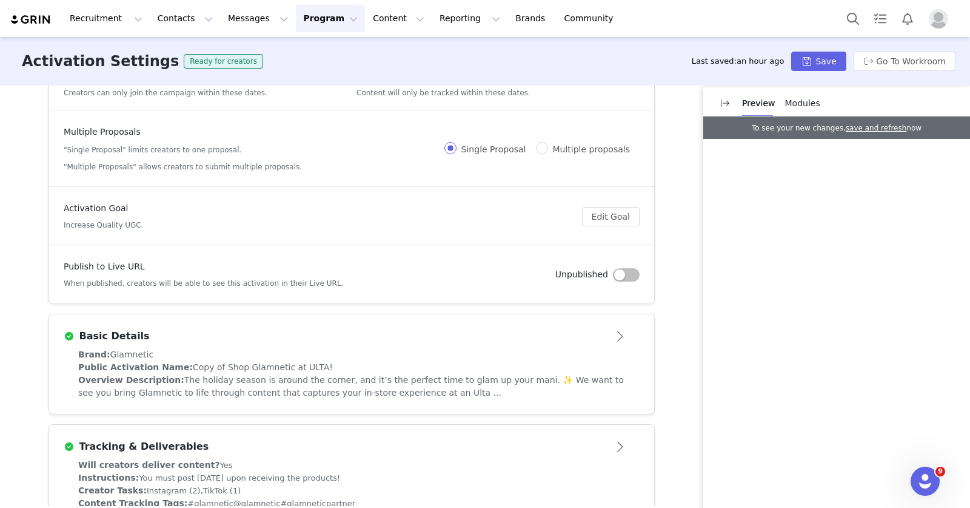
click at [229, 377] on span "The holiday season is around the corner, and it’s the perfect time to glam up y…" at bounding box center [351, 386] width 546 height 22
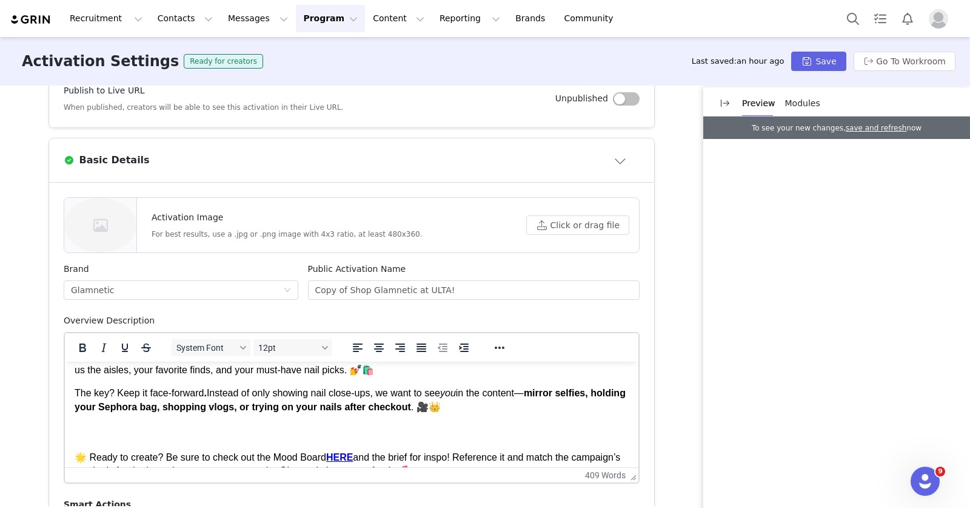
scroll to position [270, 0]
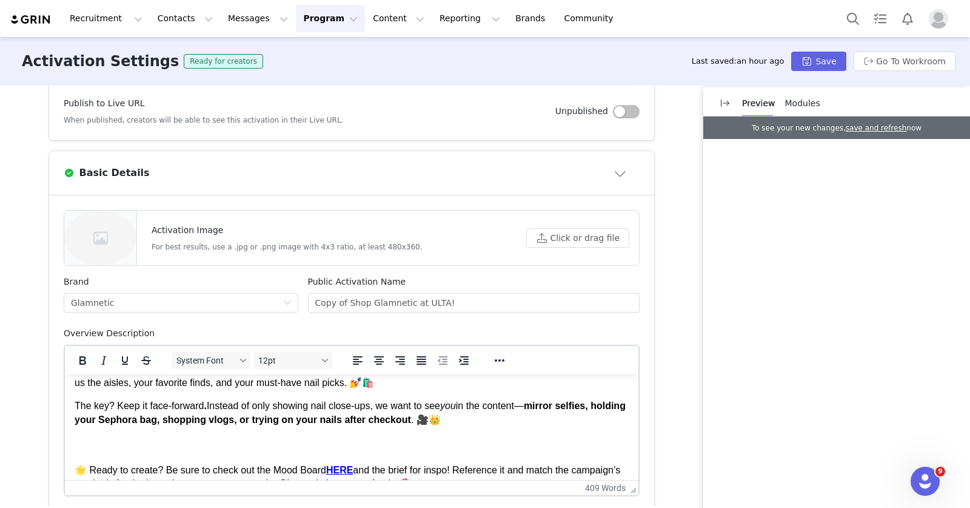
click at [298, 22] on button "Program Program" at bounding box center [330, 18] width 69 height 27
click at [313, 52] on p "Activations" at bounding box center [310, 53] width 47 height 13
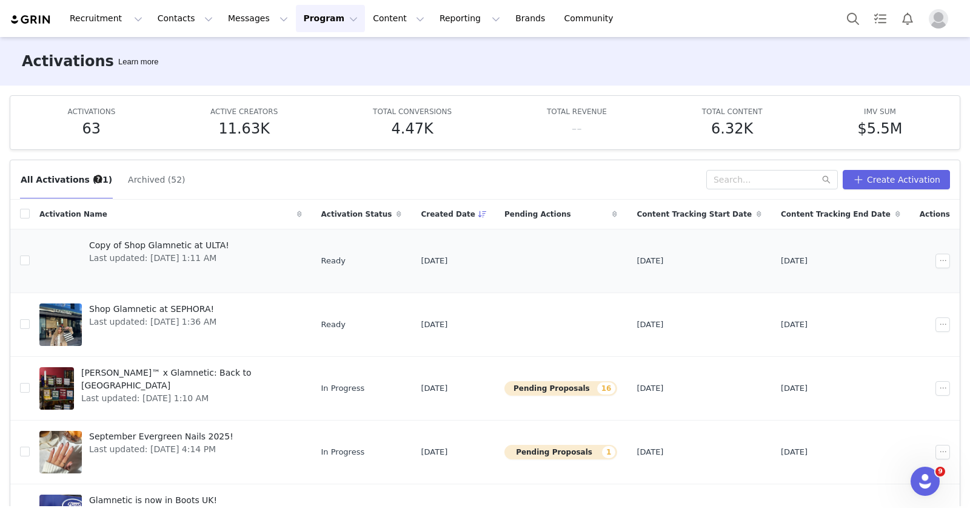
click at [204, 245] on span "Copy of Shop Glamnetic at ULTA!" at bounding box center [159, 245] width 140 height 13
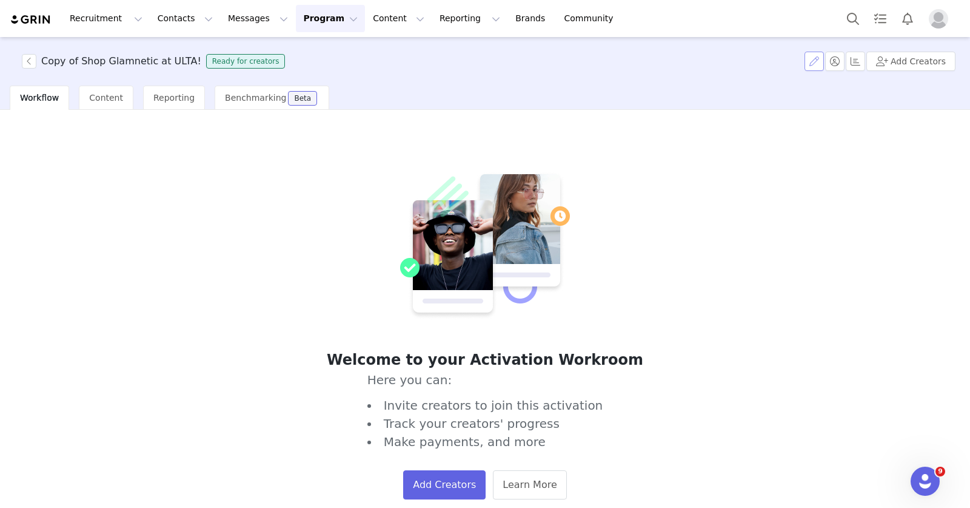
click at [816, 58] on button "button" at bounding box center [814, 61] width 19 height 19
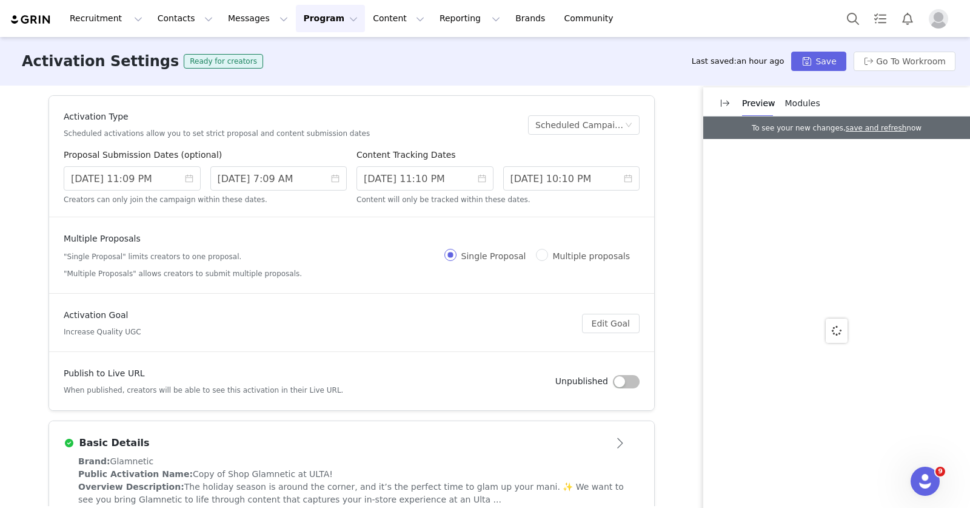
scroll to position [153, 0]
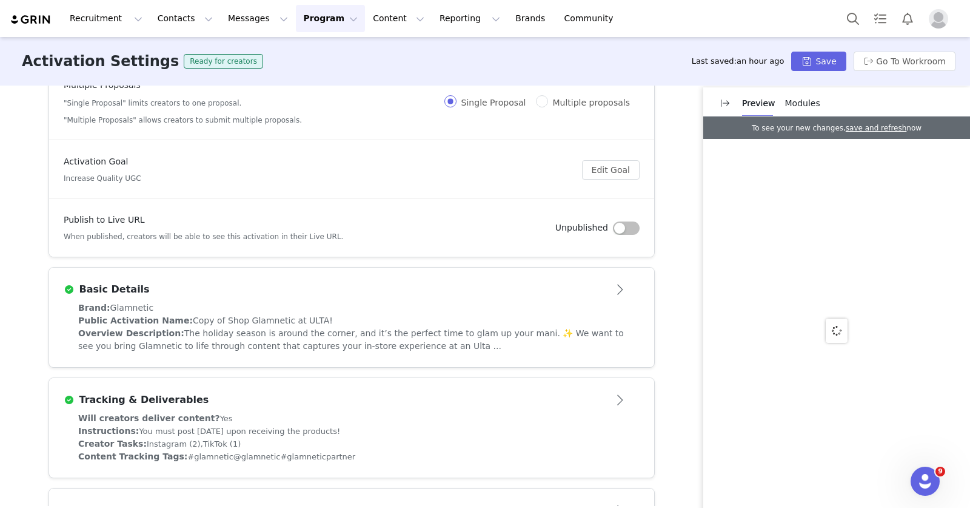
click at [246, 338] on div "Overview Description: The holiday season is around the corner, and it’s the per…" at bounding box center [351, 339] width 547 height 25
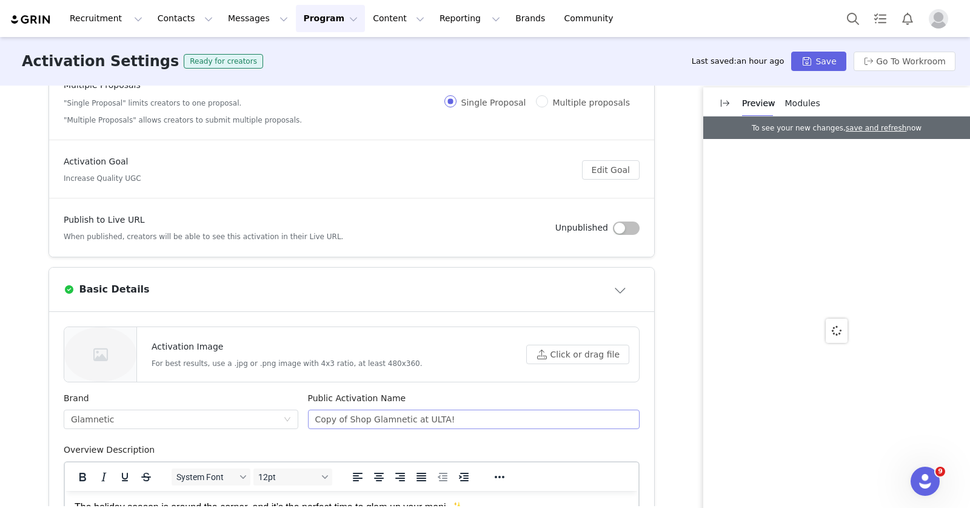
scroll to position [0, 0]
click at [346, 421] on input "Copy of Shop Glamnetic at ULTA!" at bounding box center [474, 418] width 332 height 19
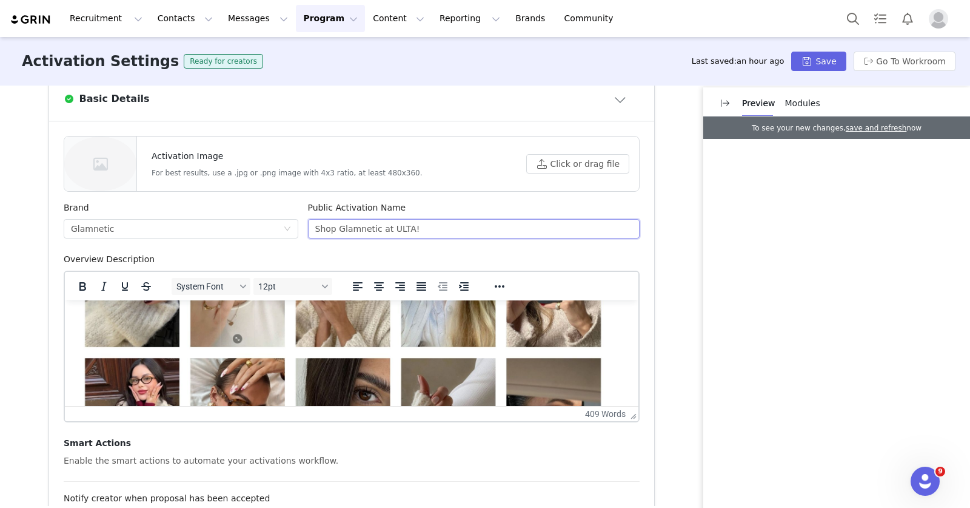
scroll to position [391, 0]
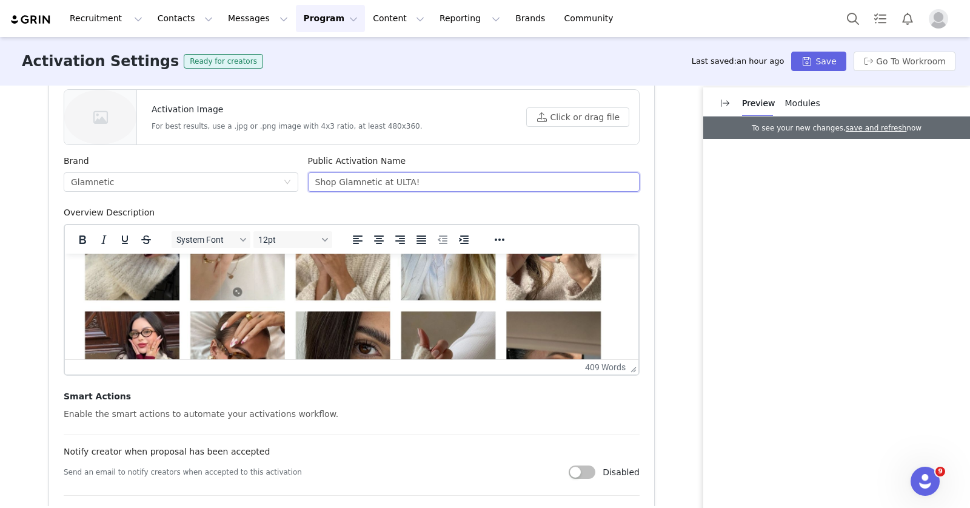
type input "Shop Glamnetic at ULTA!"
click at [372, 324] on img "Rich Text Area. Press ALT-0 for help." at bounding box center [344, 305] width 539 height 303
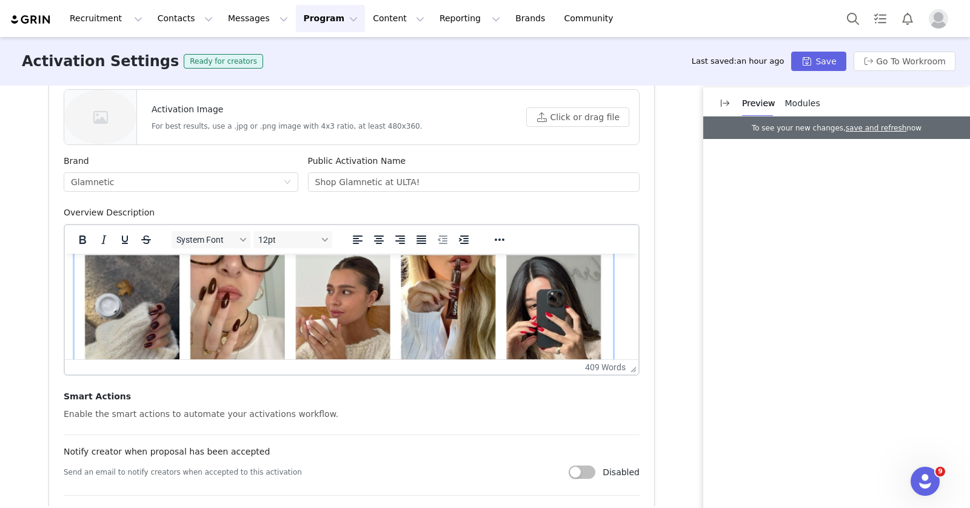
scroll to position [106, 0]
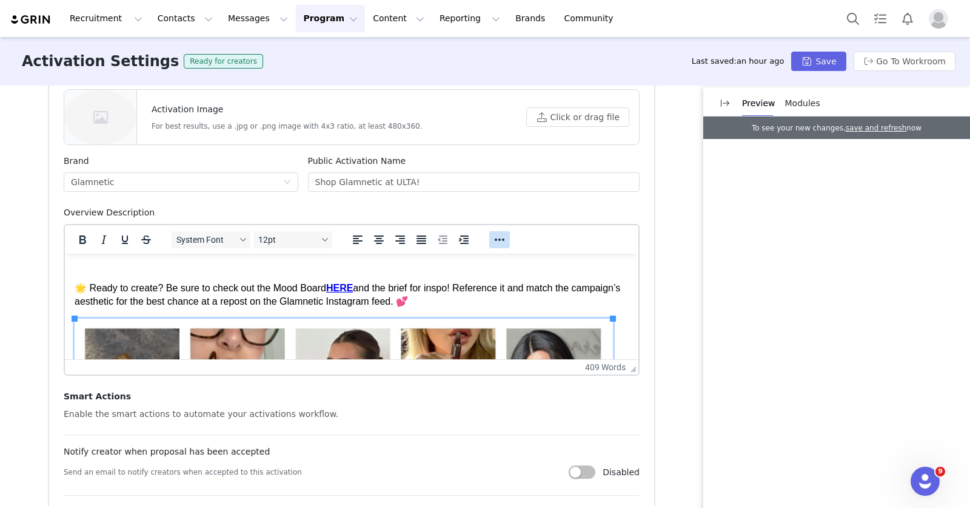
click at [495, 235] on icon "Reveal or hide additional toolbar items" at bounding box center [499, 239] width 15 height 15
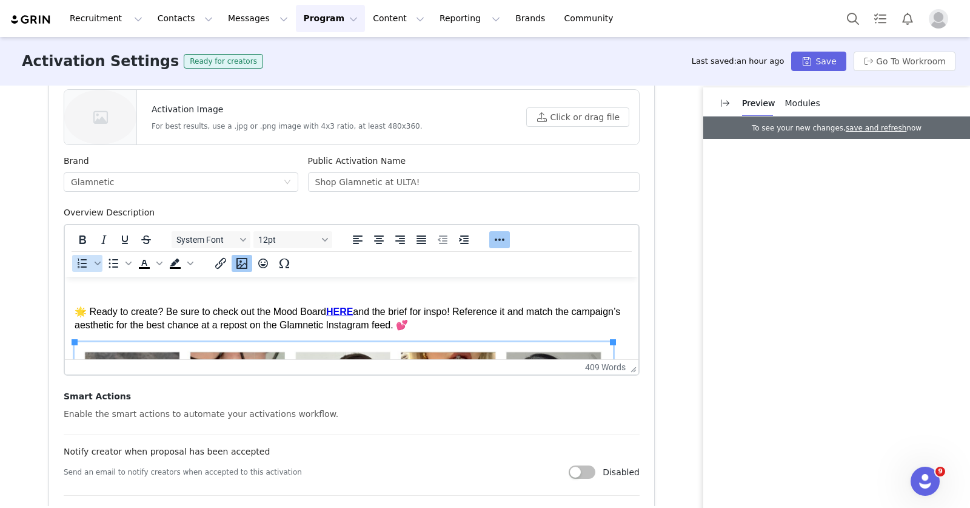
click at [237, 262] on icon "Insert/edit image" at bounding box center [242, 263] width 15 height 15
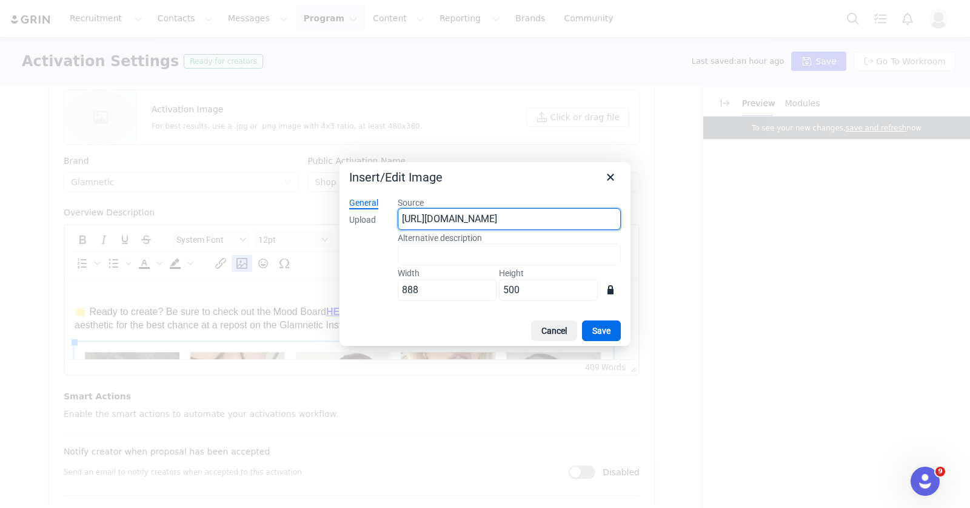
click at [476, 220] on input "[URL][DOMAIN_NAME]" at bounding box center [509, 219] width 223 height 22
paste input "879b9212-a36d-479a-b572-a9b906c9b4ad"
type input "[URL][DOMAIN_NAME]"
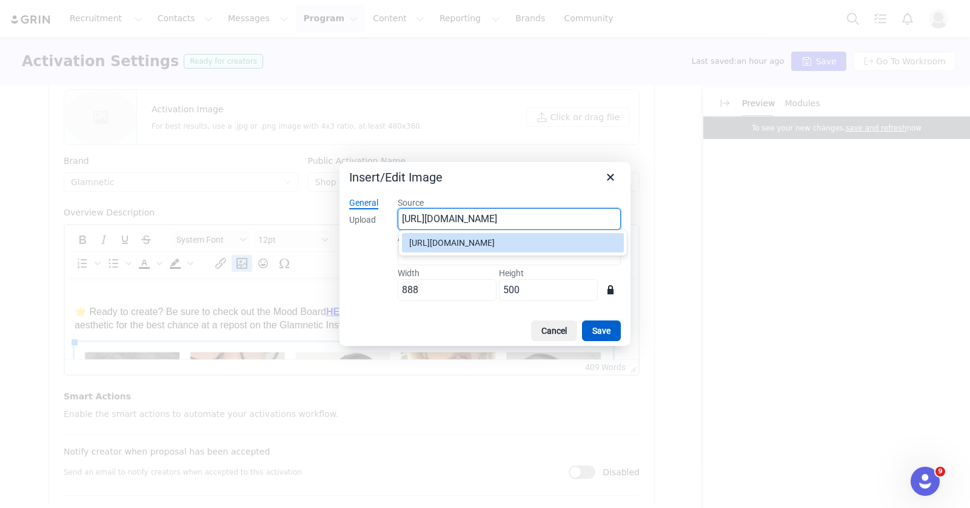
click at [605, 335] on button "Save" at bounding box center [601, 330] width 39 height 21
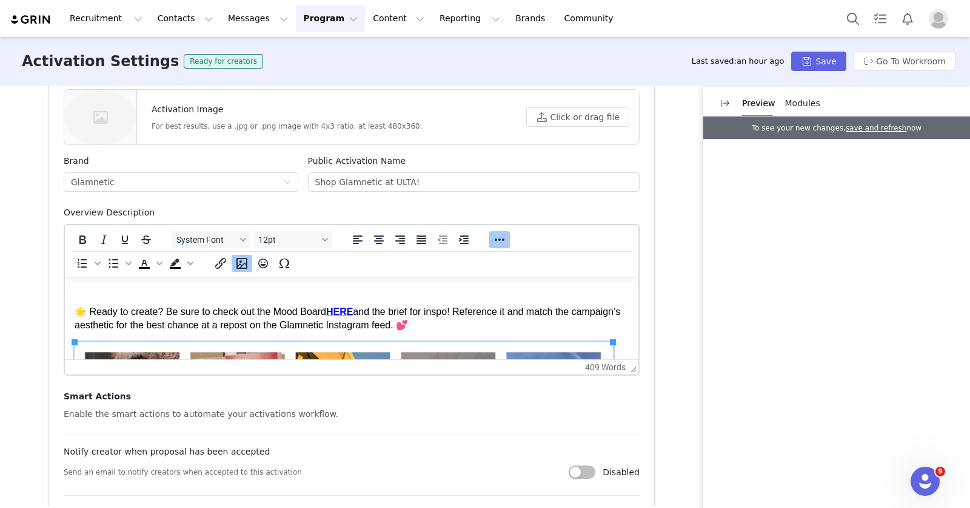
click at [346, 309] on strong "HERE" at bounding box center [339, 311] width 27 height 10
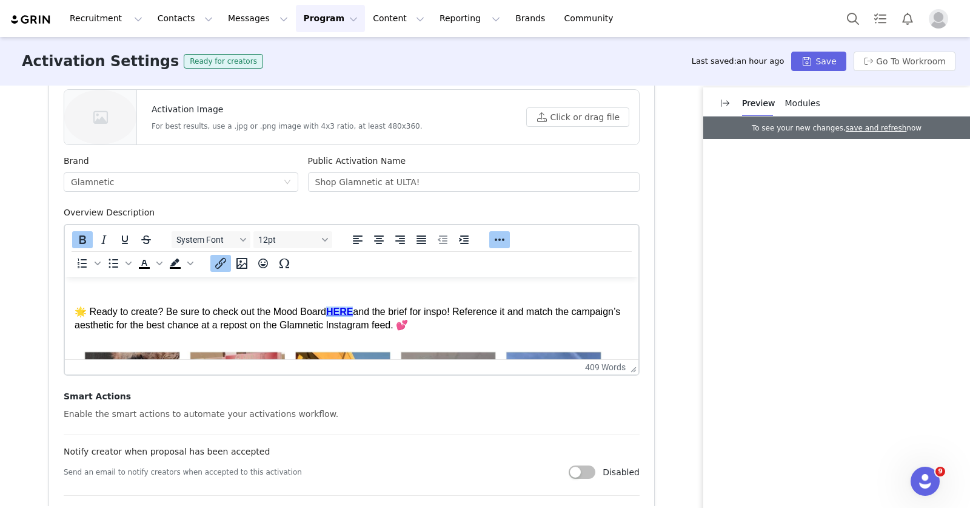
click at [220, 268] on icon "Insert/edit link" at bounding box center [220, 263] width 15 height 15
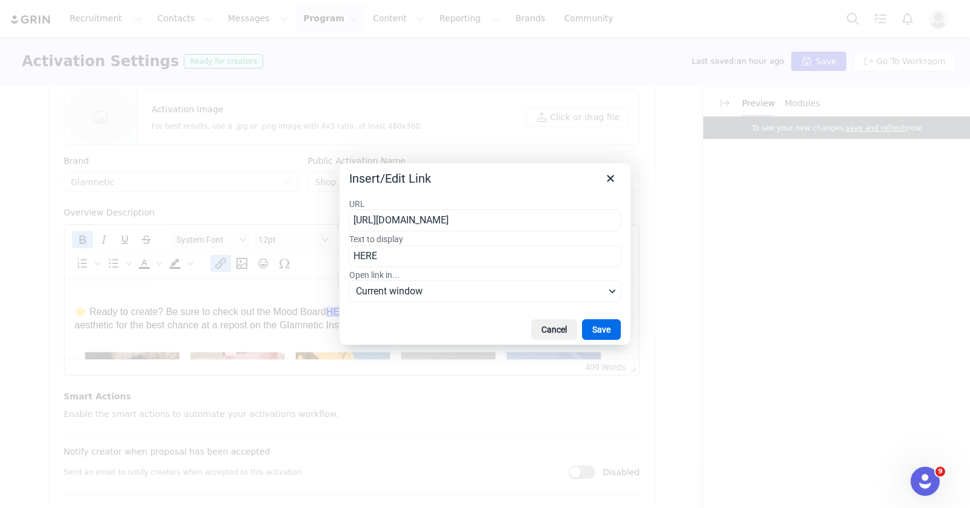
scroll to position [0, 221]
click at [463, 222] on input "[URL][DOMAIN_NAME]" at bounding box center [485, 220] width 272 height 22
type input "[URL][DOMAIN_NAME]"
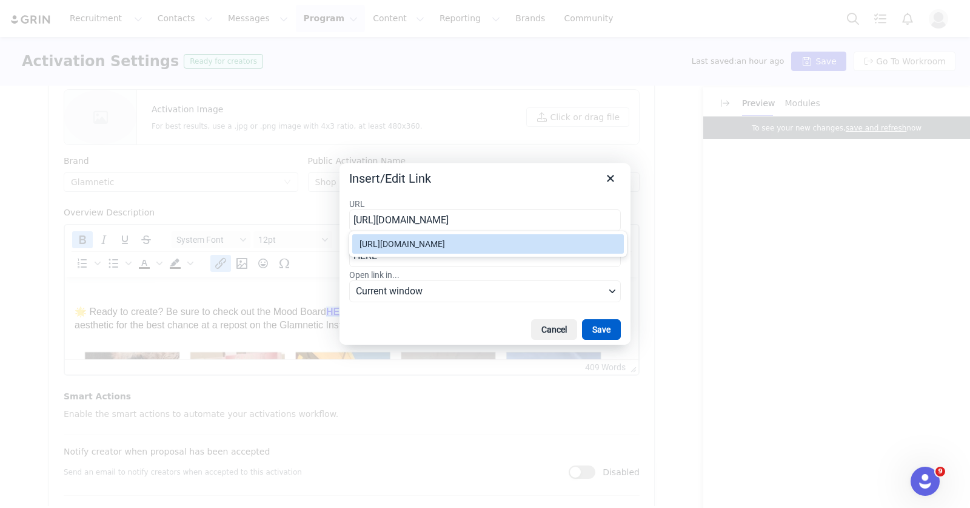
click at [600, 321] on button "Save" at bounding box center [601, 329] width 39 height 21
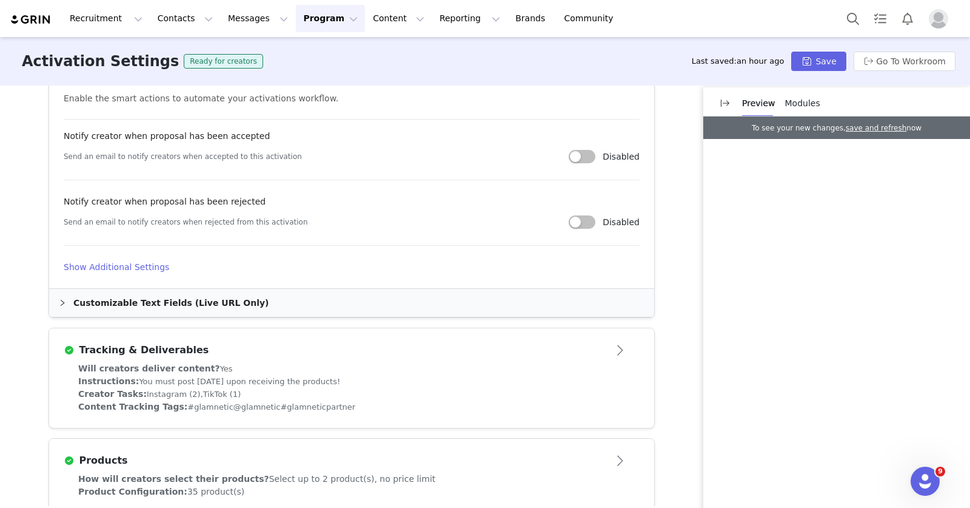
scroll to position [914, 0]
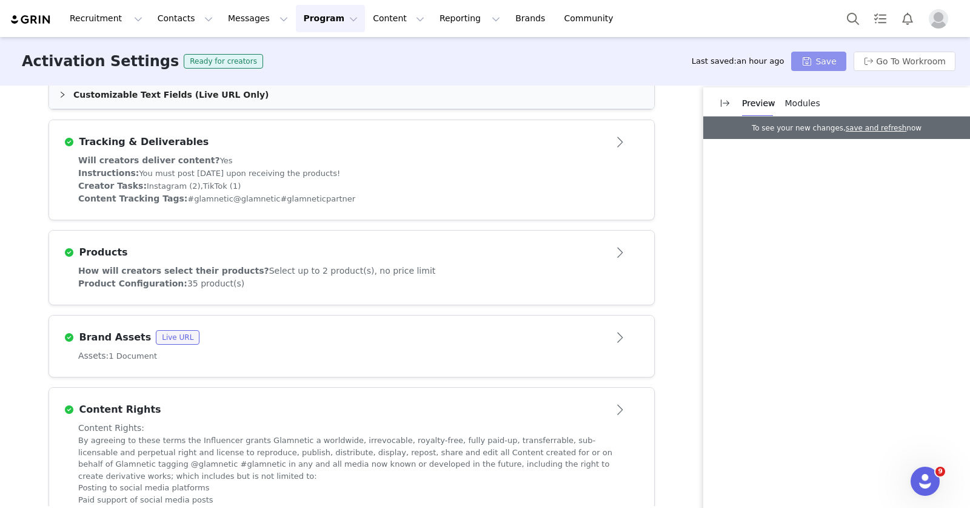
click at [815, 66] on button "Save" at bounding box center [818, 61] width 55 height 19
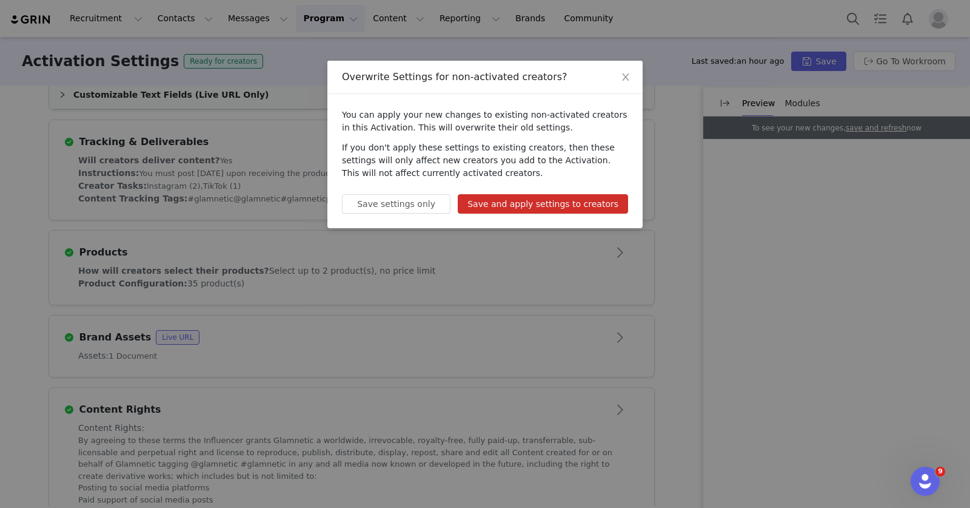
click at [572, 202] on button "Save and apply settings to creators" at bounding box center [543, 203] width 170 height 19
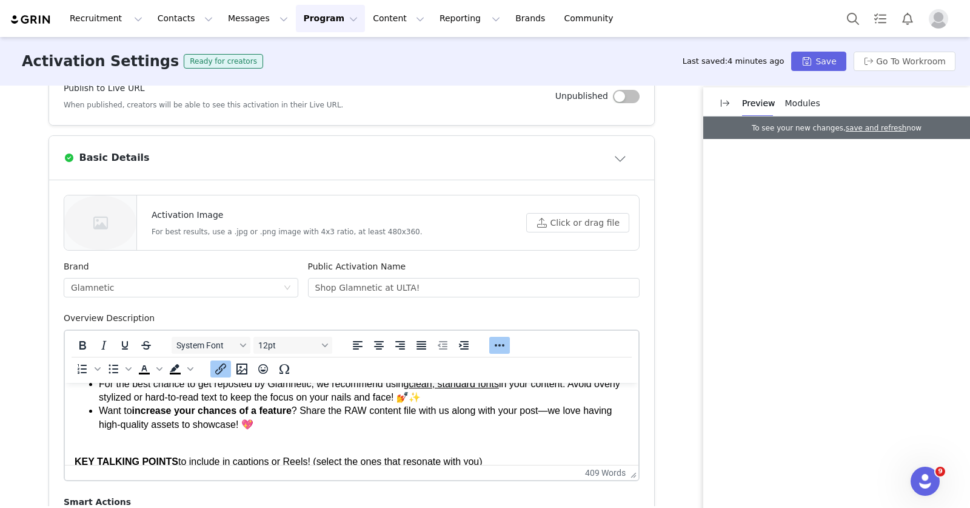
scroll to position [258, 0]
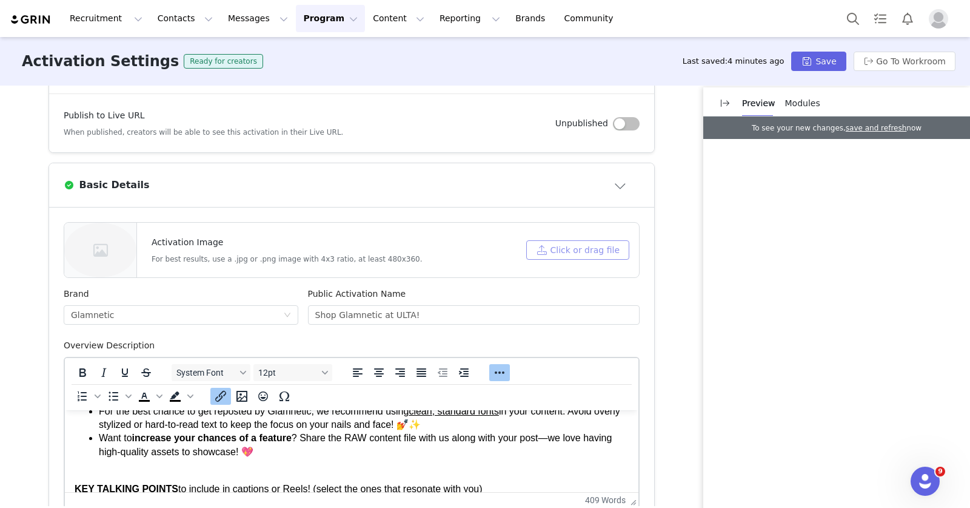
click at [554, 246] on button "Click or drag file" at bounding box center [577, 249] width 103 height 19
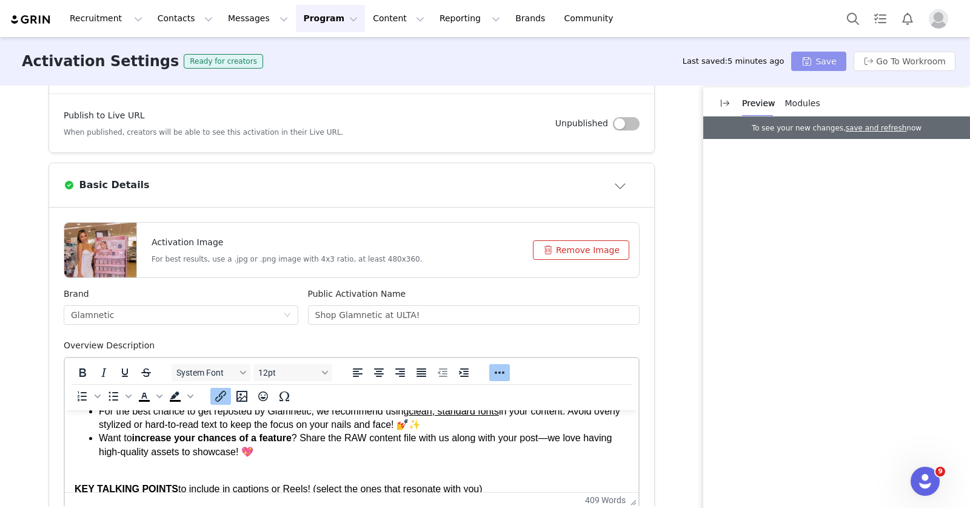
click at [807, 62] on button "Save" at bounding box center [818, 61] width 55 height 19
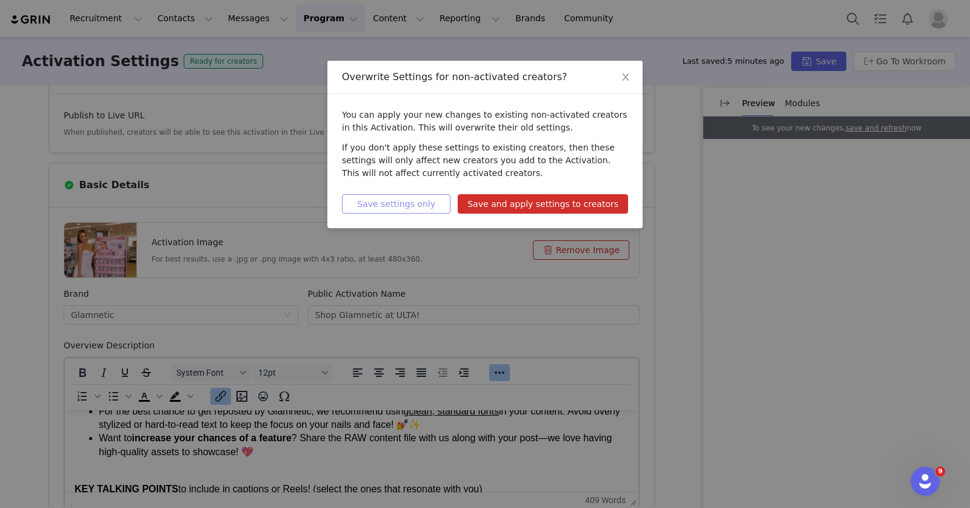
click at [411, 206] on button "Save settings only" at bounding box center [396, 203] width 109 height 19
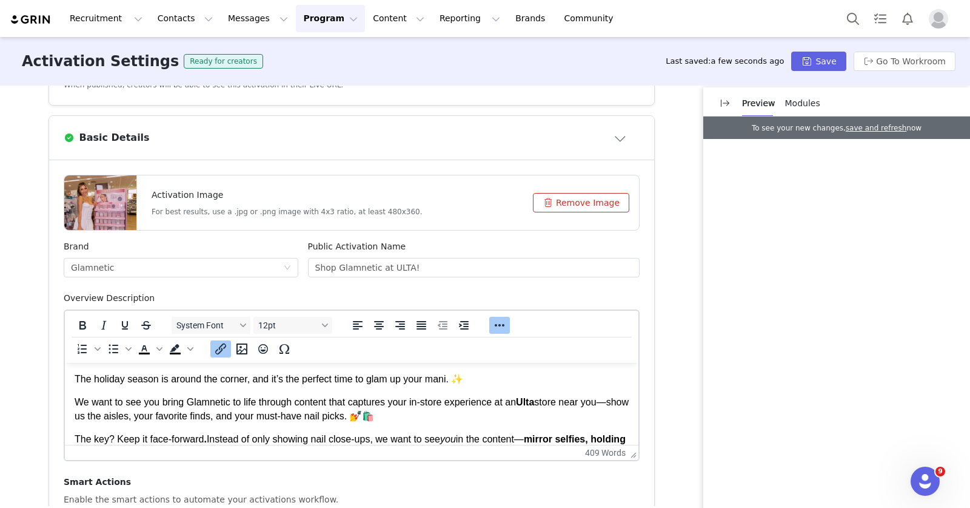
scroll to position [299, 0]
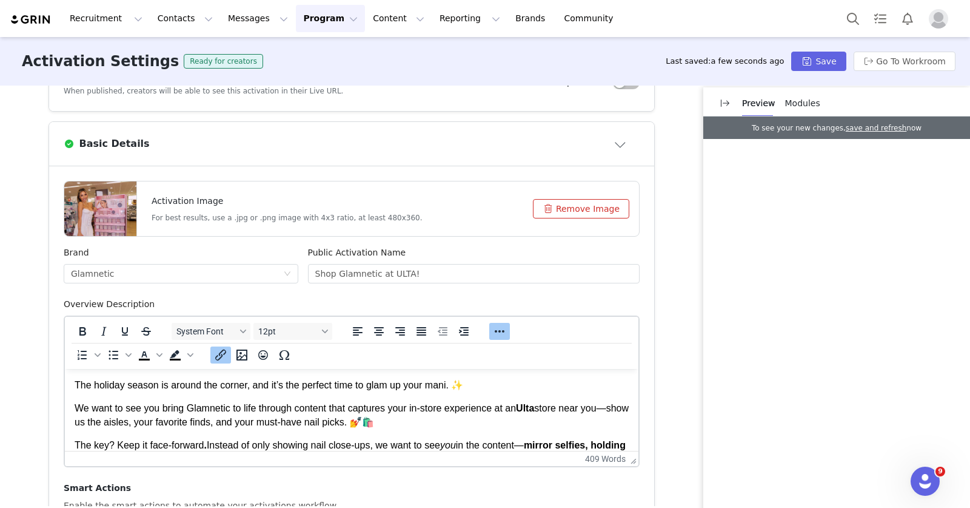
click at [485, 386] on p "The holiday season is around the corner, and it’s the perfect time to glam up y…" at bounding box center [352, 384] width 554 height 13
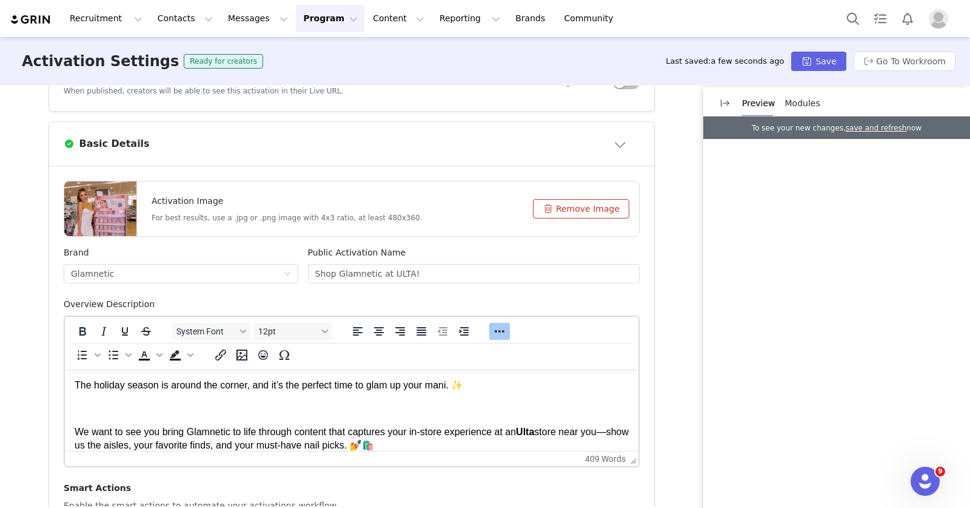
click at [465, 449] on p "We want to see you bring Glamnetic to life through content that captures your i…" at bounding box center [352, 438] width 554 height 27
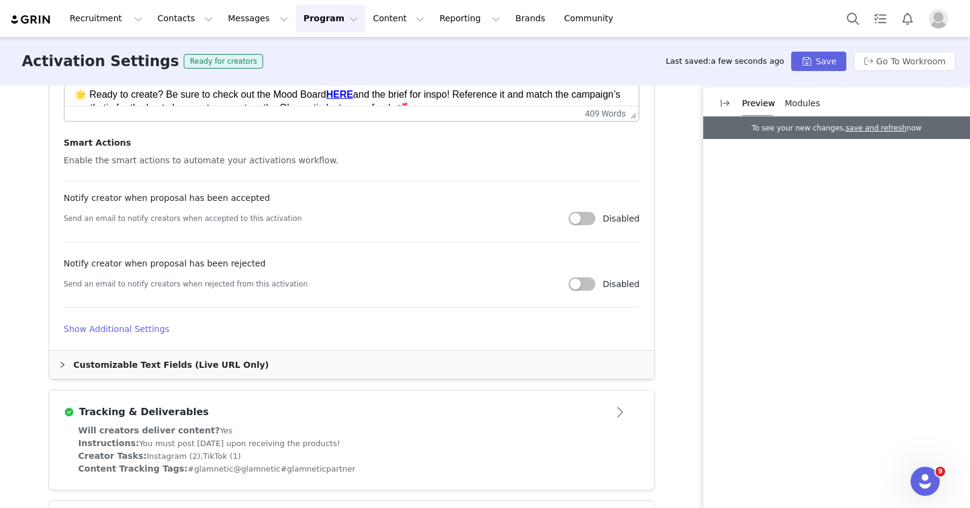
scroll to position [685, 0]
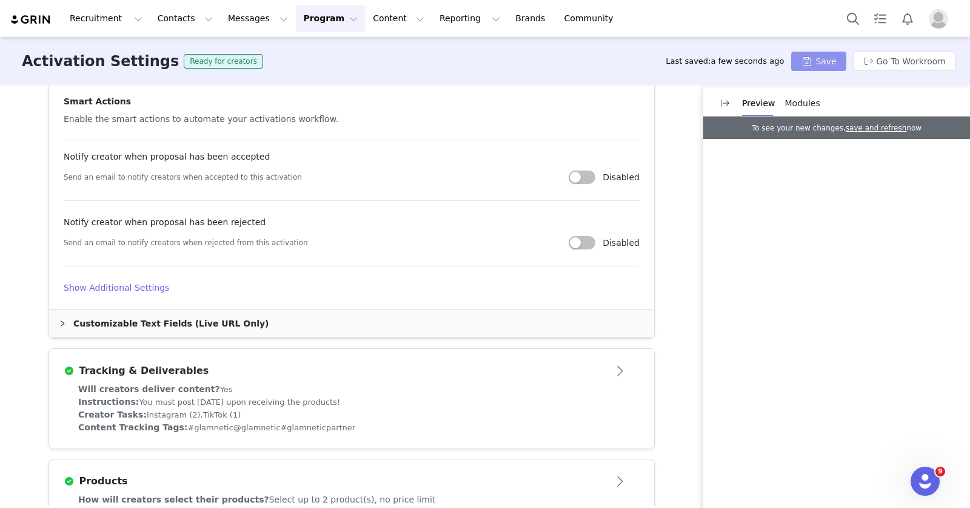
click at [807, 60] on button "Save" at bounding box center [818, 61] width 55 height 19
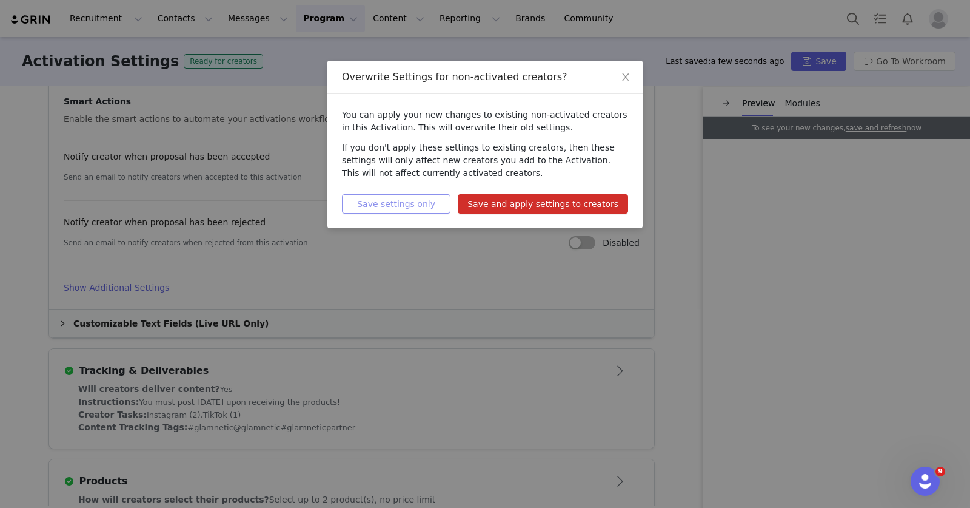
click at [448, 204] on button "Save settings only" at bounding box center [396, 203] width 109 height 19
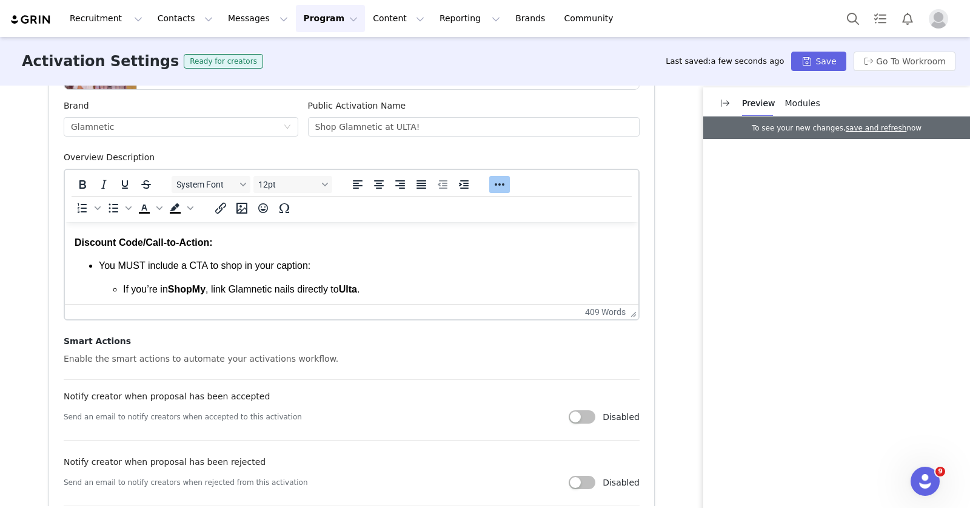
scroll to position [662, 0]
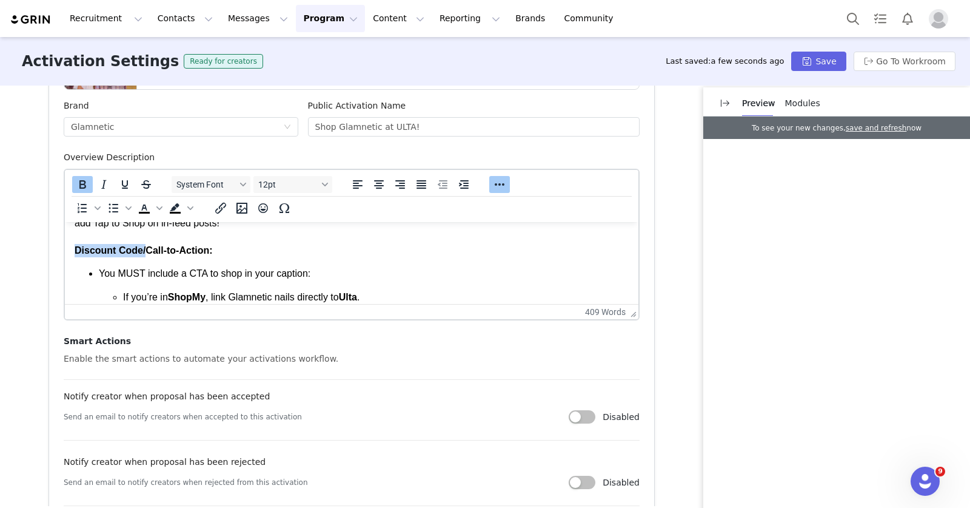
drag, startPoint x: 148, startPoint y: 250, endPoint x: 62, endPoint y: 244, distance: 86.3
click at [65, 244] on html "The holiday season is around the corner, and it’s the perfect time to glam up y…" at bounding box center [352, 69] width 574 height 1019
drag, startPoint x: 180, startPoint y: 249, endPoint x: 116, endPoint y: 252, distance: 63.8
click at [116, 252] on strong "Caption Call-to-Action:" at bounding box center [128, 250] width 106 height 10
click at [832, 57] on button "Save" at bounding box center [818, 61] width 55 height 19
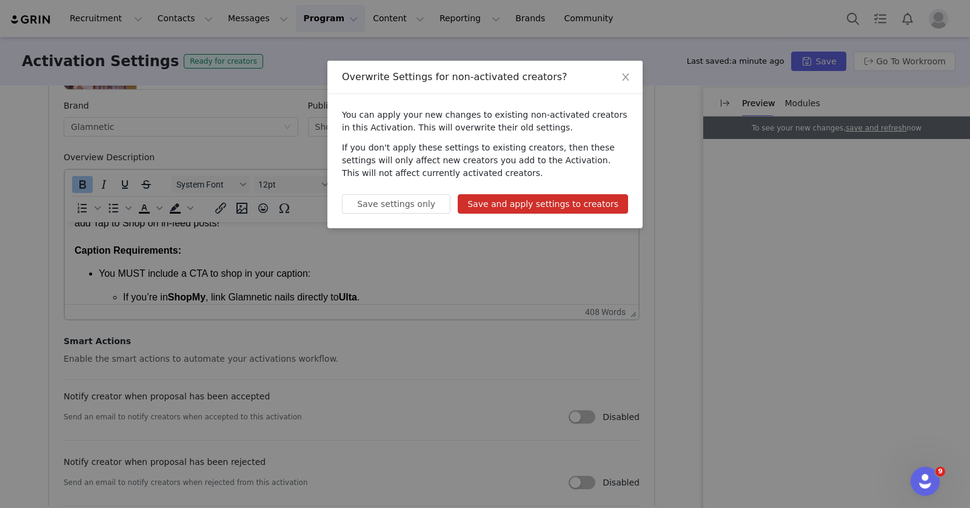
click at [570, 197] on button "Save and apply settings to creators" at bounding box center [543, 203] width 170 height 19
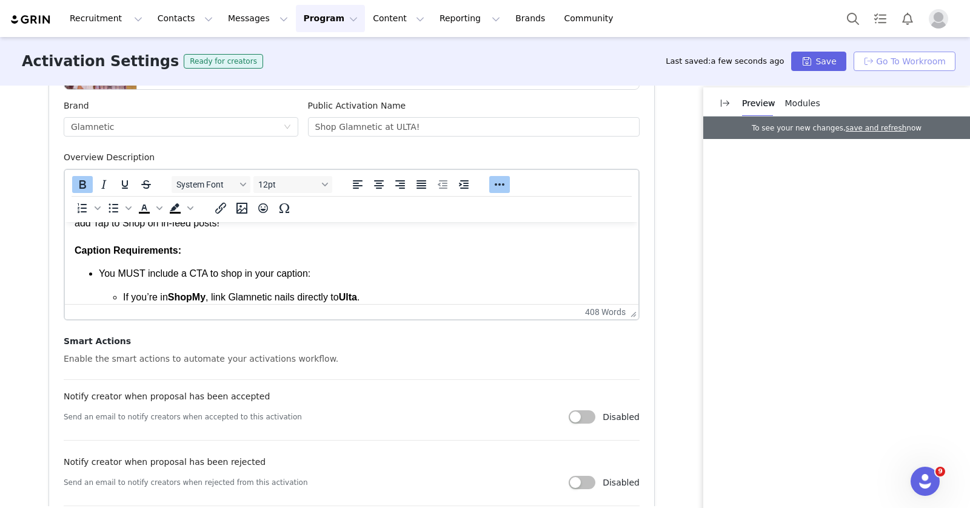
click at [884, 59] on button "Go To Workroom" at bounding box center [905, 61] width 102 height 19
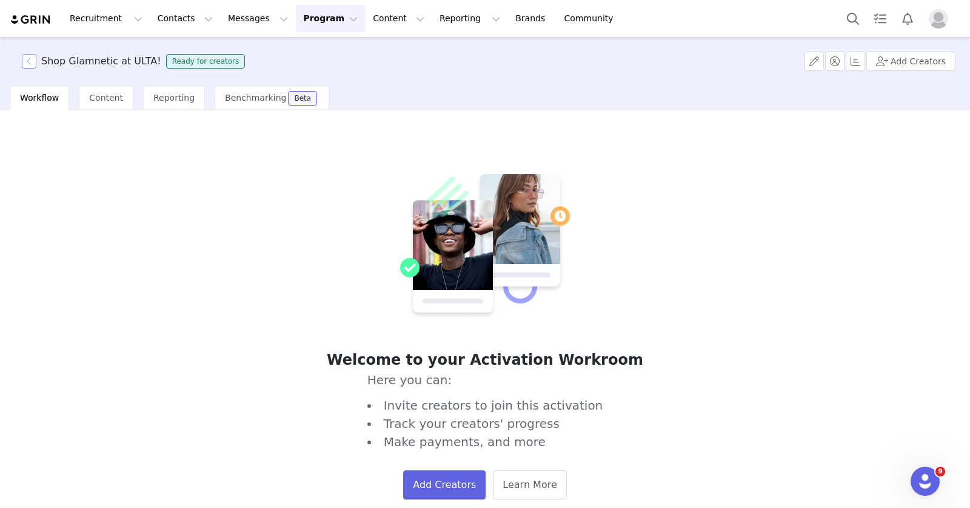
click at [32, 59] on button "button" at bounding box center [29, 61] width 15 height 15
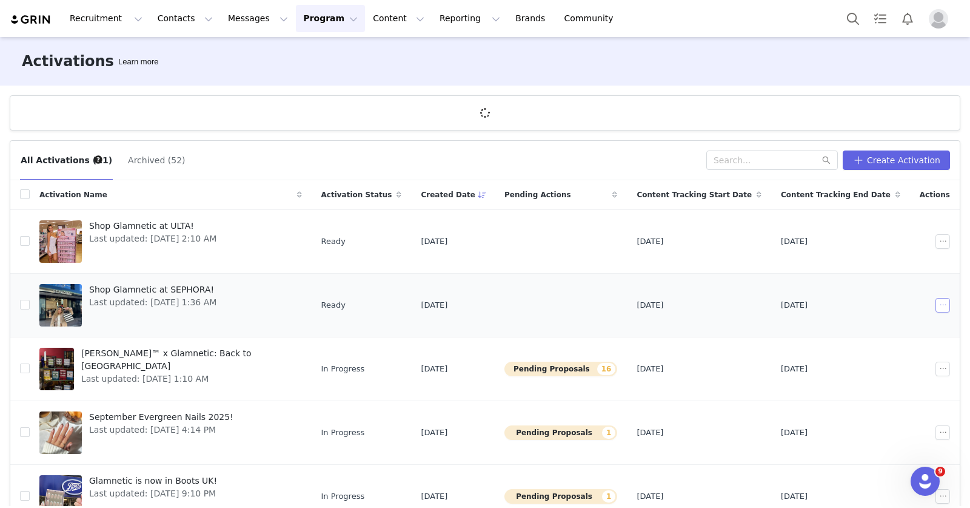
click at [936, 302] on button "button" at bounding box center [943, 305] width 15 height 15
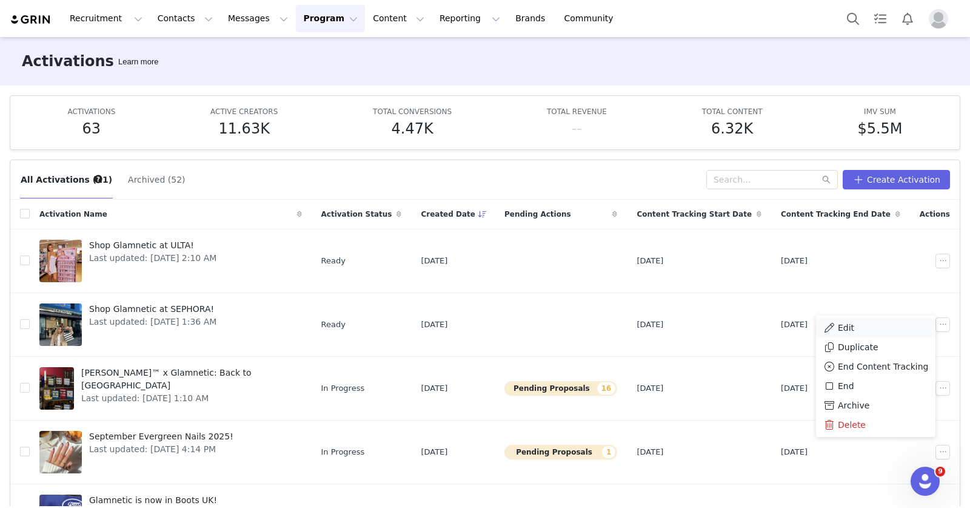
click at [861, 328] on div "Edit" at bounding box center [876, 327] width 105 height 13
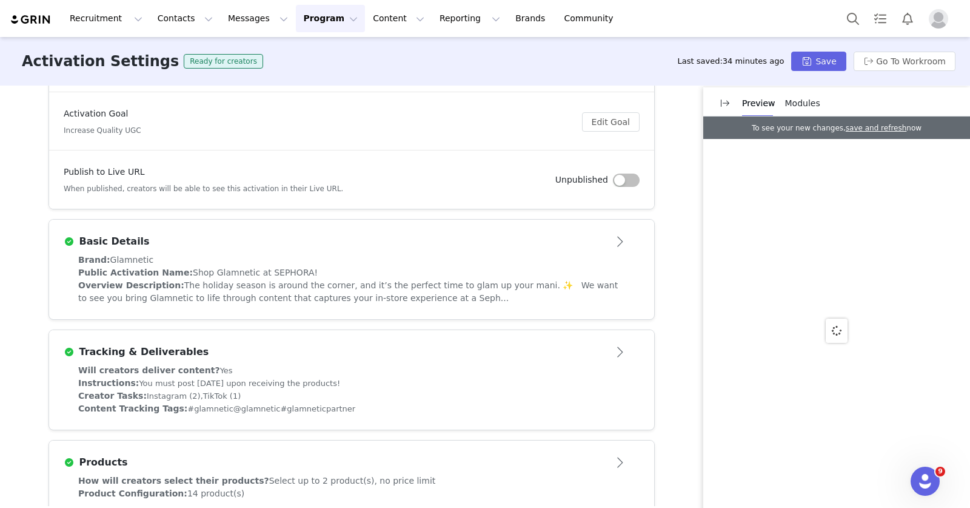
scroll to position [233, 0]
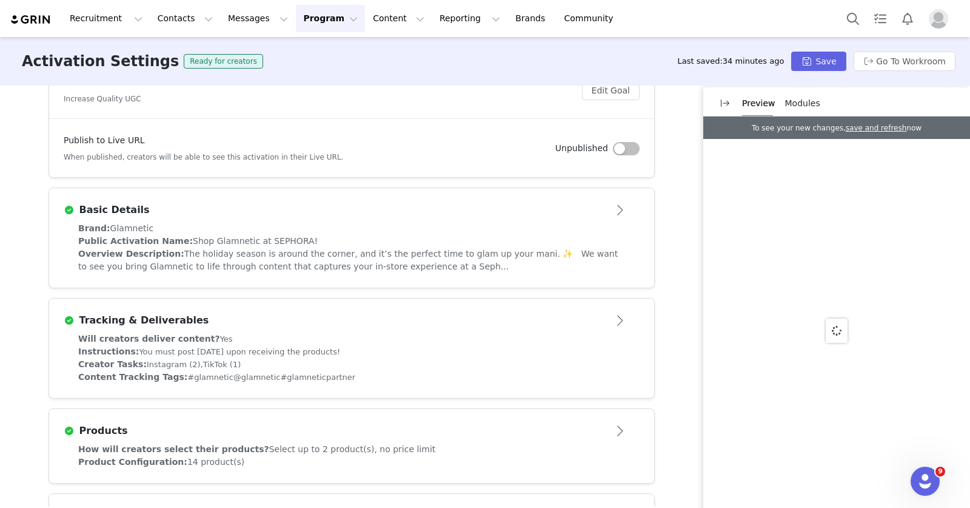
click at [282, 254] on span "The holiday season is around the corner, and it’s the perfect time to glam up y…" at bounding box center [348, 260] width 540 height 22
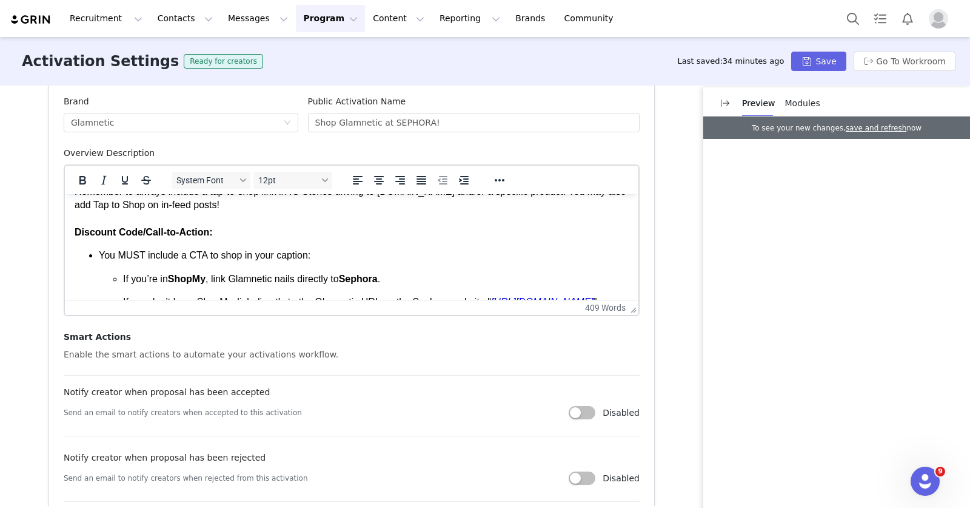
scroll to position [658, 0]
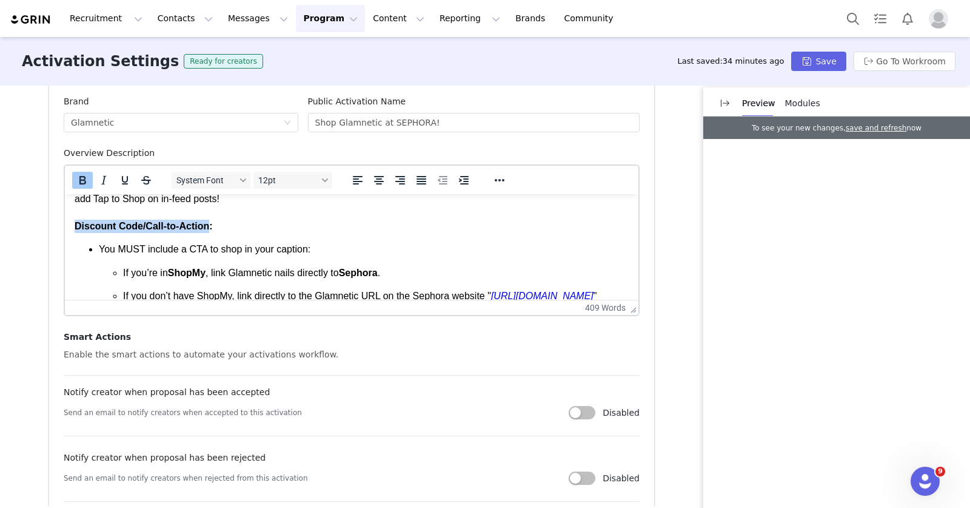
drag, startPoint x: 213, startPoint y: 225, endPoint x: 76, endPoint y: 226, distance: 137.1
click at [76, 226] on strong "Discount Code/Call-to-Action:" at bounding box center [144, 226] width 138 height 10
click at [829, 58] on button "Save" at bounding box center [818, 61] width 55 height 19
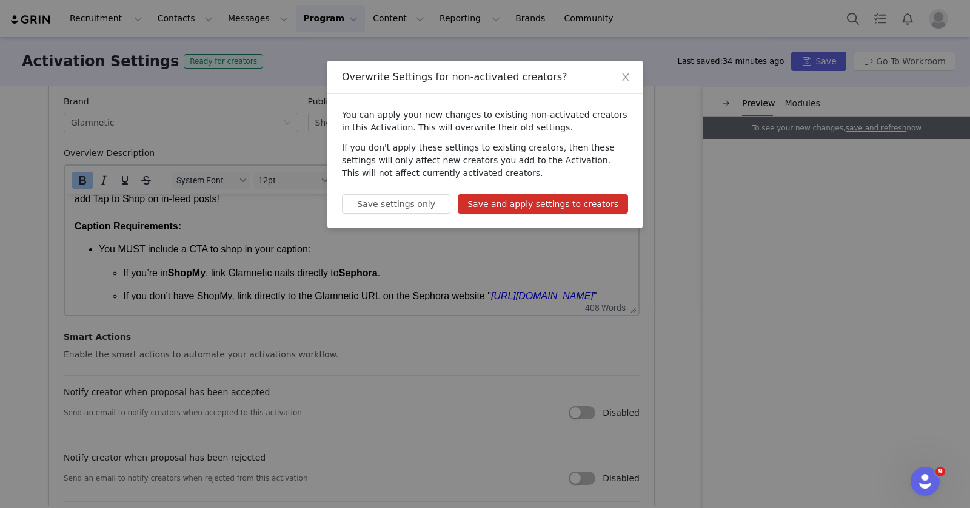
click at [536, 209] on button "Save and apply settings to creators" at bounding box center [543, 203] width 170 height 19
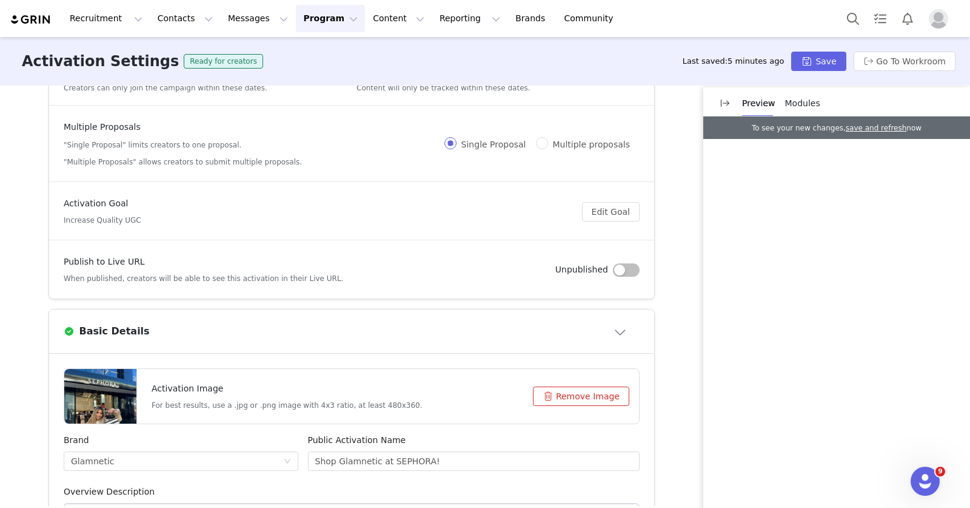
scroll to position [0, 0]
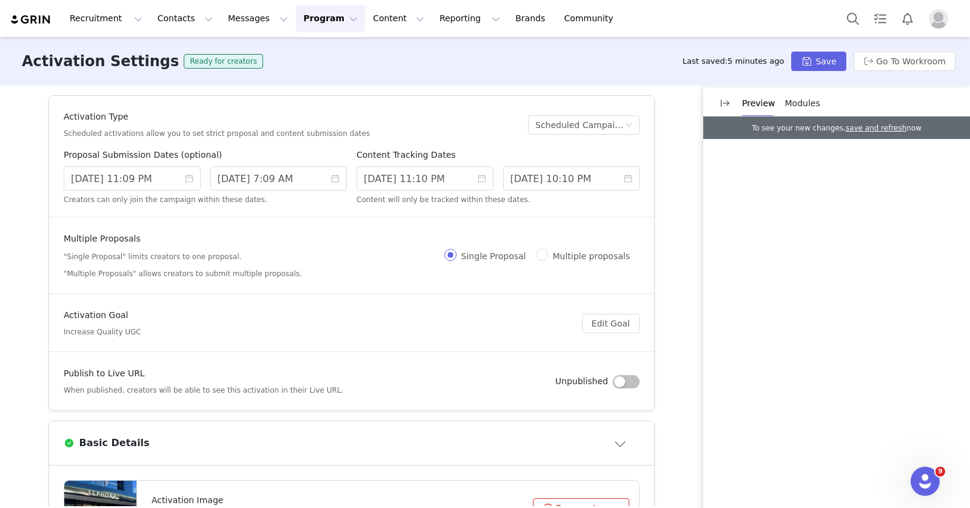
click at [300, 29] on button "Program Program" at bounding box center [330, 18] width 69 height 27
click at [319, 59] on p "Activations" at bounding box center [310, 53] width 47 height 13
